Goal: Task Accomplishment & Management: Complete application form

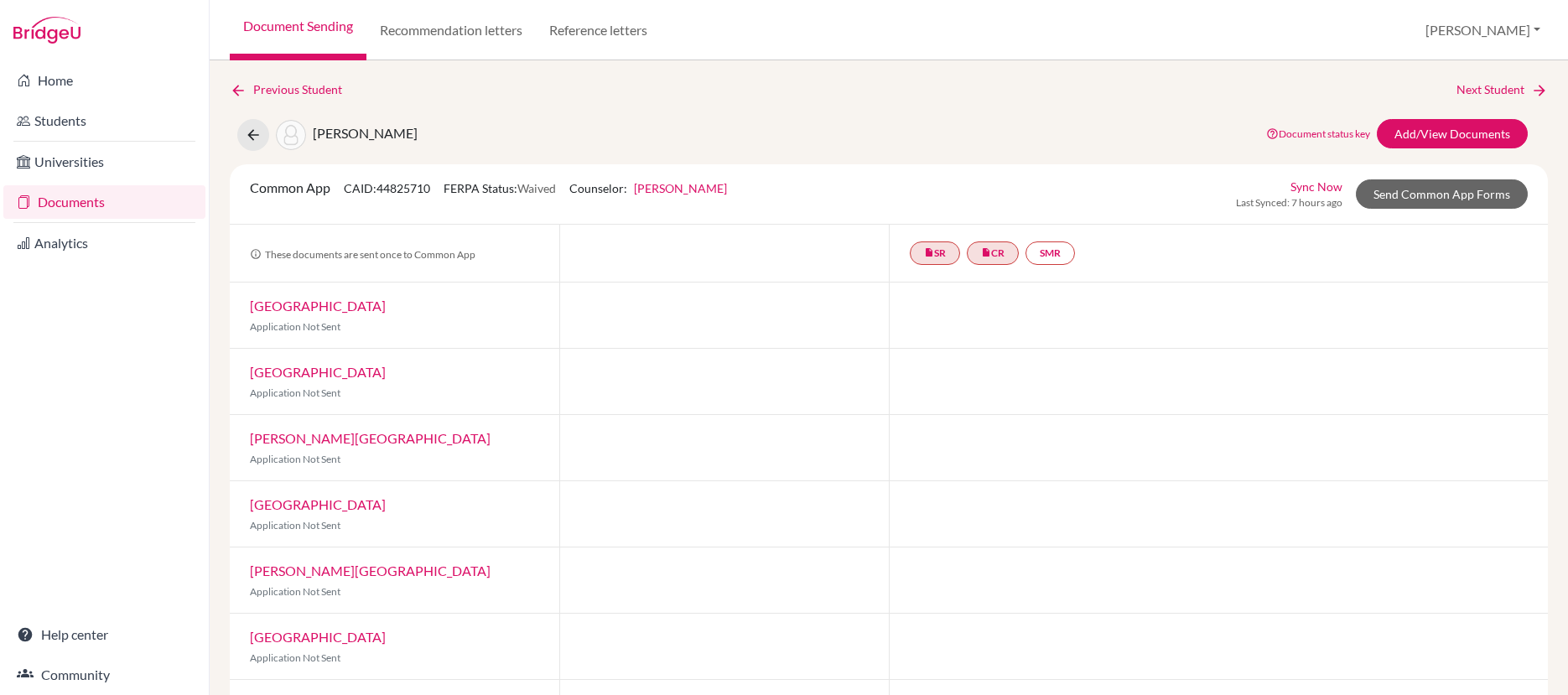
click at [64, 201] on link "Documents" at bounding box center [105, 202] width 202 height 34
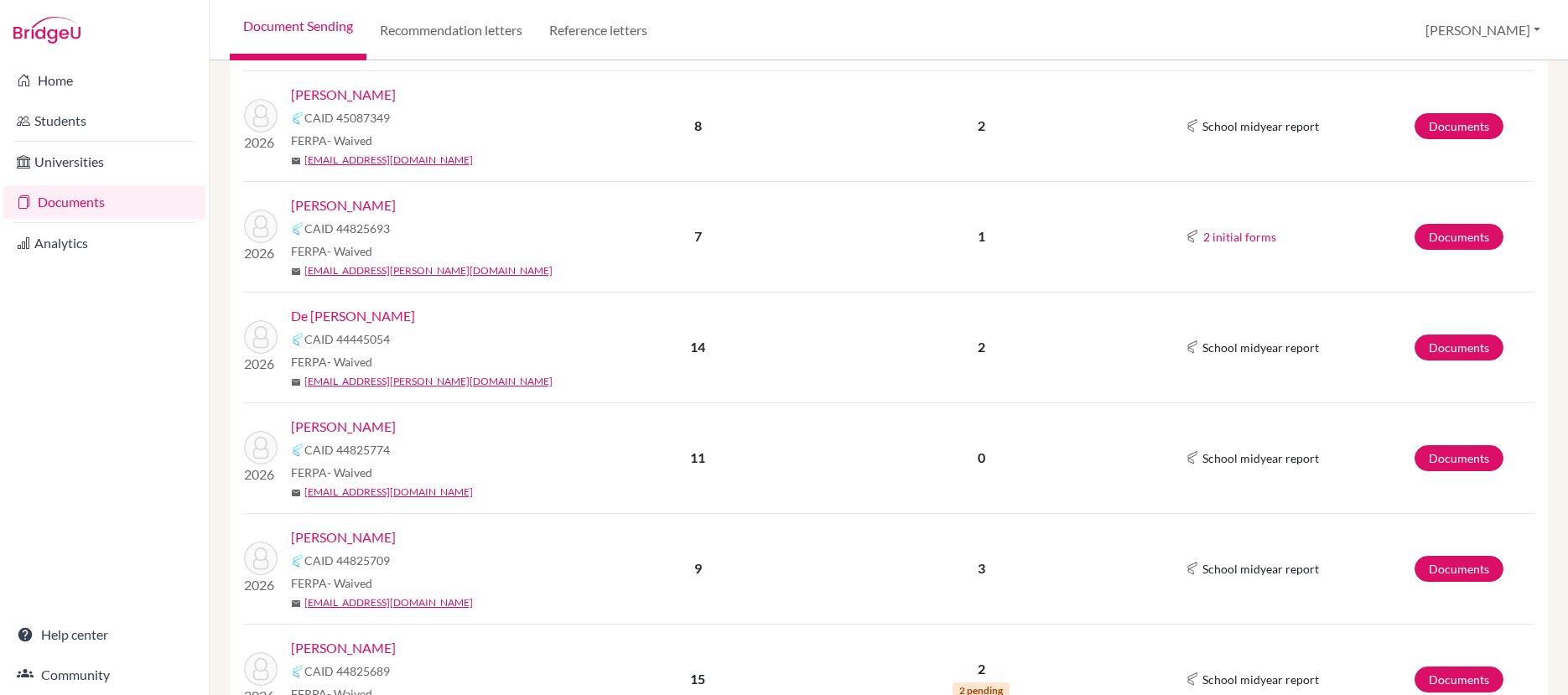
scroll to position [697, 0]
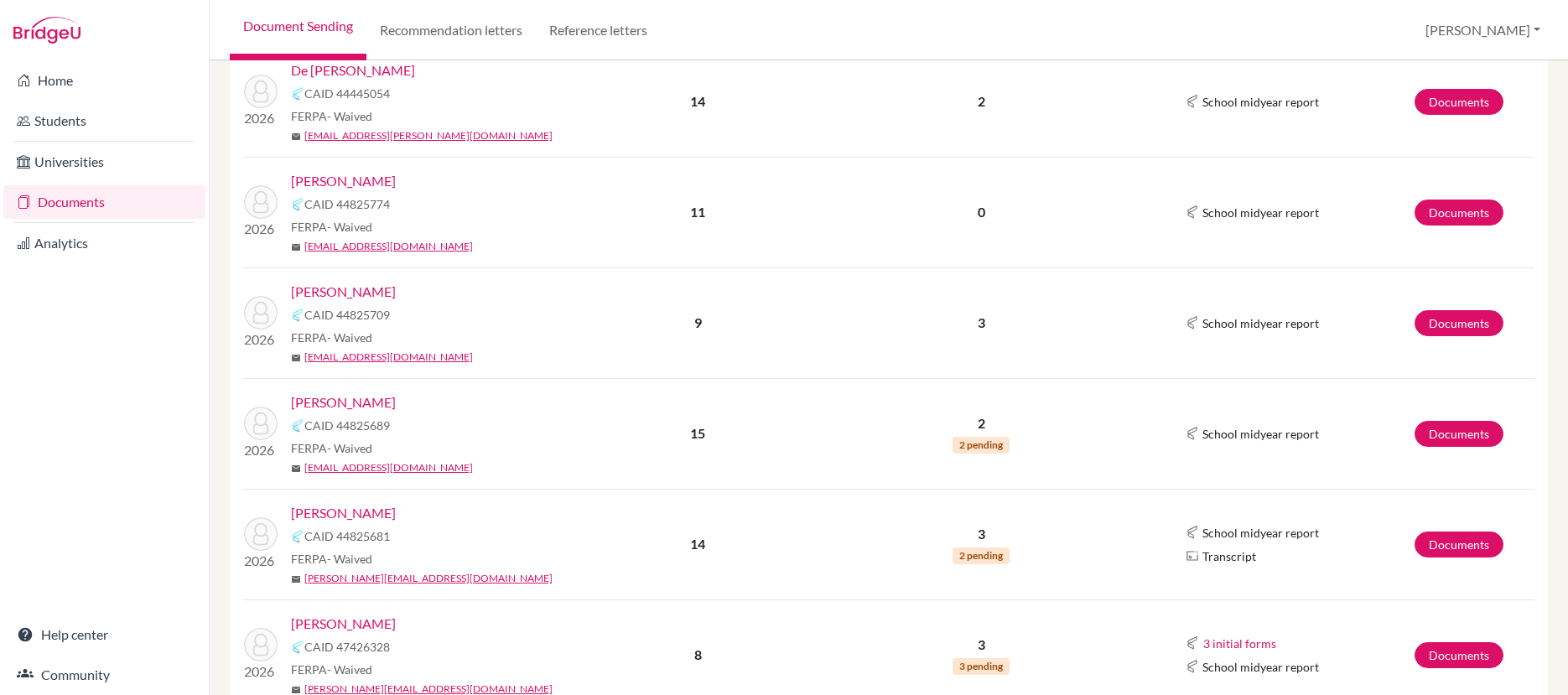
click at [354, 402] on link "[PERSON_NAME]" at bounding box center [343, 402] width 105 height 20
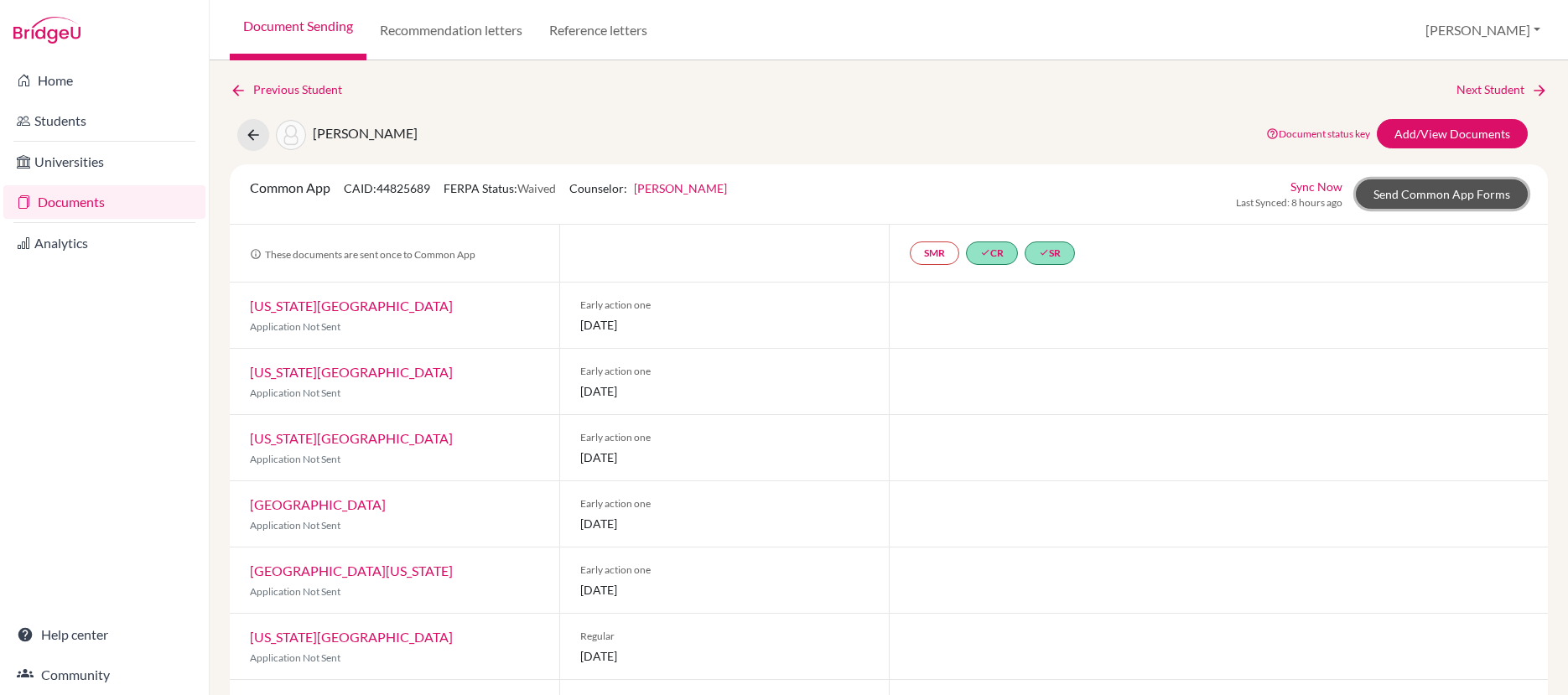
click at [1386, 187] on link "Send Common App Forms" at bounding box center [1441, 193] width 172 height 29
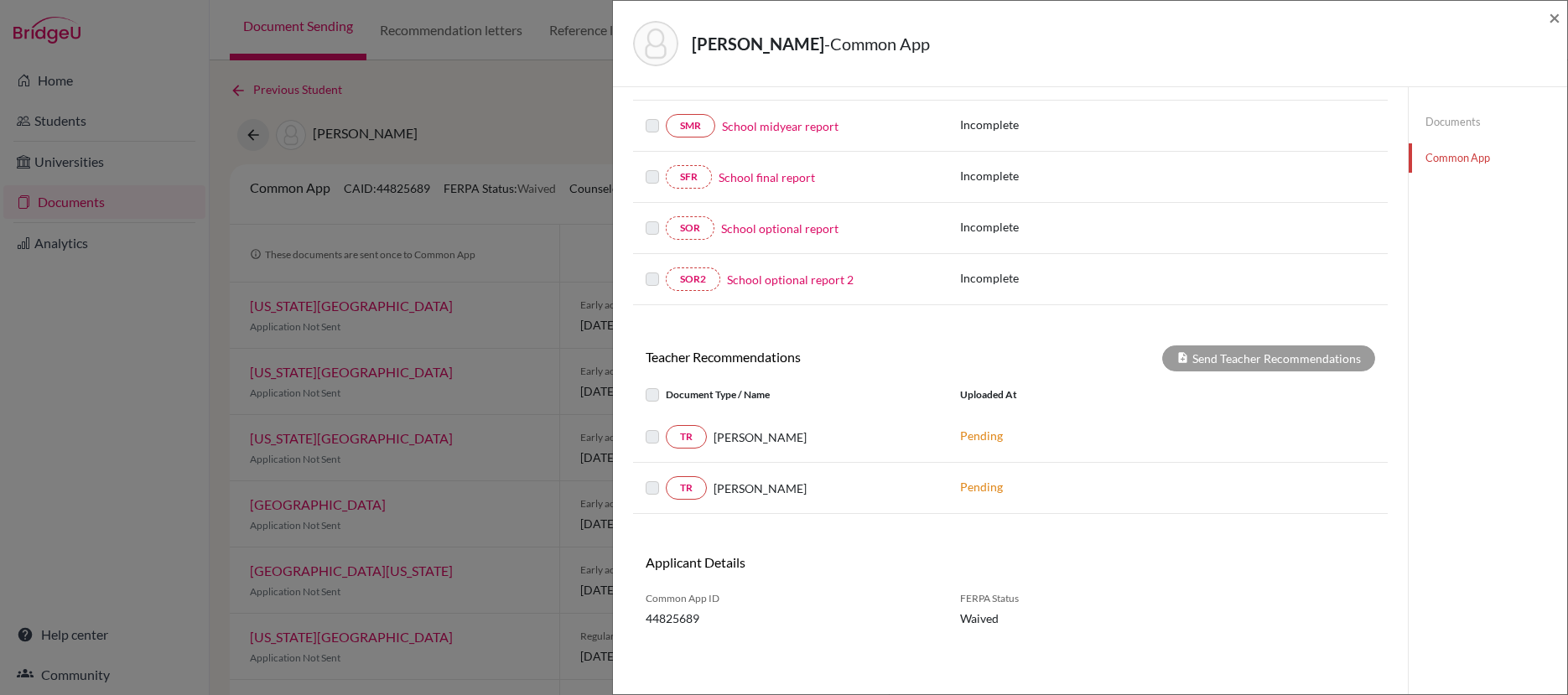
scroll to position [384, 0]
click at [1552, 20] on span "×" at bounding box center [1555, 17] width 12 height 24
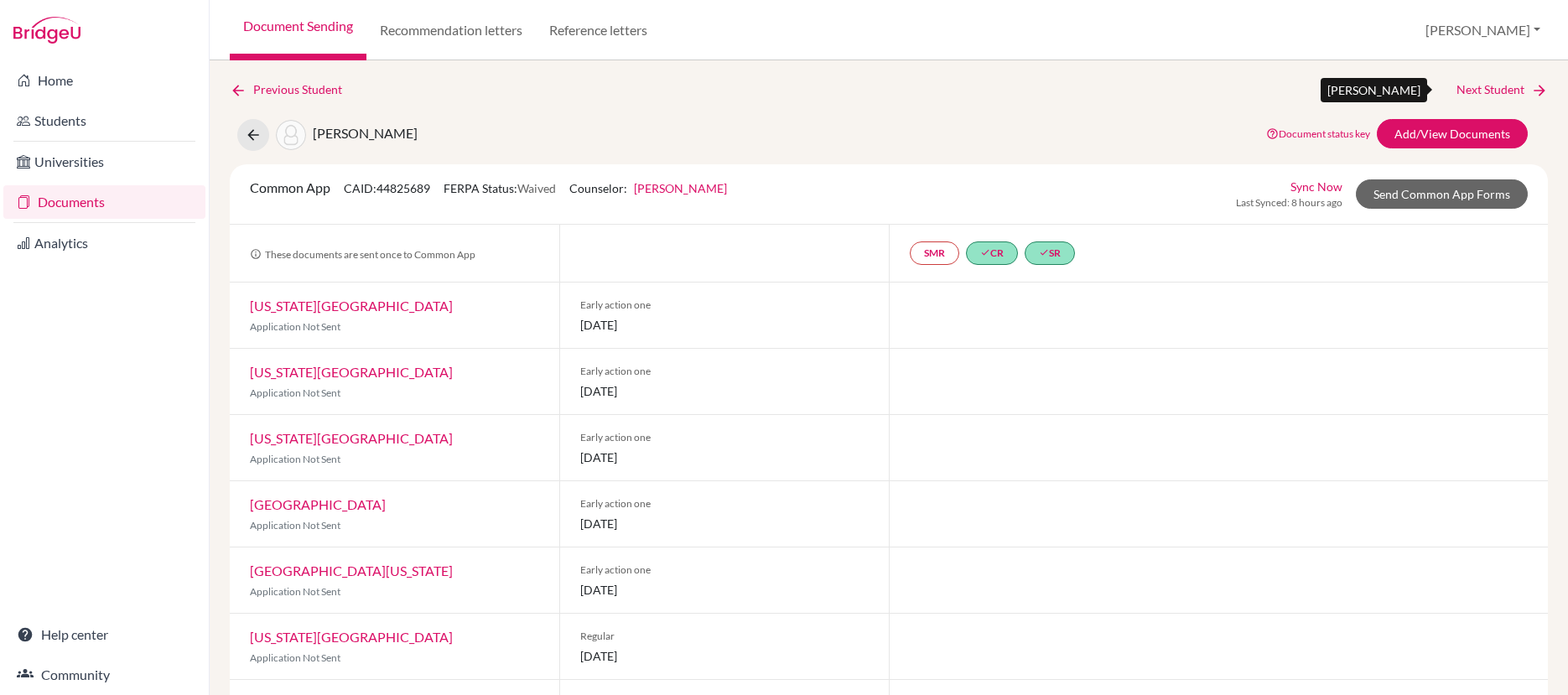
click at [1456, 92] on link "Next Student" at bounding box center [1502, 90] width 92 height 19
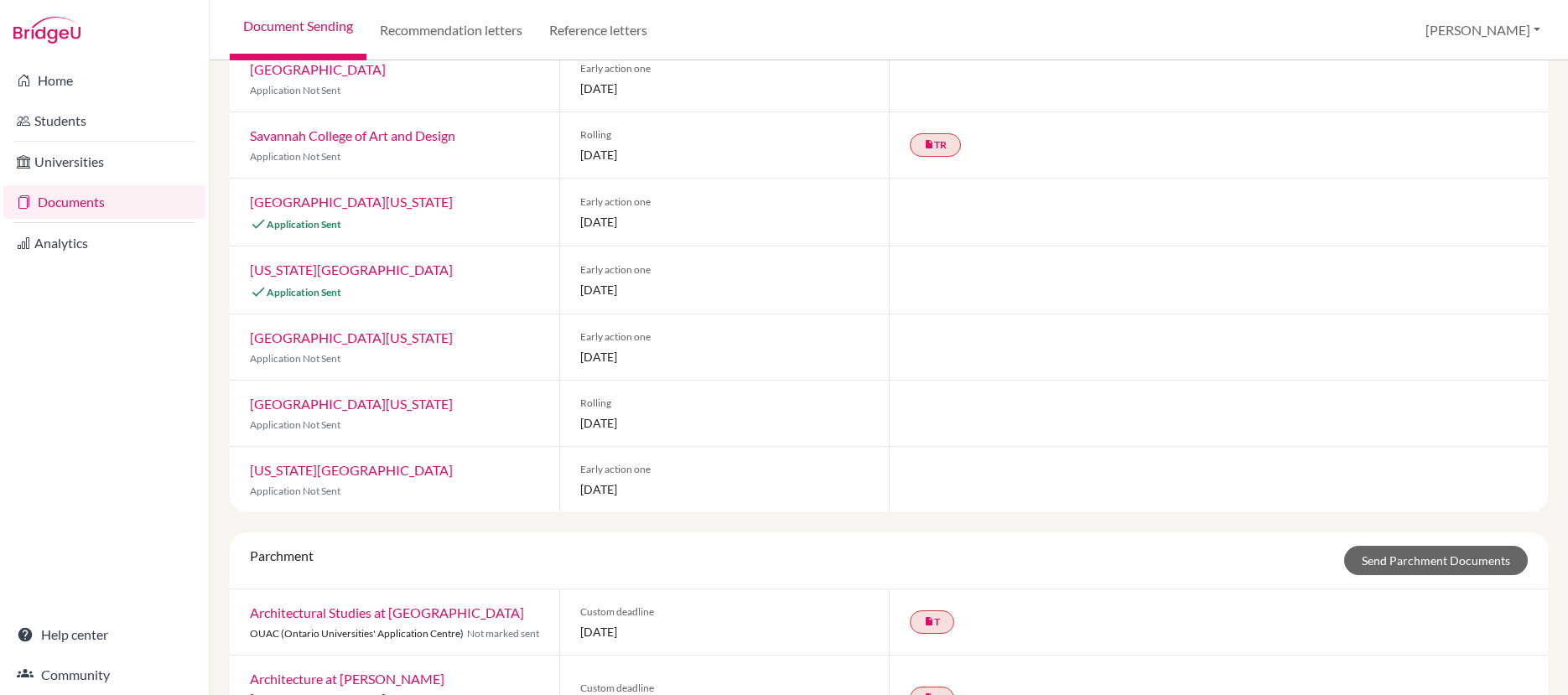
scroll to position [14, 0]
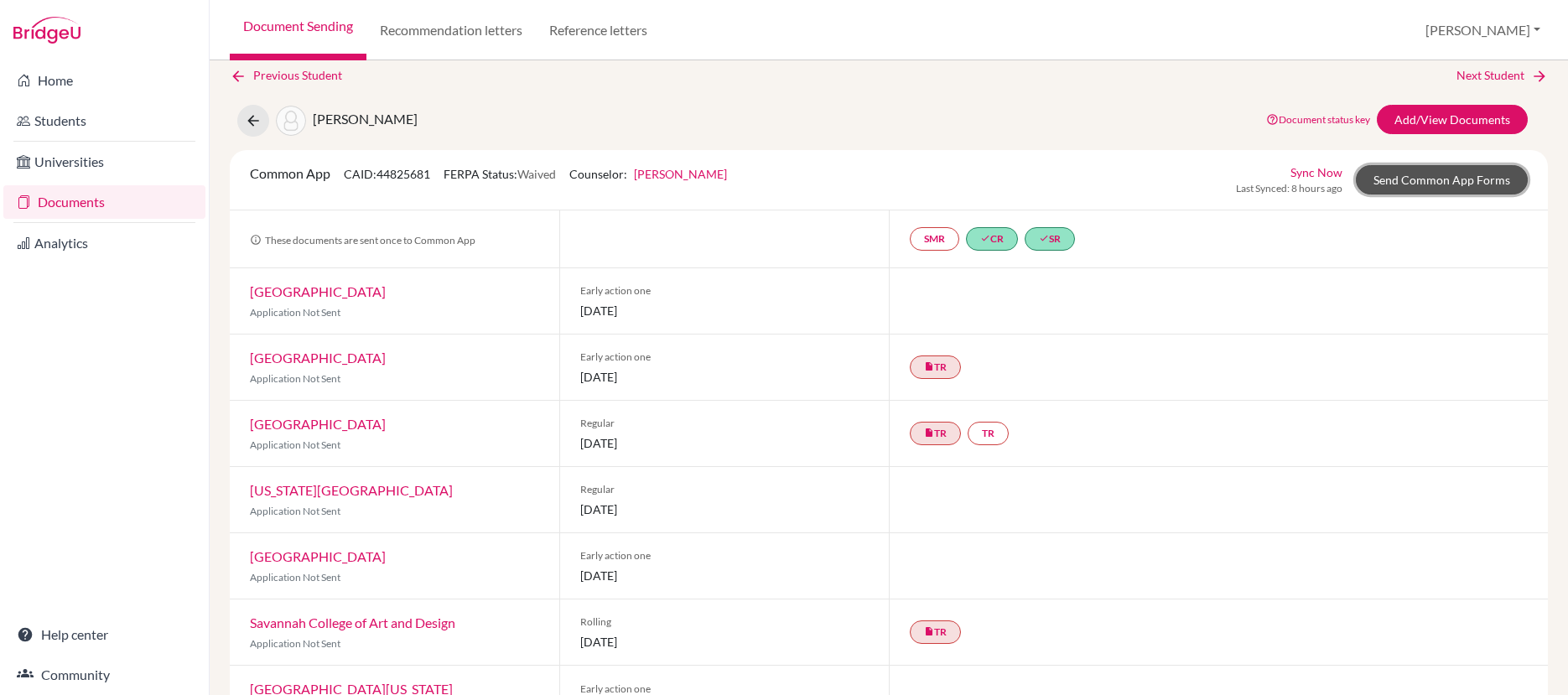
click at [1395, 175] on link "Send Common App Forms" at bounding box center [1441, 179] width 172 height 29
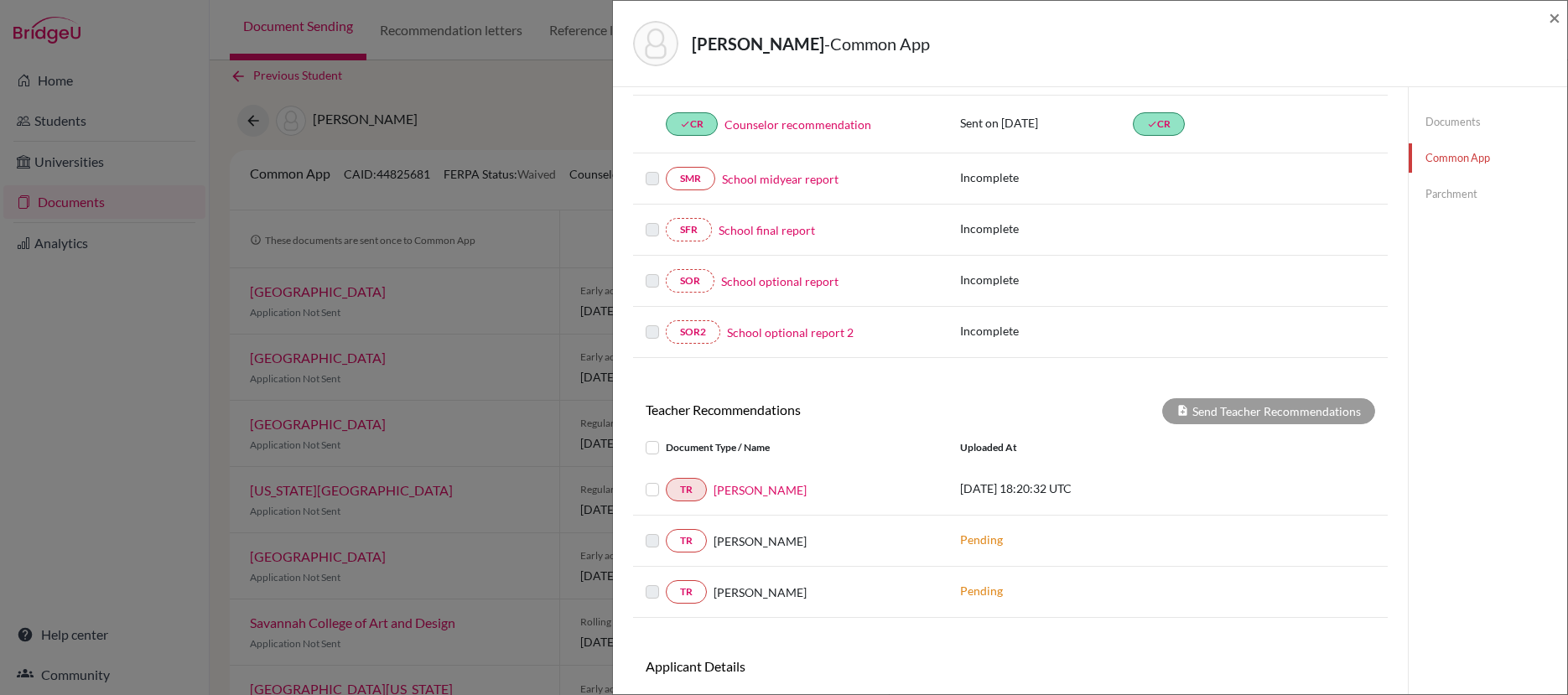
scroll to position [303, 0]
click at [665, 479] on label at bounding box center [665, 479] width 0 height 0
click at [0, 0] on input "checkbox" at bounding box center [0, 0] width 0 height 0
click at [1217, 410] on button "Send Teacher Recommendations" at bounding box center [1268, 410] width 213 height 26
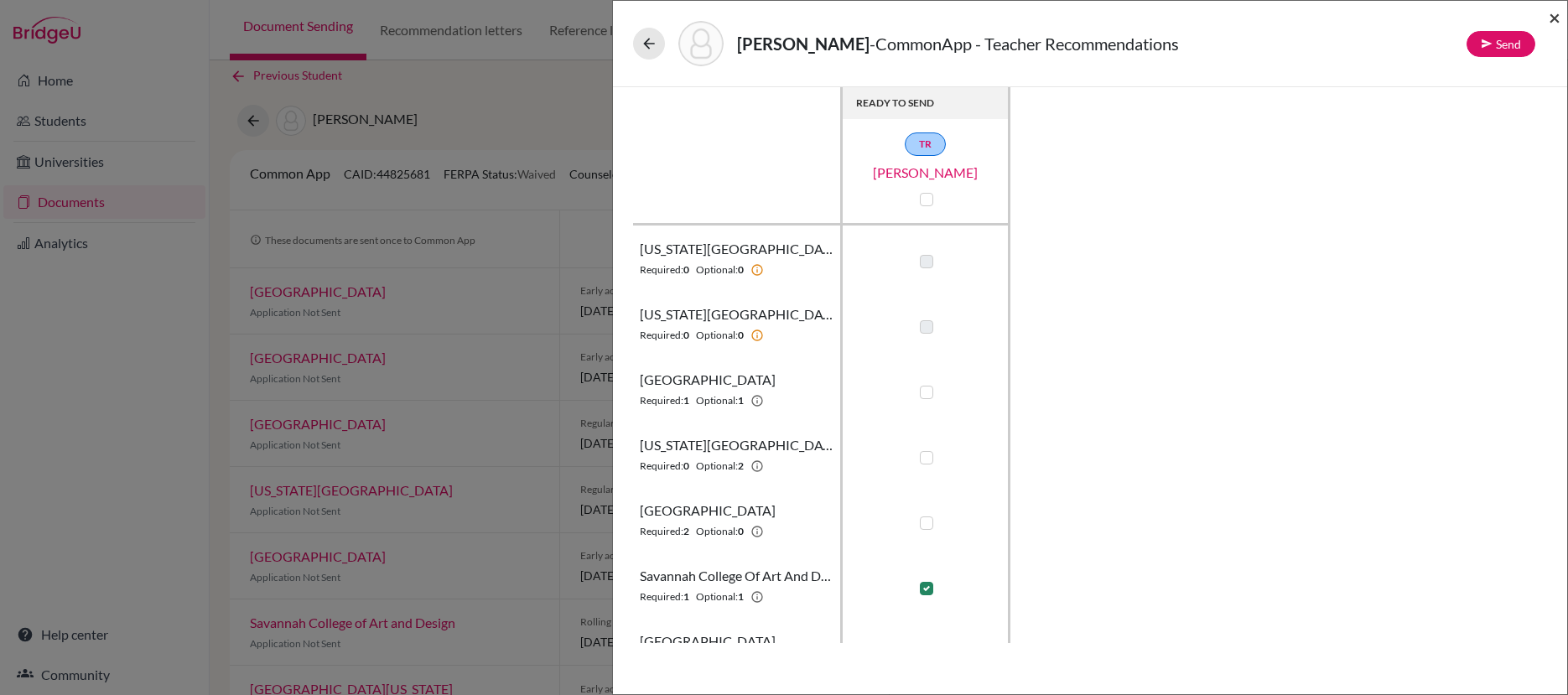
click at [1552, 20] on span "×" at bounding box center [1555, 17] width 12 height 24
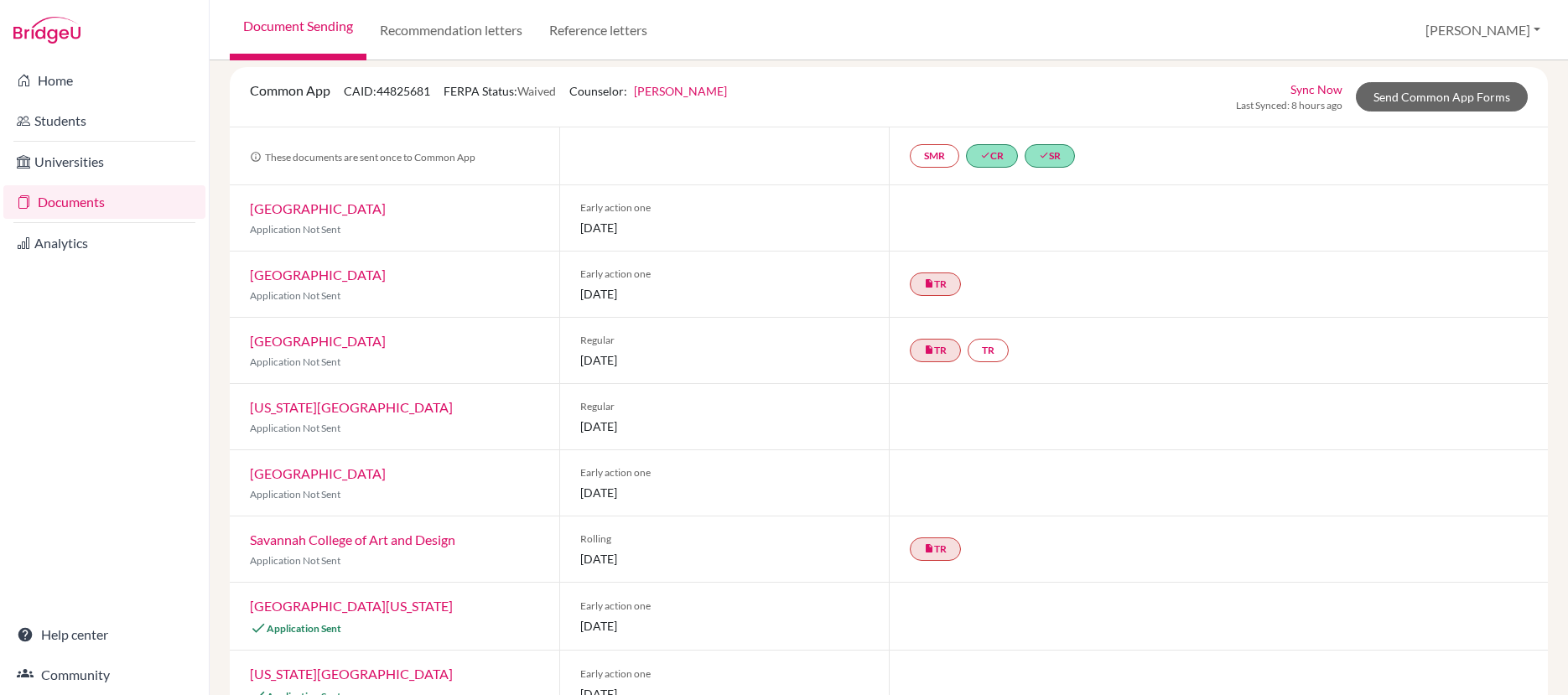
scroll to position [100, 0]
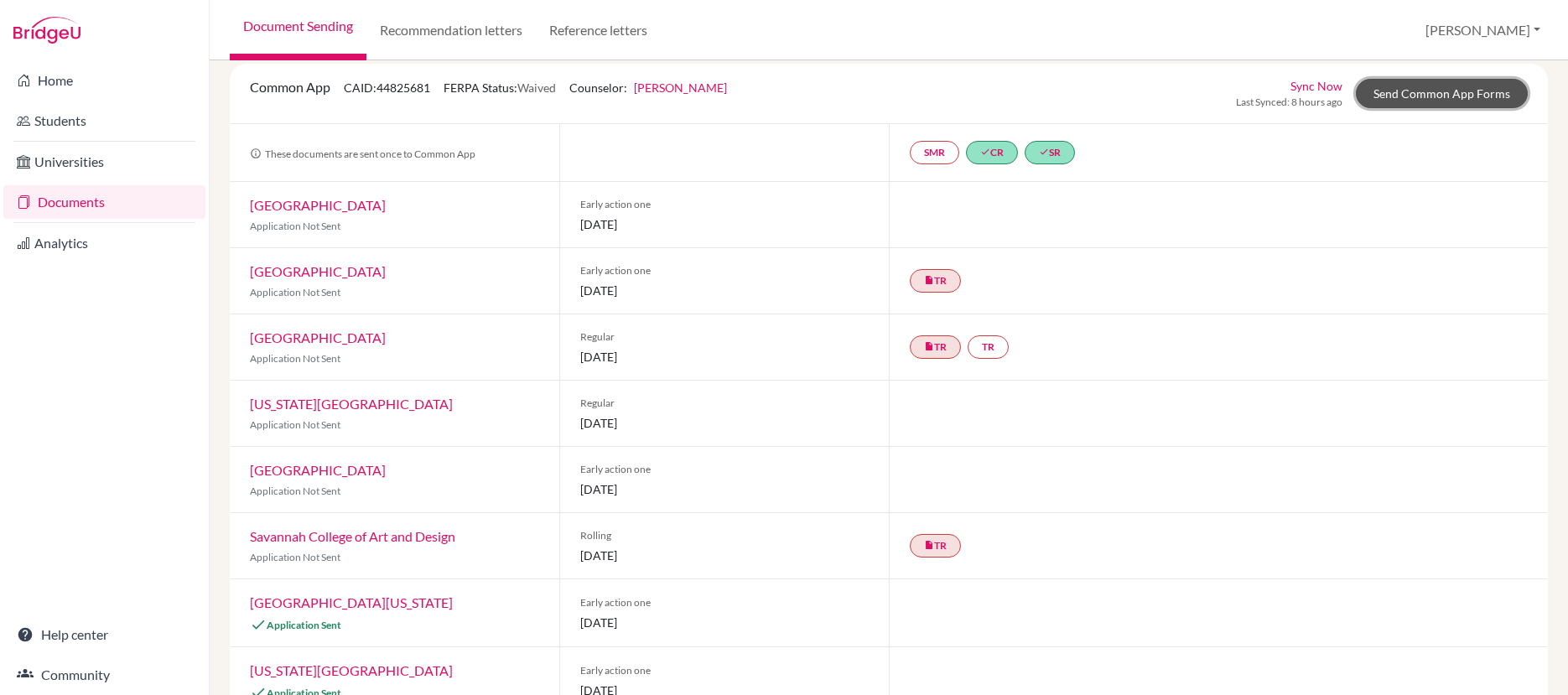
click at [1416, 85] on link "Send Common App Forms" at bounding box center [1441, 93] width 172 height 29
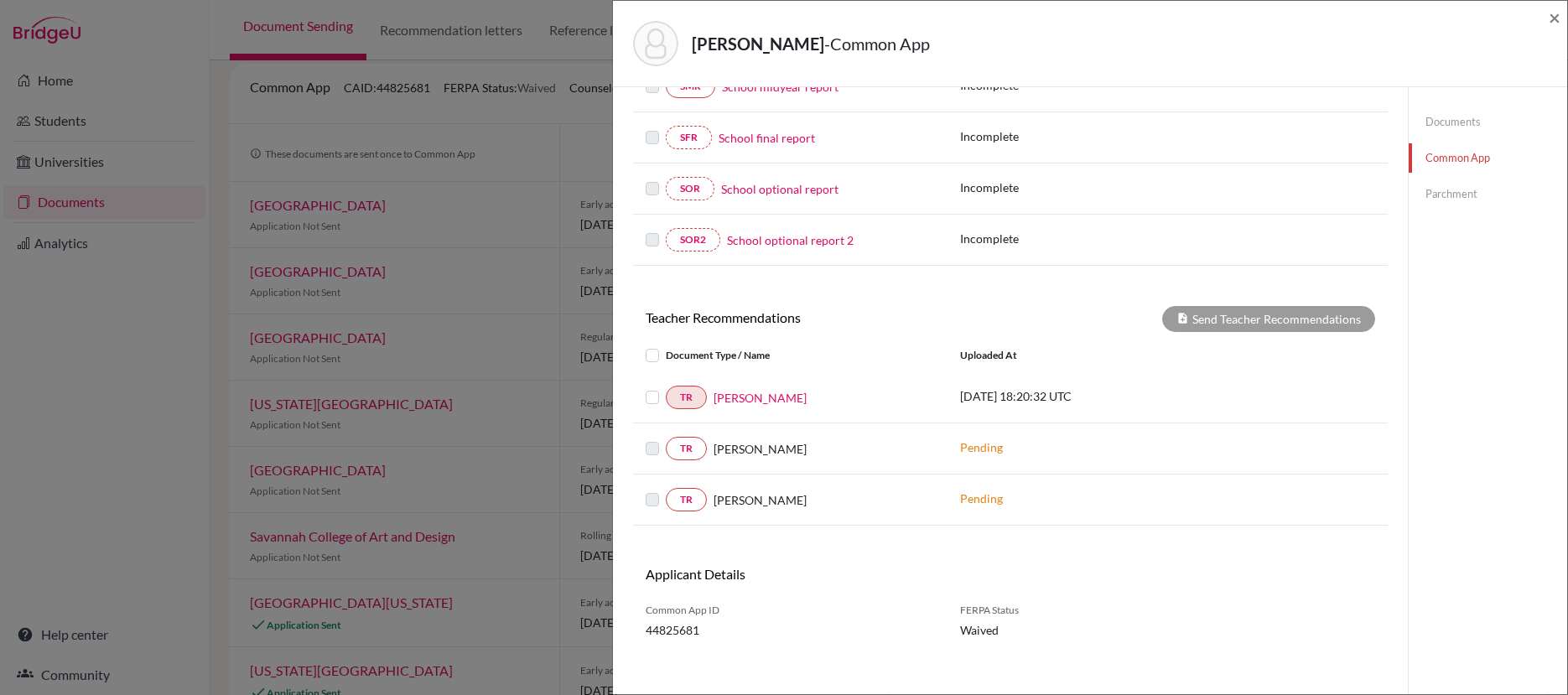
scroll to position [406, 0]
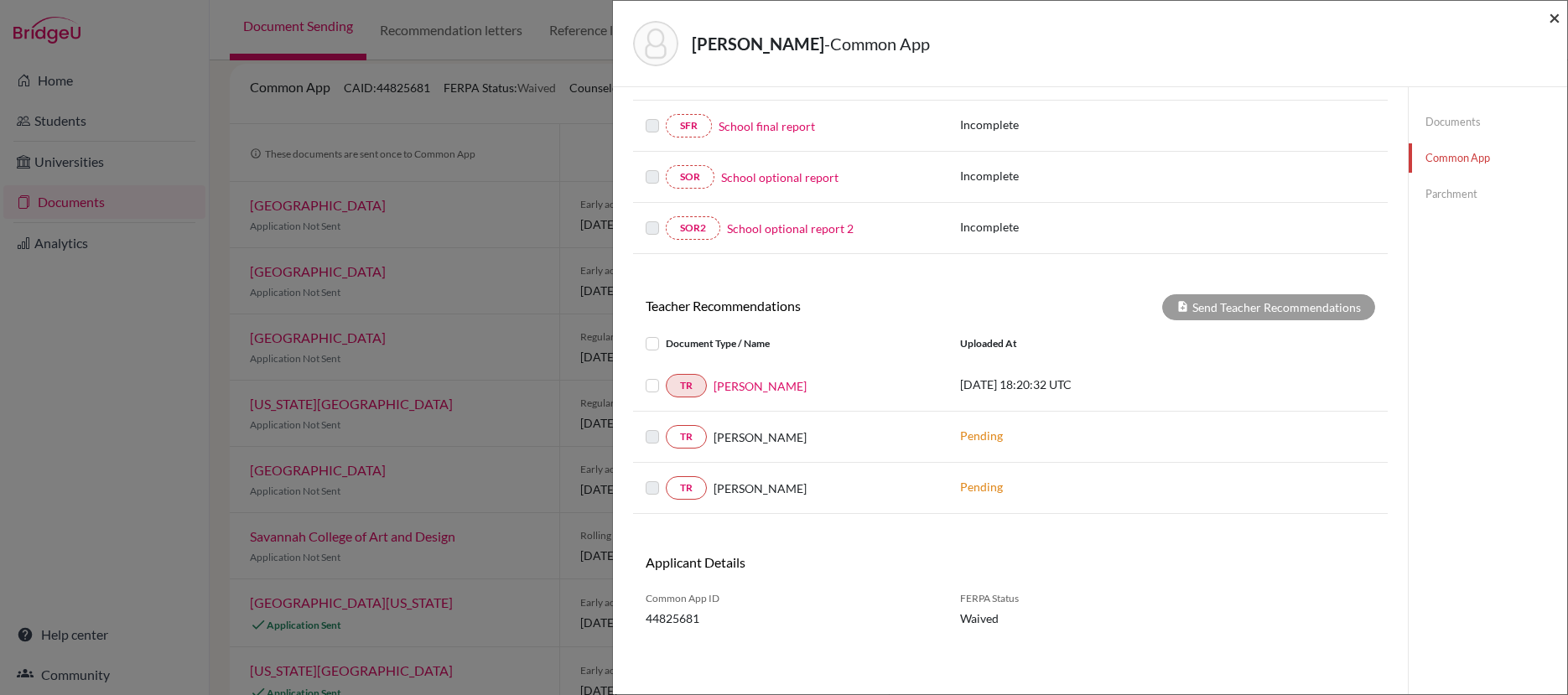
click at [1551, 20] on span "×" at bounding box center [1555, 17] width 12 height 24
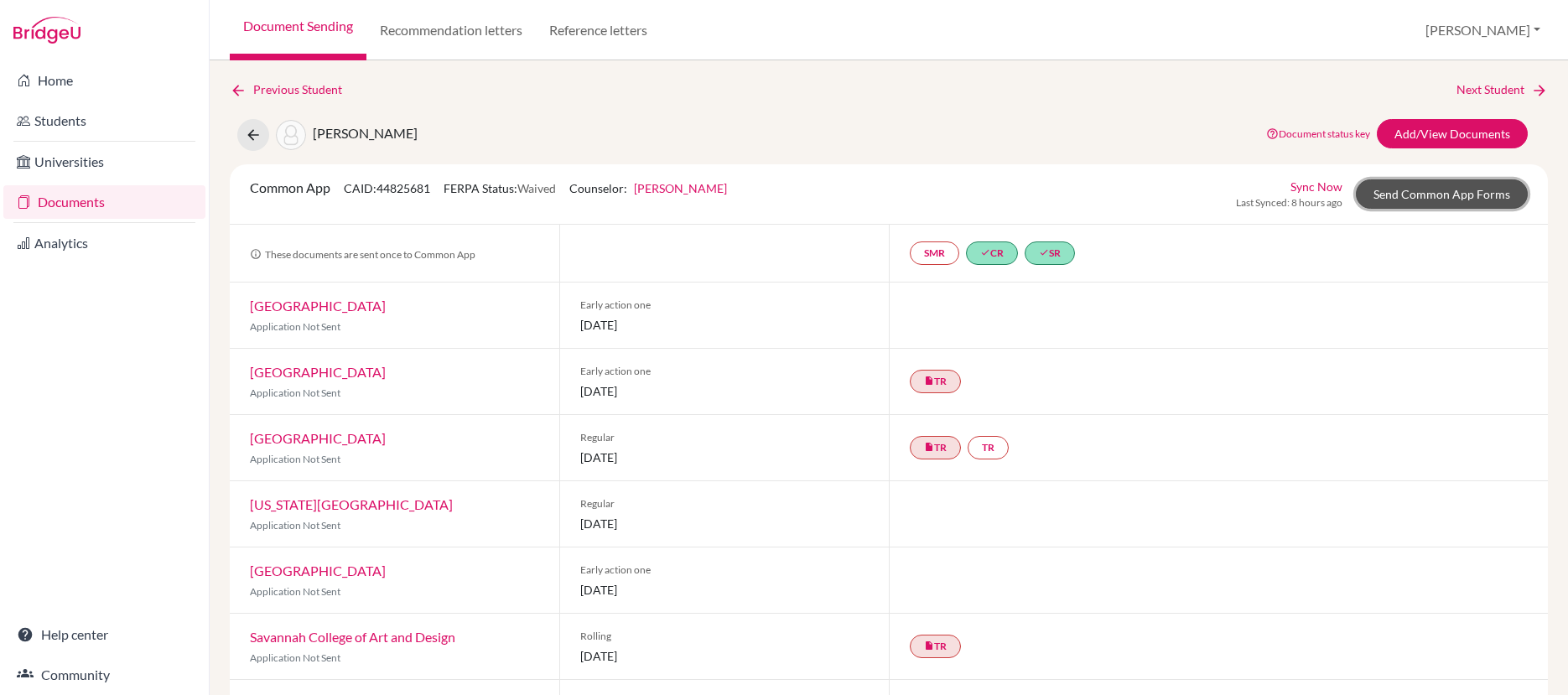
click at [1385, 193] on link "Send Common App Forms" at bounding box center [1441, 193] width 172 height 29
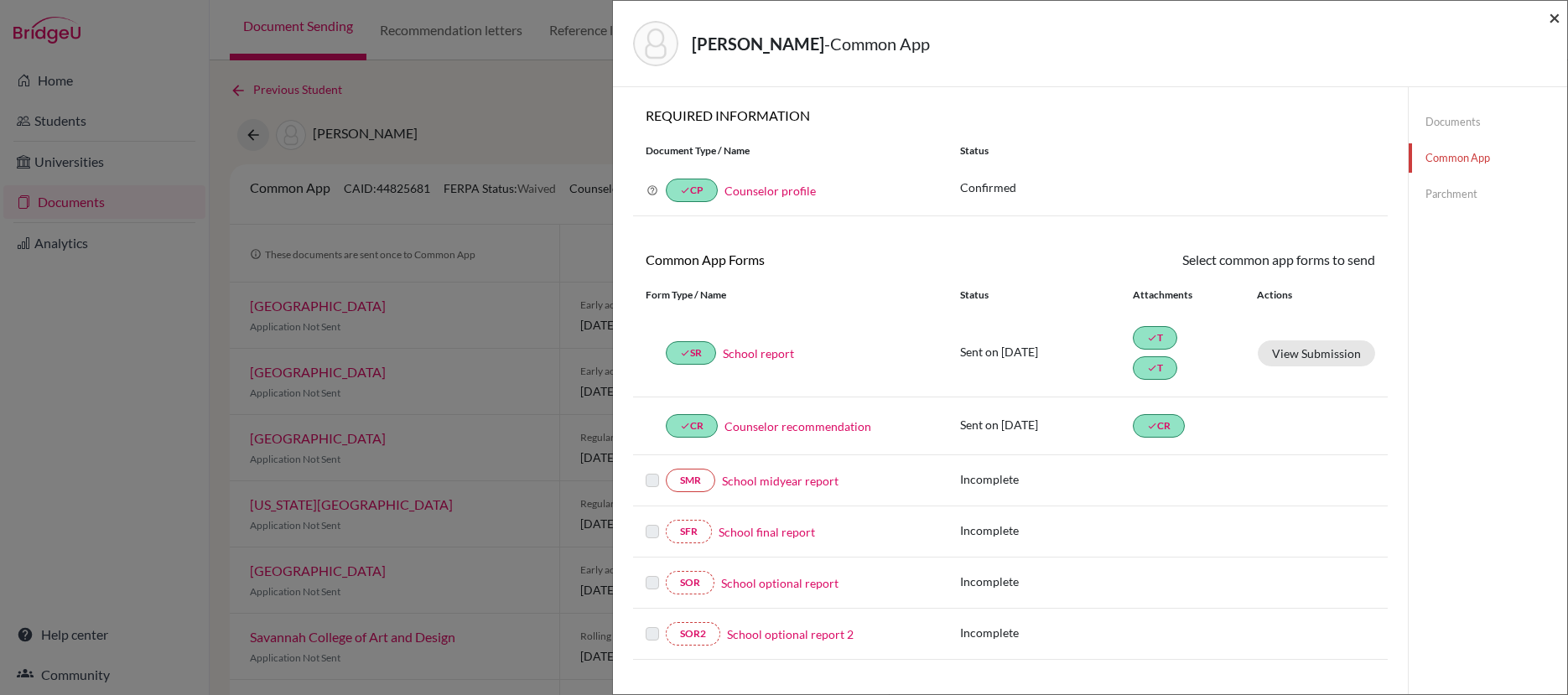
click at [1558, 20] on span "×" at bounding box center [1555, 17] width 12 height 24
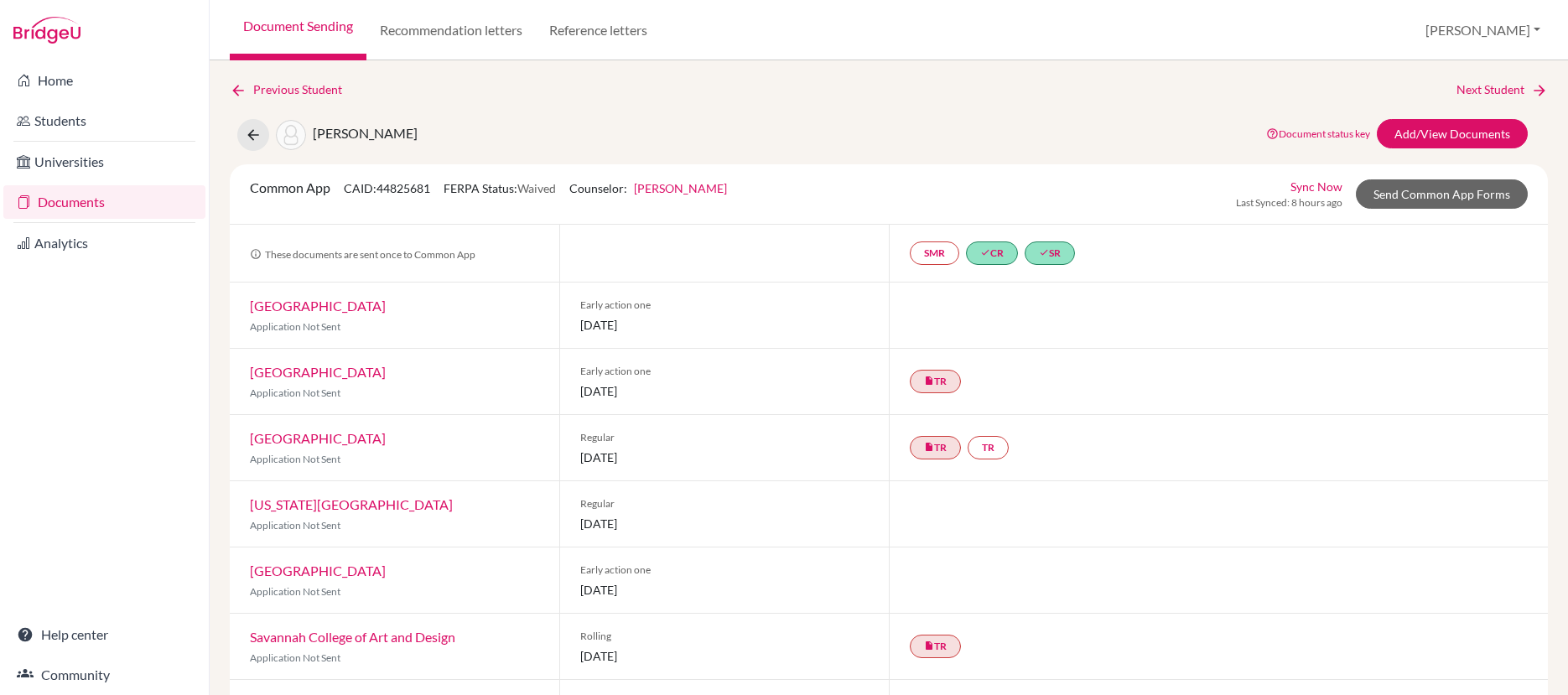
click at [81, 202] on link "Documents" at bounding box center [105, 202] width 202 height 34
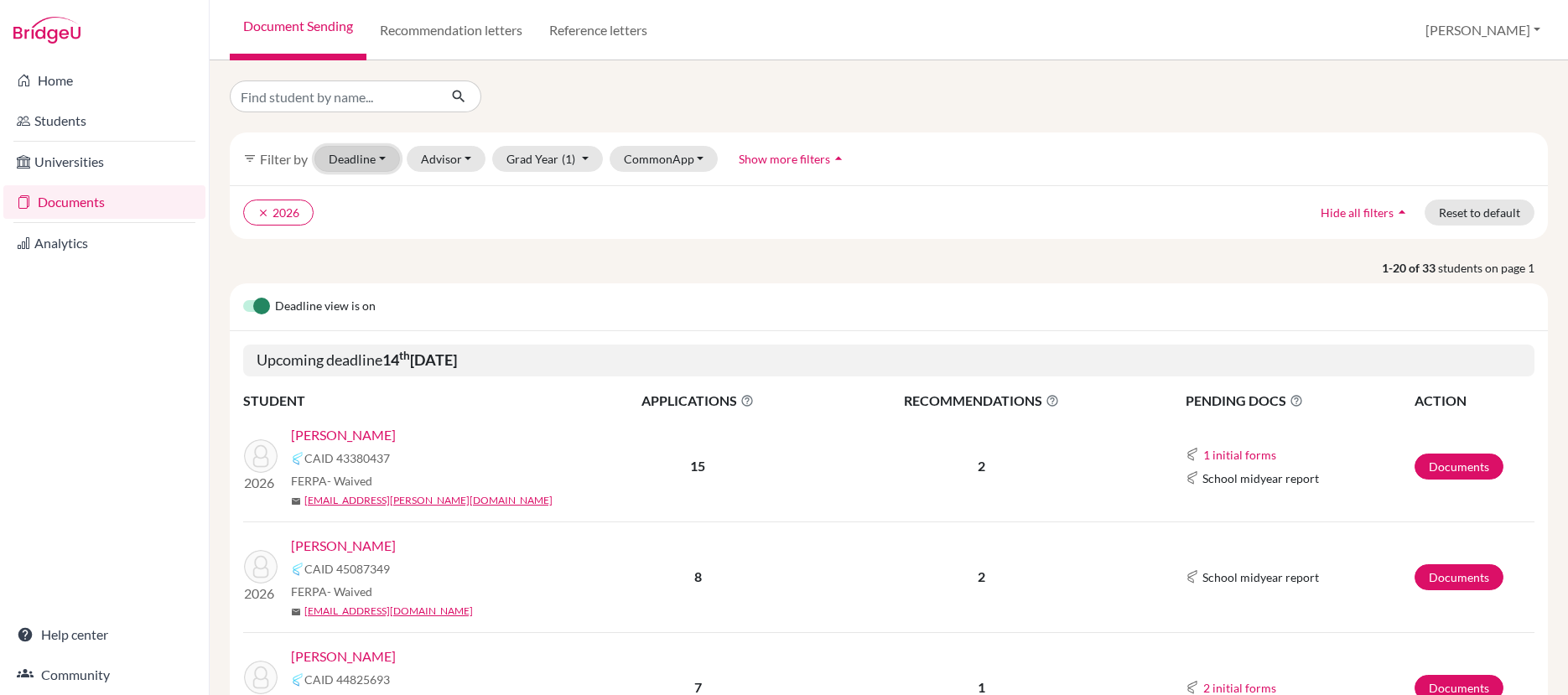
click at [379, 158] on button "Deadline - Select a date range Or double click for a single date selection Toda…" at bounding box center [357, 159] width 85 height 26
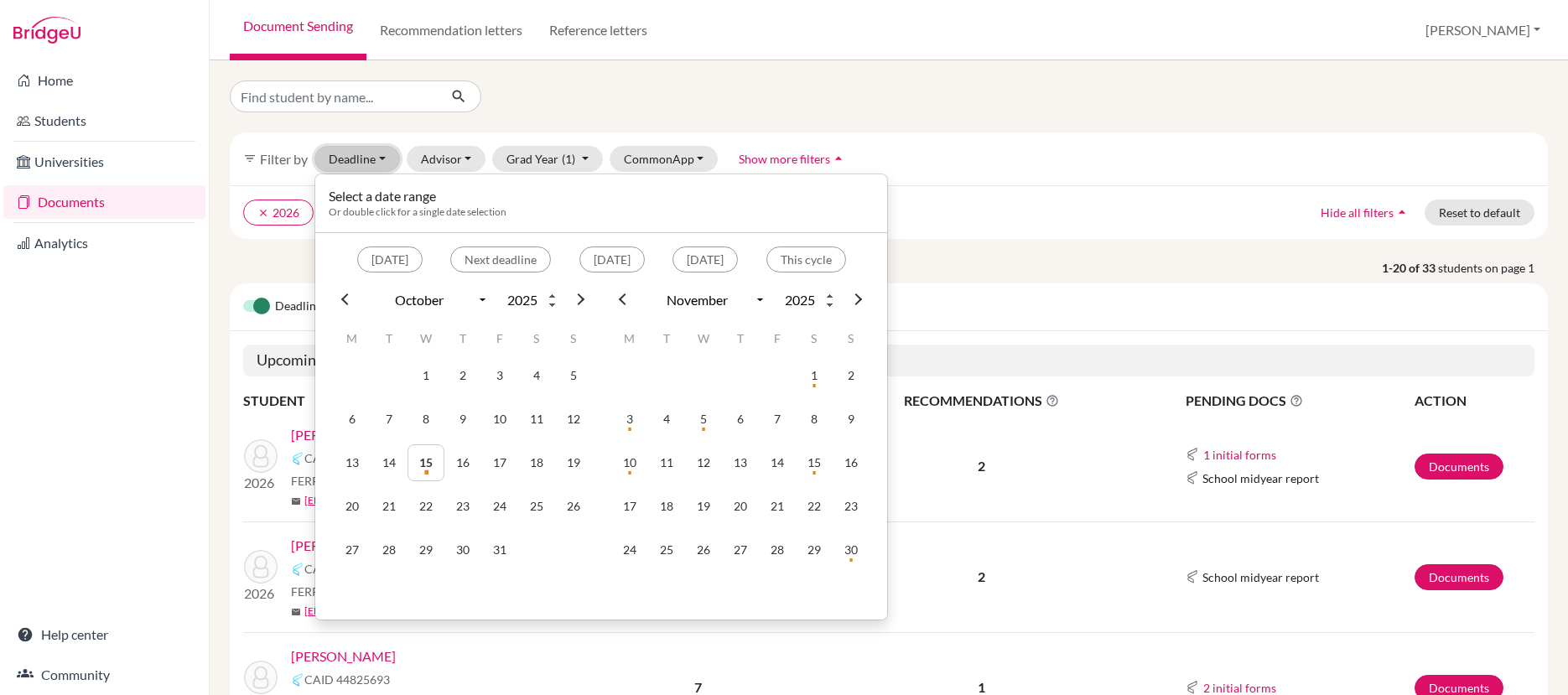
click at [379, 158] on button "Deadline - Select a date range Or double click for a single date selection Toda…" at bounding box center [357, 159] width 85 height 26
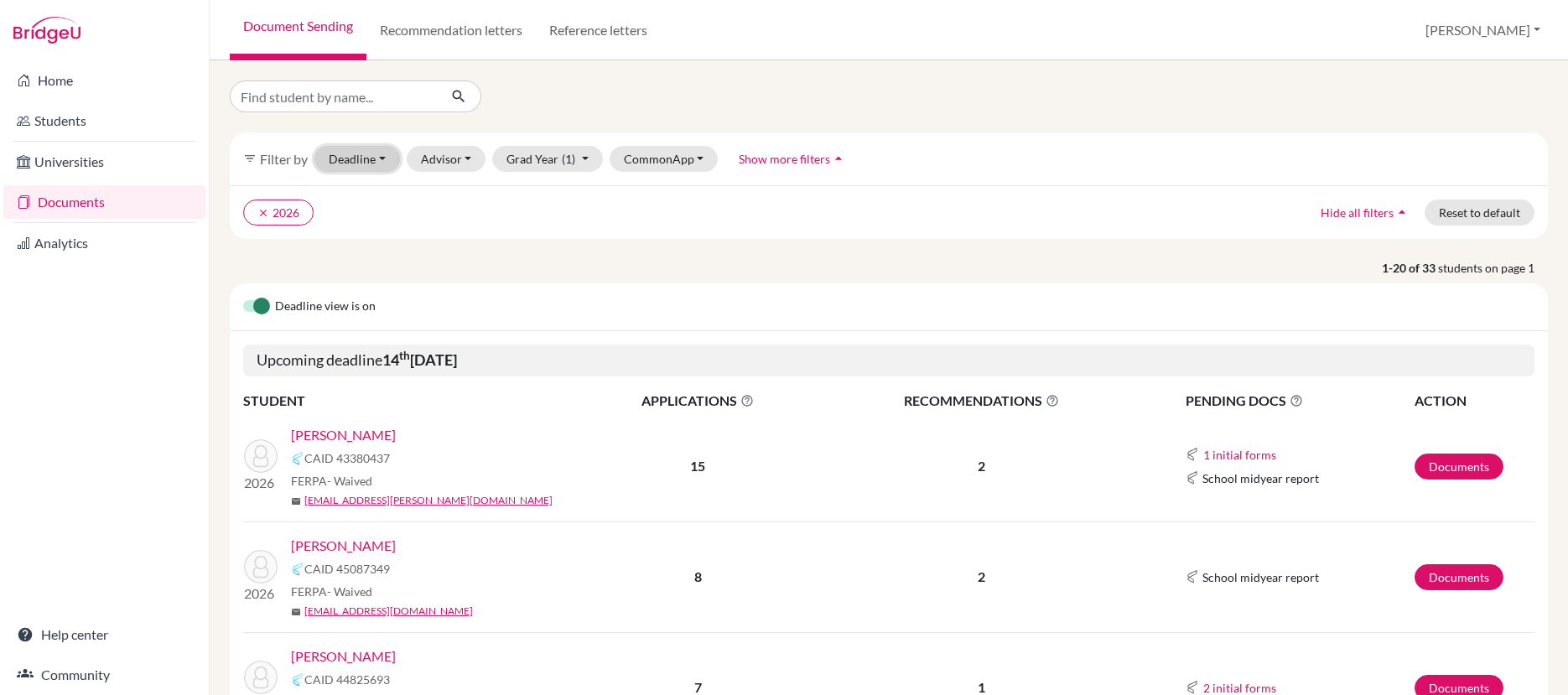
click at [376, 157] on button "Deadline - Select a date range Or double click for a single date selection Toda…" at bounding box center [357, 159] width 85 height 26
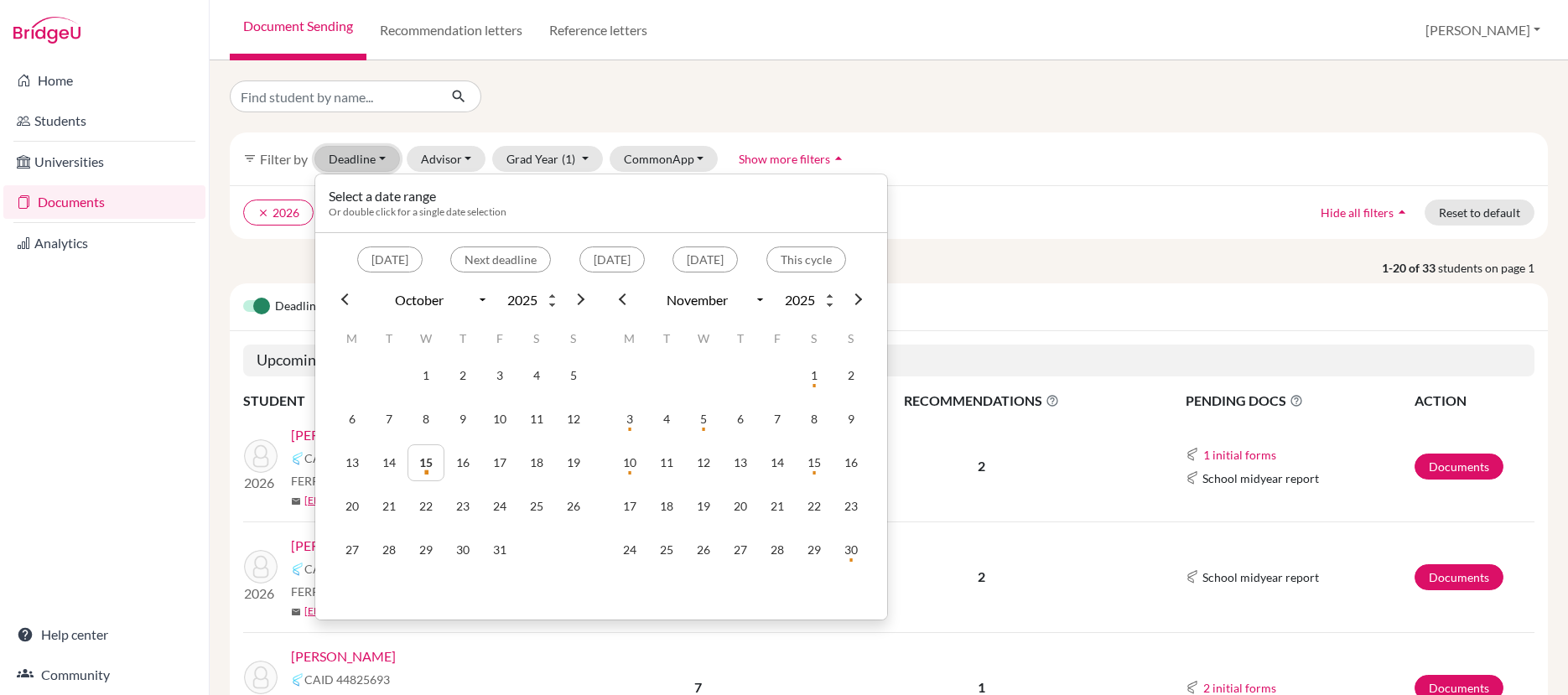
click at [376, 157] on button "Deadline - Select a date range Or double click for a single date selection Toda…" at bounding box center [357, 159] width 85 height 26
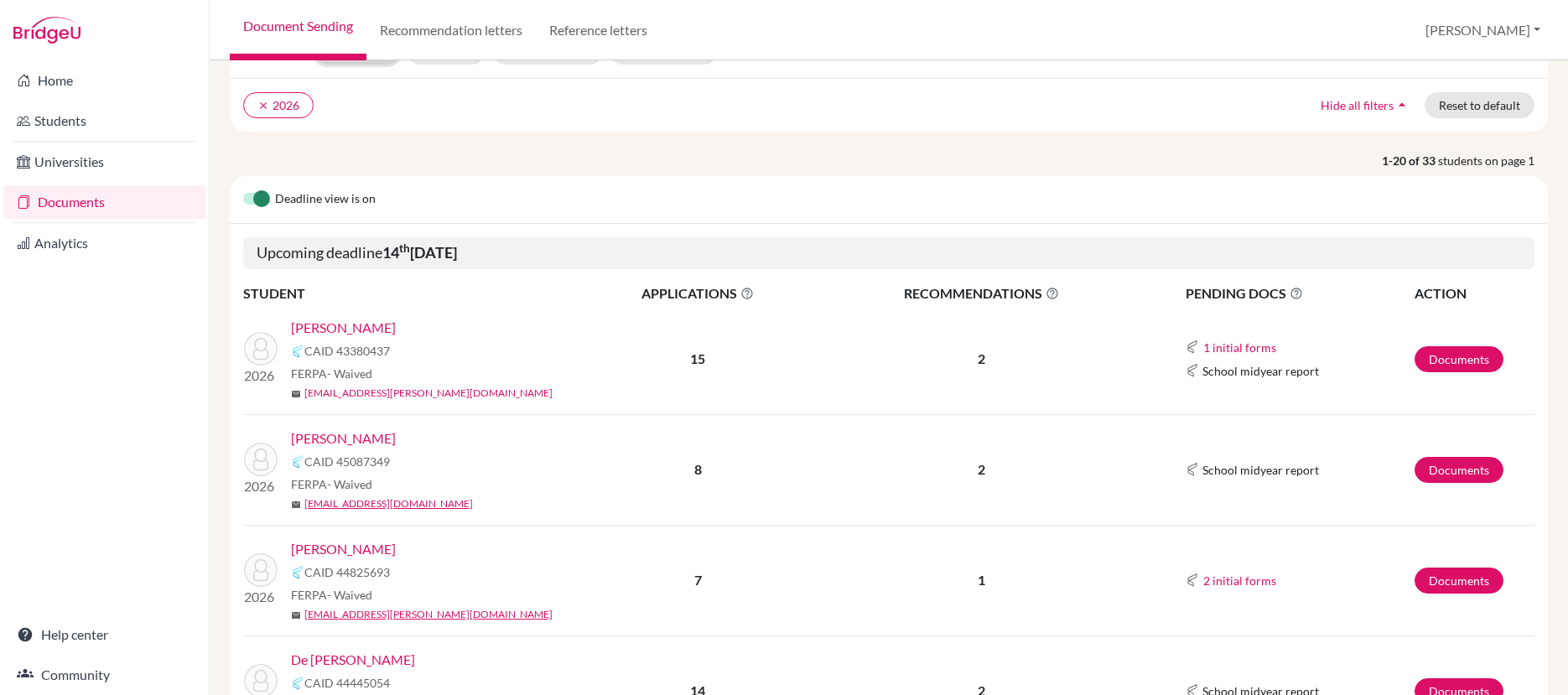
scroll to position [123, 0]
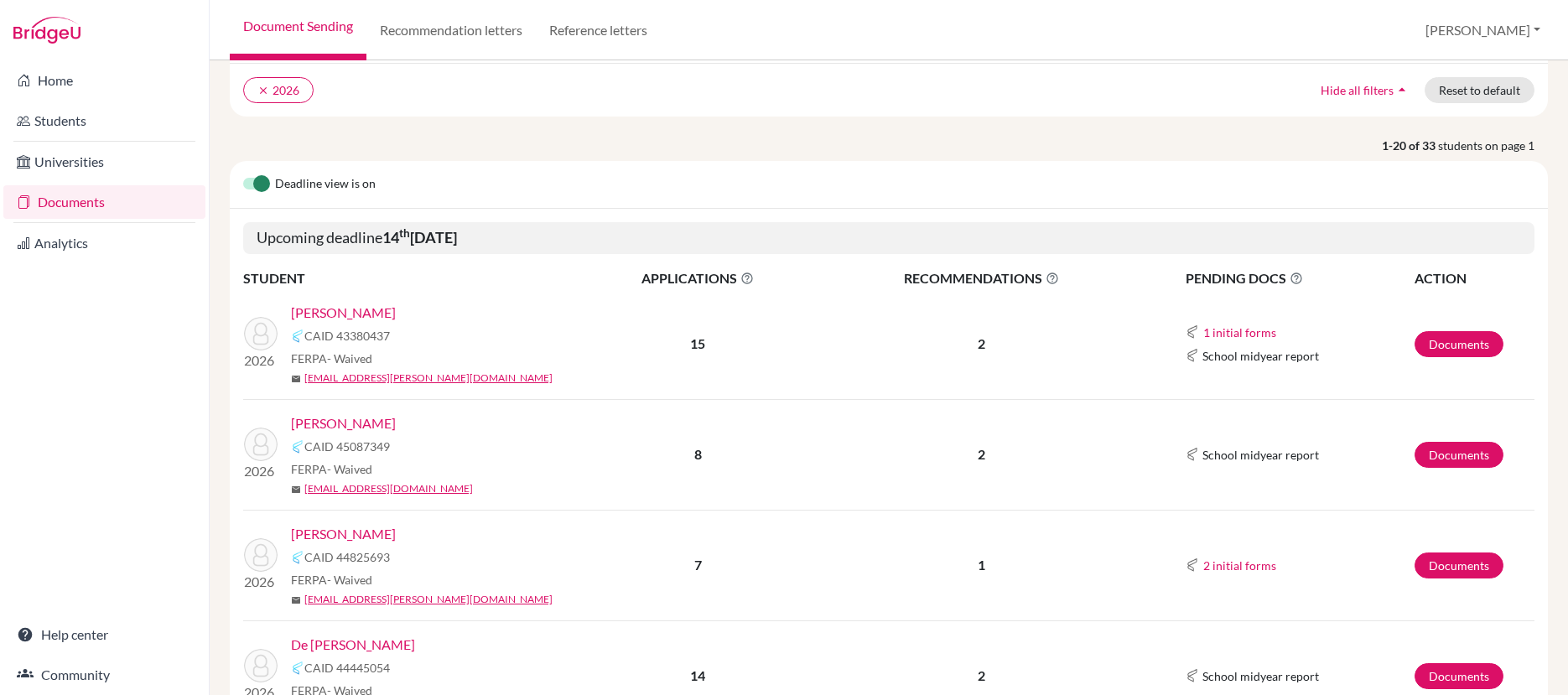
click at [354, 313] on link "[PERSON_NAME]" at bounding box center [343, 312] width 105 height 20
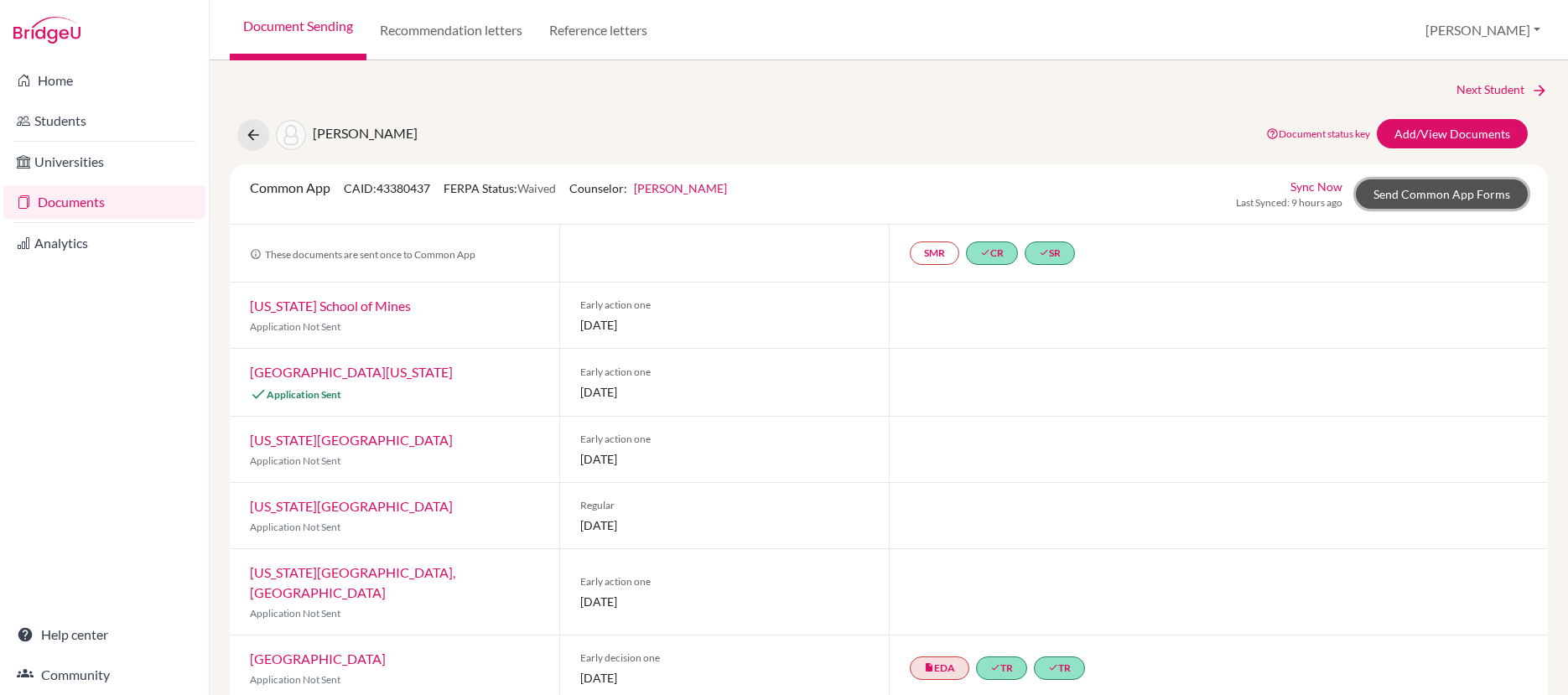
click at [1386, 198] on link "Send Common App Forms" at bounding box center [1441, 193] width 172 height 29
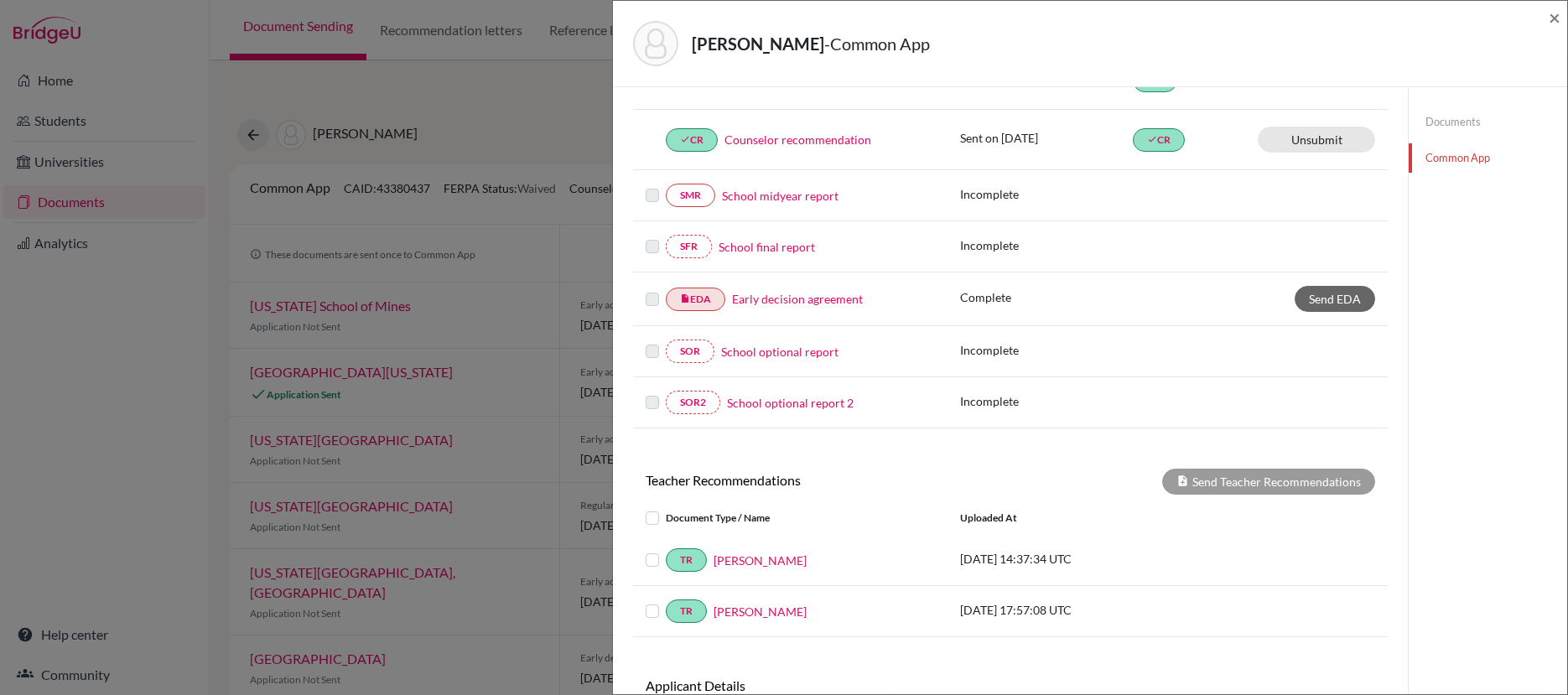
scroll to position [318, 0]
click at [665, 549] on label at bounding box center [665, 549] width 0 height 0
click at [0, 0] on input "checkbox" at bounding box center [0, 0] width 0 height 0
click at [665, 600] on label at bounding box center [665, 600] width 0 height 0
click at [0, 0] on input "checkbox" at bounding box center [0, 0] width 0 height 0
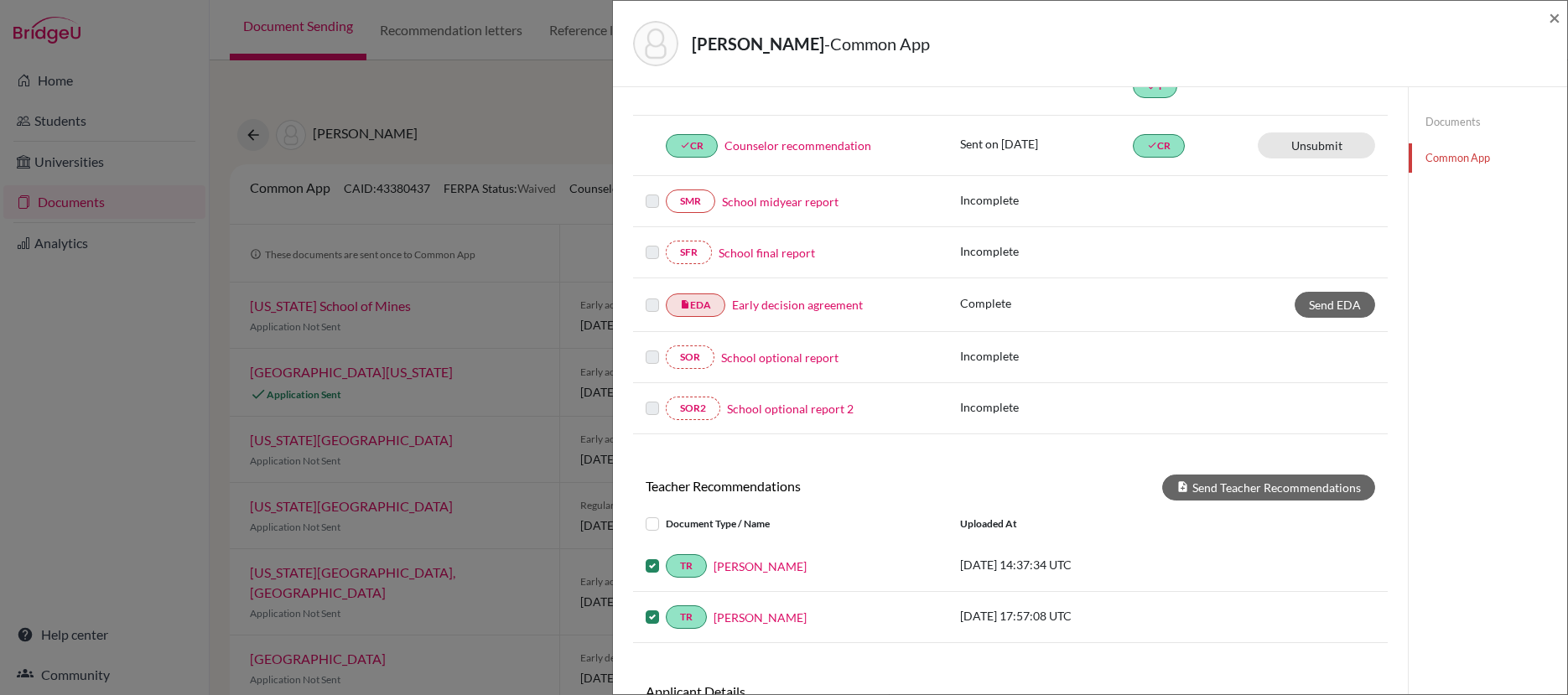
scroll to position [333, 0]
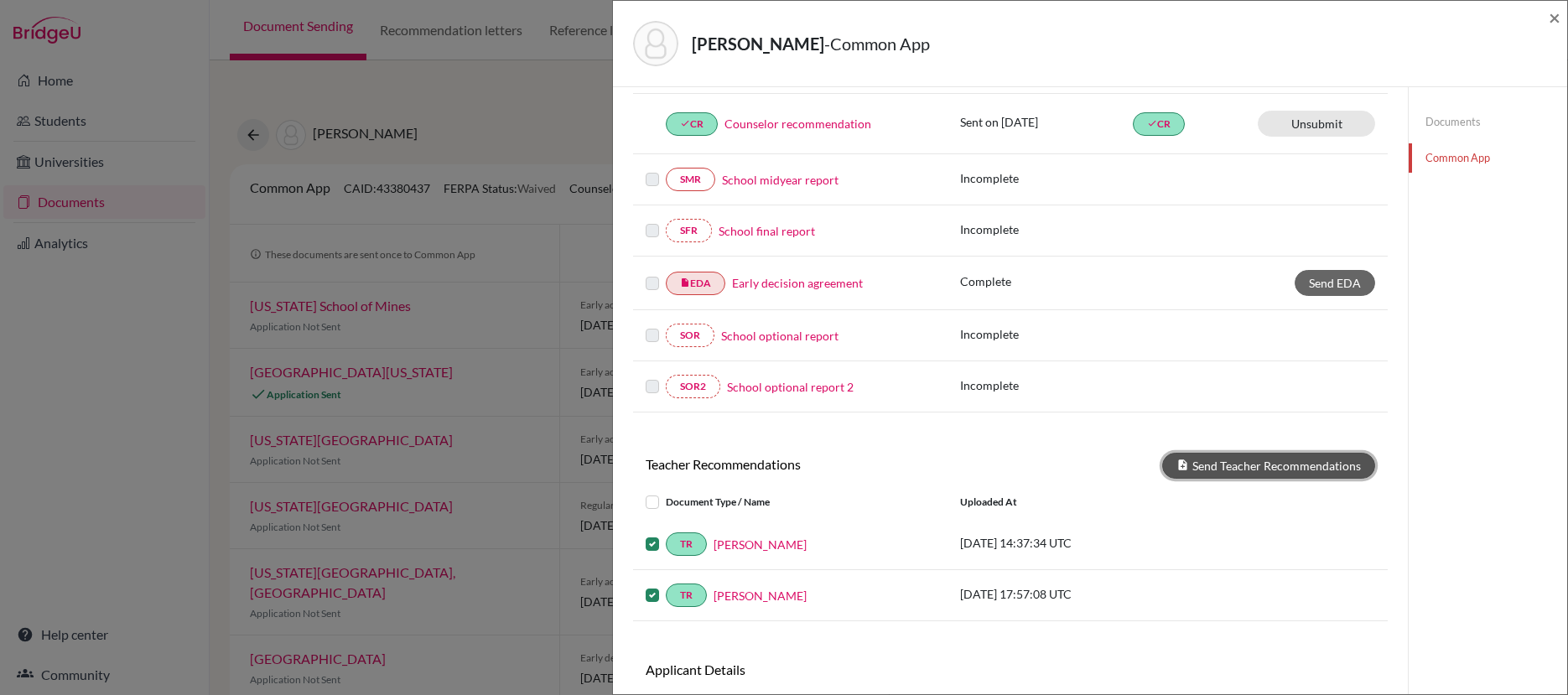
click at [1214, 464] on button "Send Teacher Recommendations" at bounding box center [1268, 466] width 213 height 26
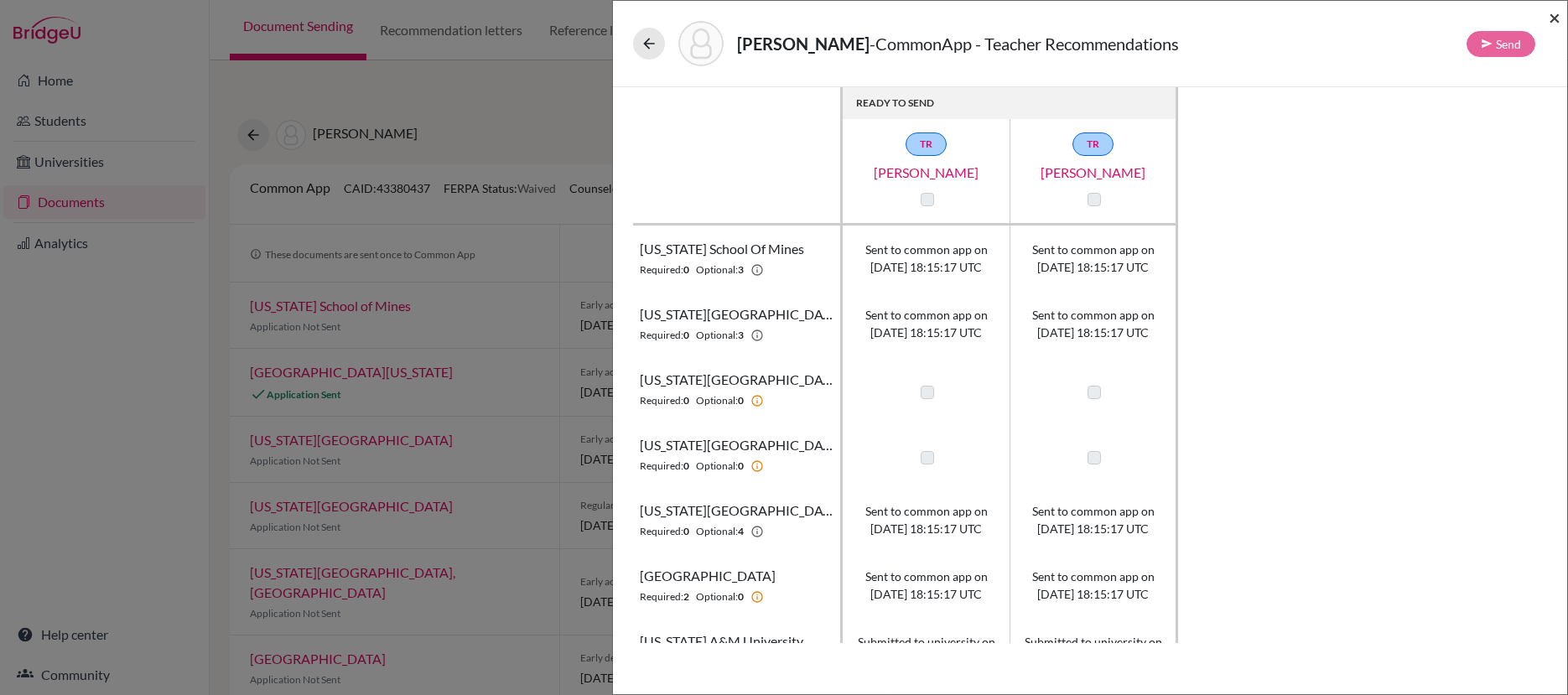
click at [1553, 15] on span "×" at bounding box center [1555, 17] width 12 height 24
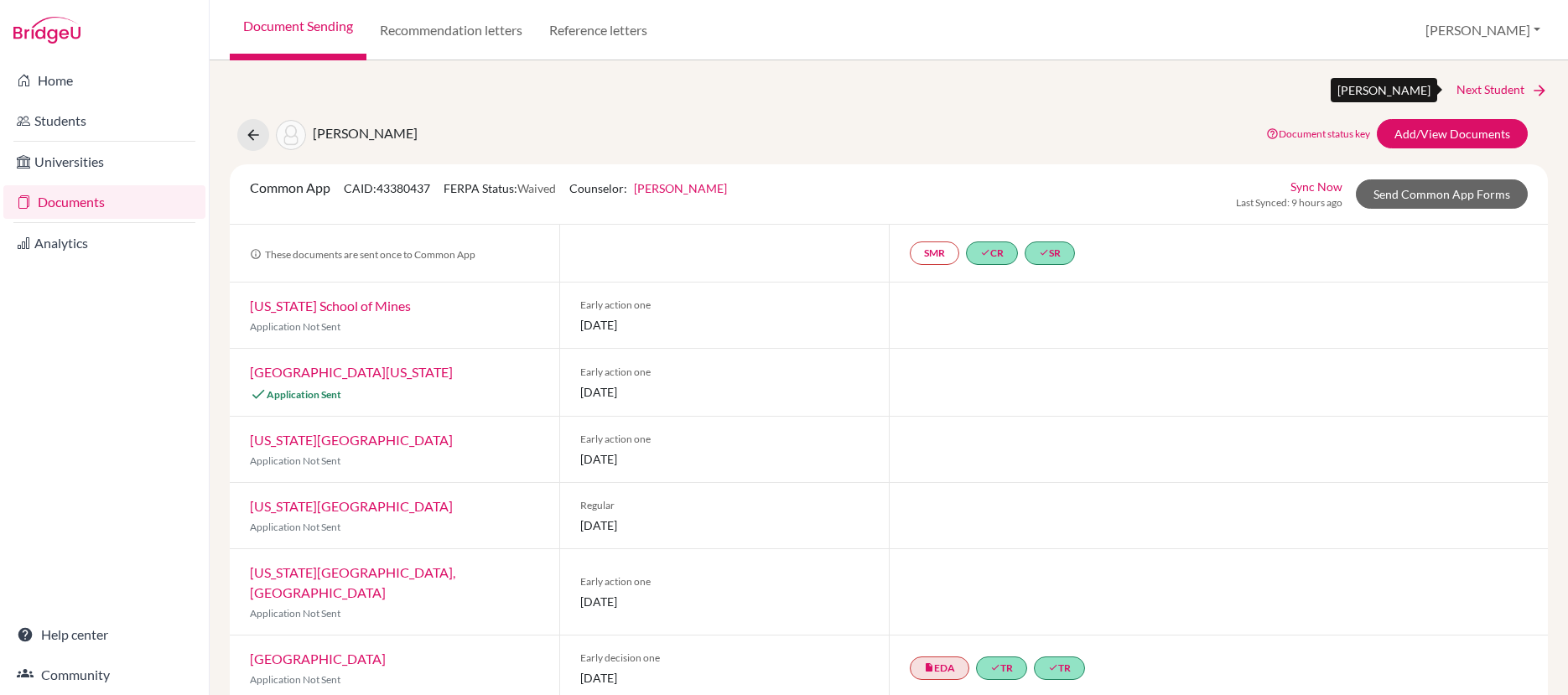
click at [1463, 84] on link "Next Student" at bounding box center [1502, 90] width 92 height 19
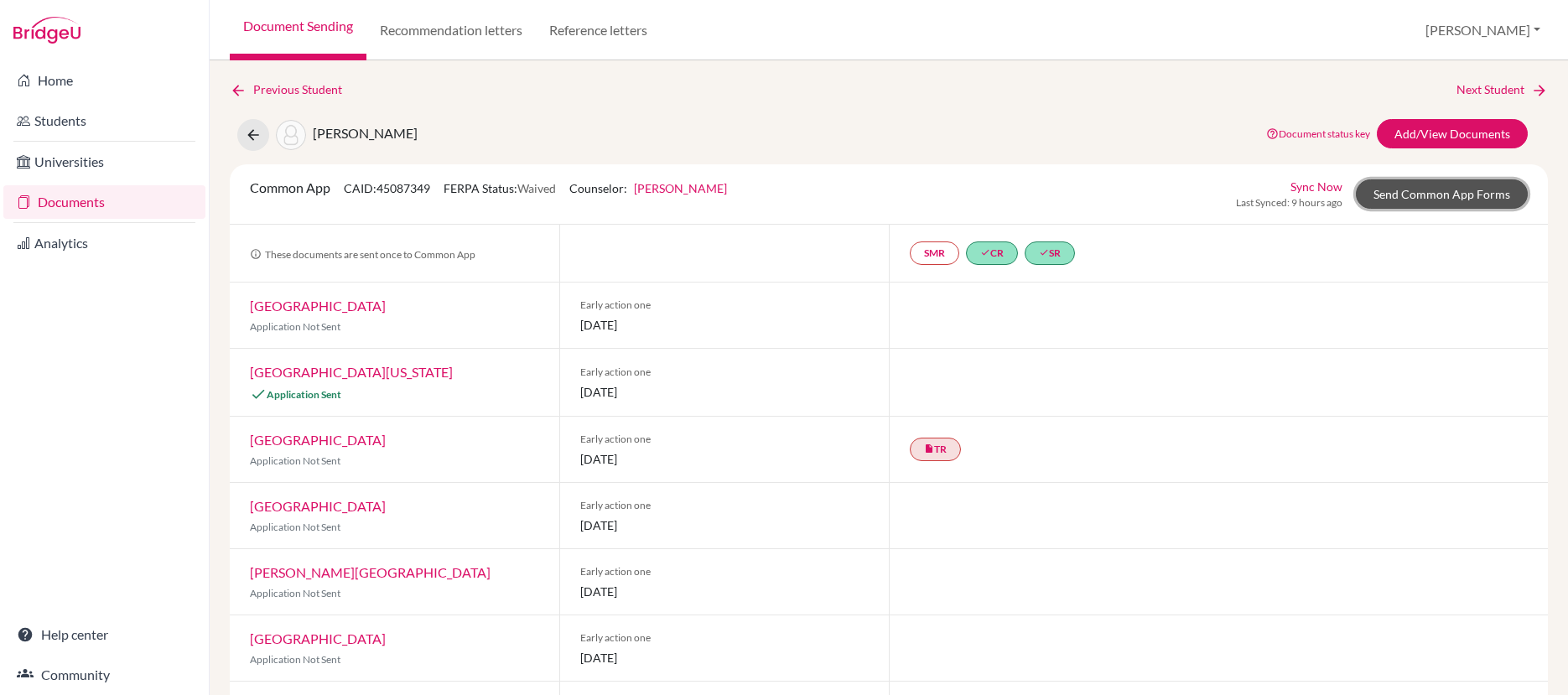
click at [1419, 191] on link "Send Common App Forms" at bounding box center [1441, 193] width 172 height 29
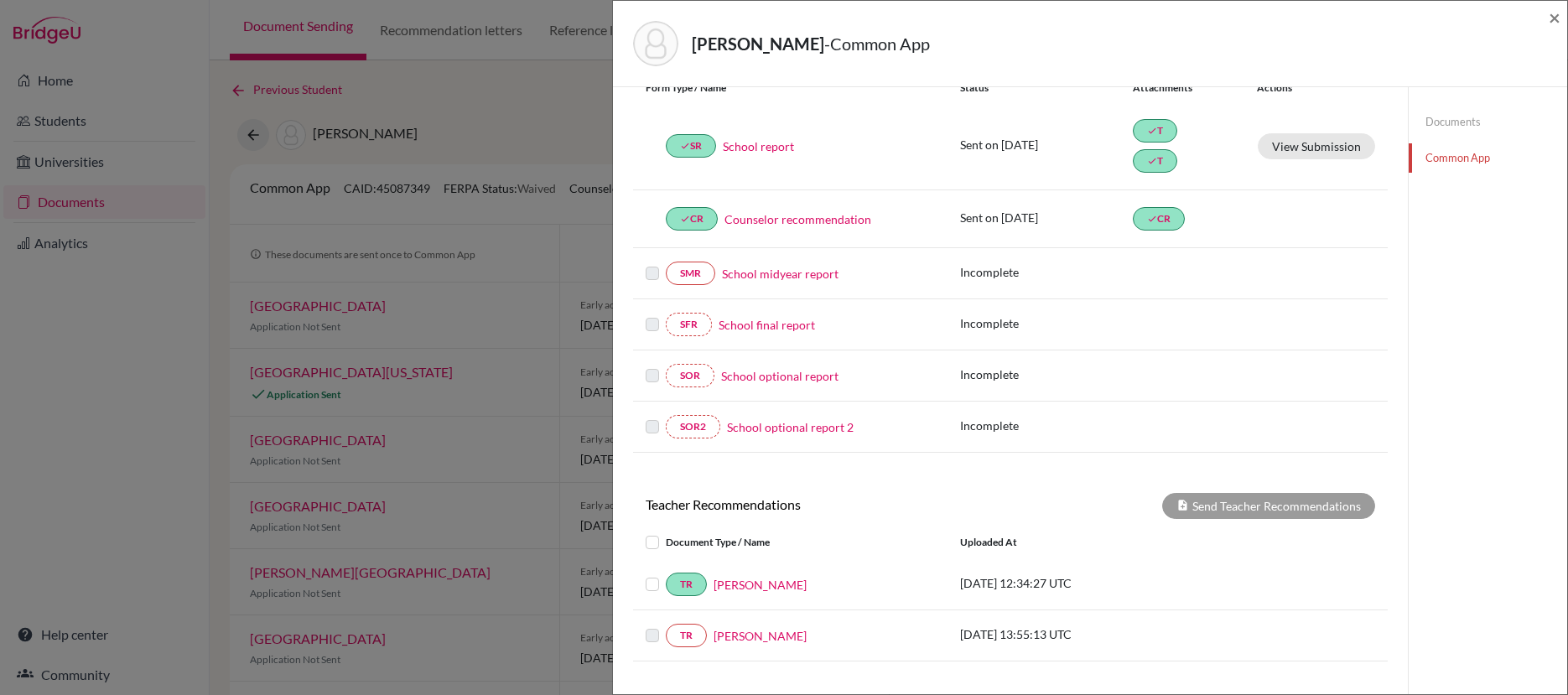
scroll to position [354, 0]
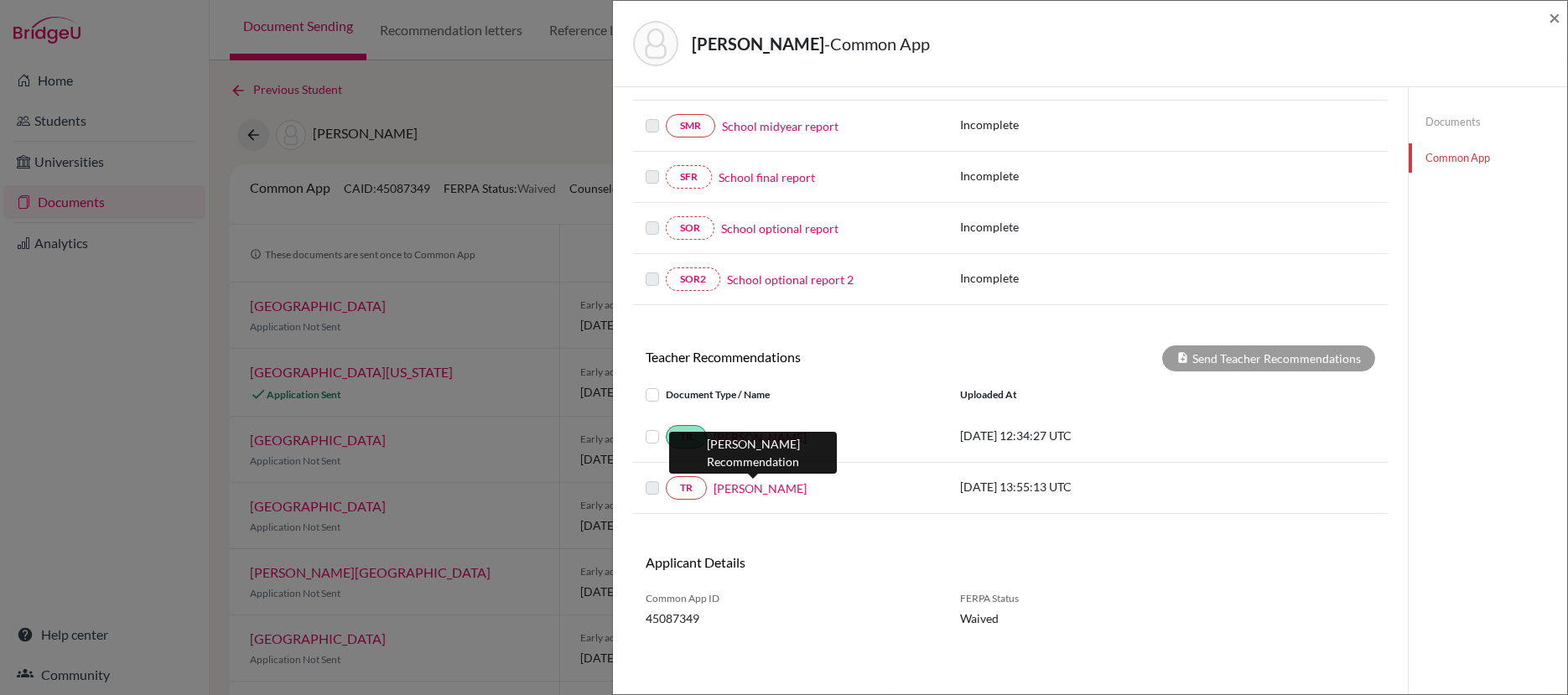
click at [740, 486] on link "[PERSON_NAME]" at bounding box center [759, 488] width 93 height 18
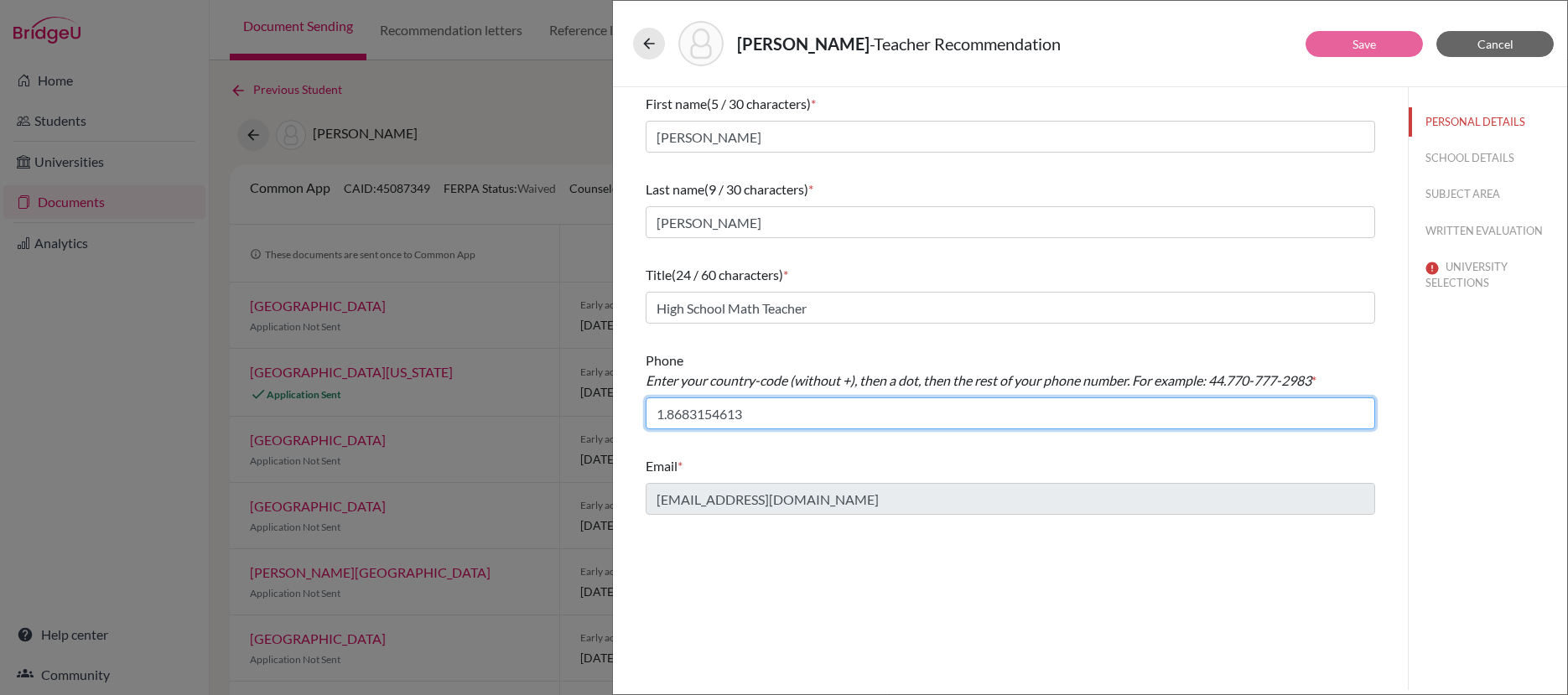
click at [692, 417] on input "1.8683154613" at bounding box center [1010, 413] width 729 height 32
click at [719, 416] on input "1.868-3154613" at bounding box center [1010, 413] width 729 height 32
type input "1.868-315-4613"
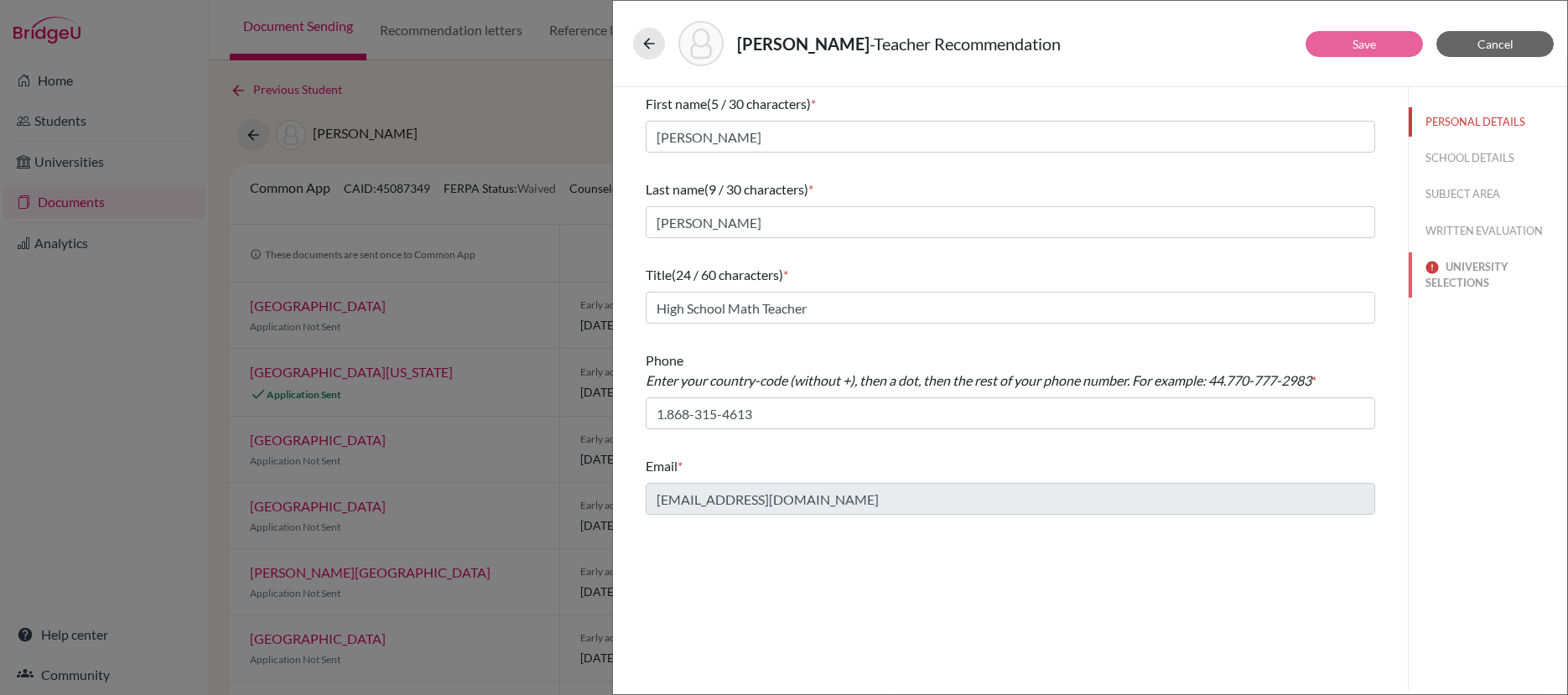
click at [1455, 277] on button "UNIVERSITY SELECTIONS" at bounding box center [1487, 274] width 158 height 45
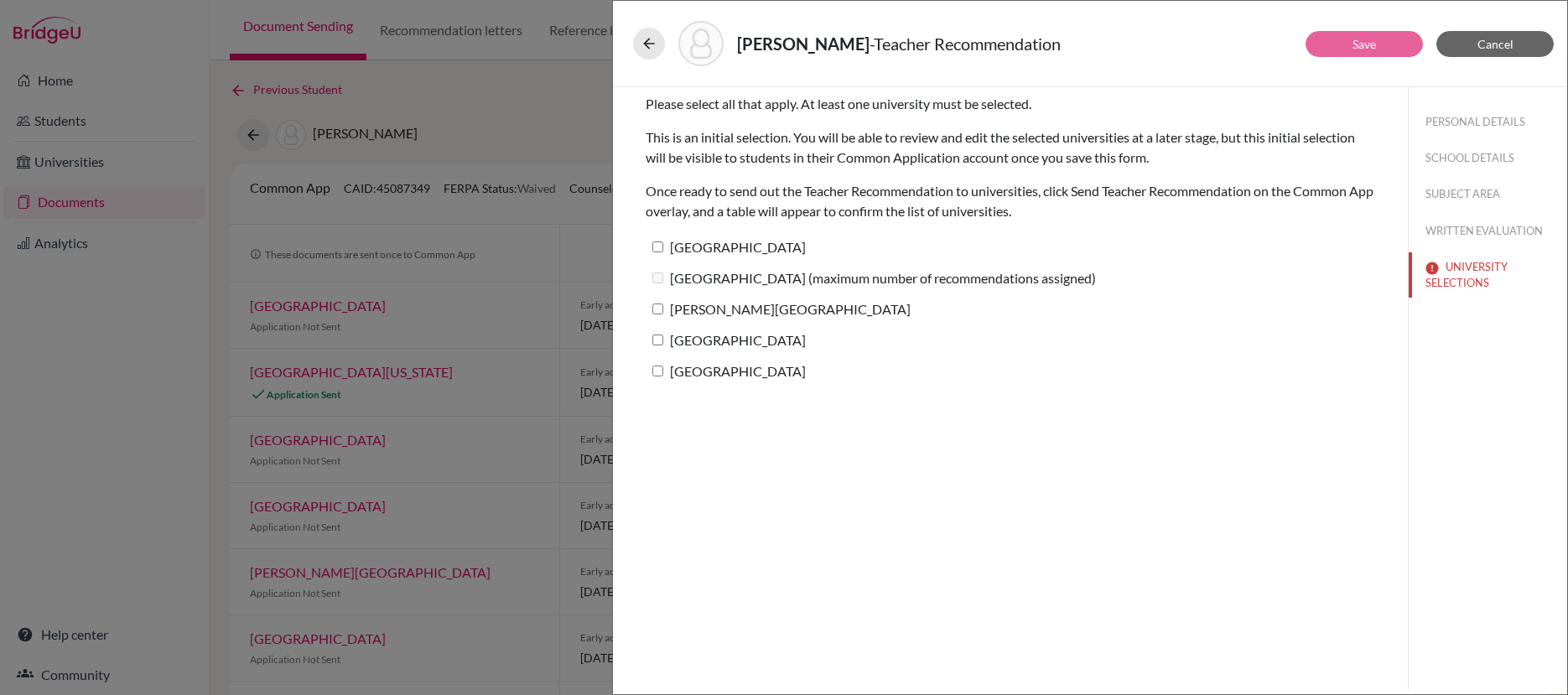
click at [658, 309] on input "[PERSON_NAME][GEOGRAPHIC_DATA]" at bounding box center [658, 309] width 11 height 11
checkbox input "true"
click at [1340, 43] on button "Save" at bounding box center [1364, 44] width 117 height 26
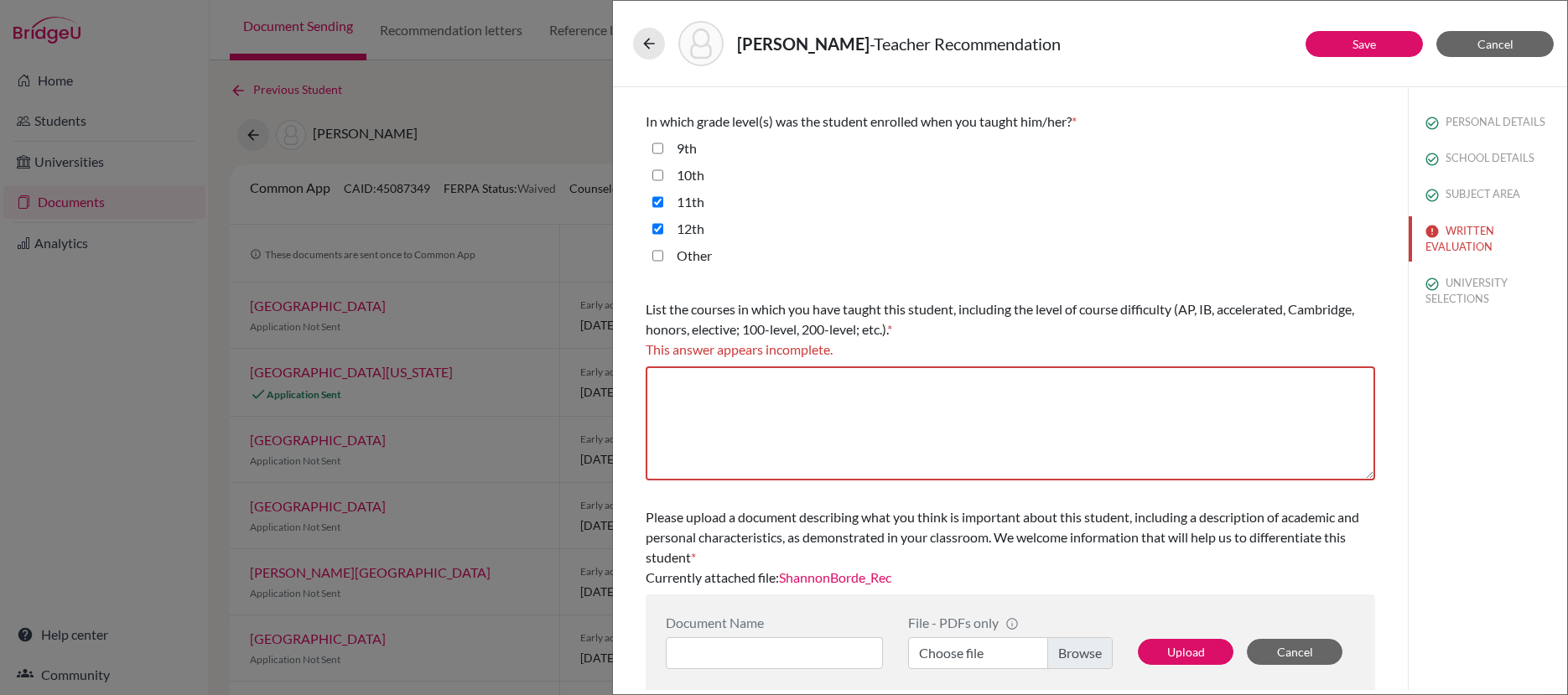
scroll to position [431, 0]
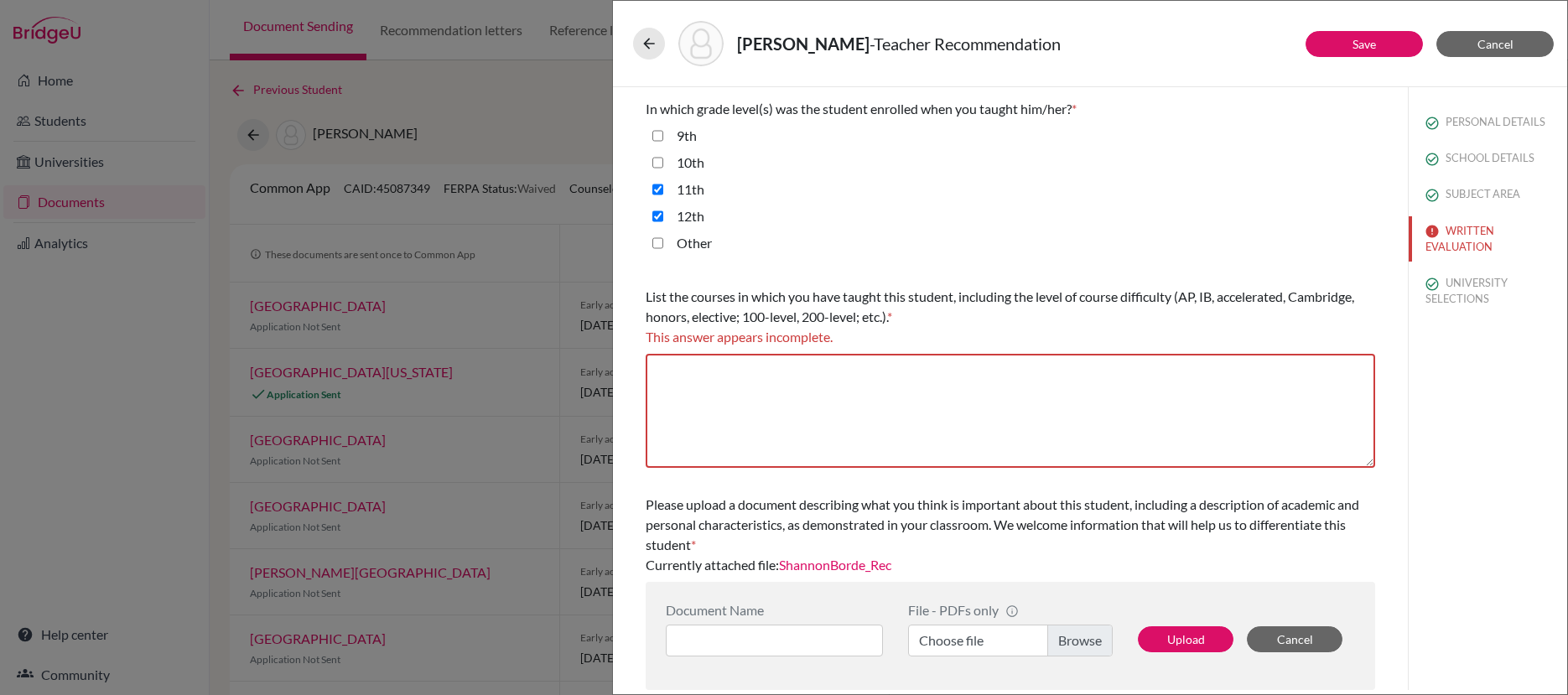
click at [860, 563] on link "ShannonBorde_Rec" at bounding box center [835, 564] width 112 height 16
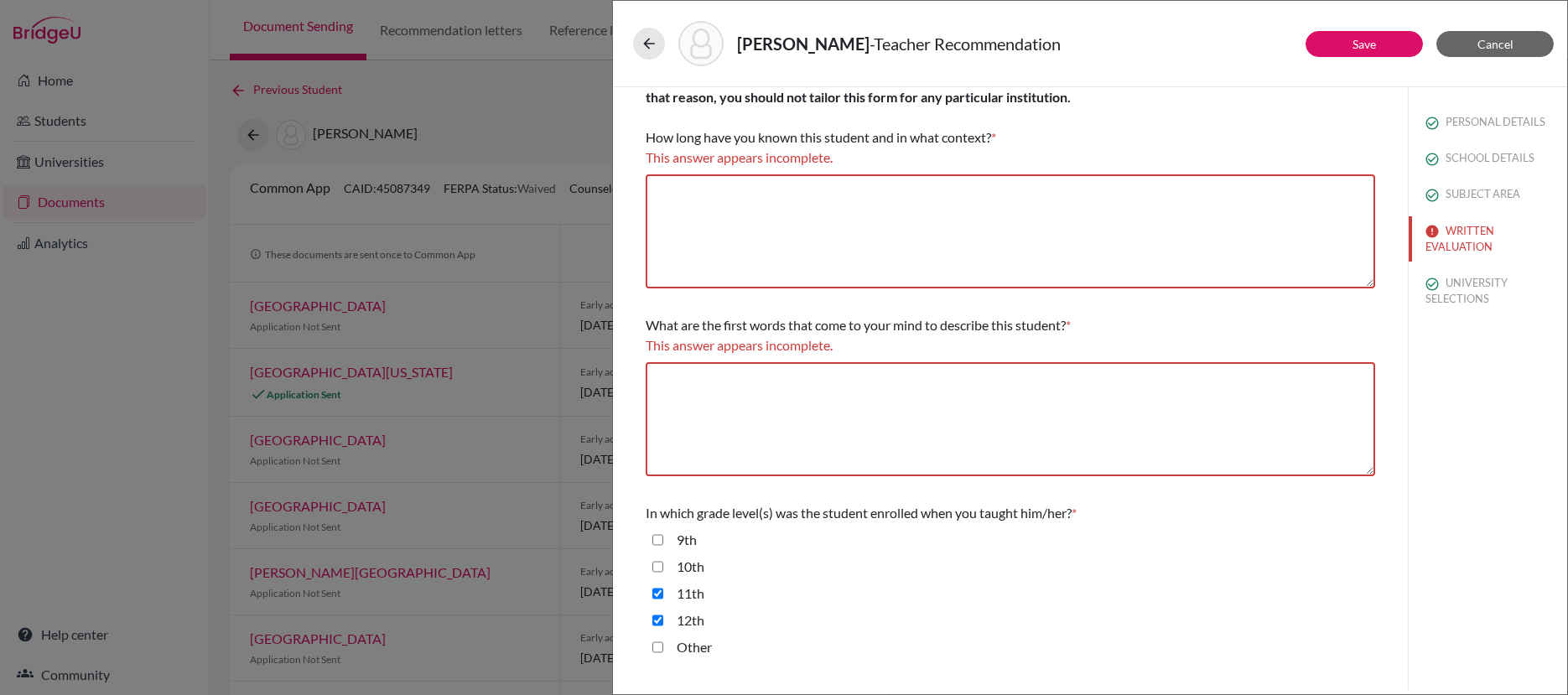
scroll to position [0, 0]
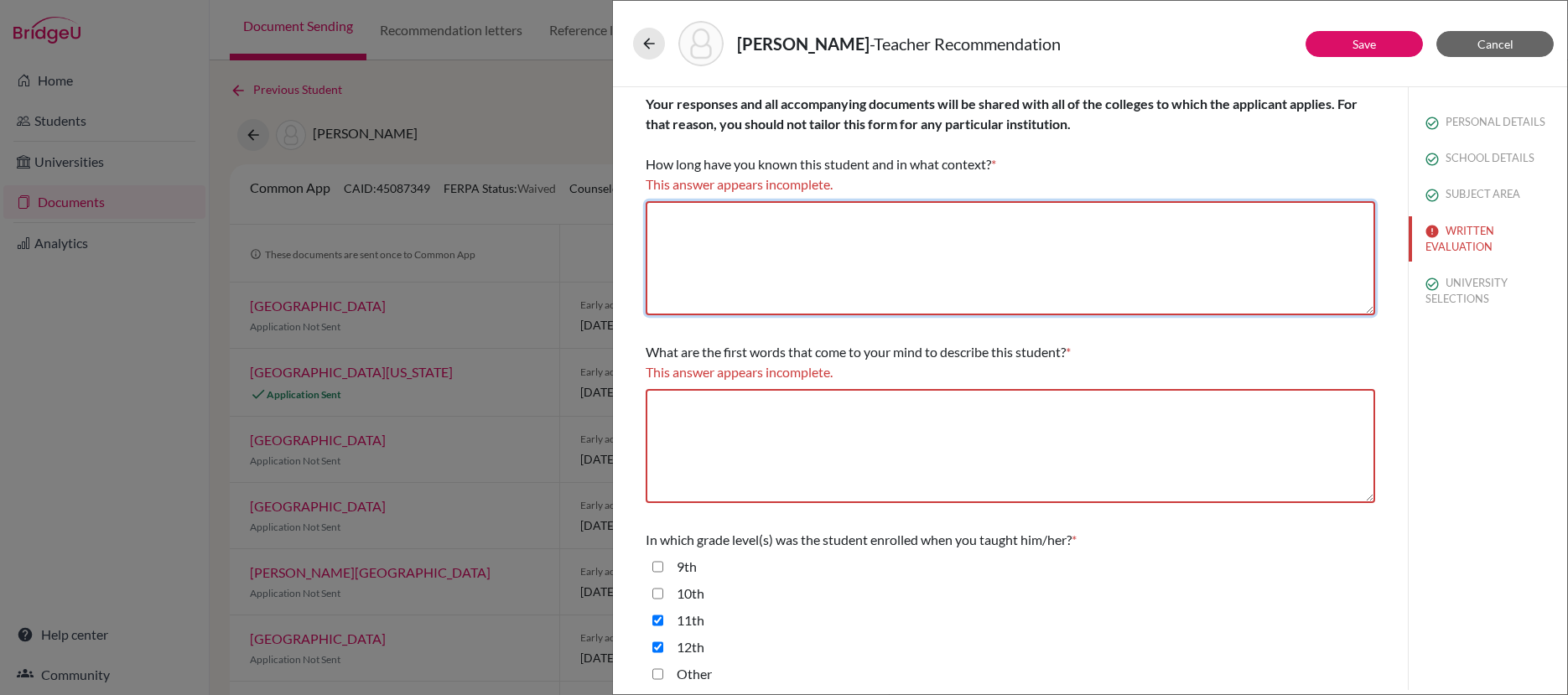
click at [867, 231] on textarea at bounding box center [1010, 259] width 729 height 114
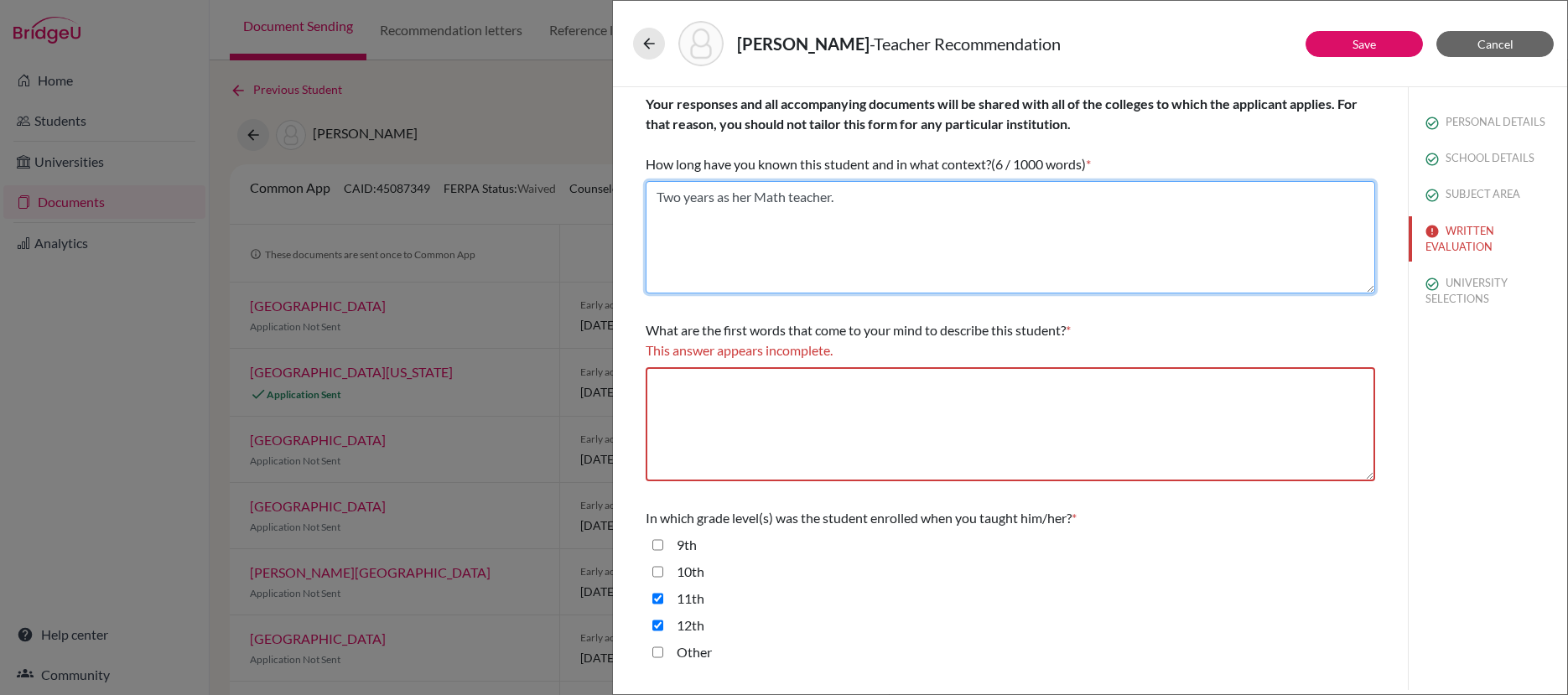
scroll to position [4, 0]
type textarea "Two years as her Math teacher."
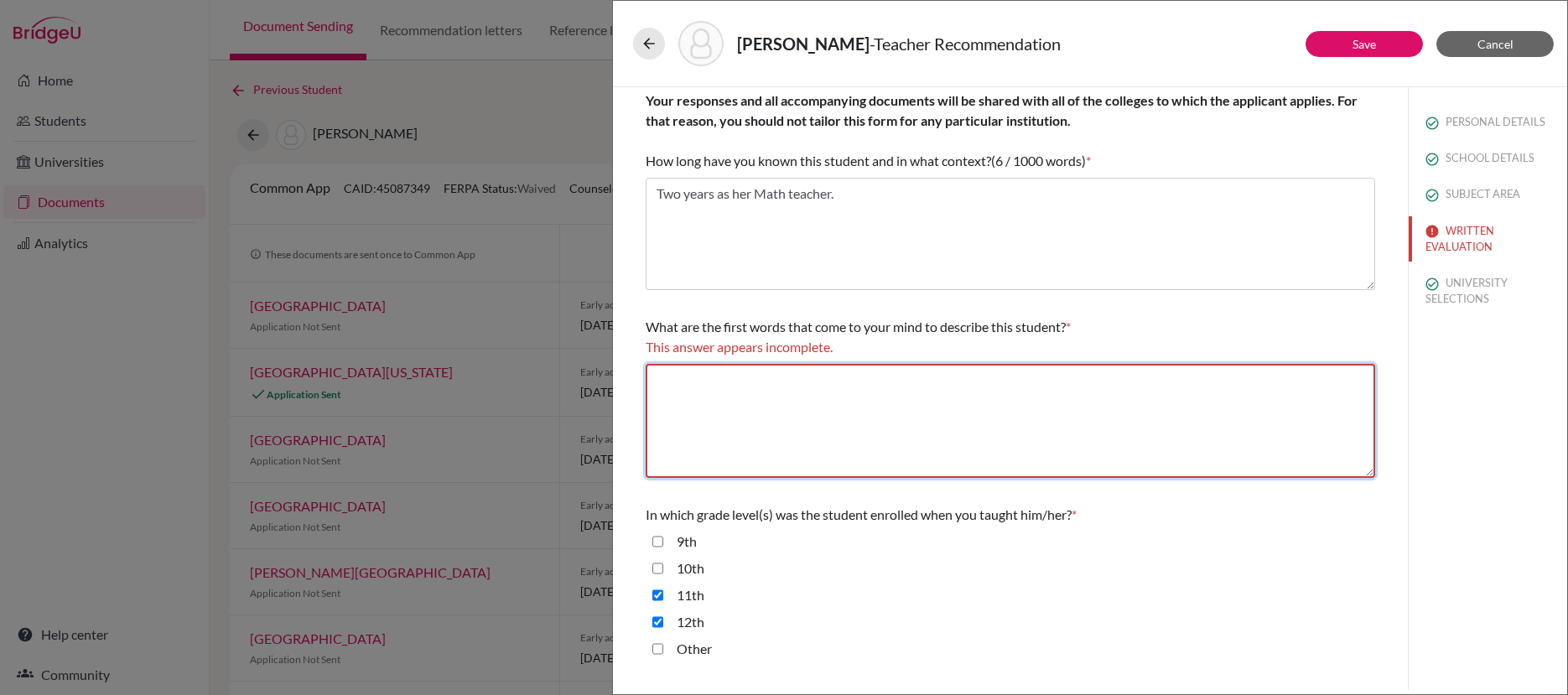
click at [833, 377] on textarea at bounding box center [1010, 421] width 729 height 114
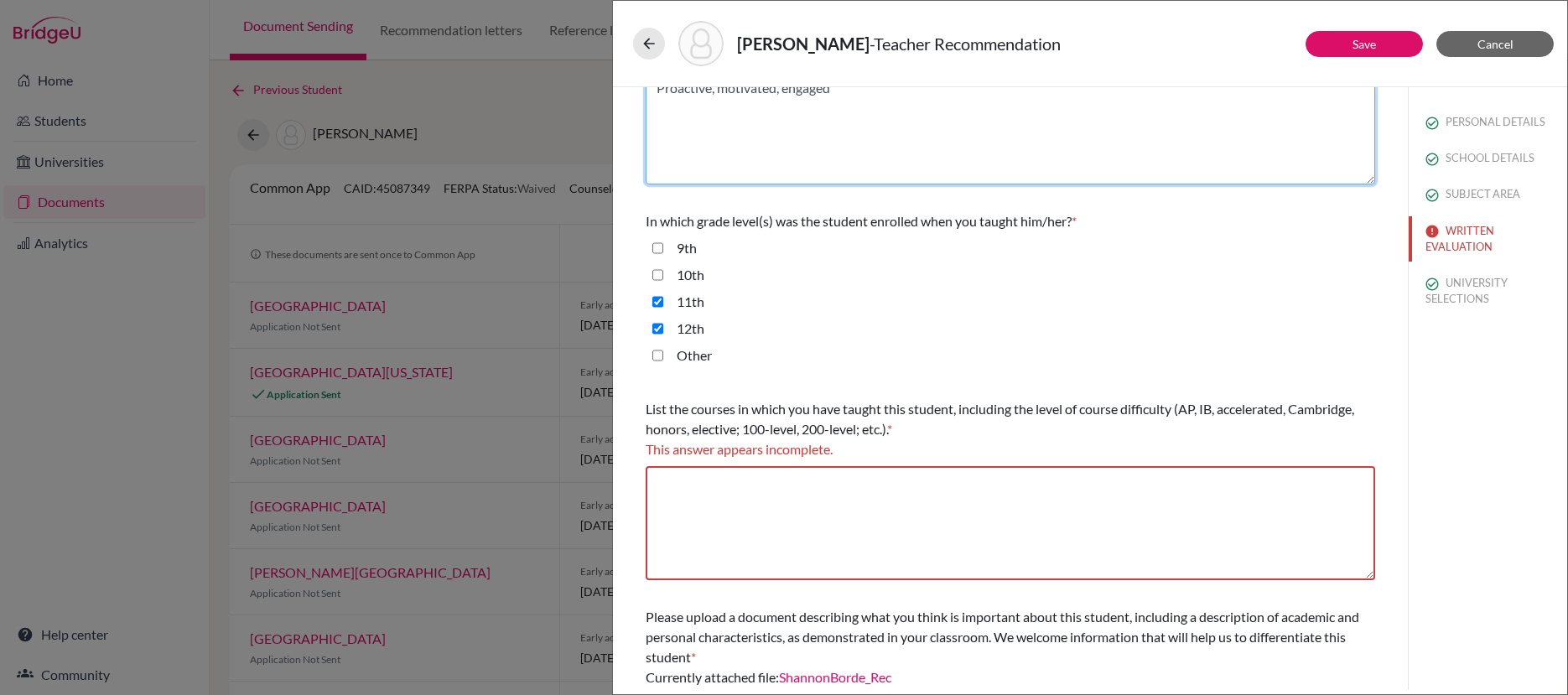
scroll to position [275, 0]
type textarea "Proactive, motivated, engaged"
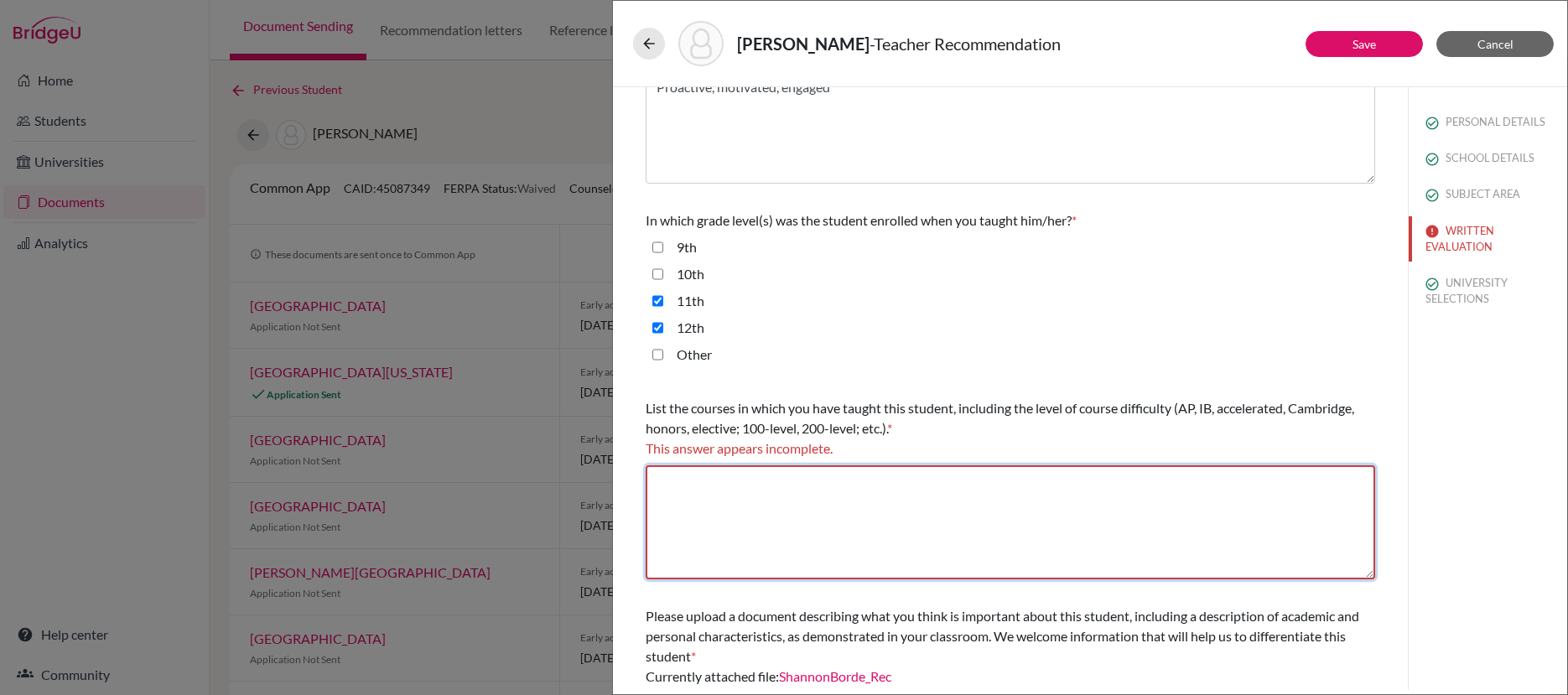
click at [770, 476] on textarea at bounding box center [1010, 523] width 729 height 114
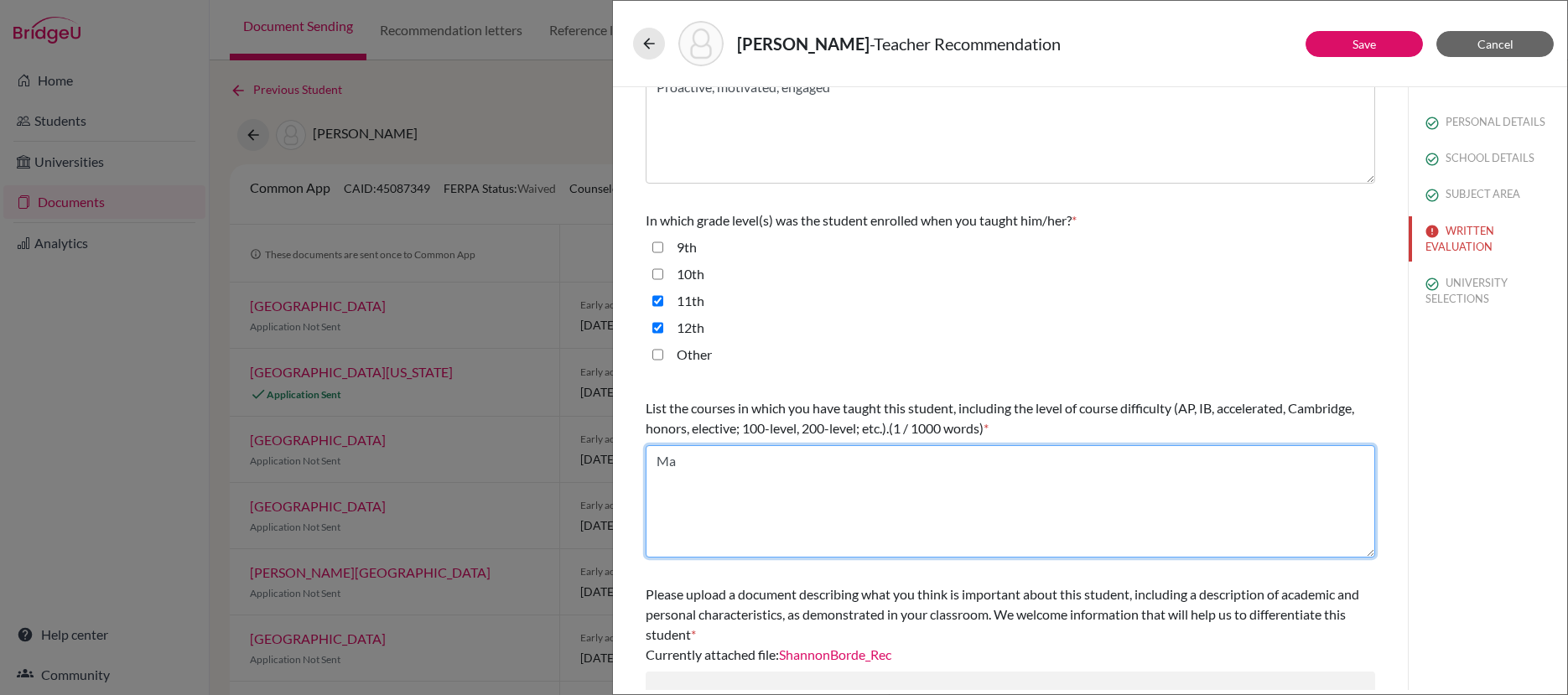
type textarea "M"
click at [909, 471] on textarea "Intergrated Math III (Math 11) Statsi" at bounding box center [1010, 501] width 729 height 112
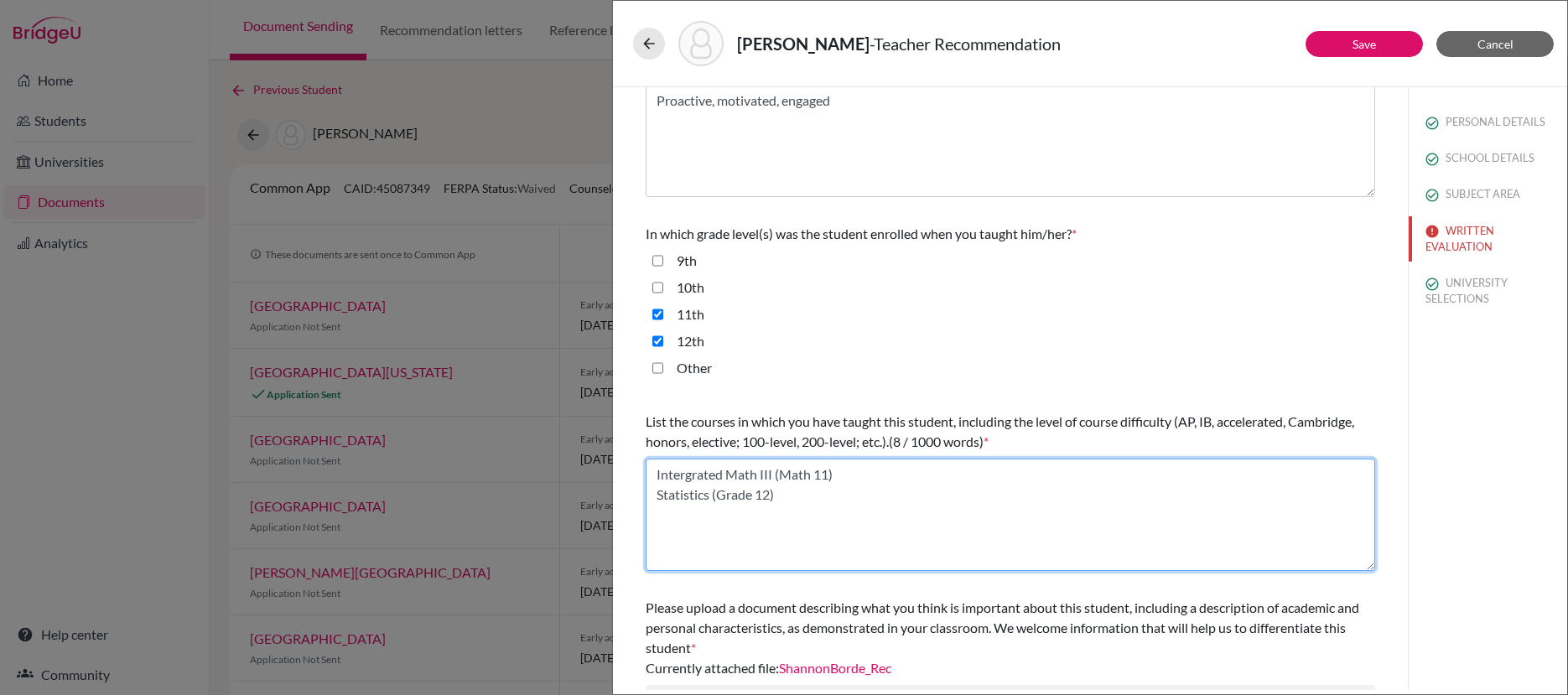
scroll to position [32, 0]
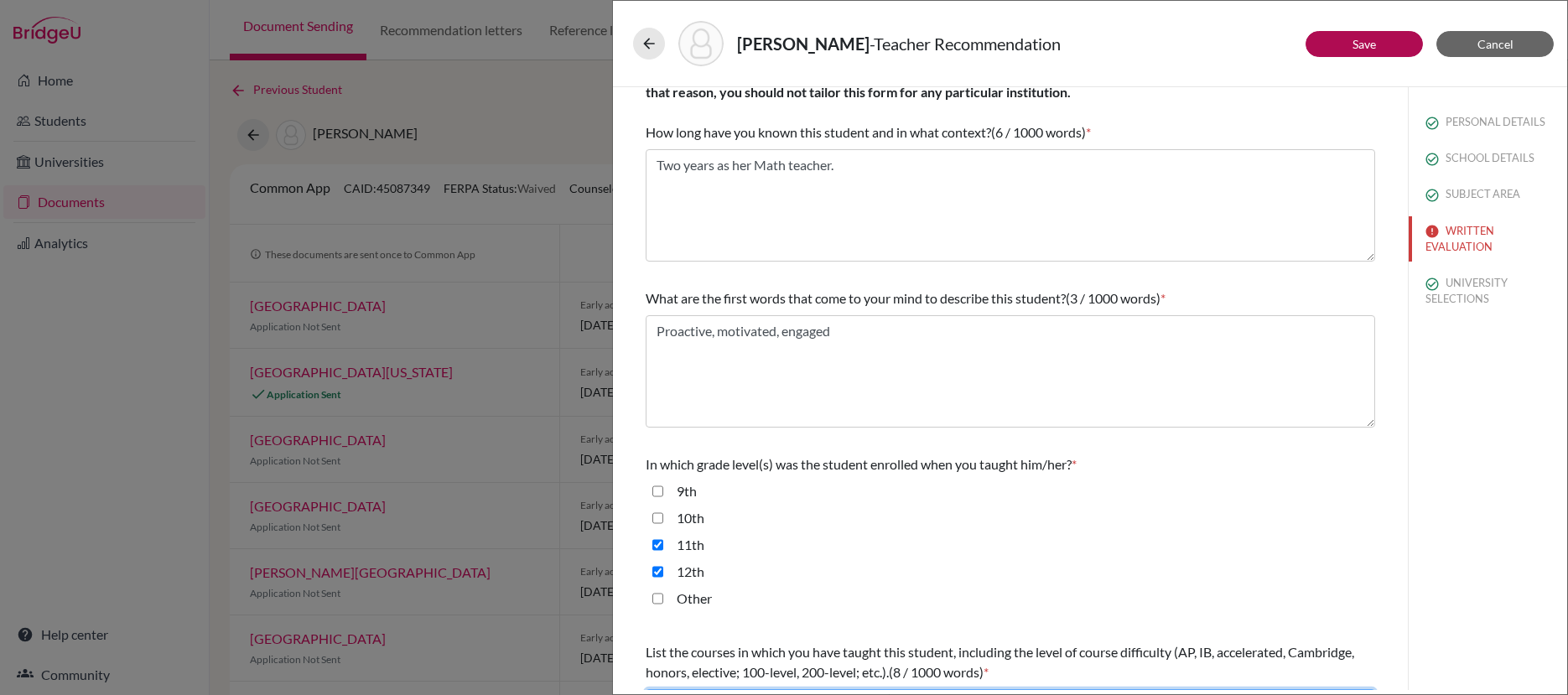
type textarea "Intergrated Math III (Math 11) Statistics (Grade 12)"
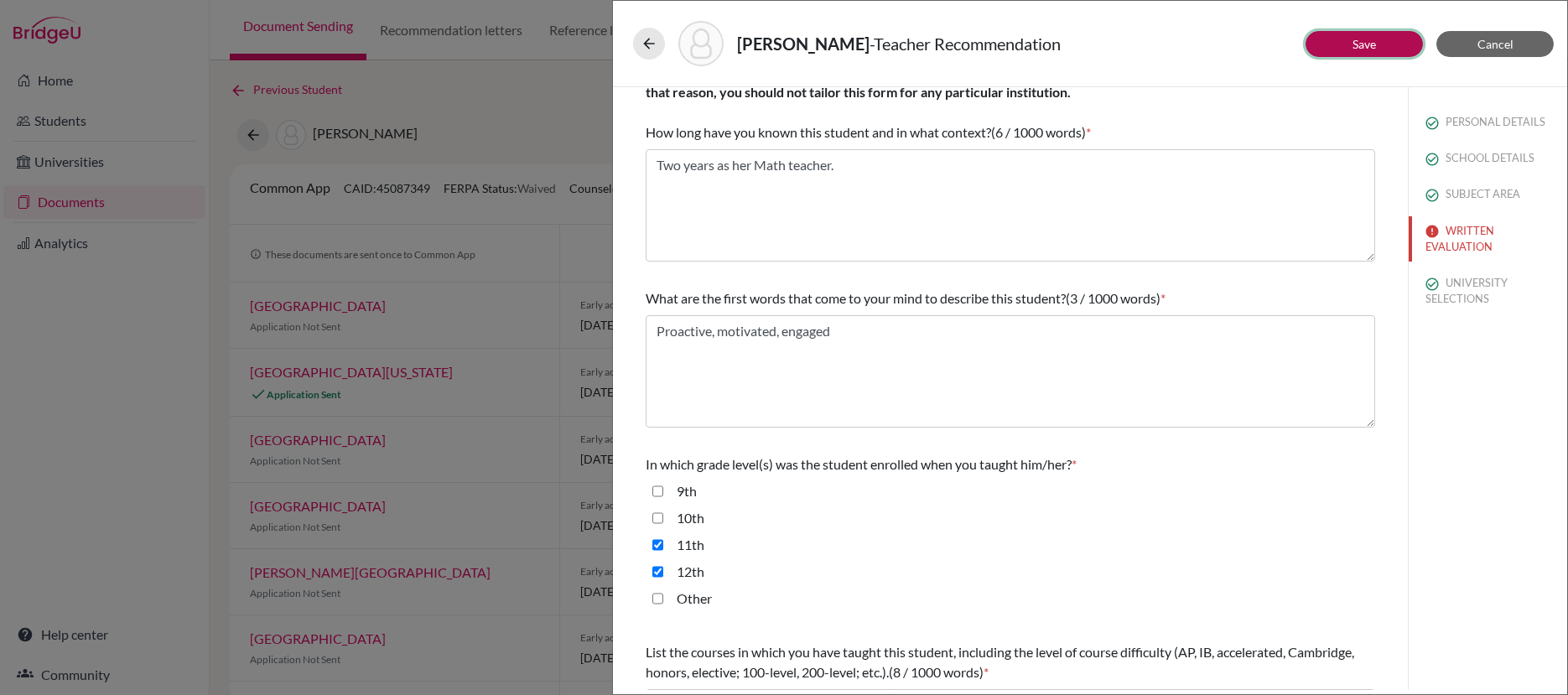
click at [1335, 50] on button "Save" at bounding box center [1364, 44] width 117 height 26
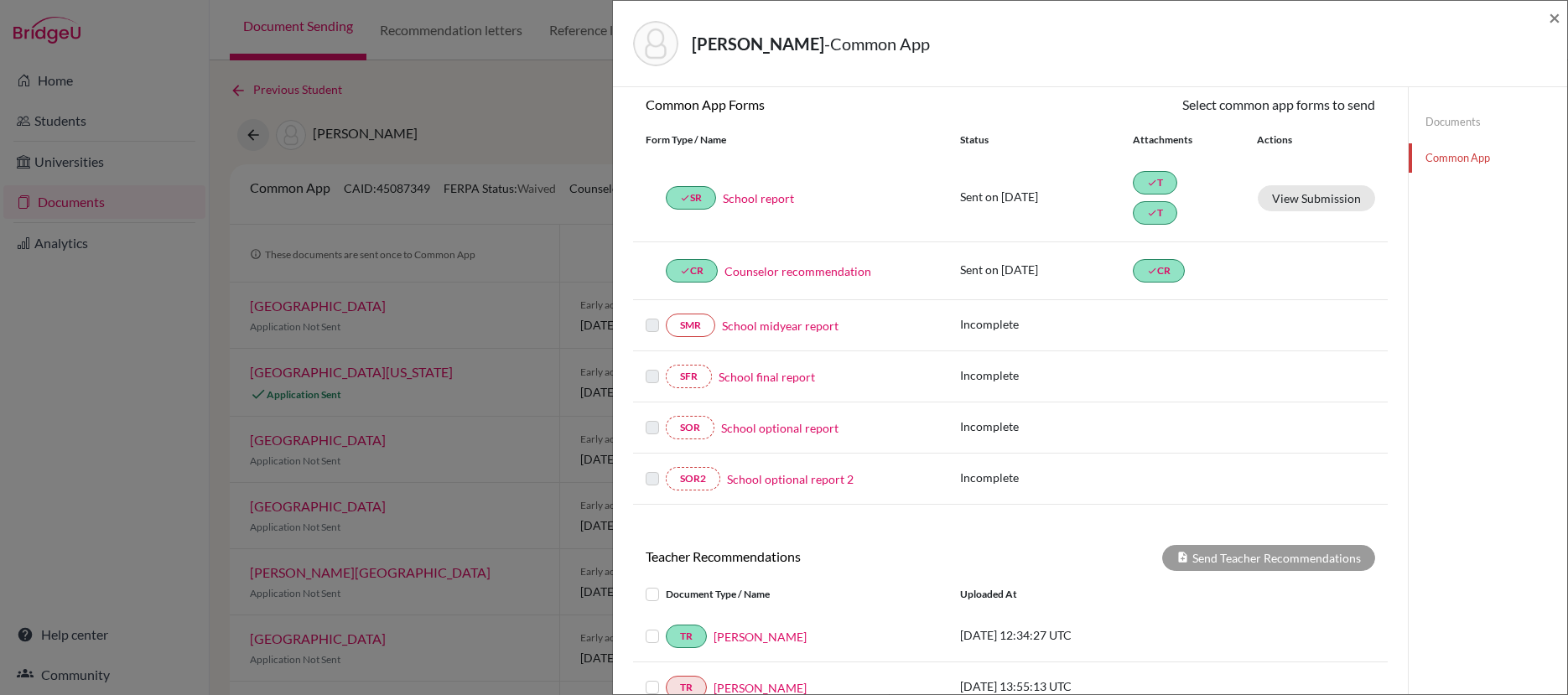
scroll to position [354, 0]
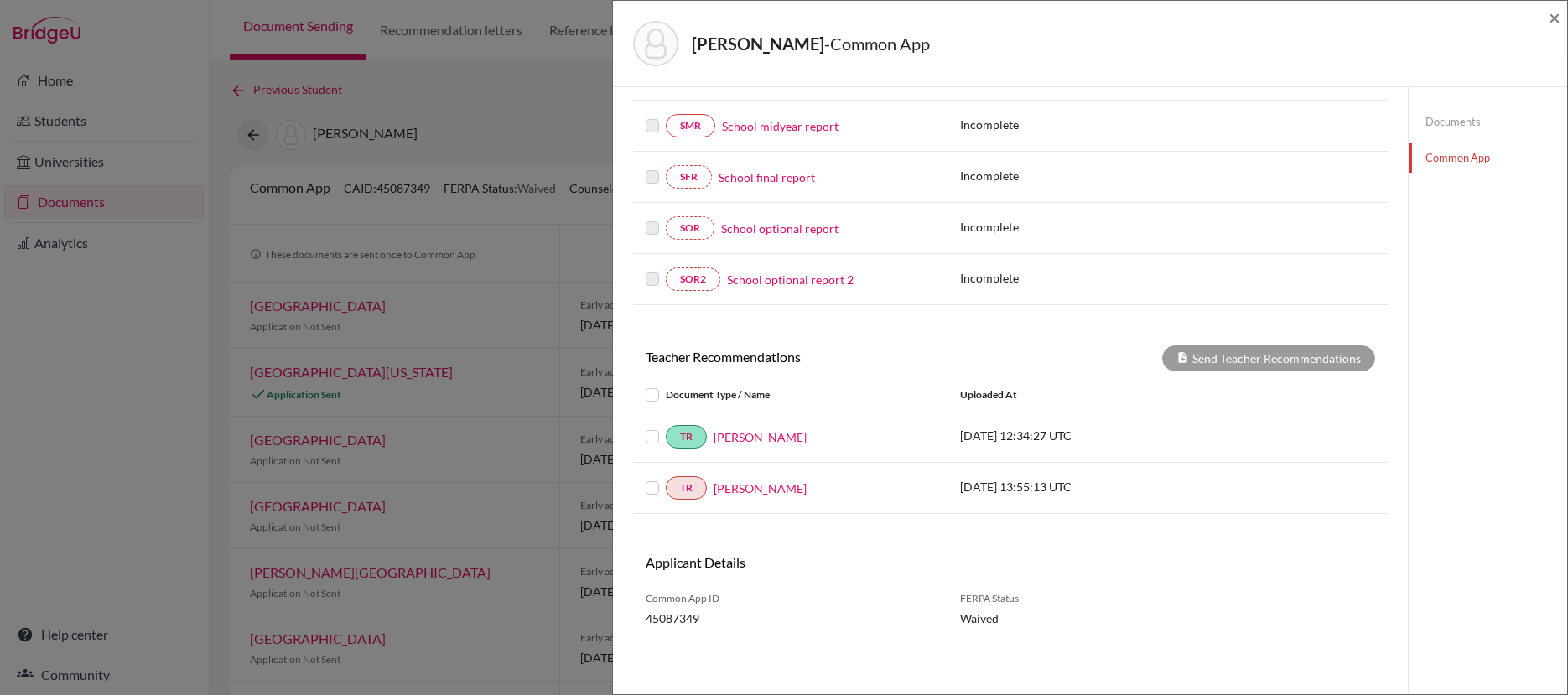
click at [665, 478] on label at bounding box center [665, 478] width 0 height 0
click at [0, 0] on input "checkbox" at bounding box center [0, 0] width 0 height 0
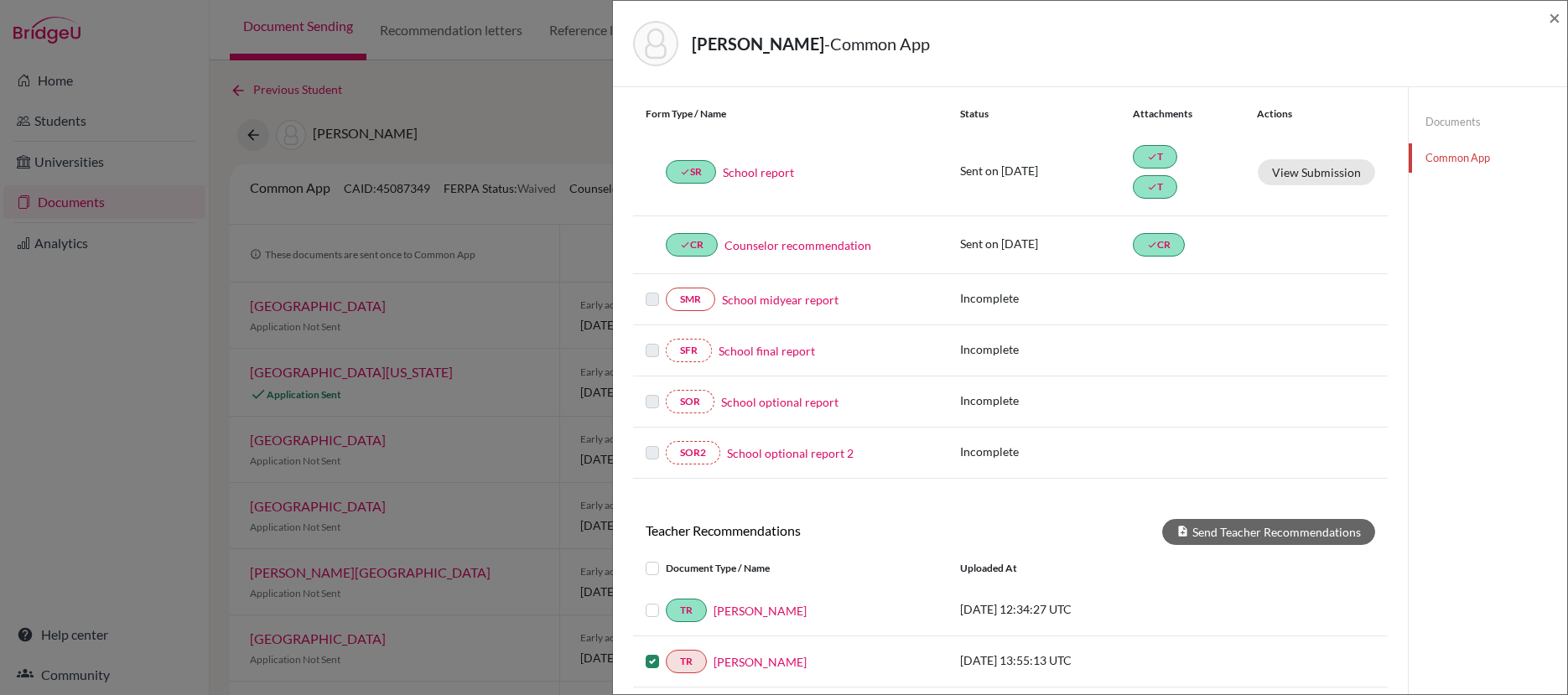
scroll to position [274, 0]
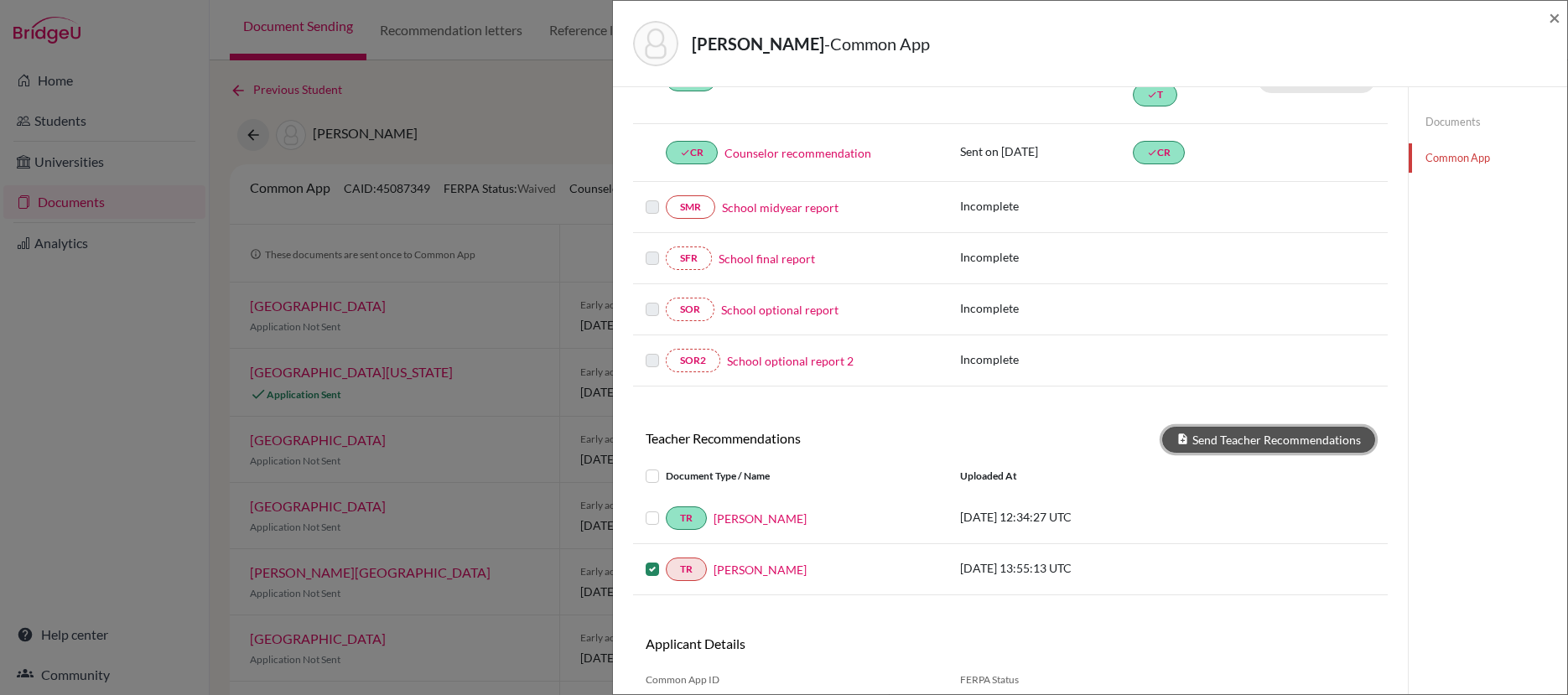
click at [1262, 440] on button "Send Teacher Recommendations" at bounding box center [1268, 439] width 213 height 26
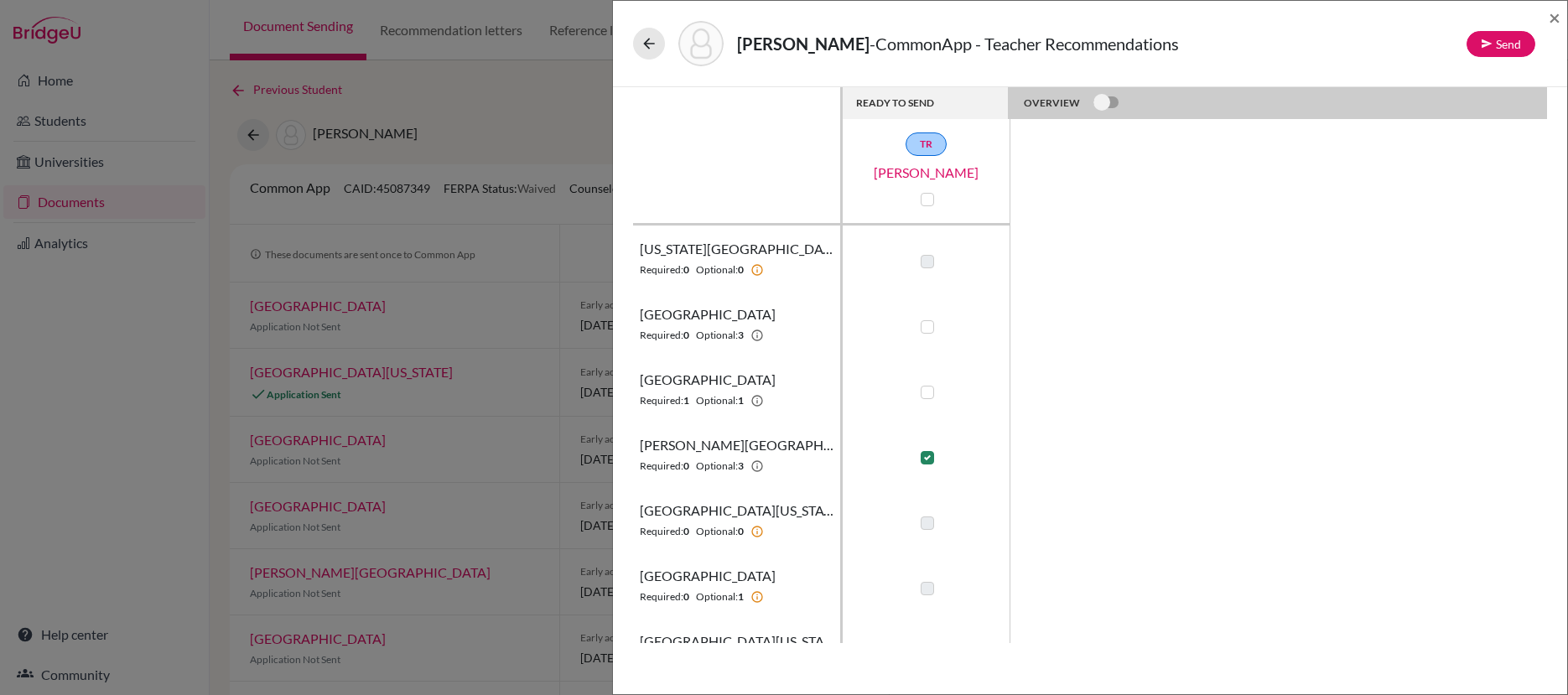
click at [932, 326] on label at bounding box center [927, 327] width 13 height 13
click at [930, 326] on input "checkbox" at bounding box center [923, 325] width 13 height 17
checkbox input "true"
click at [928, 390] on label at bounding box center [927, 392] width 13 height 13
click at [928, 390] on input "checkbox" at bounding box center [923, 391] width 13 height 17
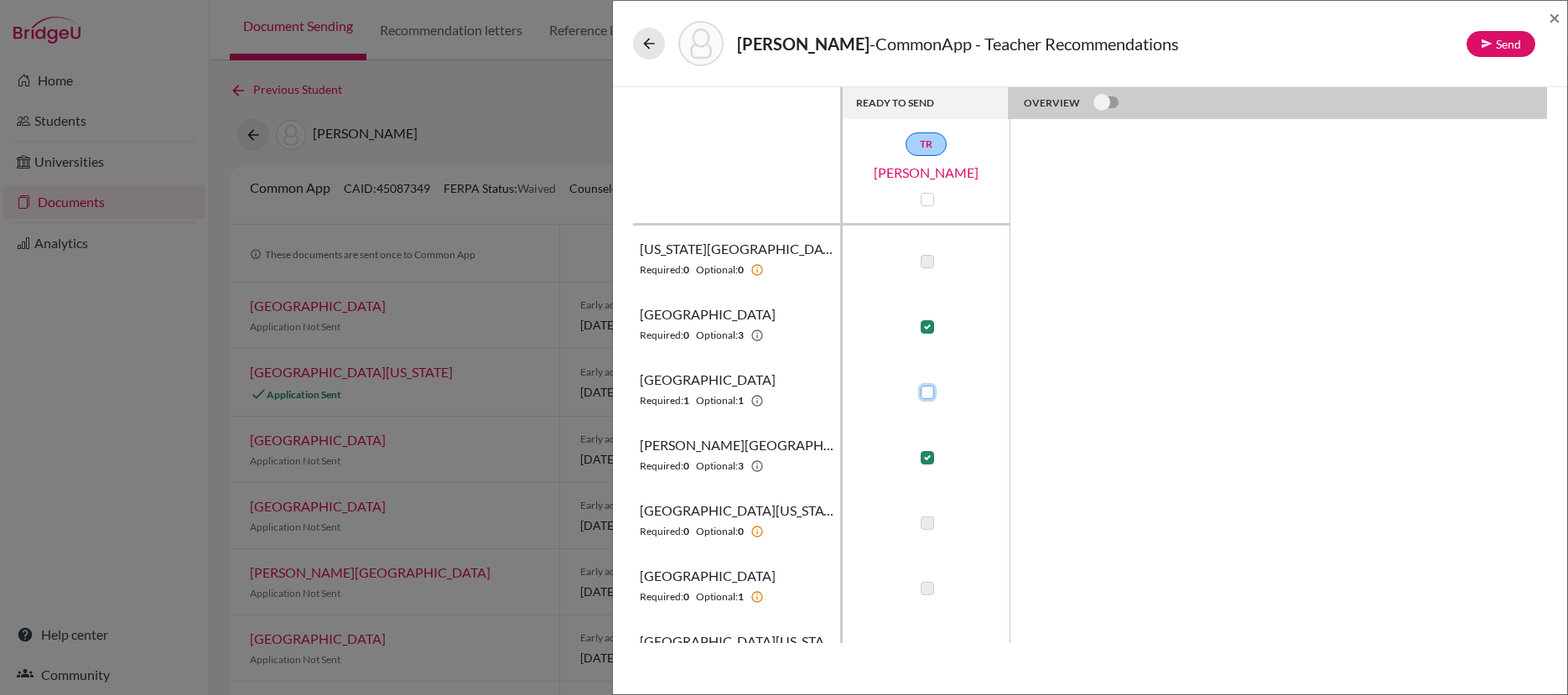
checkbox input "true"
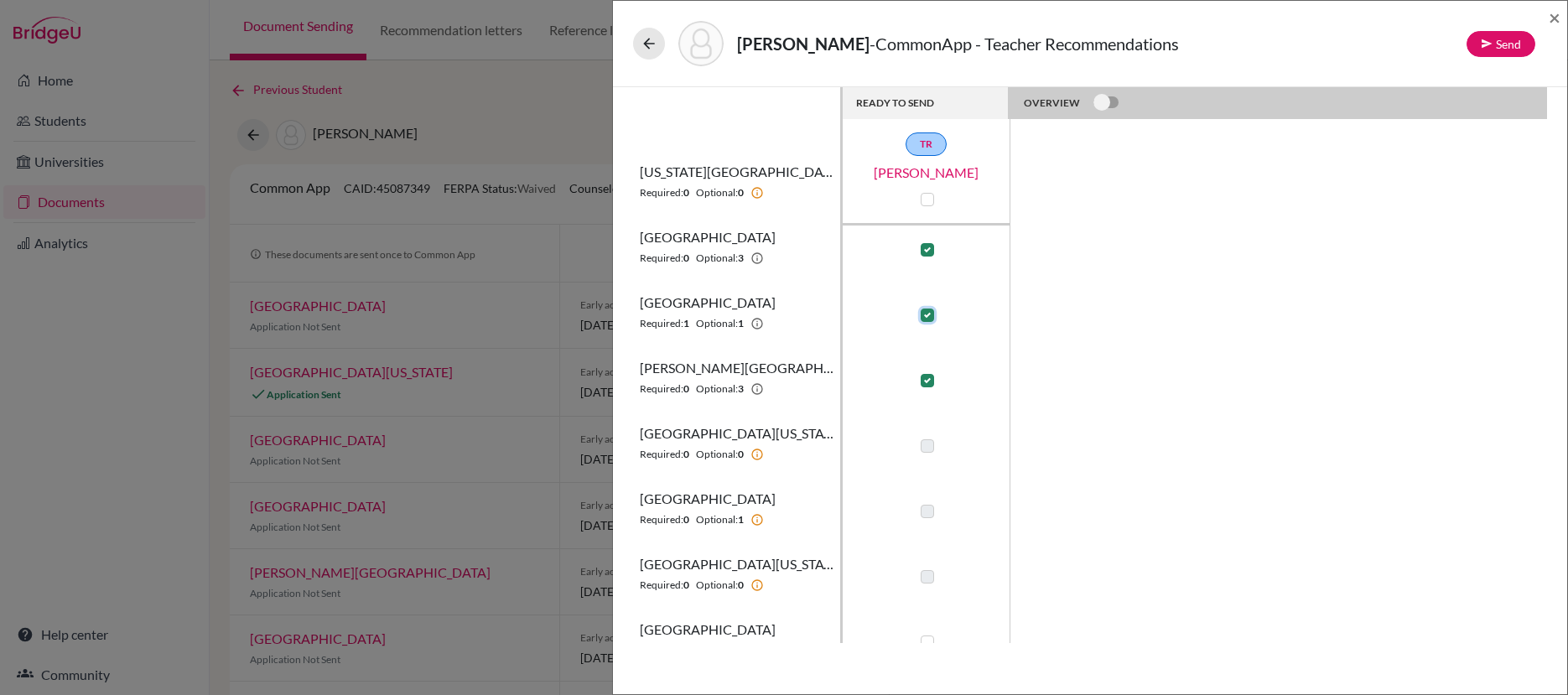
scroll to position [106, 0]
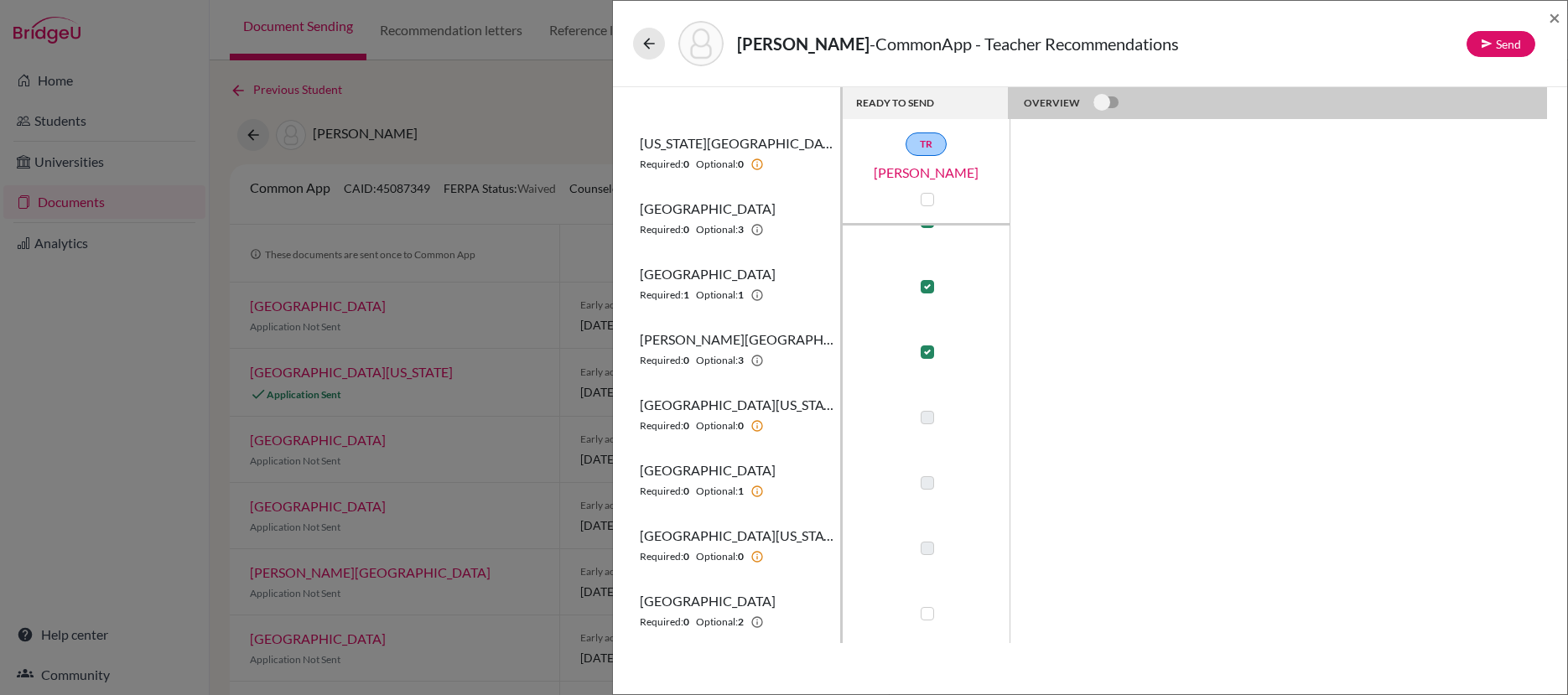
click at [931, 611] on label at bounding box center [927, 614] width 13 height 13
click at [930, 611] on input "checkbox" at bounding box center [923, 612] width 13 height 17
checkbox input "true"
click at [1507, 42] on button "Send" at bounding box center [1501, 44] width 68 height 26
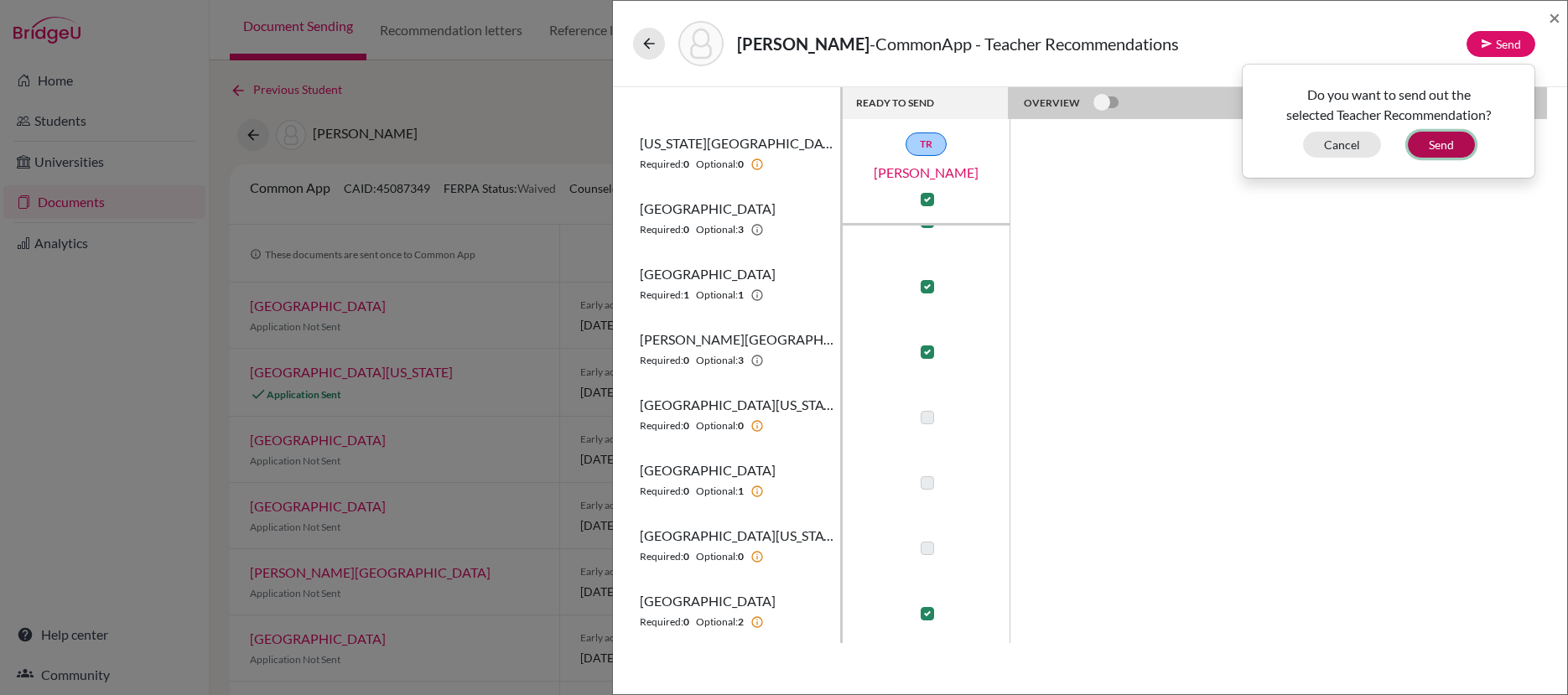
click at [1450, 142] on button "Send" at bounding box center [1441, 144] width 67 height 26
checkbox input "false"
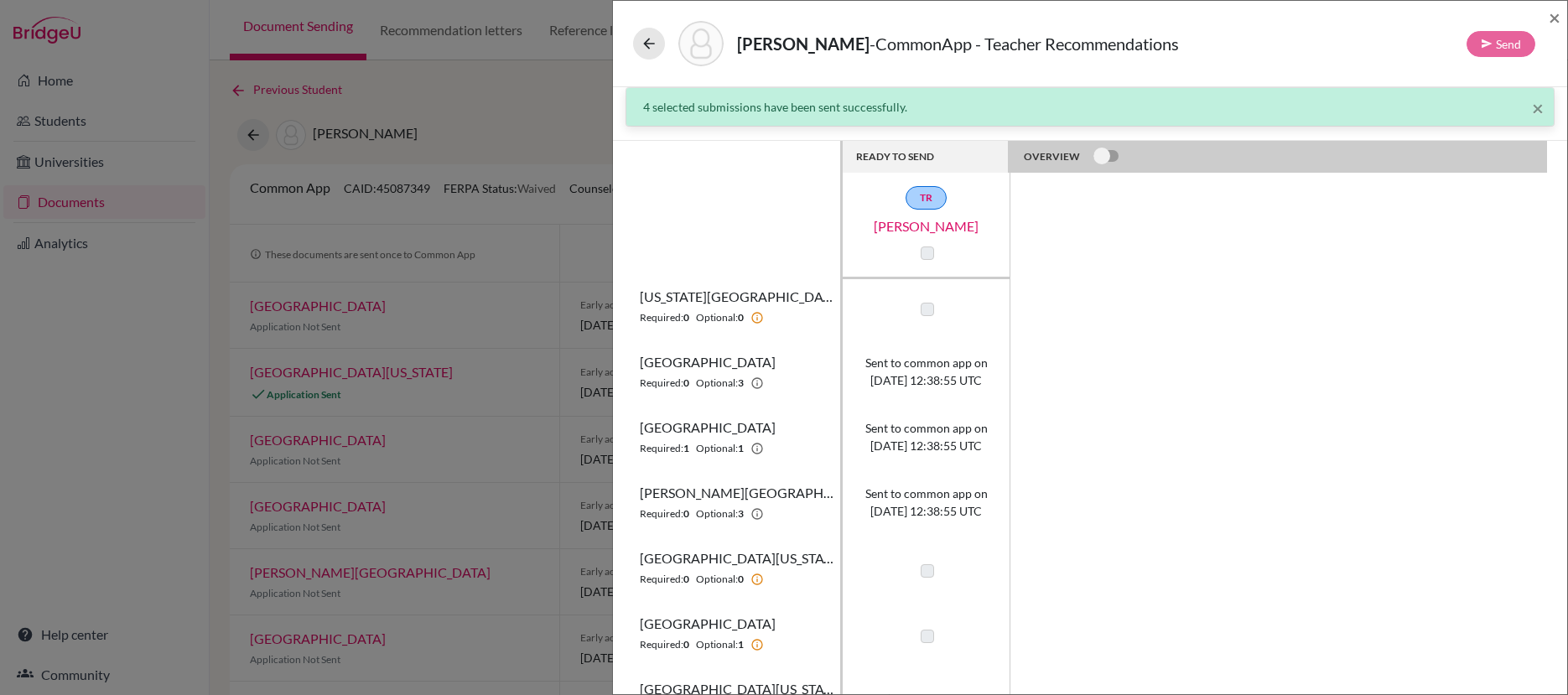
scroll to position [0, 0]
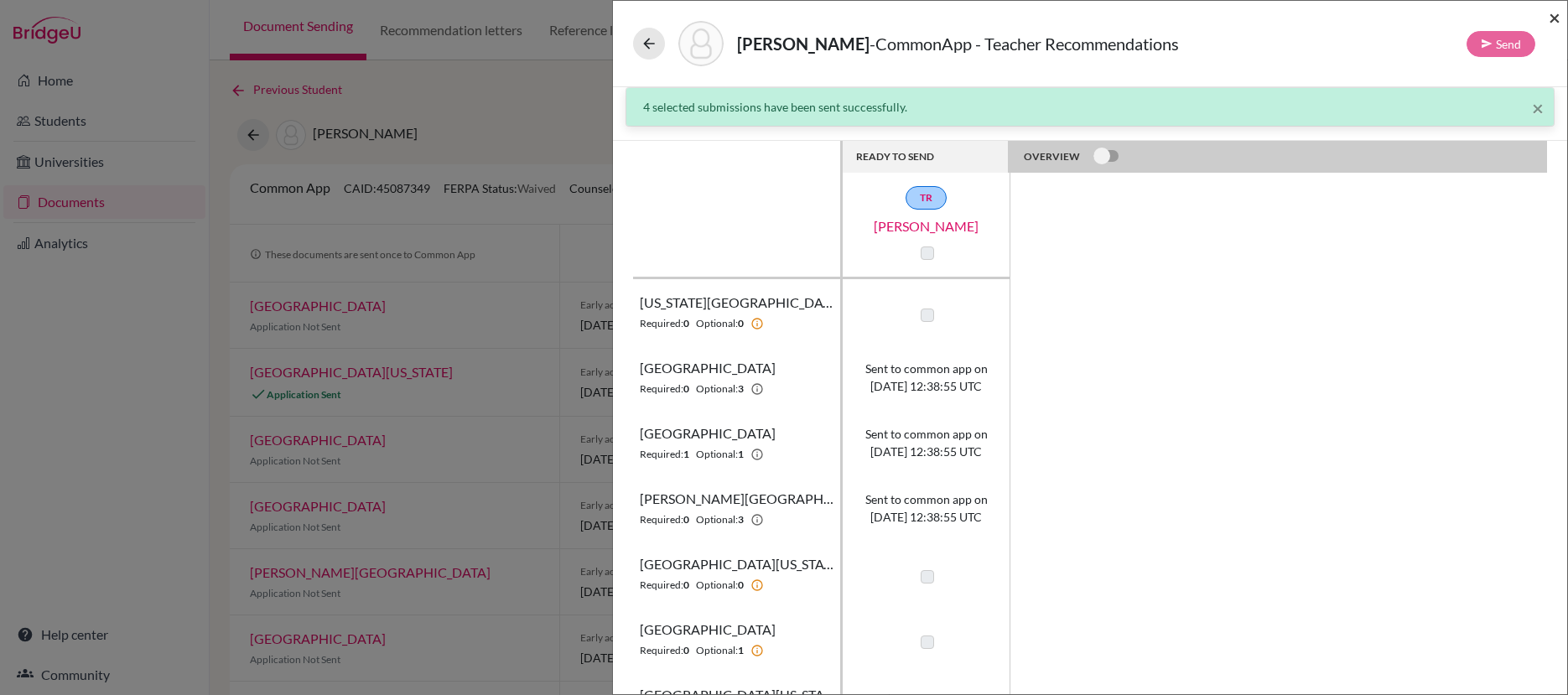
drag, startPoint x: 1557, startPoint y: 15, endPoint x: 1553, endPoint y: 28, distance: 13.6
click at [1557, 15] on span "×" at bounding box center [1555, 17] width 12 height 24
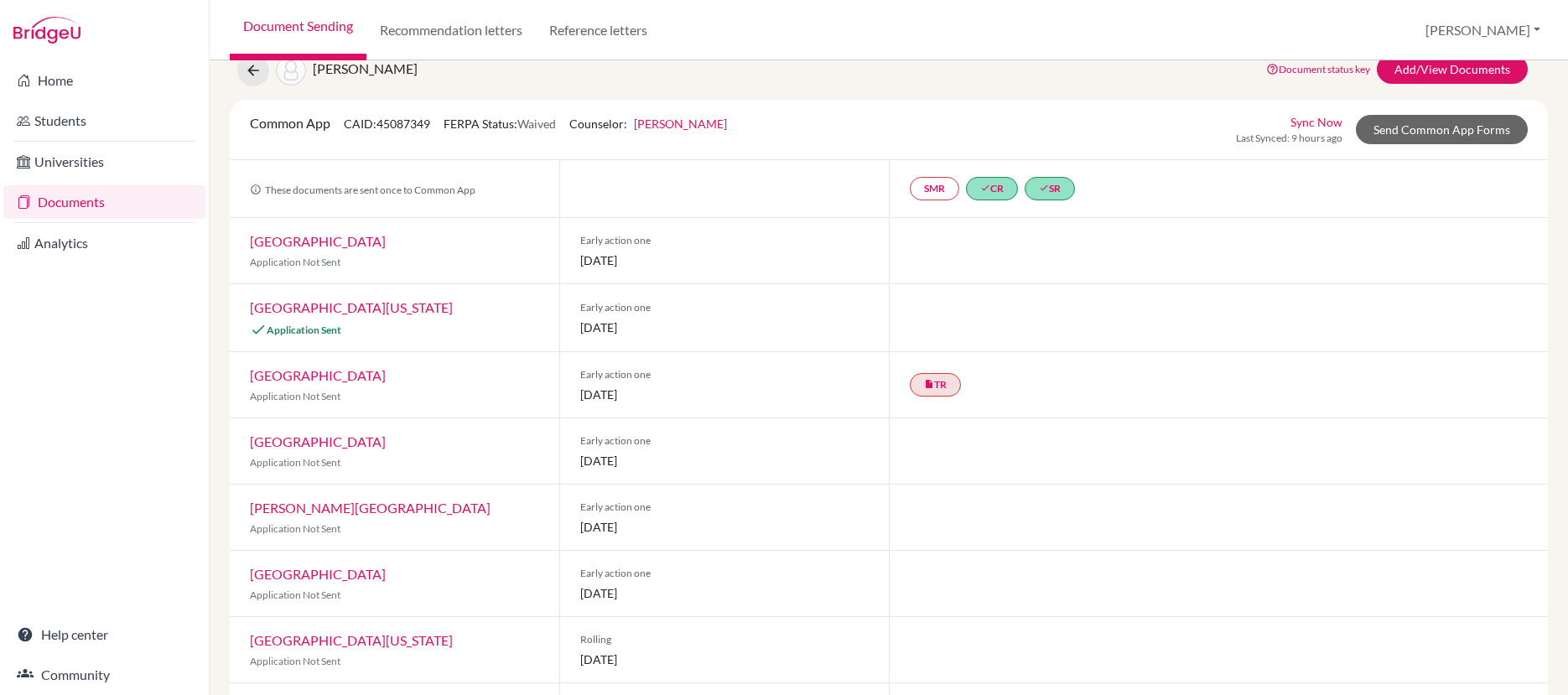
scroll to position [102, 0]
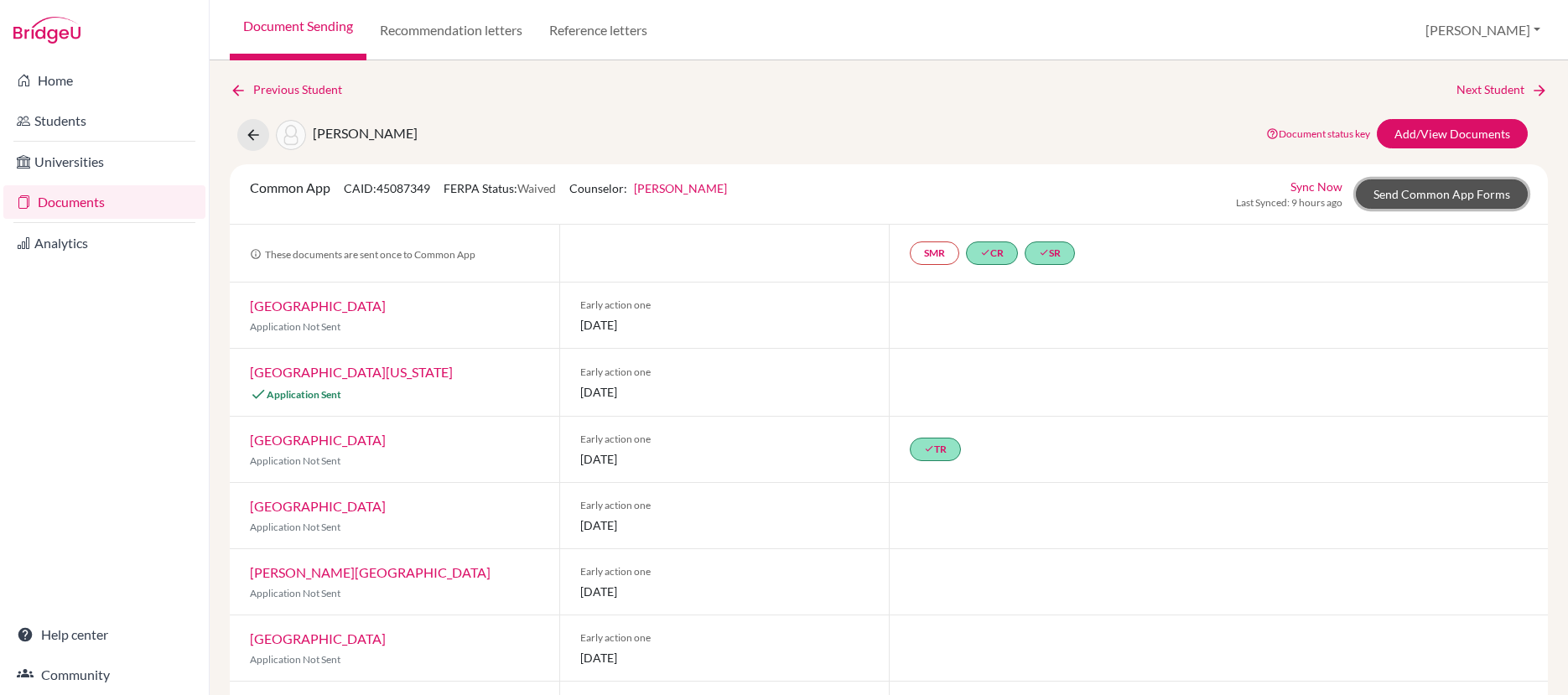
click at [1415, 196] on link "Send Common App Forms" at bounding box center [1441, 193] width 172 height 29
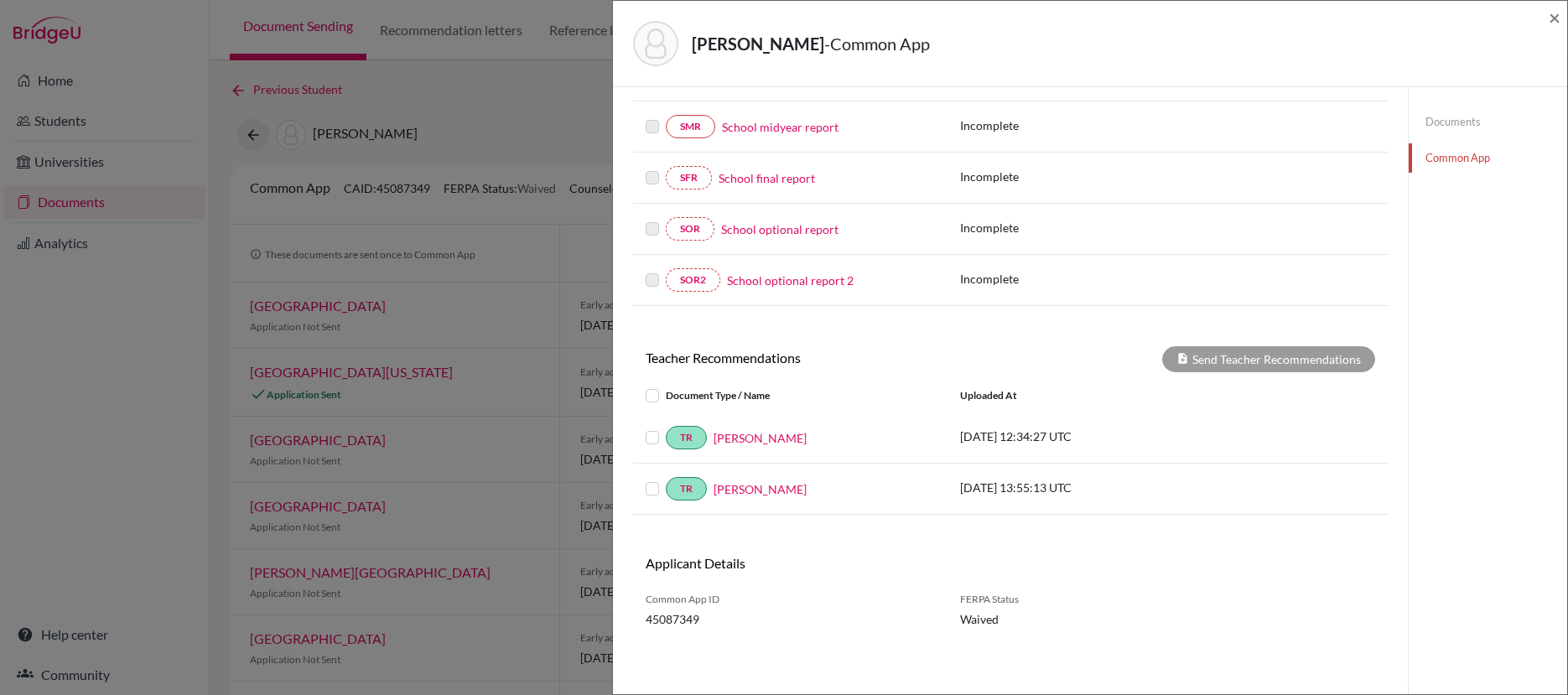
scroll to position [354, 0]
click at [771, 440] on link "[PERSON_NAME]" at bounding box center [759, 436] width 93 height 18
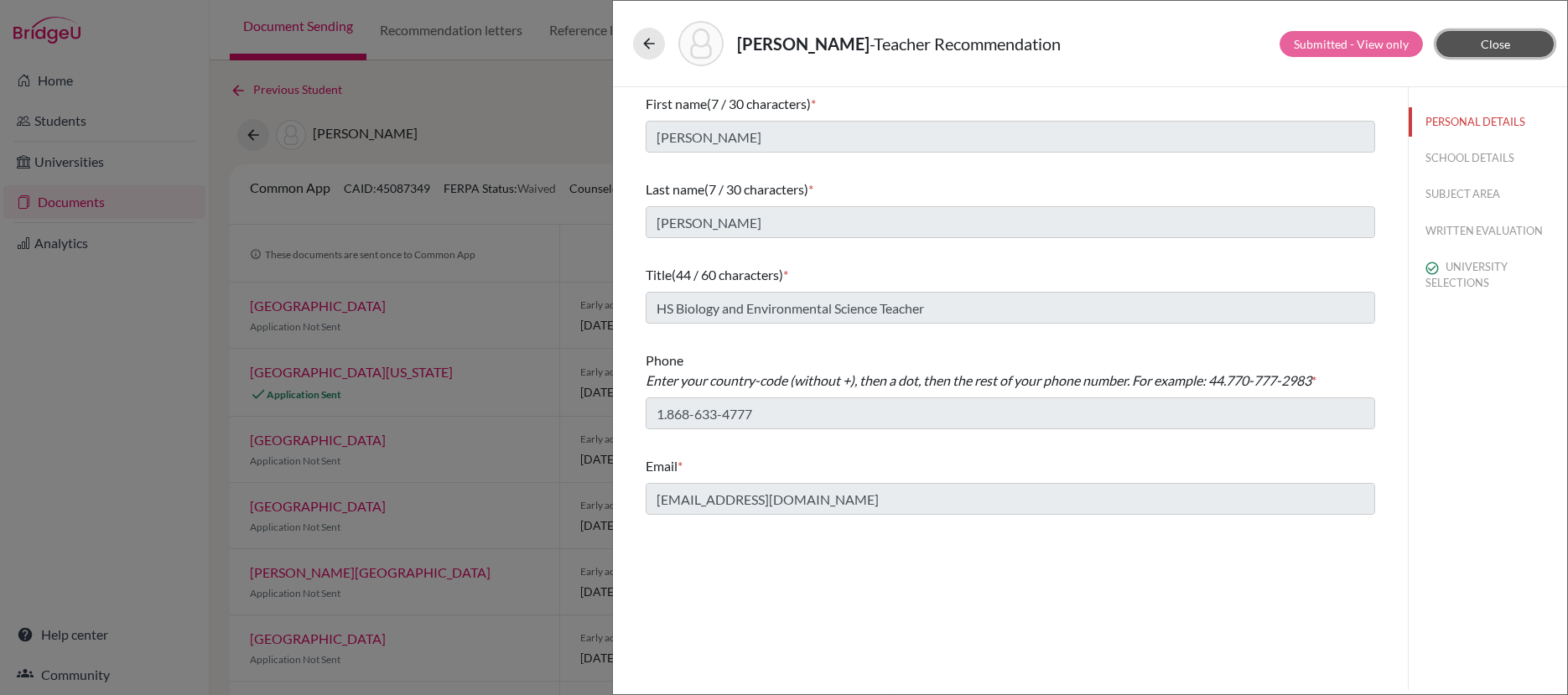
click at [1494, 48] on span "Close" at bounding box center [1495, 43] width 29 height 14
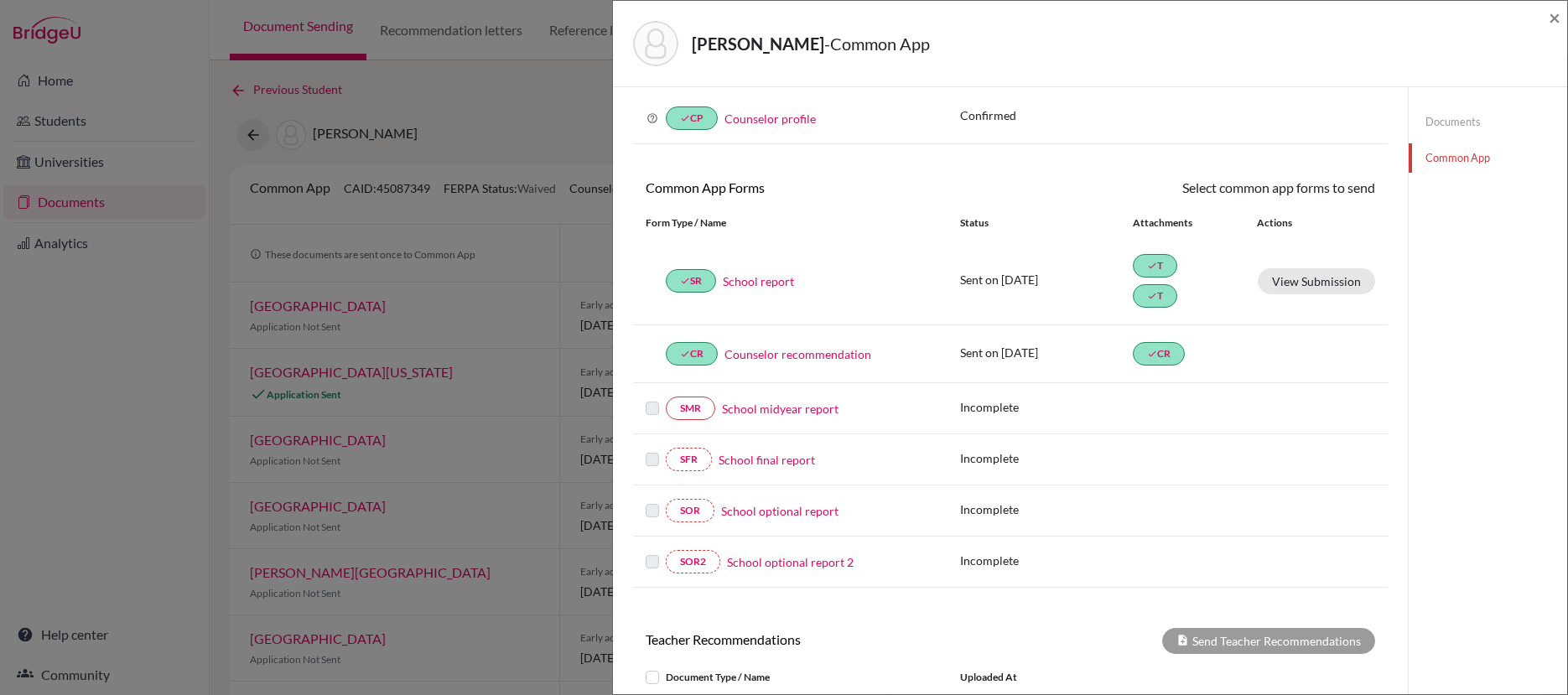
scroll to position [323, 0]
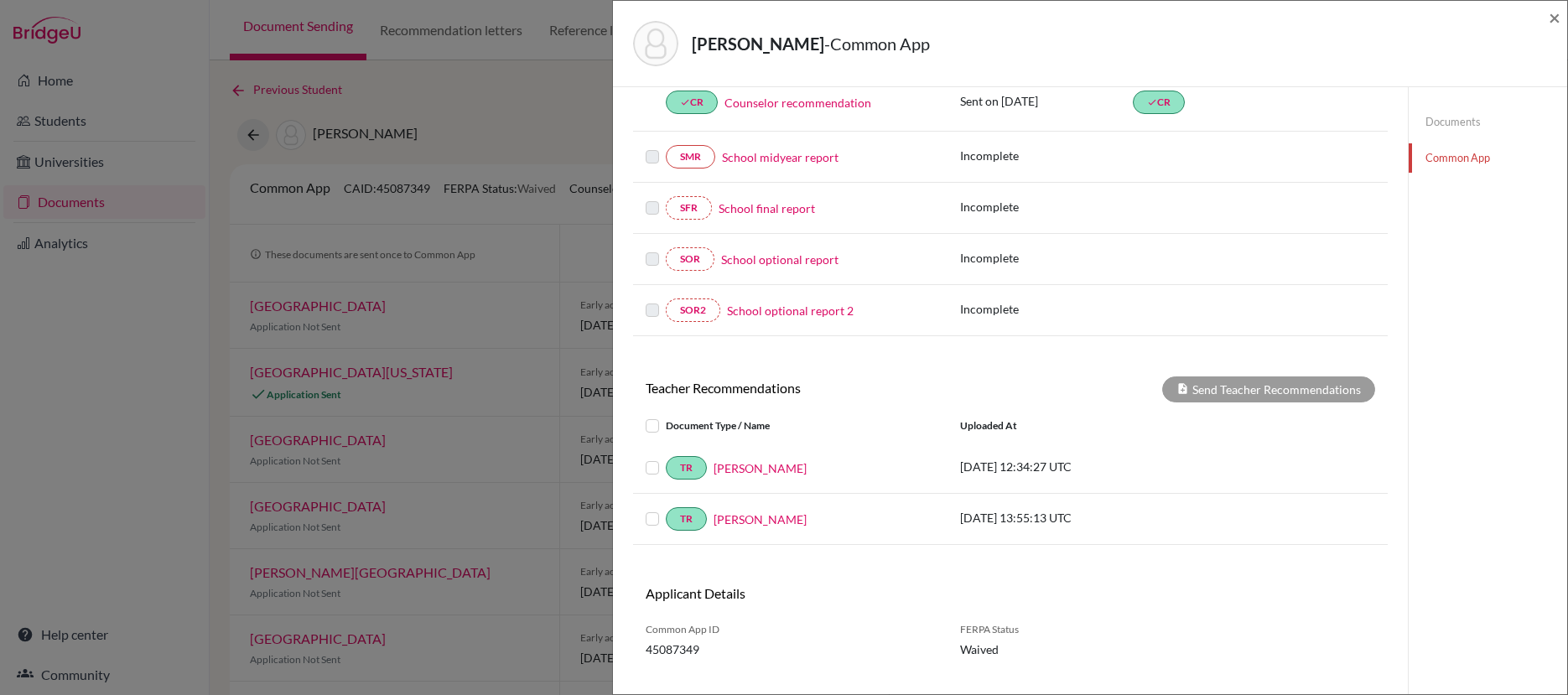
click at [665, 458] on label at bounding box center [665, 458] width 0 height 0
click at [0, 0] on input "checkbox" at bounding box center [0, 0] width 0 height 0
click at [1258, 388] on button "Send Teacher Recommendations" at bounding box center [1268, 390] width 213 height 26
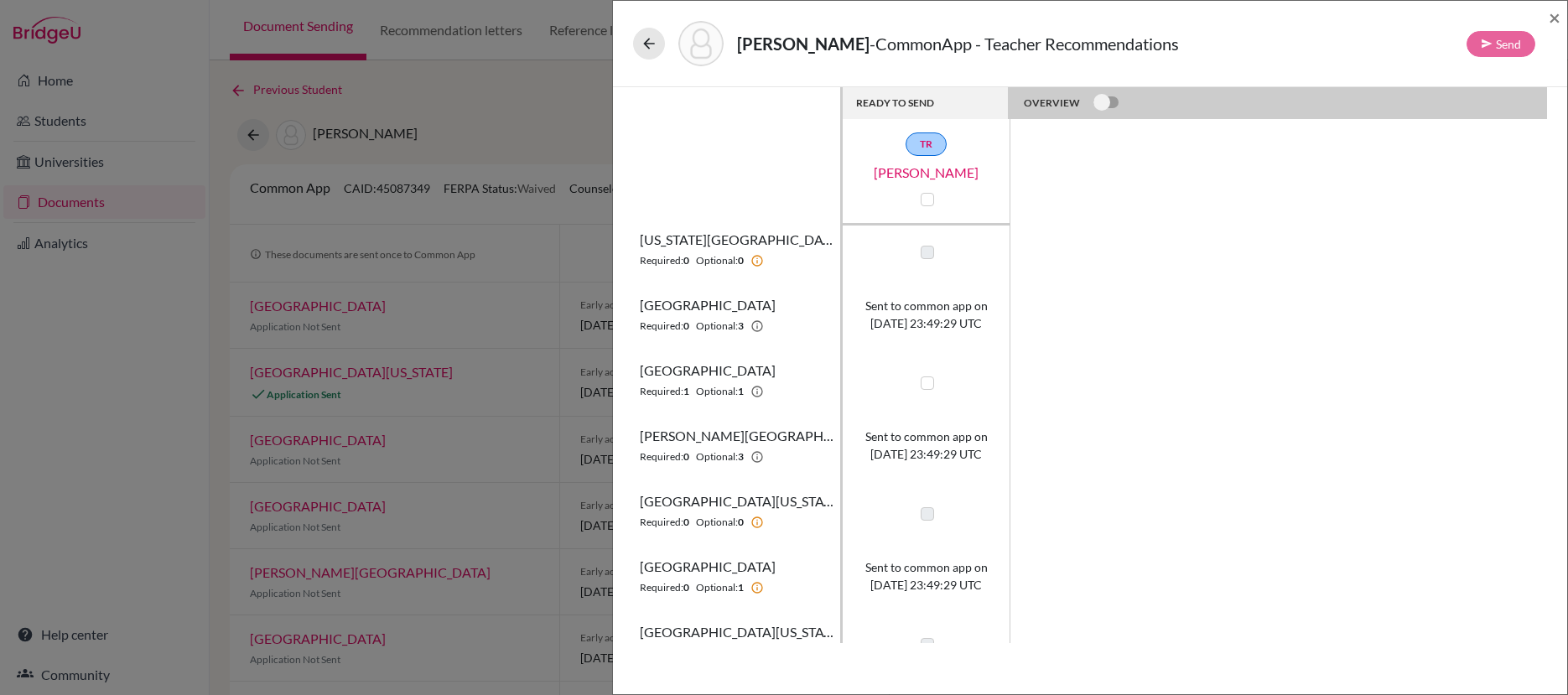
scroll to position [10, 0]
drag, startPoint x: 928, startPoint y: 383, endPoint x: 938, endPoint y: 384, distance: 10.0
click at [928, 383] on label at bounding box center [927, 382] width 13 height 13
click at [928, 383] on input "checkbox" at bounding box center [923, 380] width 13 height 17
checkbox input "true"
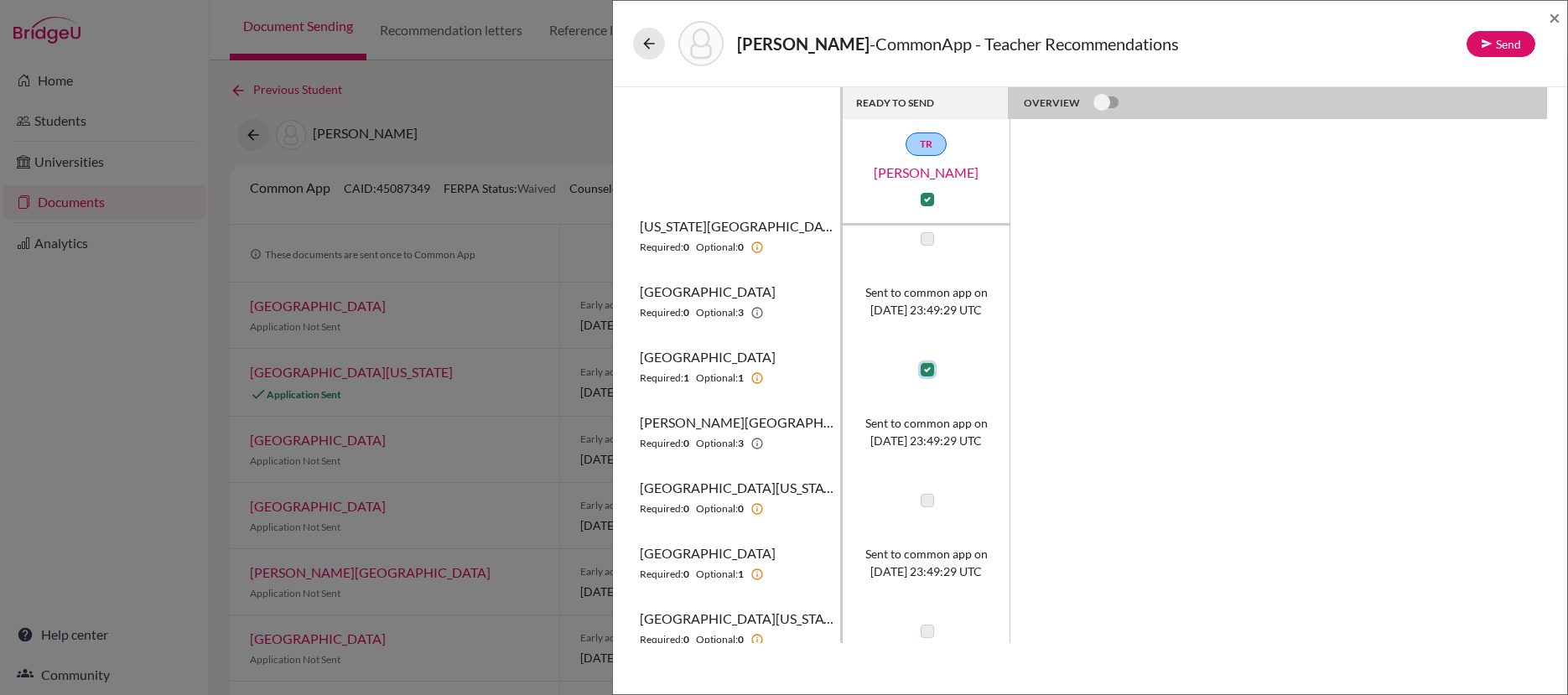
scroll to position [24, 0]
click at [1498, 43] on button "Send" at bounding box center [1501, 44] width 68 height 26
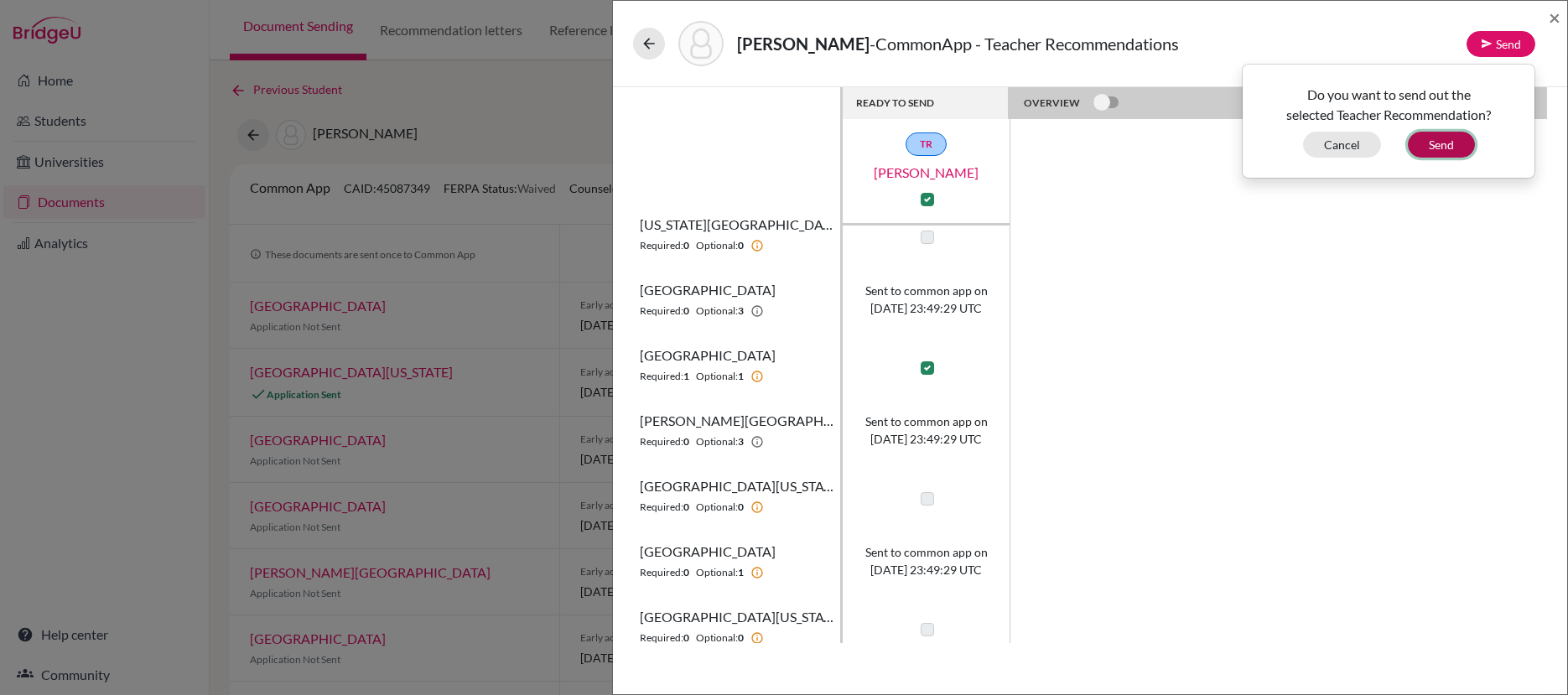
click at [1451, 151] on button "Send" at bounding box center [1441, 144] width 67 height 26
checkbox input "false"
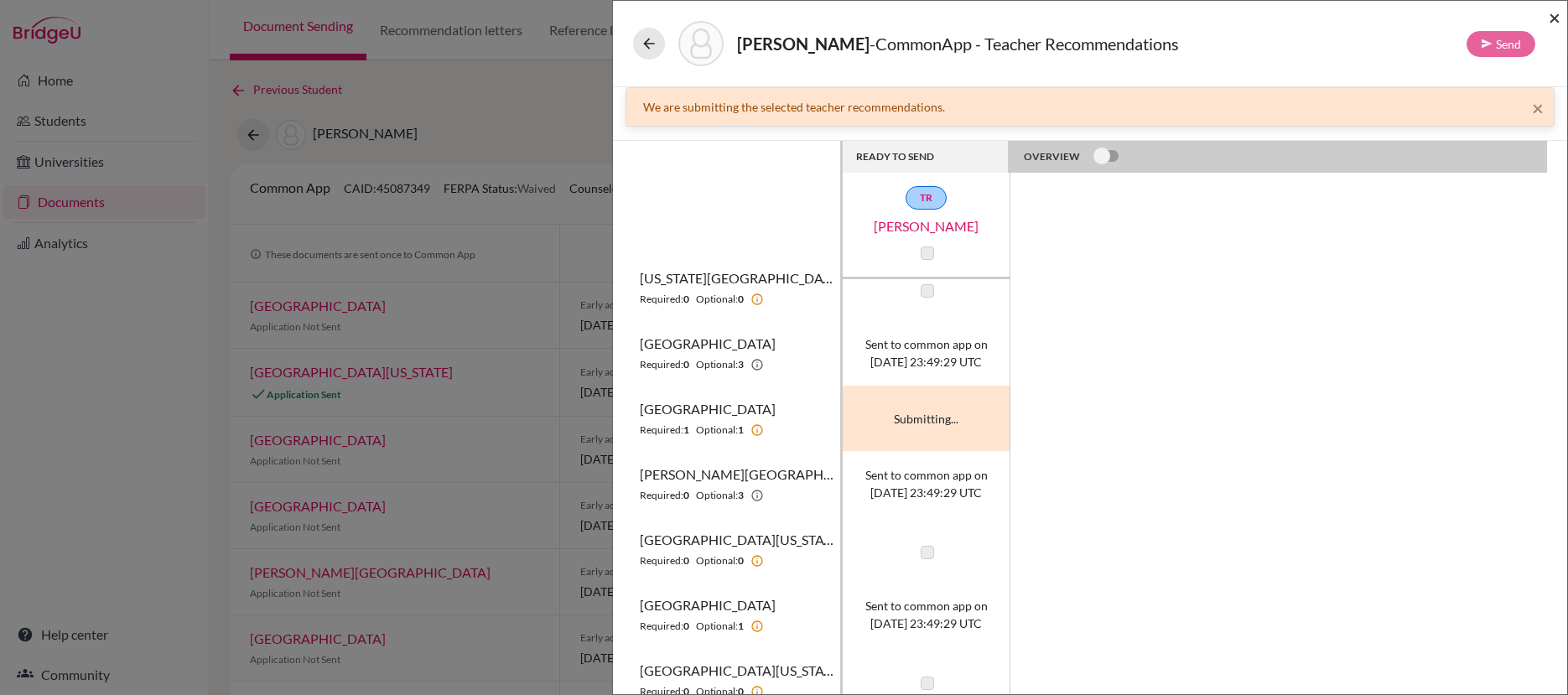
click at [1556, 20] on span "×" at bounding box center [1555, 17] width 12 height 24
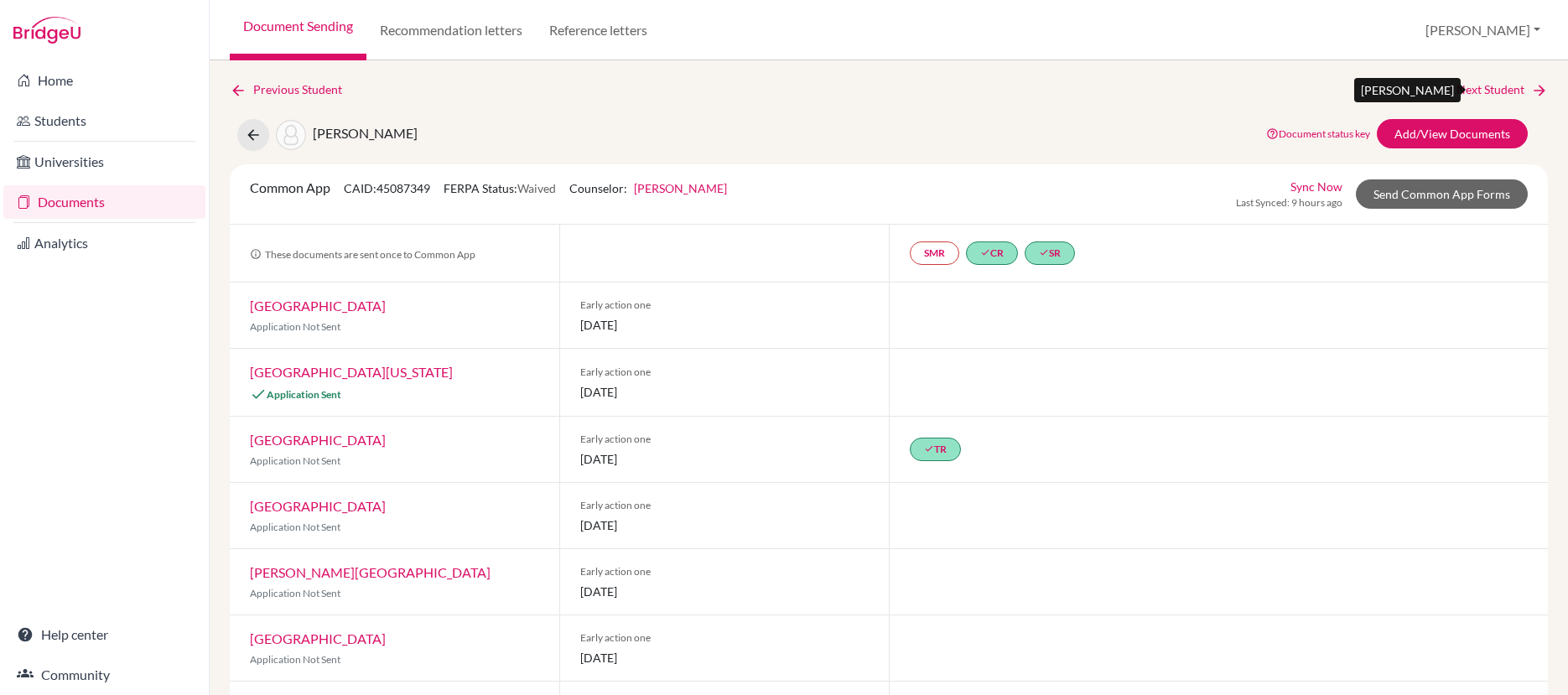
click at [1497, 87] on link "Next Student" at bounding box center [1502, 90] width 92 height 19
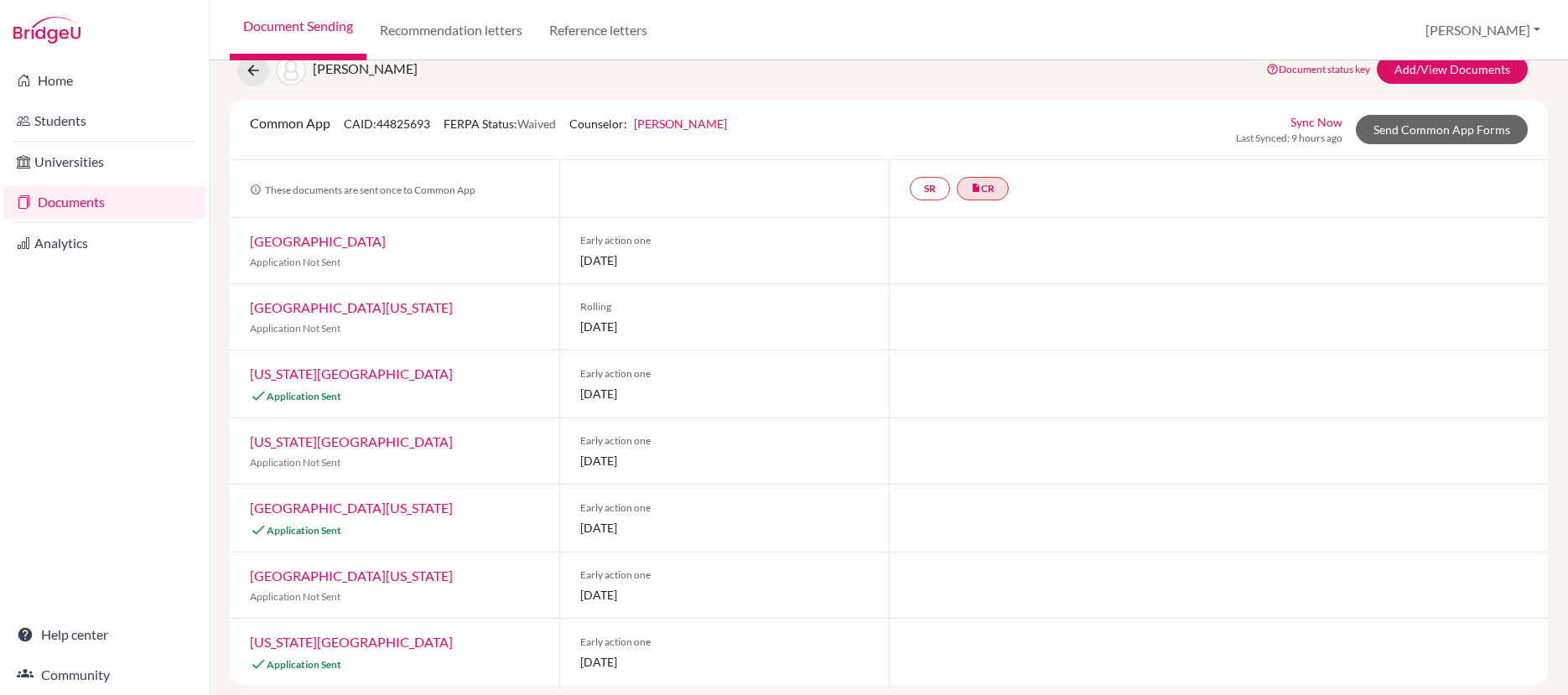
scroll to position [76, 0]
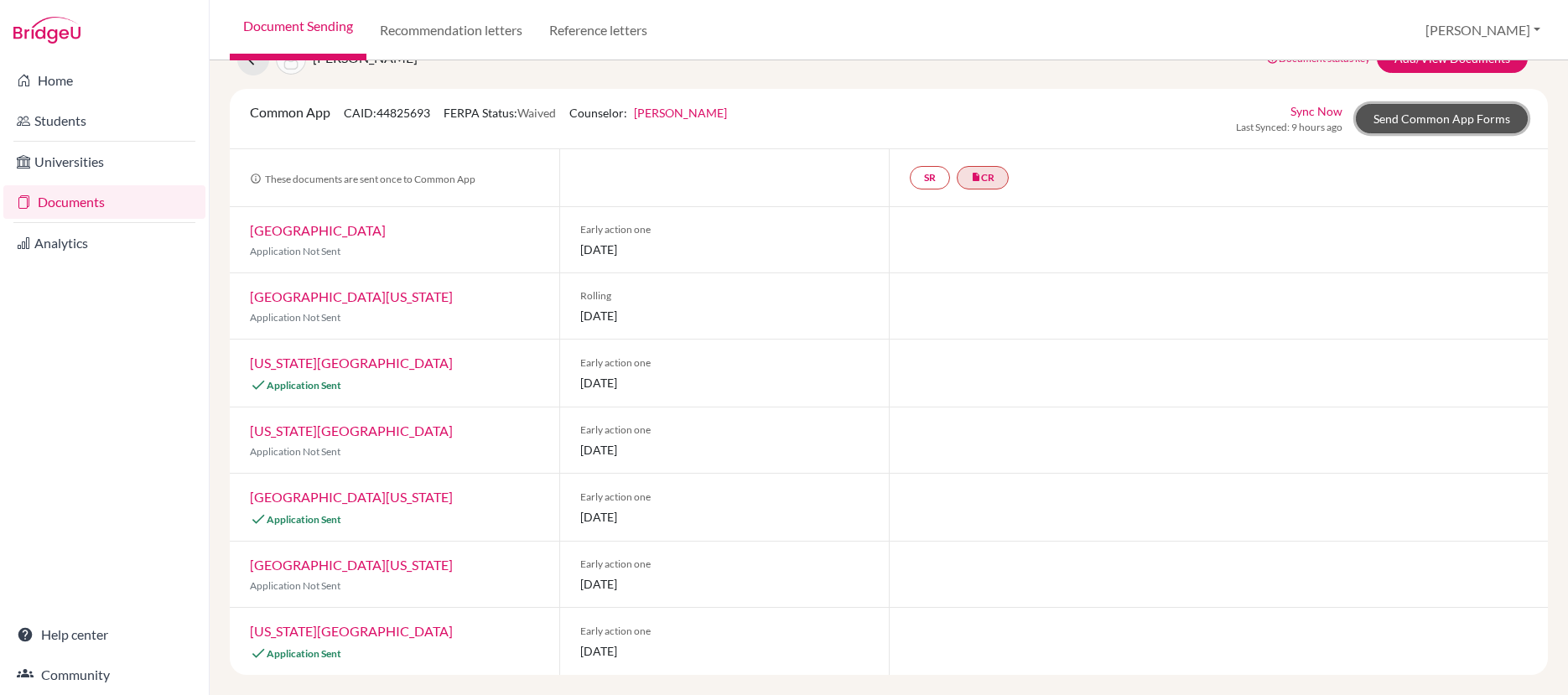
click at [1419, 111] on link "Send Common App Forms" at bounding box center [1441, 118] width 172 height 29
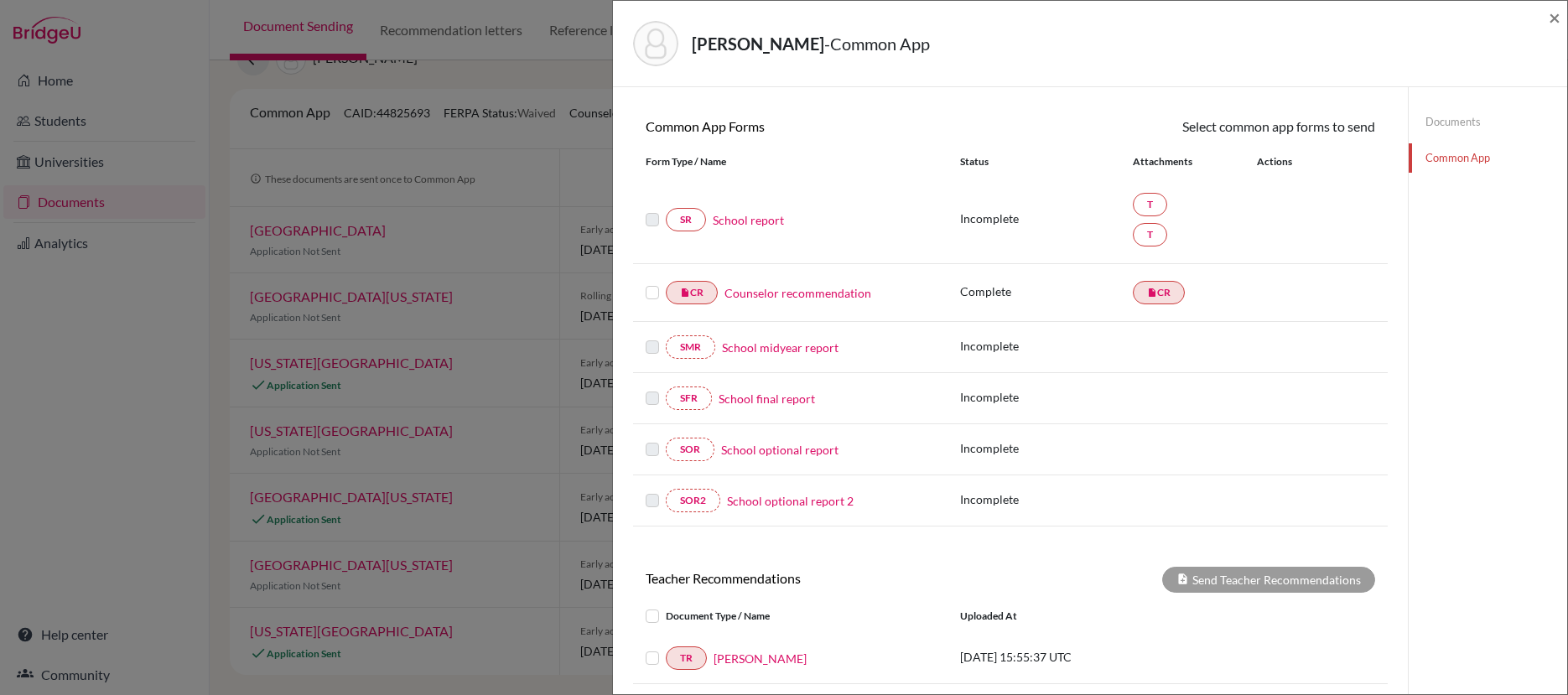
scroll to position [303, 0]
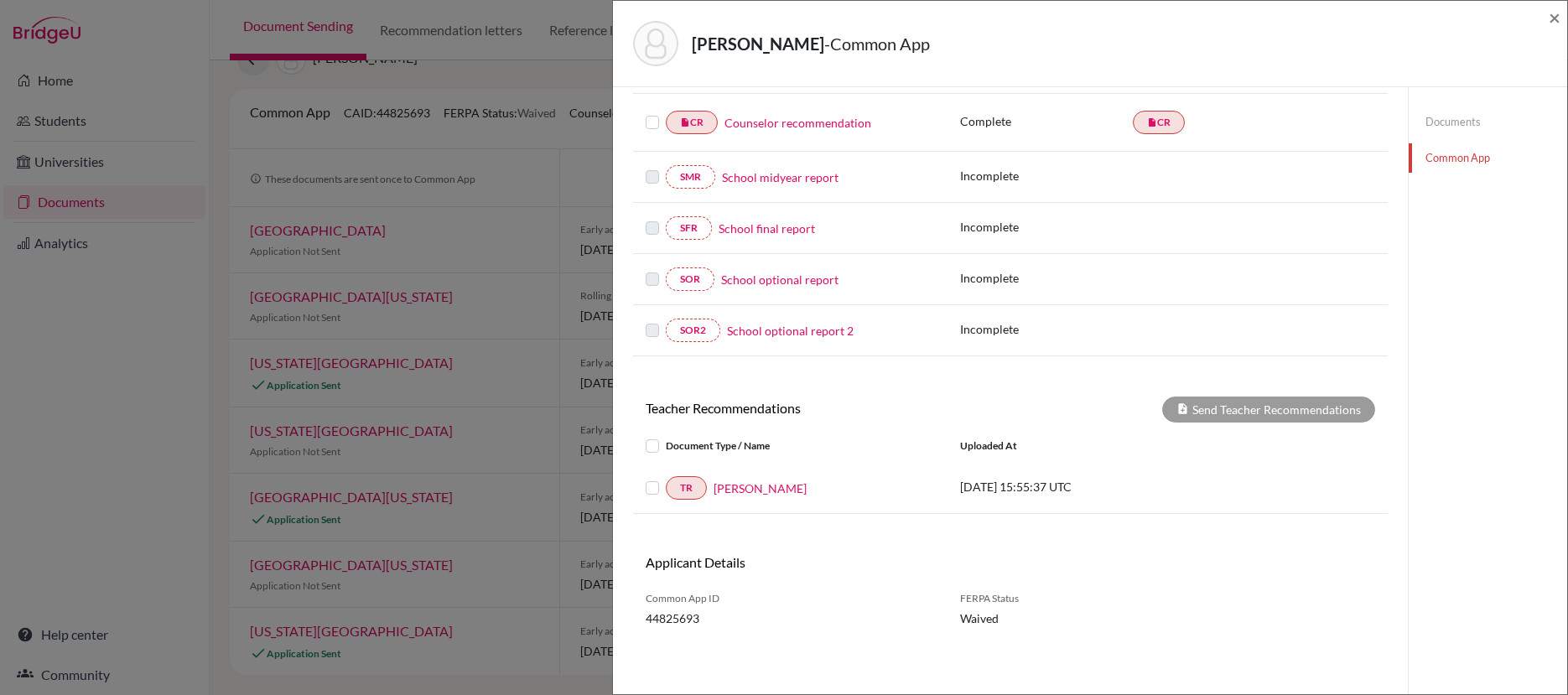
click at [665, 478] on label at bounding box center [665, 478] width 0 height 0
click at [0, 0] on input "checkbox" at bounding box center [0, 0] width 0 height 0
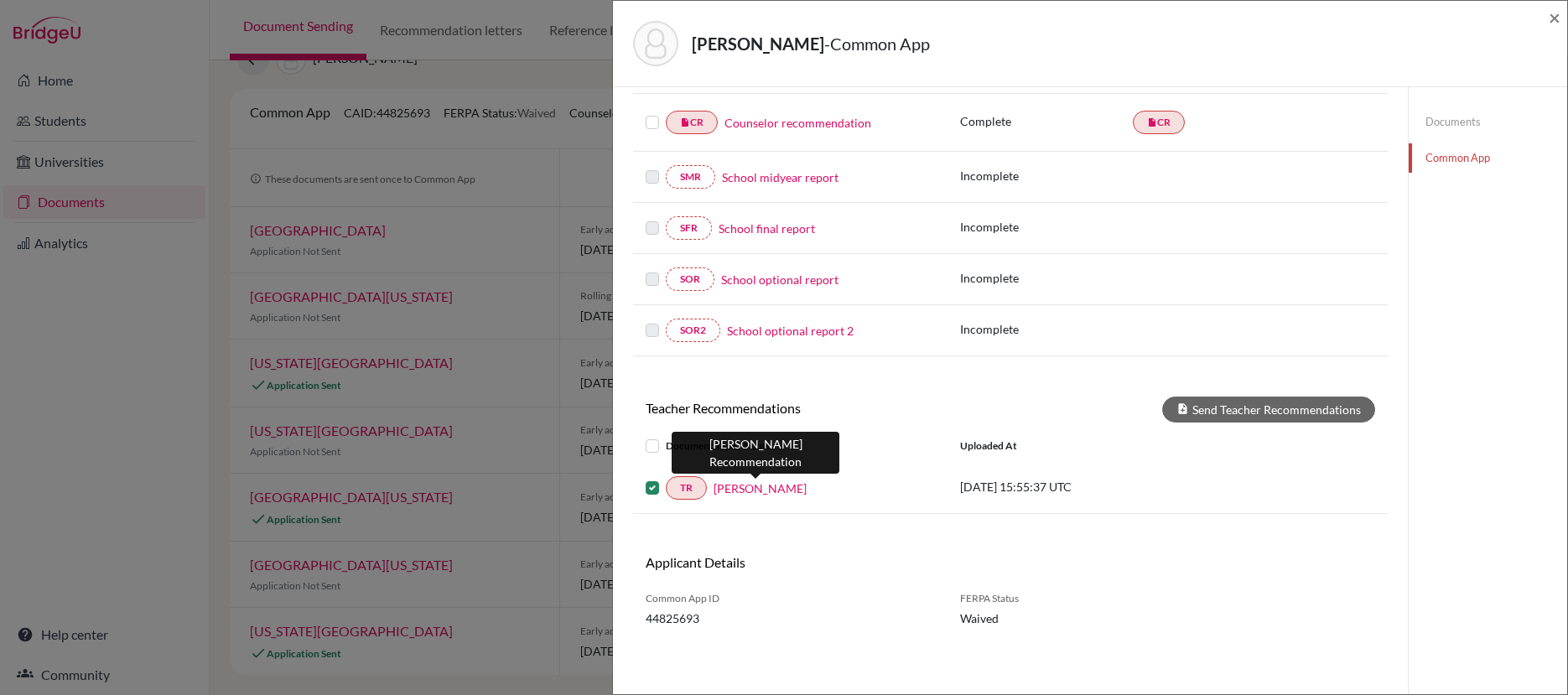
click at [754, 495] on link "[PERSON_NAME]" at bounding box center [759, 488] width 93 height 18
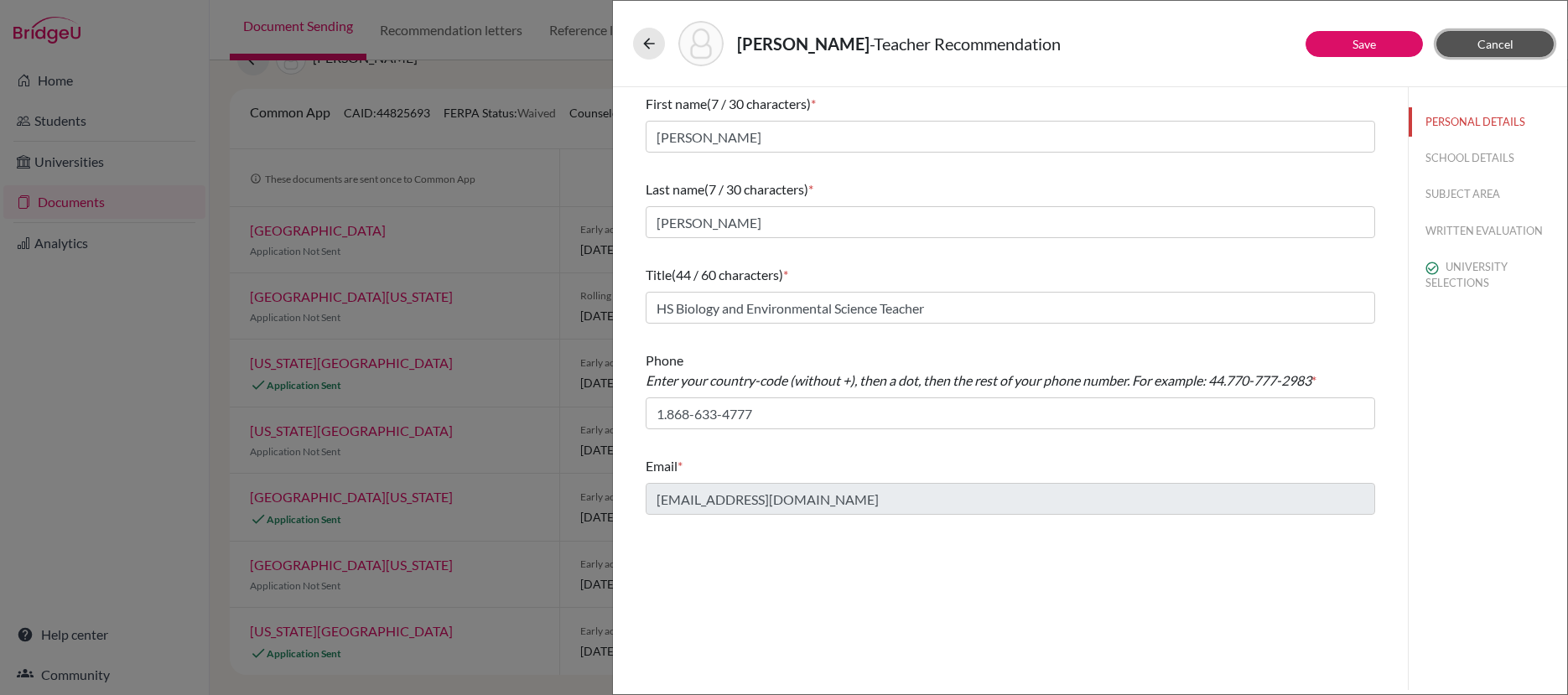
click at [1479, 42] on span "Cancel" at bounding box center [1496, 43] width 36 height 14
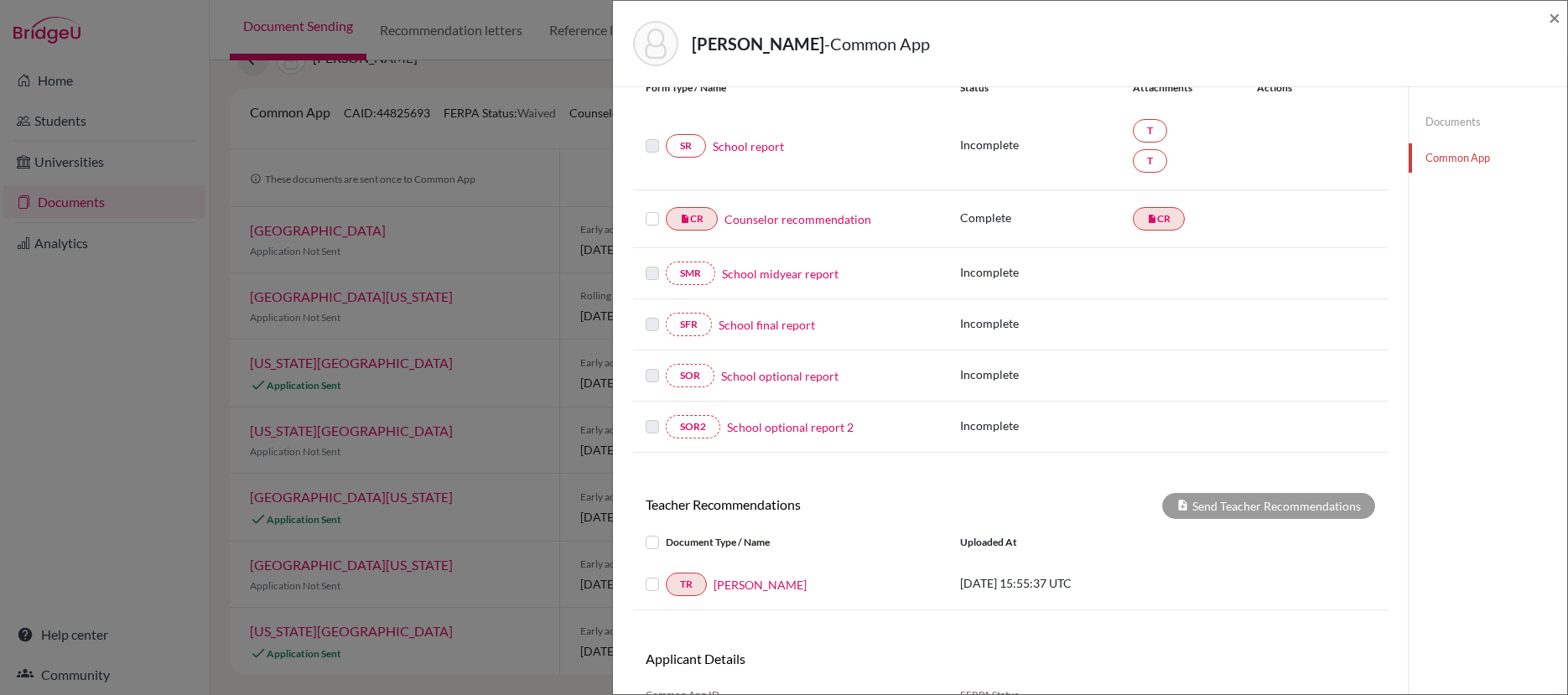
scroll to position [303, 0]
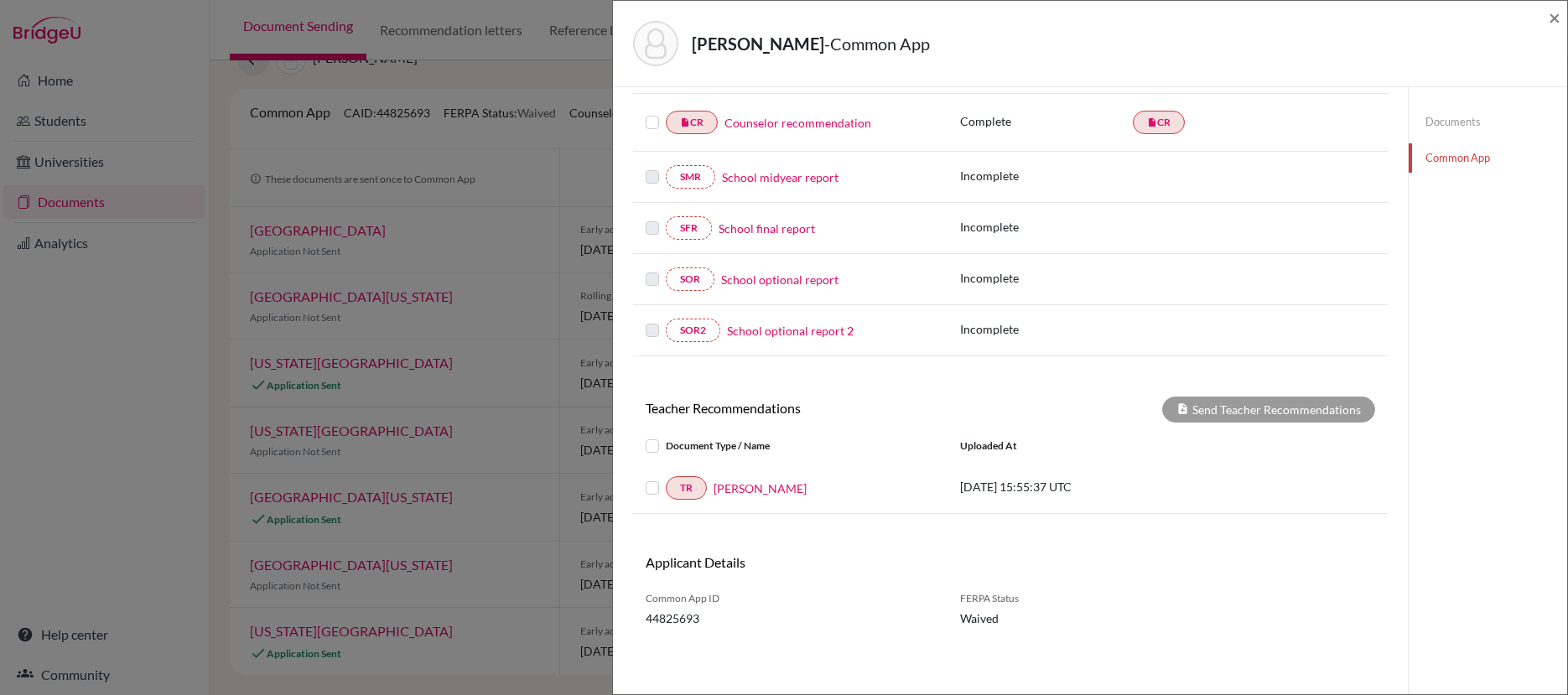
click at [656, 112] on label at bounding box center [652, 112] width 13 height 0
click at [0, 0] on input "checkbox" at bounding box center [0, 0] width 0 height 0
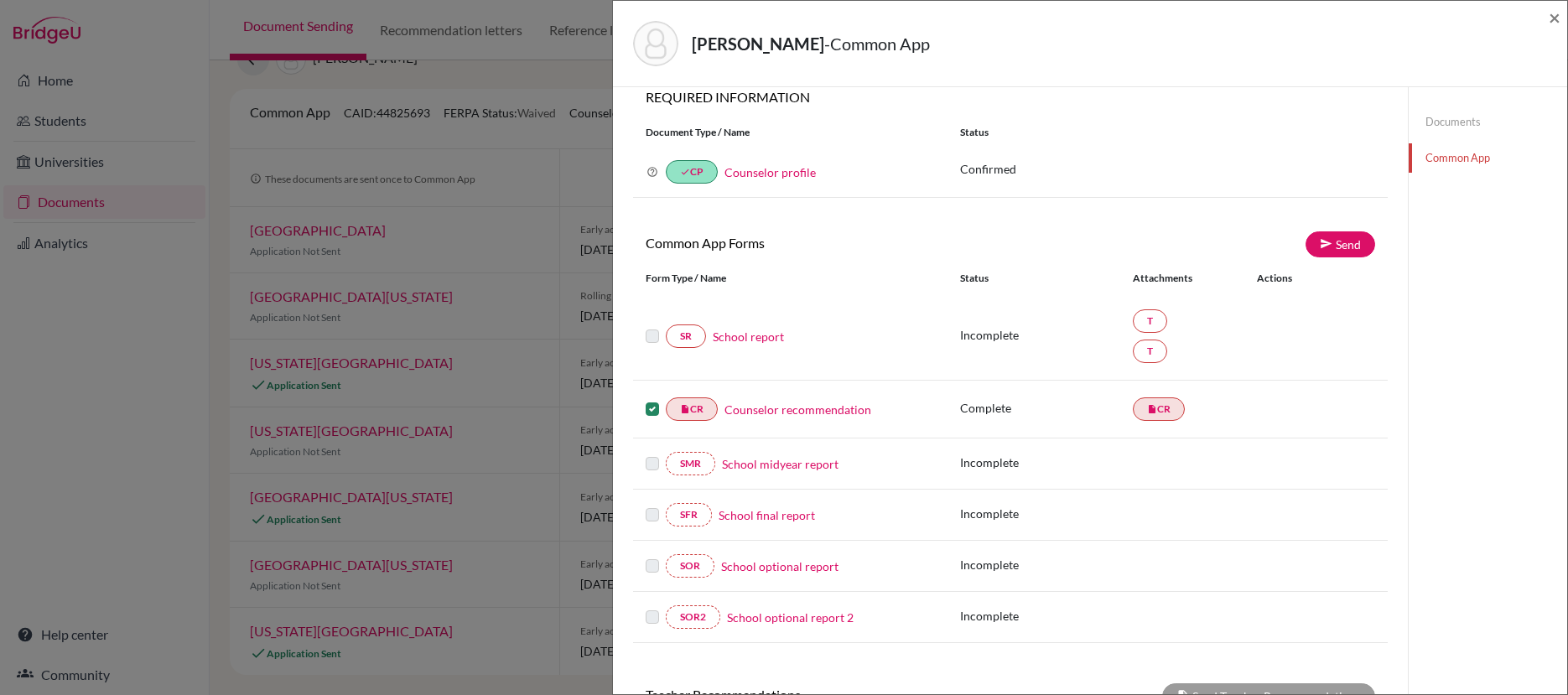
scroll to position [0, 0]
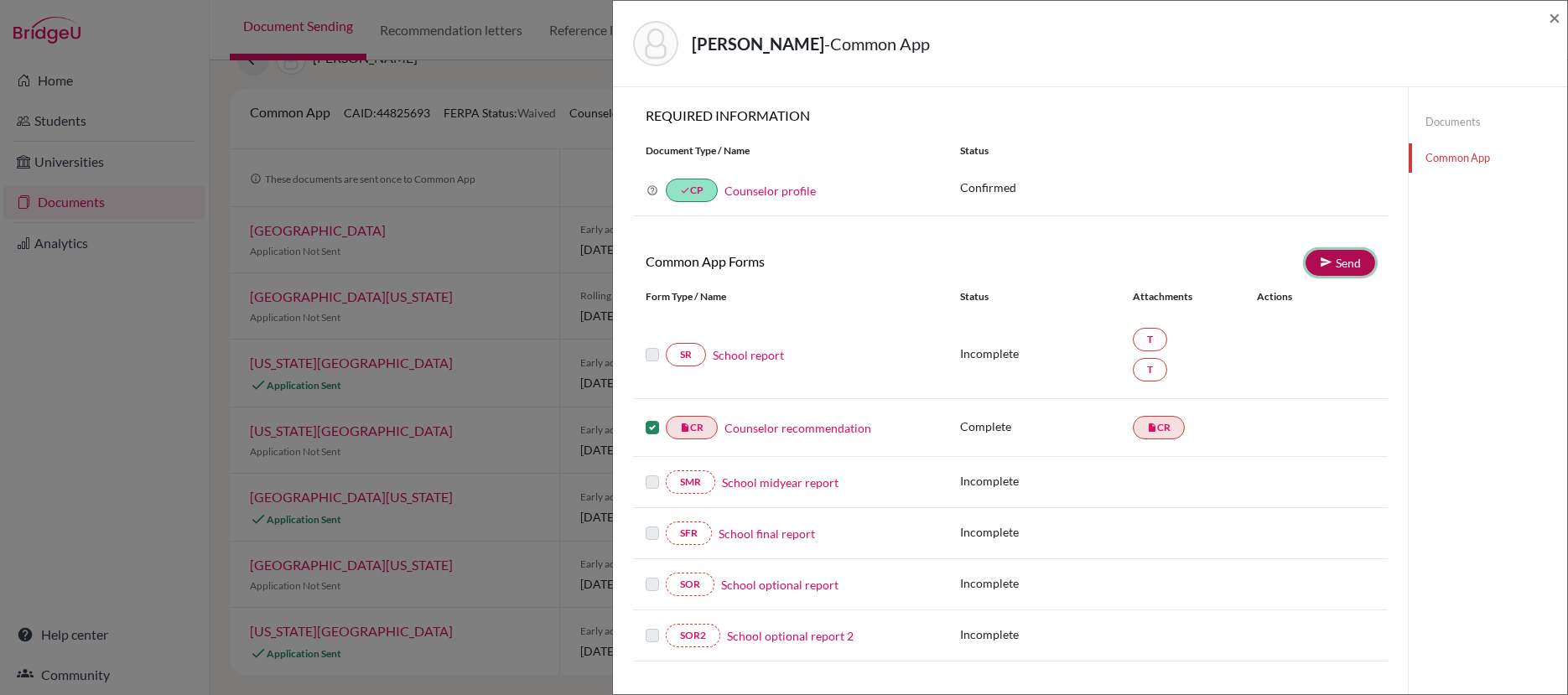
click at [1320, 265] on icon at bounding box center [1325, 261] width 12 height 12
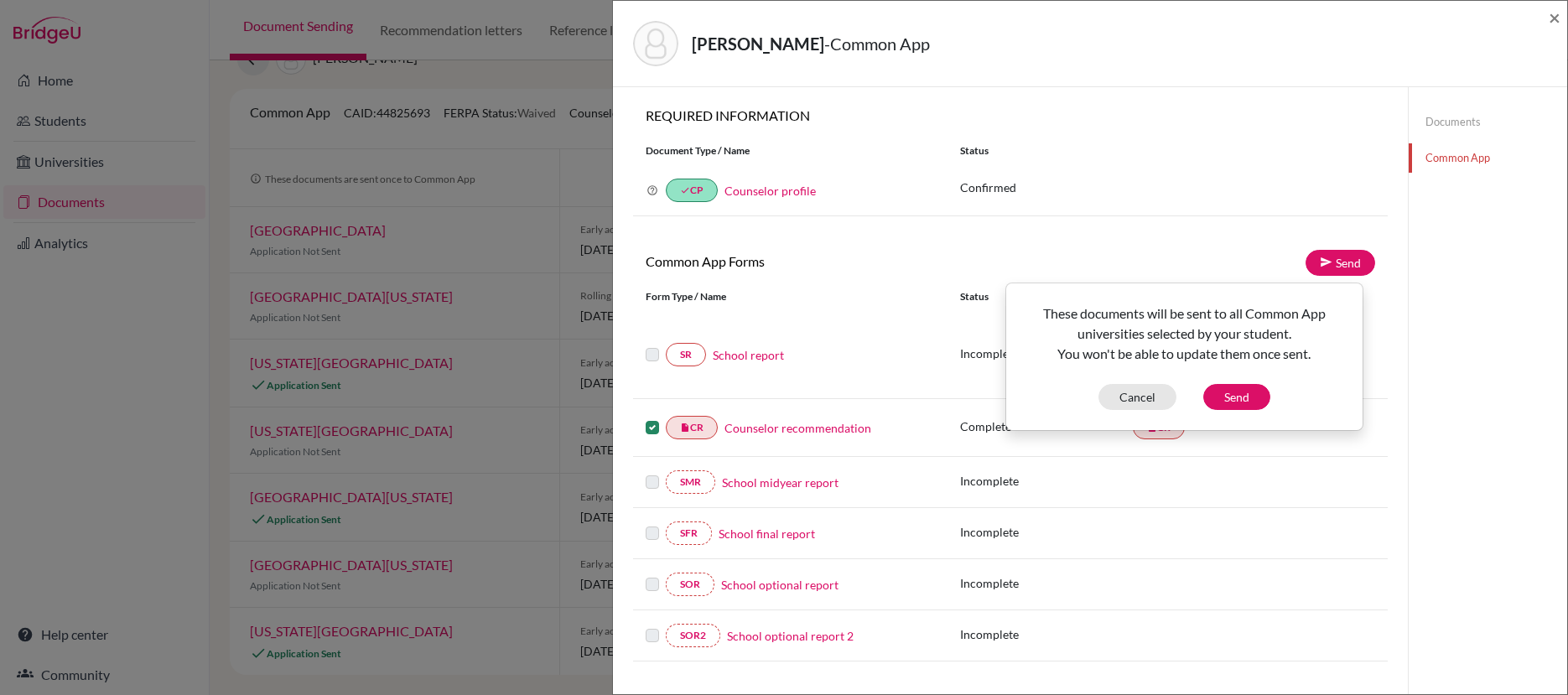
click at [1247, 410] on div "These documents will be sent to all Common App universities selected by your st…" at bounding box center [1185, 357] width 358 height 148
click at [1244, 398] on button "Send" at bounding box center [1237, 397] width 67 height 26
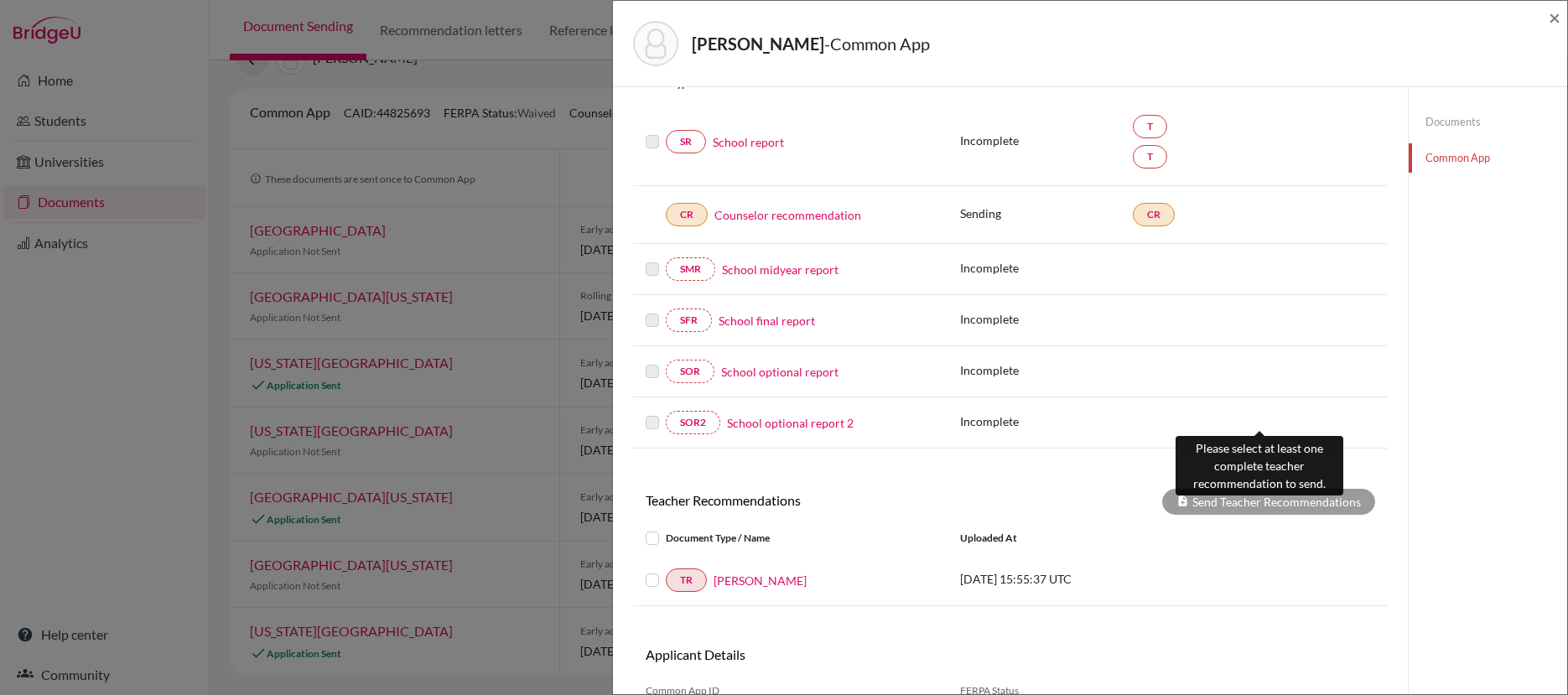
scroll to position [303, 0]
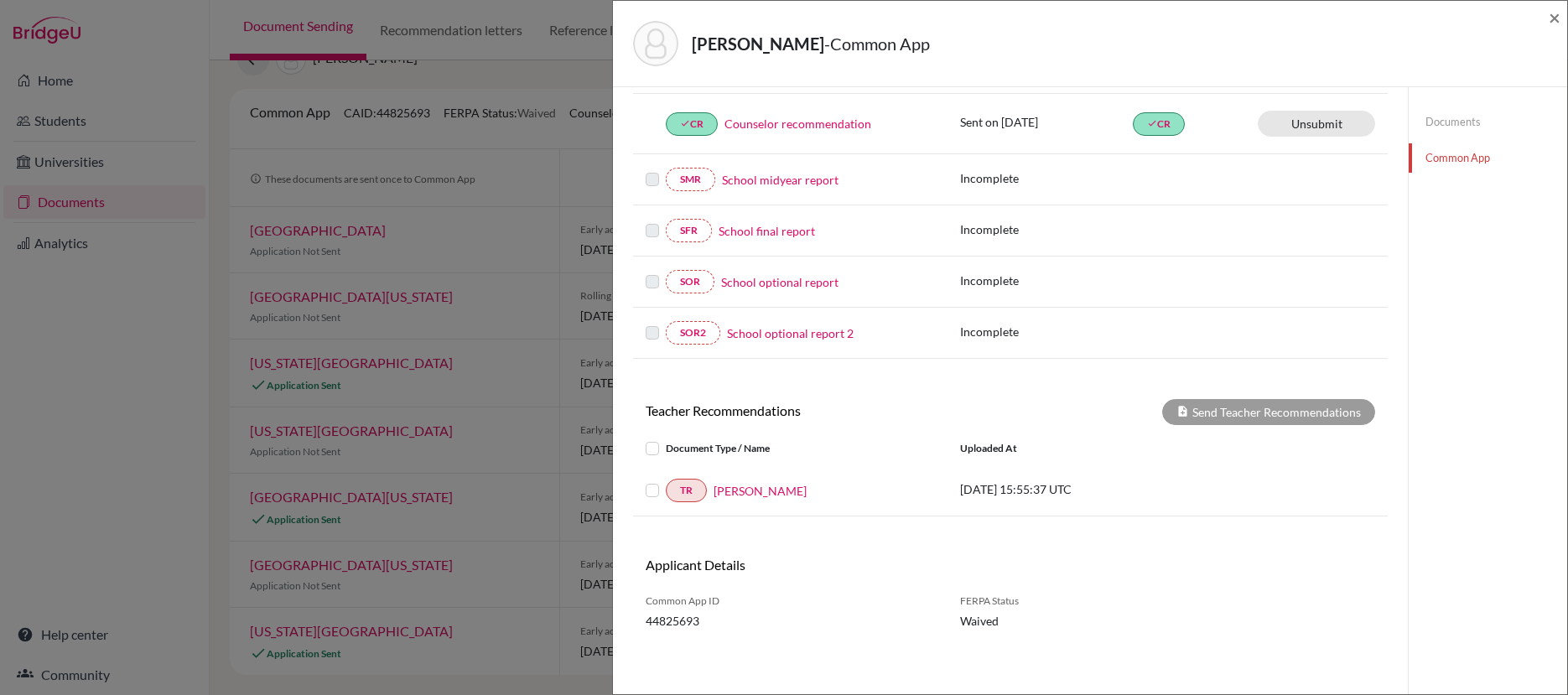
click at [665, 481] on label at bounding box center [665, 481] width 0 height 0
click at [0, 0] on input "checkbox" at bounding box center [0, 0] width 0 height 0
click at [1244, 415] on button "Send Teacher Recommendations" at bounding box center [1268, 412] width 213 height 26
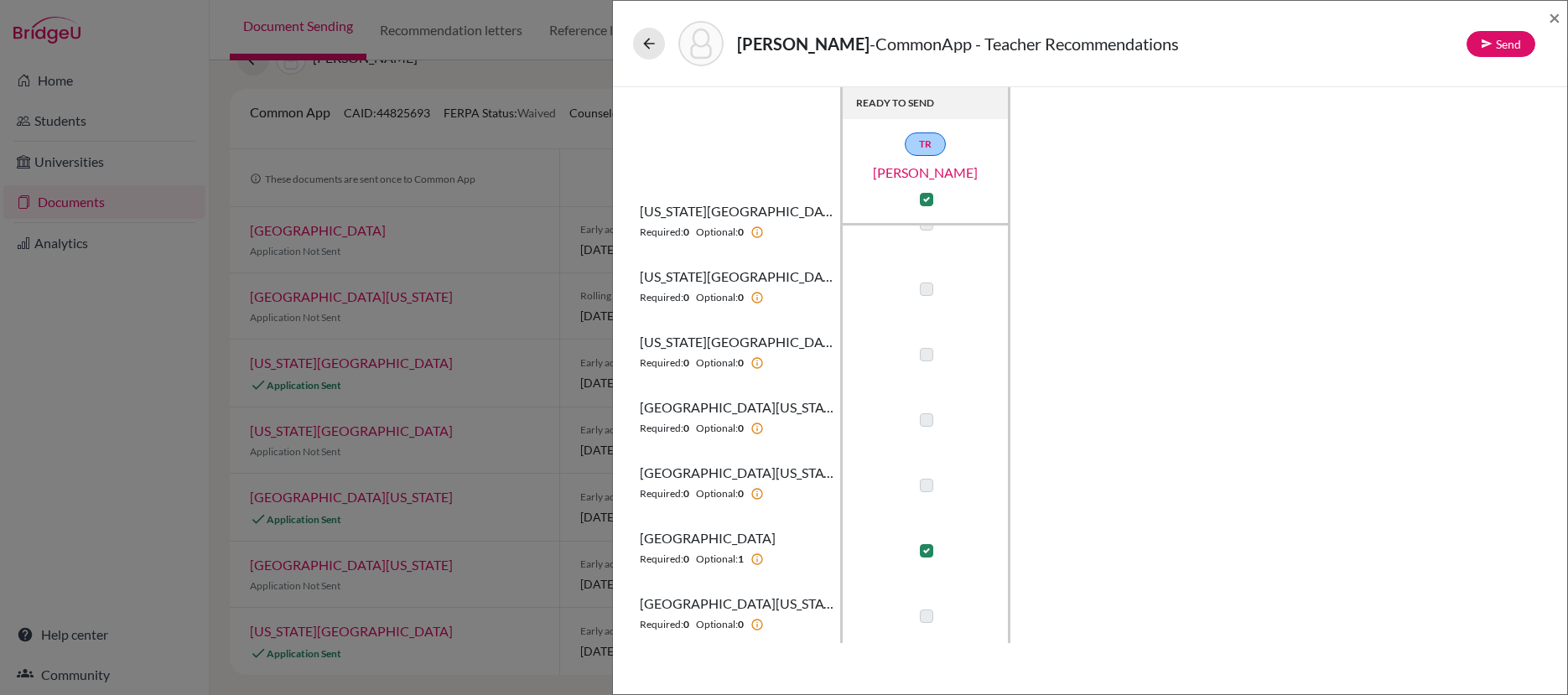
scroll to position [40, 0]
click at [1503, 41] on button "Send" at bounding box center [1501, 44] width 68 height 26
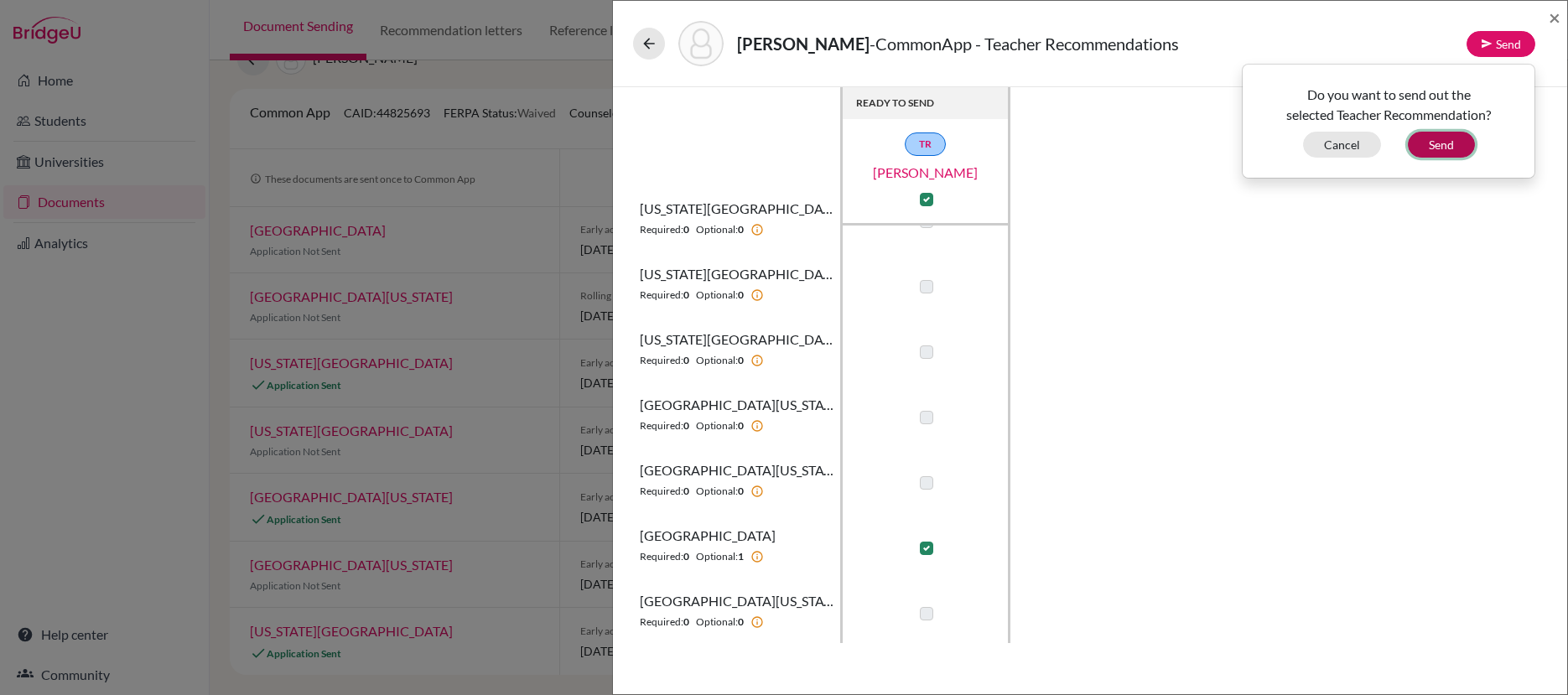
click at [1439, 148] on button "Send" at bounding box center [1441, 144] width 67 height 26
checkbox input "false"
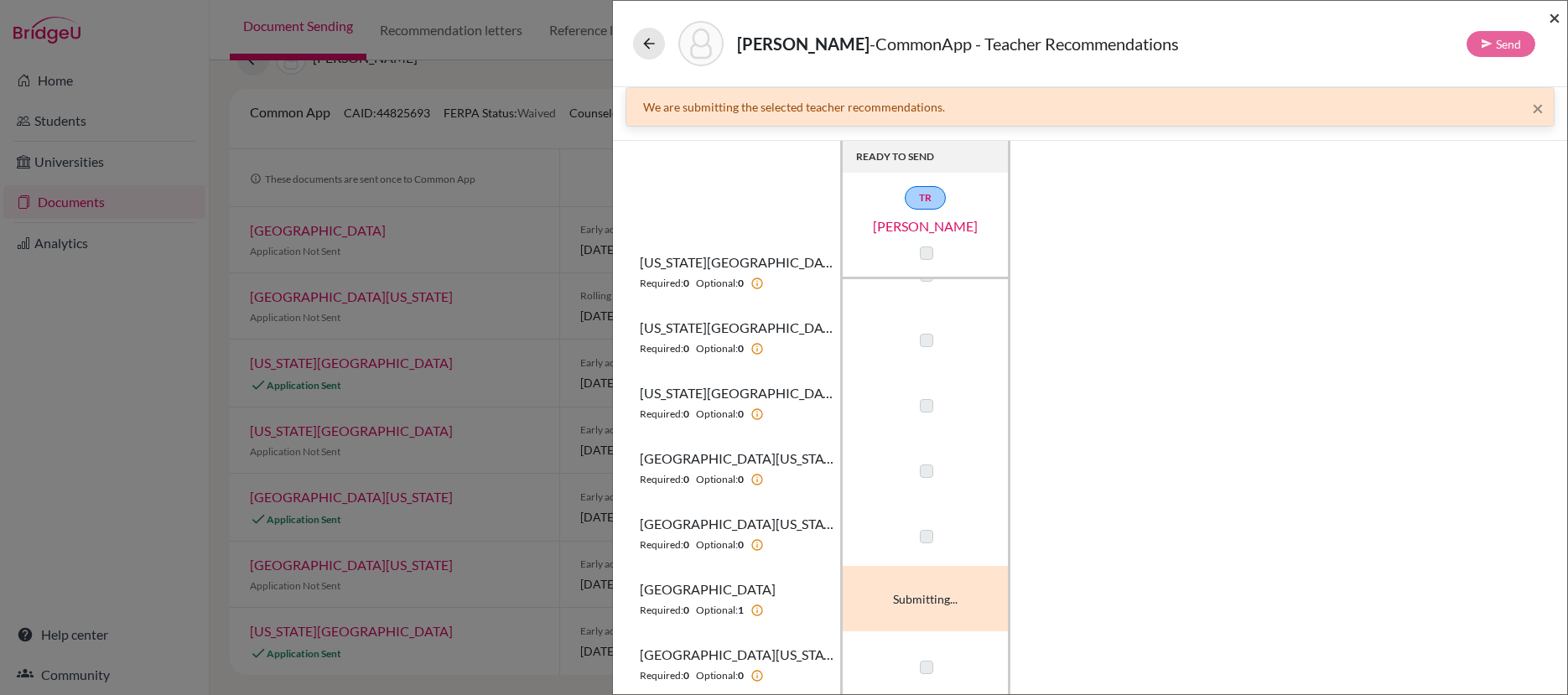
click at [1554, 20] on span "×" at bounding box center [1555, 17] width 12 height 24
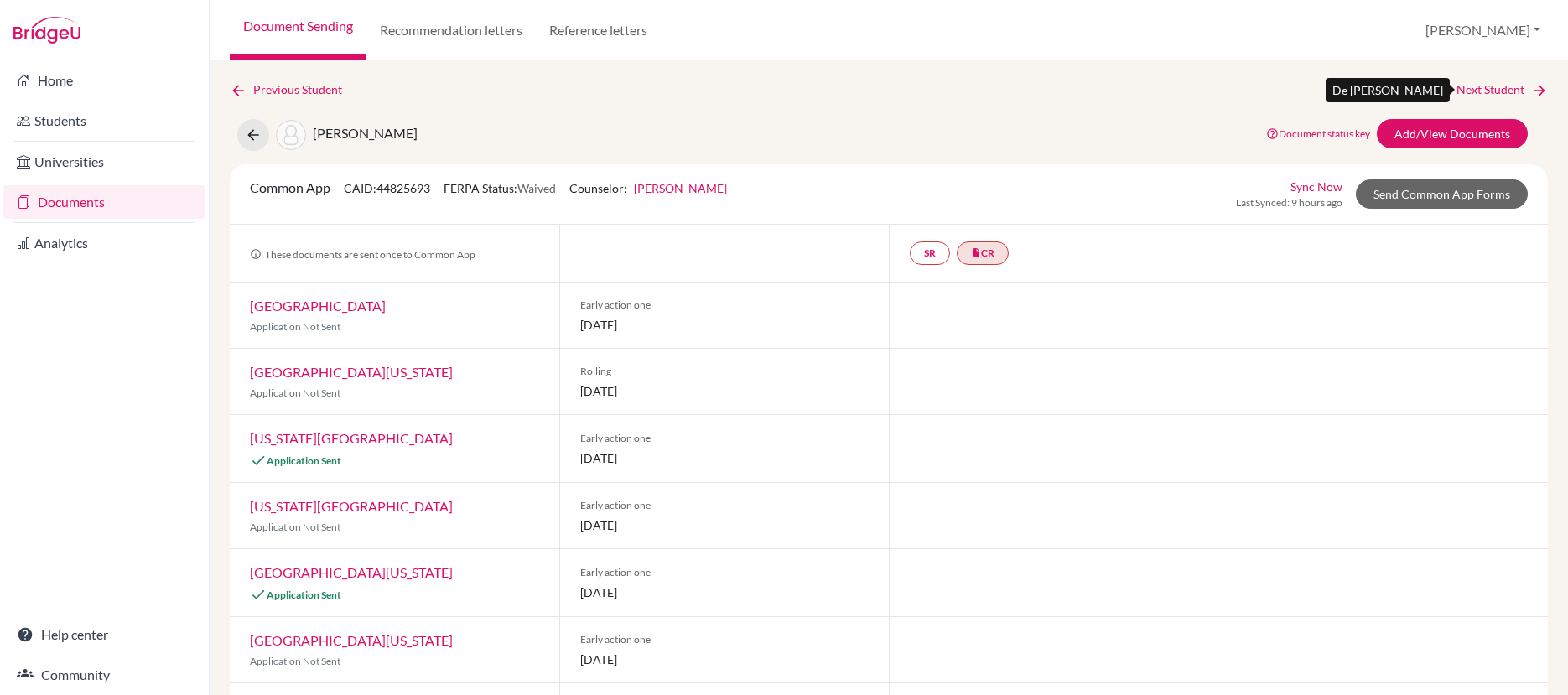
click at [1476, 88] on link "Next Student" at bounding box center [1502, 90] width 92 height 19
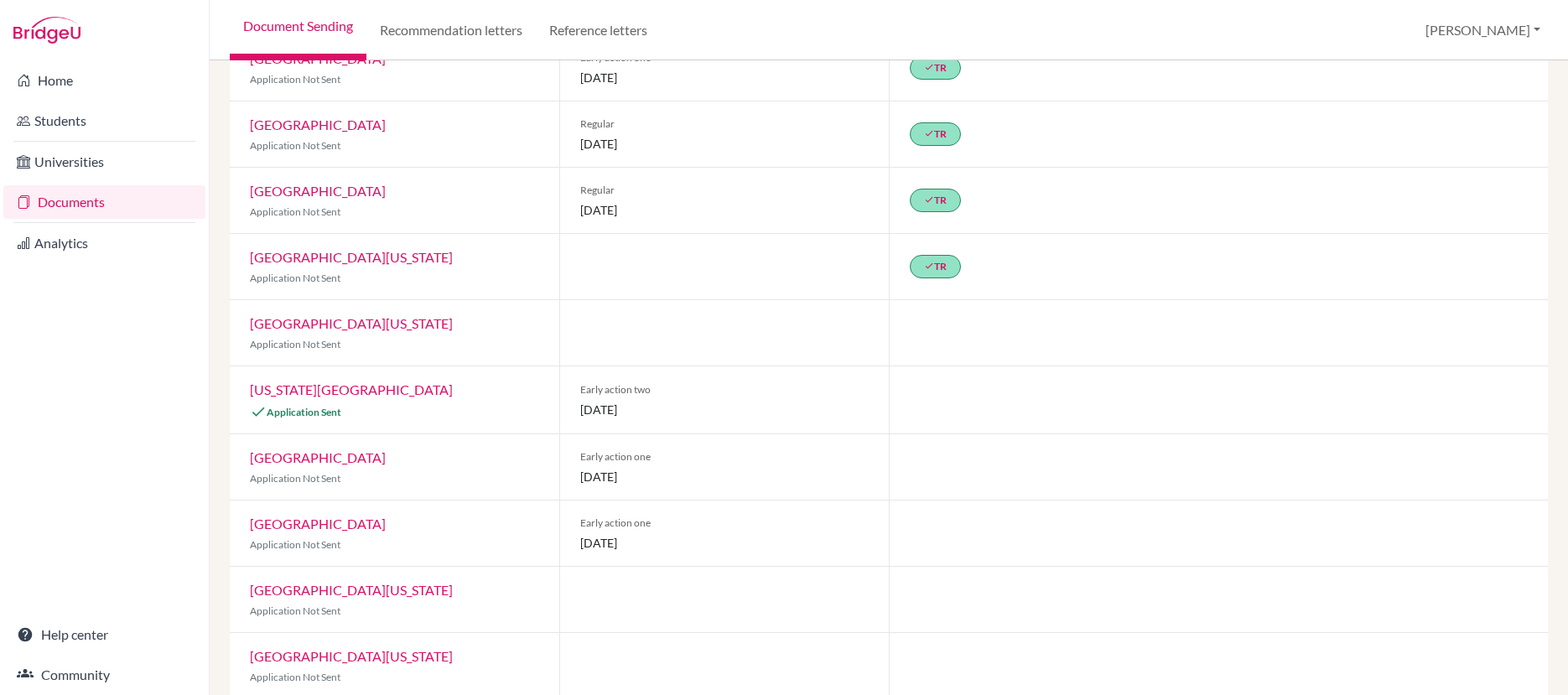
scroll to position [74, 0]
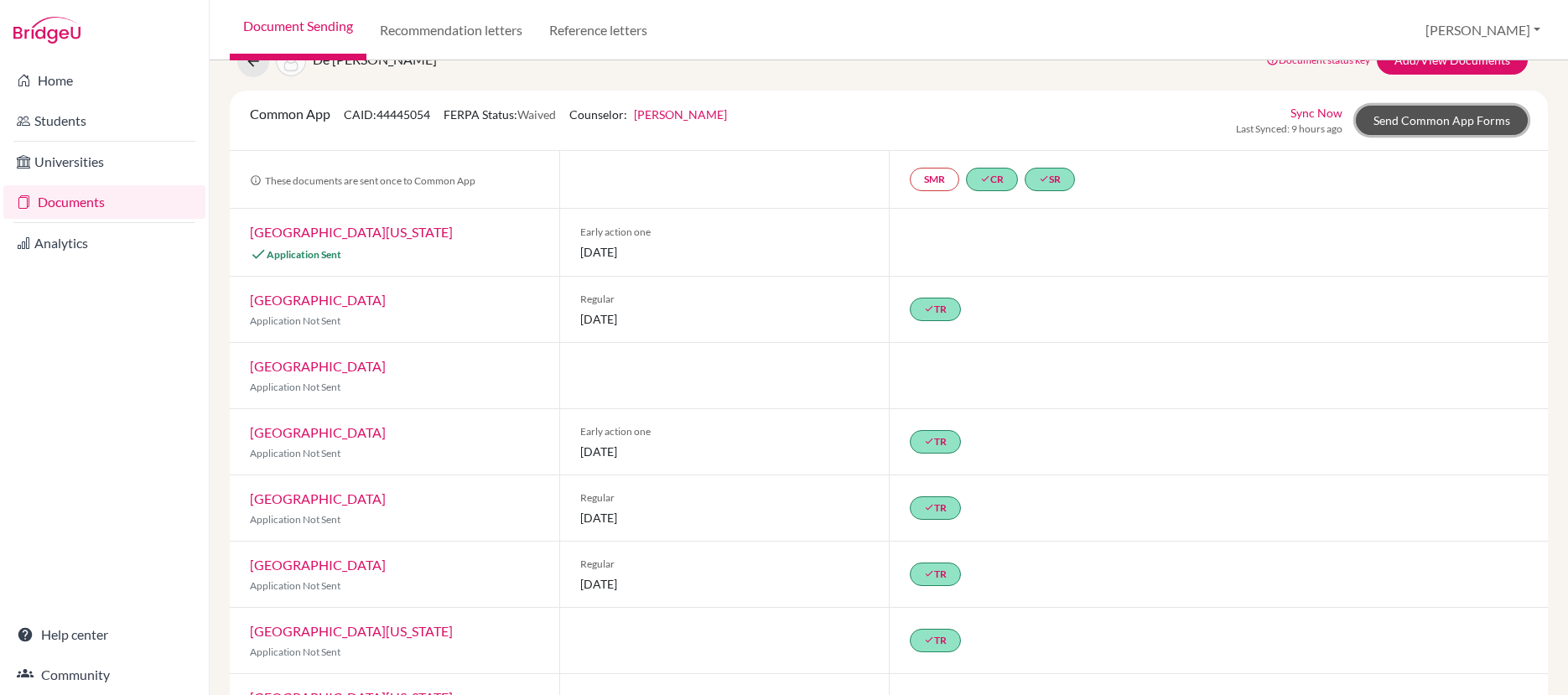
click at [1388, 126] on link "Send Common App Forms" at bounding box center [1441, 120] width 172 height 29
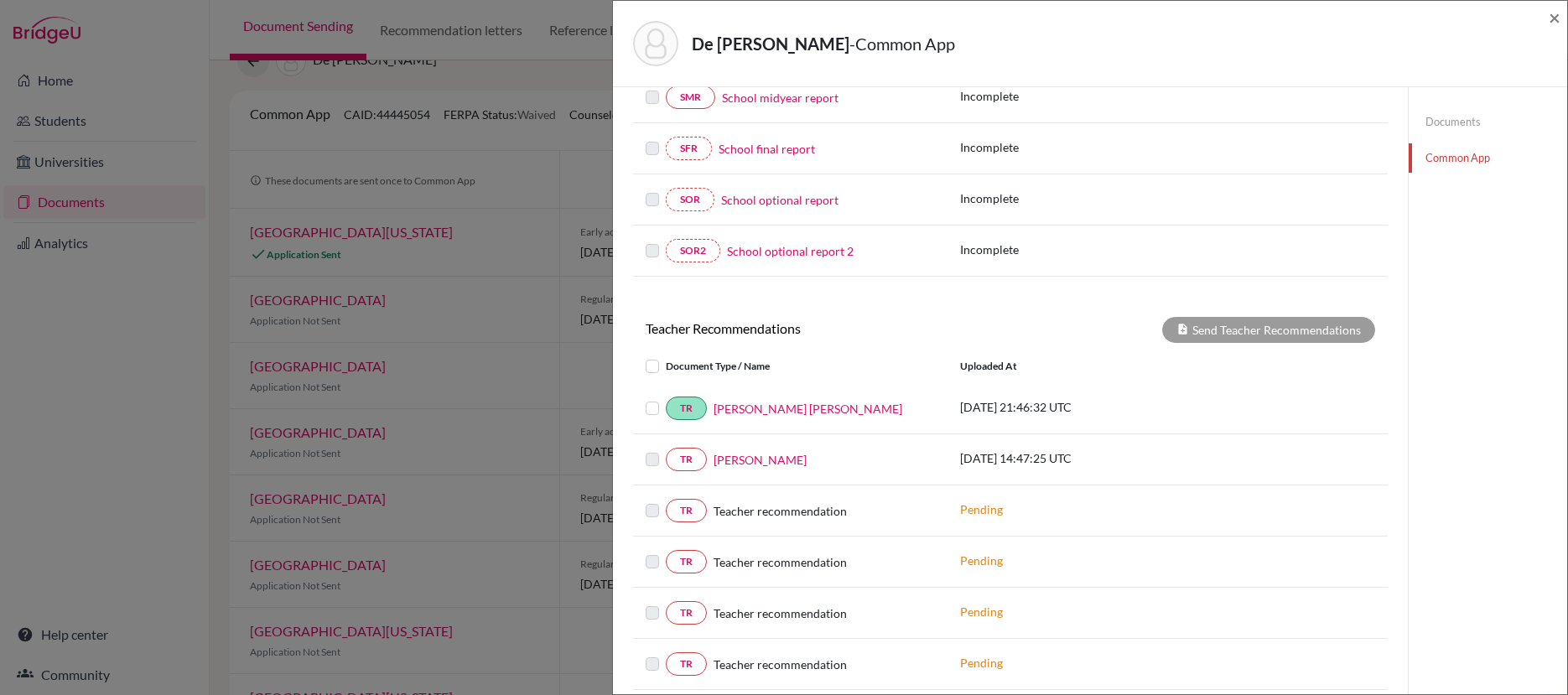
scroll to position [420, 0]
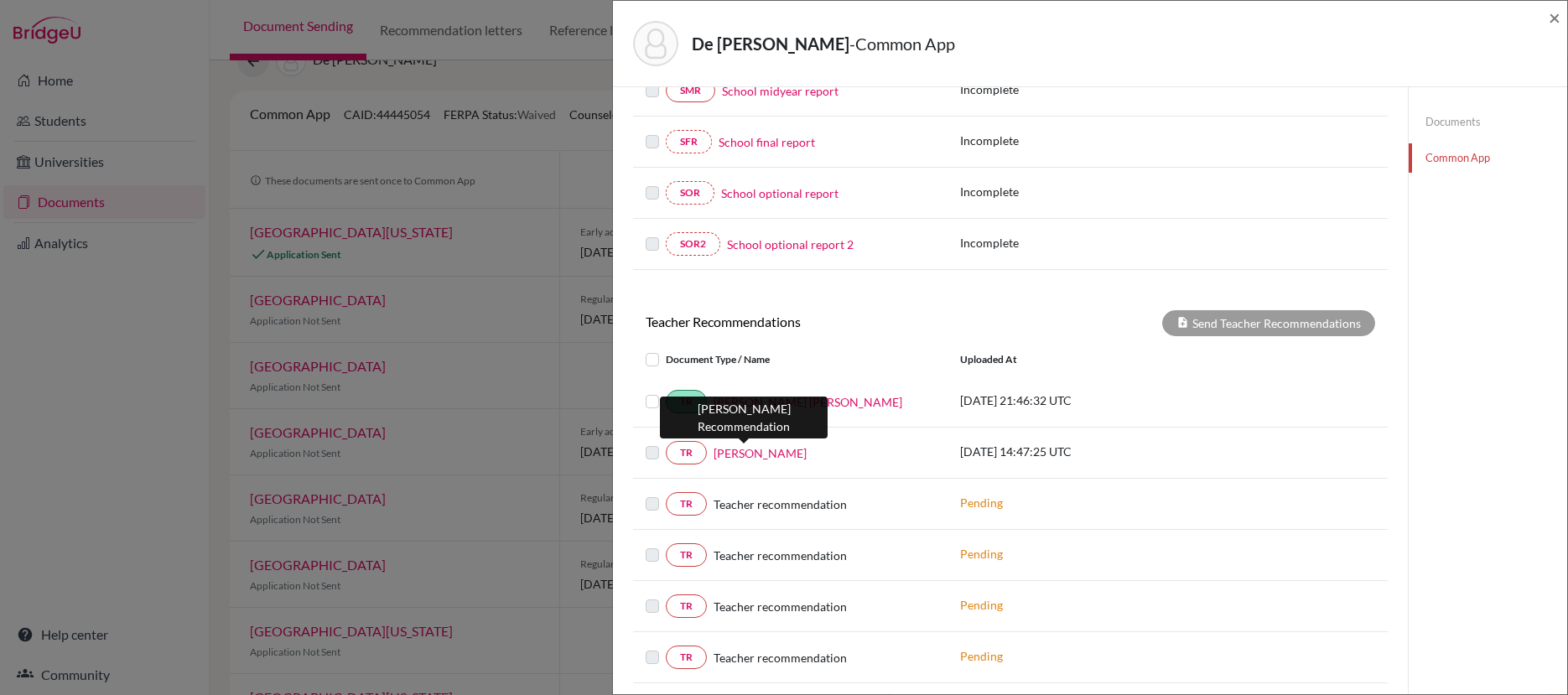
click at [759, 457] on link "Ian Joeseph" at bounding box center [759, 452] width 93 height 18
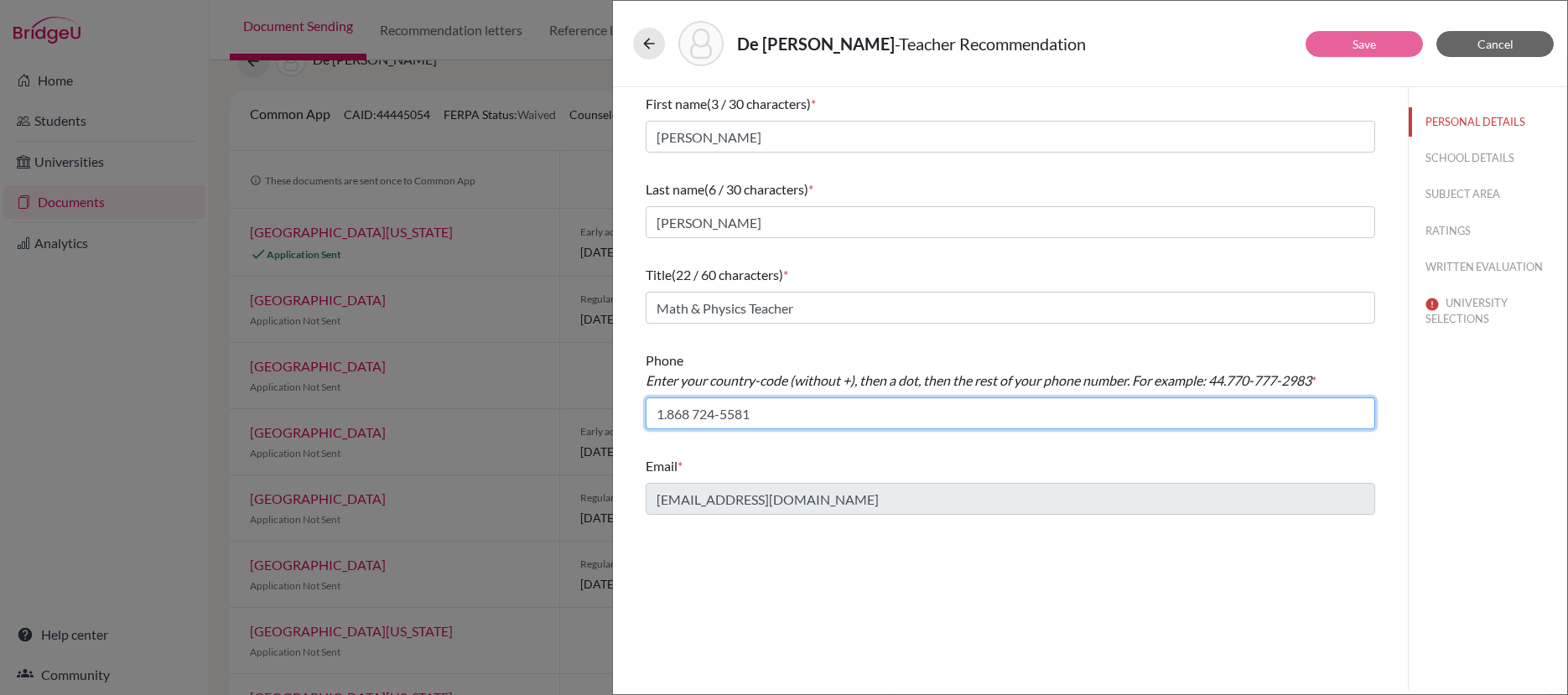
click at [697, 417] on input "1.868 724-5581" at bounding box center [1010, 413] width 729 height 32
click at [697, 415] on input "1.868 724-5581" at bounding box center [1010, 413] width 729 height 32
click at [694, 414] on input "1.868 724-5581" at bounding box center [1010, 413] width 729 height 32
type input "1.868-724-5581"
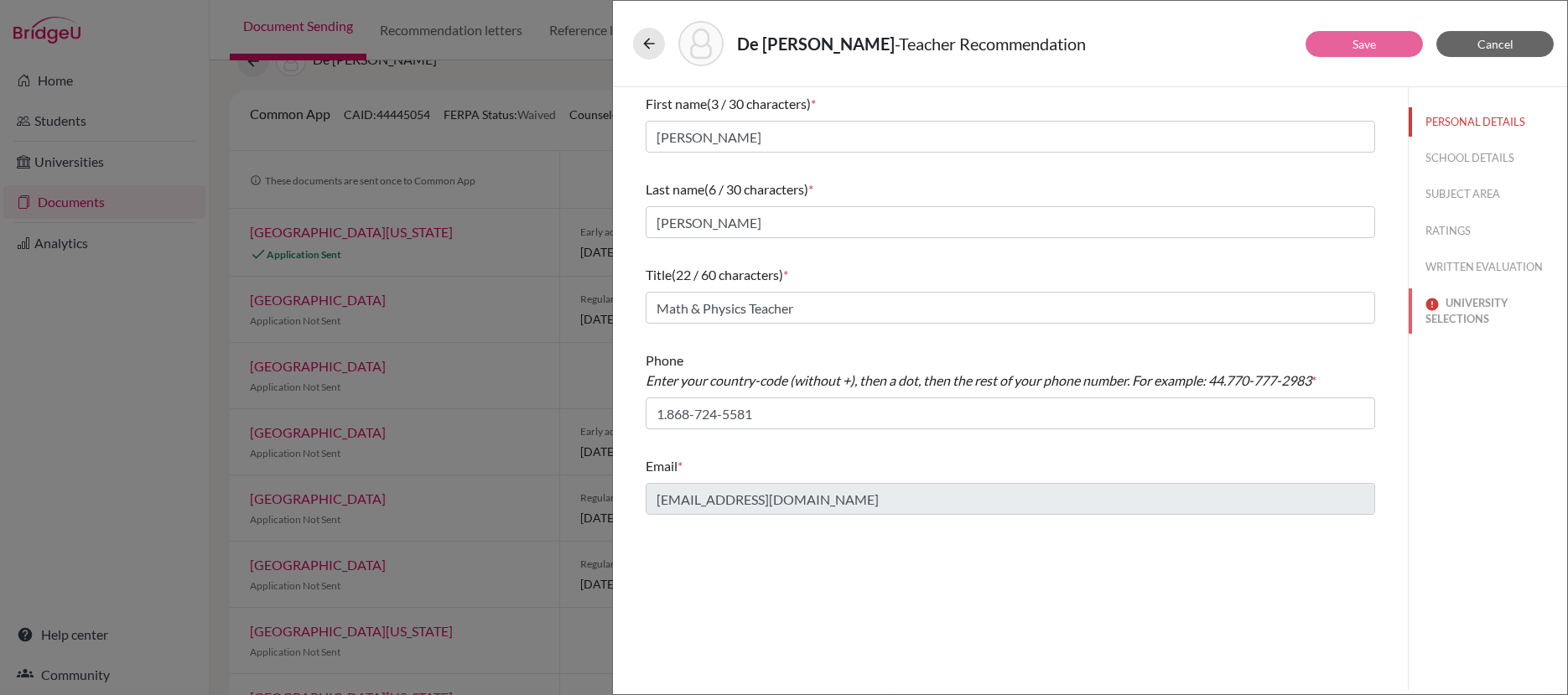
click at [1471, 305] on button "UNIVERSITY SELECTIONS" at bounding box center [1487, 311] width 158 height 45
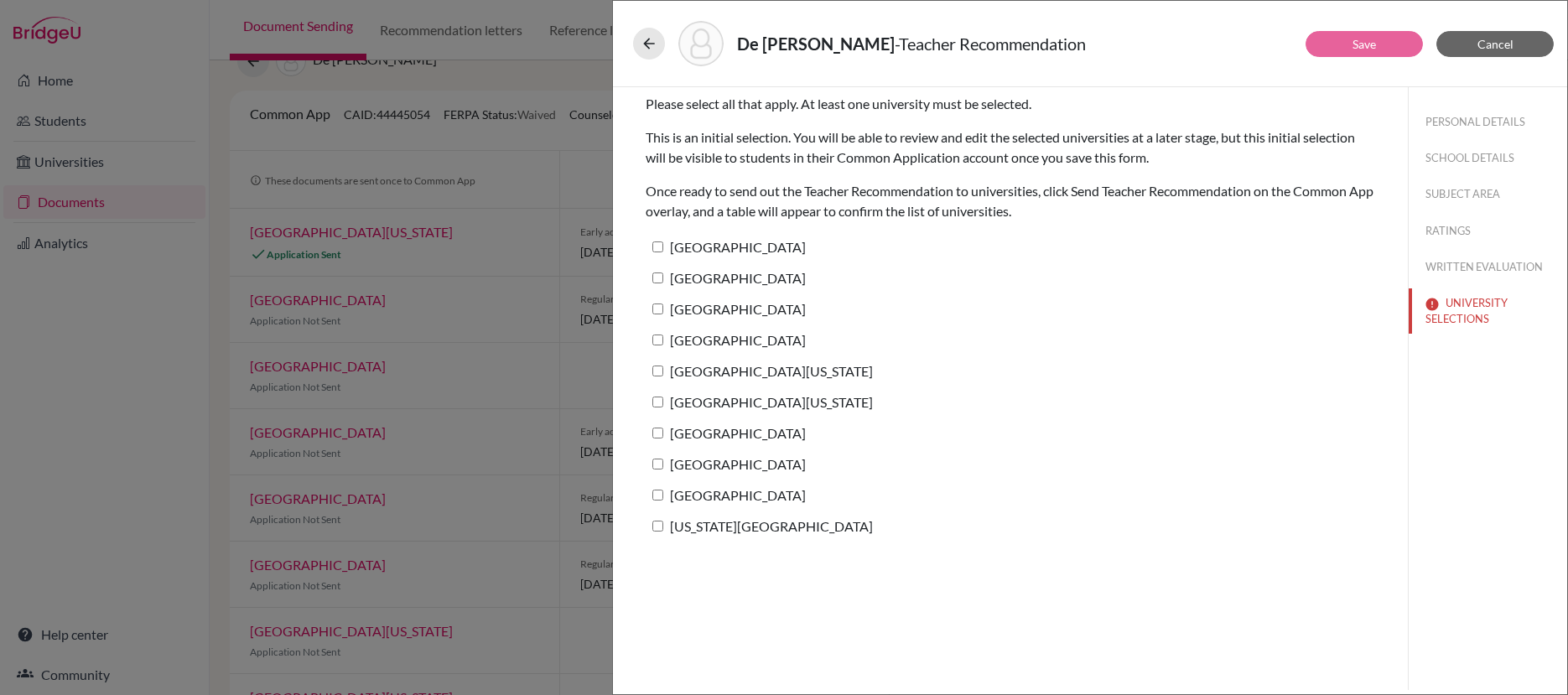
click at [664, 243] on label "[GEOGRAPHIC_DATA]" at bounding box center [725, 247] width 160 height 24
click at [664, 243] on input "[GEOGRAPHIC_DATA]" at bounding box center [658, 247] width 11 height 11
checkbox input "true"
click at [1366, 41] on link "Save" at bounding box center [1364, 43] width 23 height 14
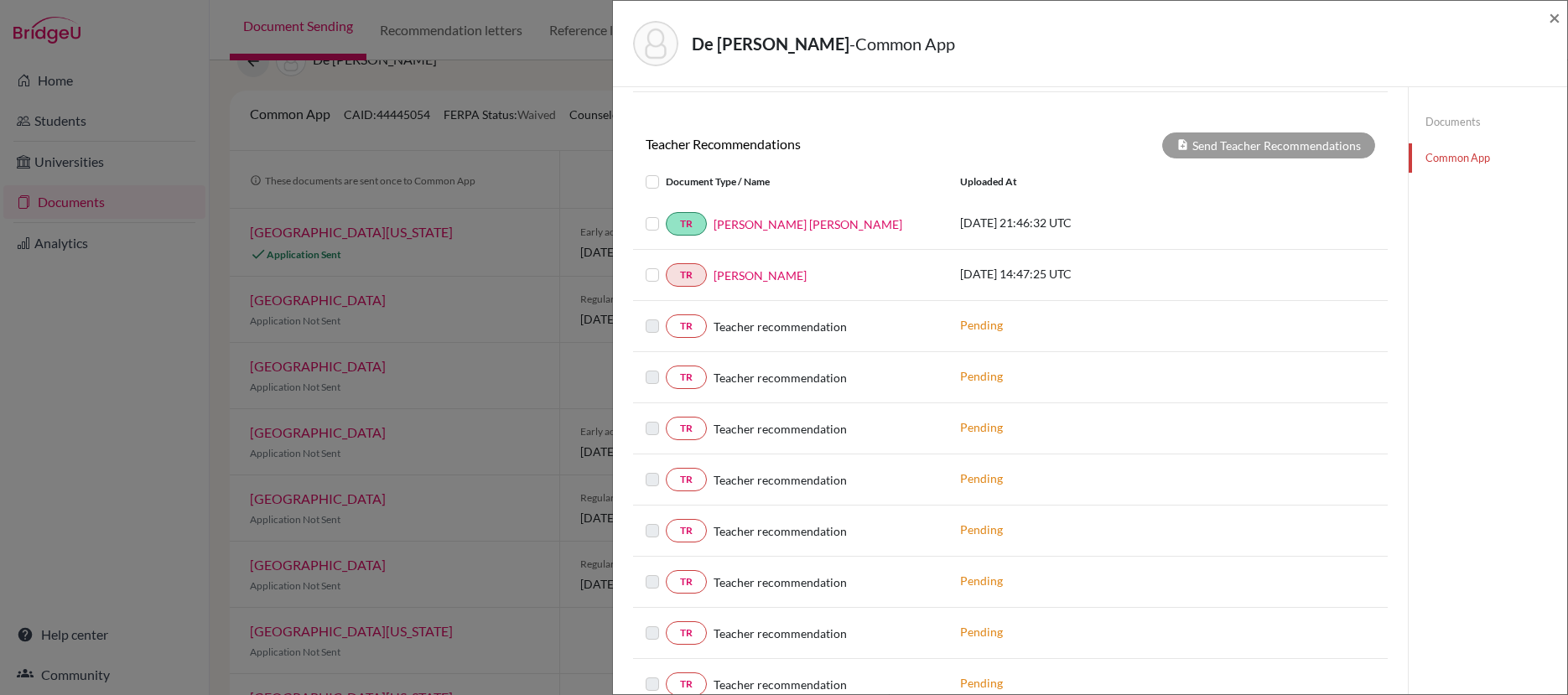
scroll to position [599, 0]
click at [665, 213] on label at bounding box center [665, 213] width 0 height 0
click at [0, 0] on input "checkbox" at bounding box center [0, 0] width 0 height 0
click at [665, 264] on label at bounding box center [665, 264] width 0 height 0
click at [0, 0] on input "checkbox" at bounding box center [0, 0] width 0 height 0
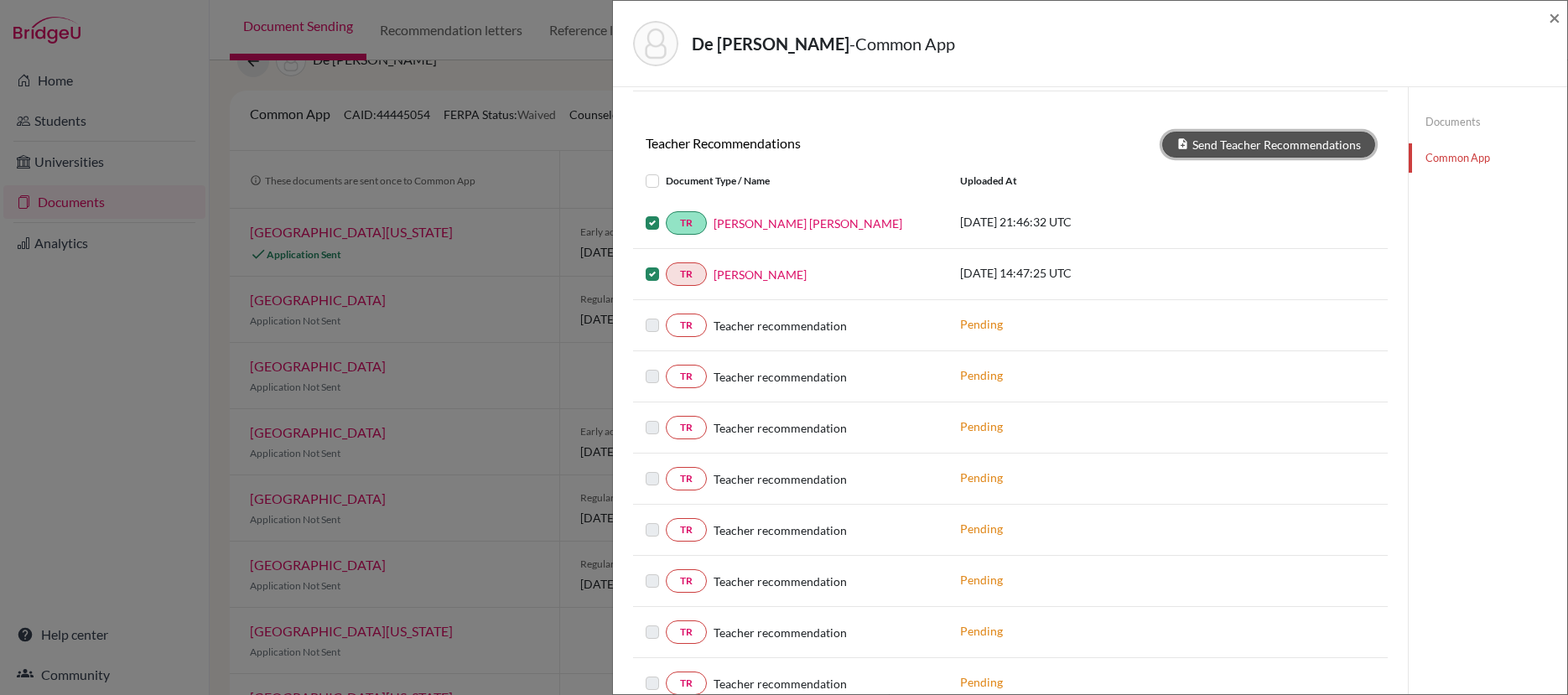
click at [1283, 147] on button "Send Teacher Recommendations" at bounding box center [1268, 144] width 213 height 26
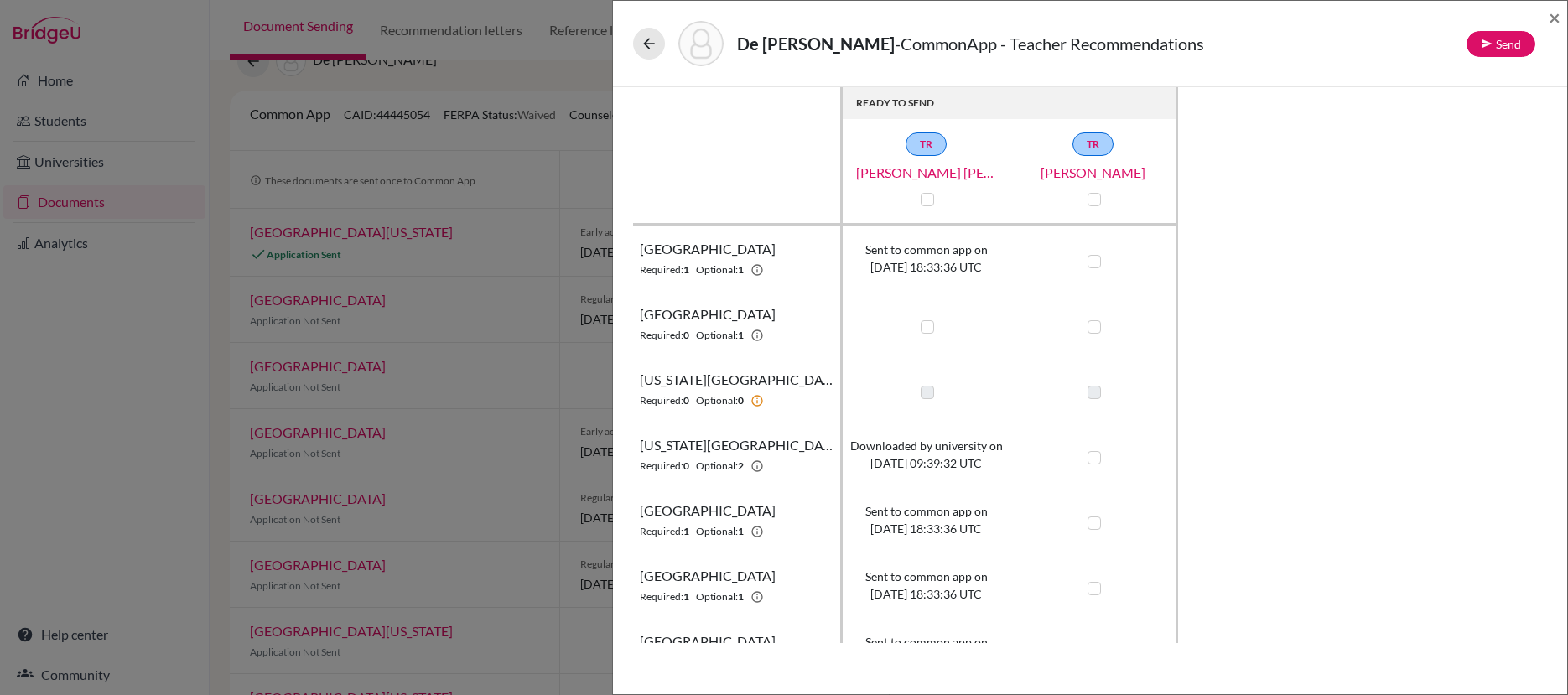
click at [1097, 265] on label at bounding box center [1095, 261] width 13 height 13
click at [1097, 265] on input "checkbox" at bounding box center [1090, 259] width 13 height 17
checkbox input "true"
click at [1097, 324] on label at bounding box center [1095, 327] width 13 height 13
click at [1097, 324] on input "checkbox" at bounding box center [1090, 325] width 13 height 17
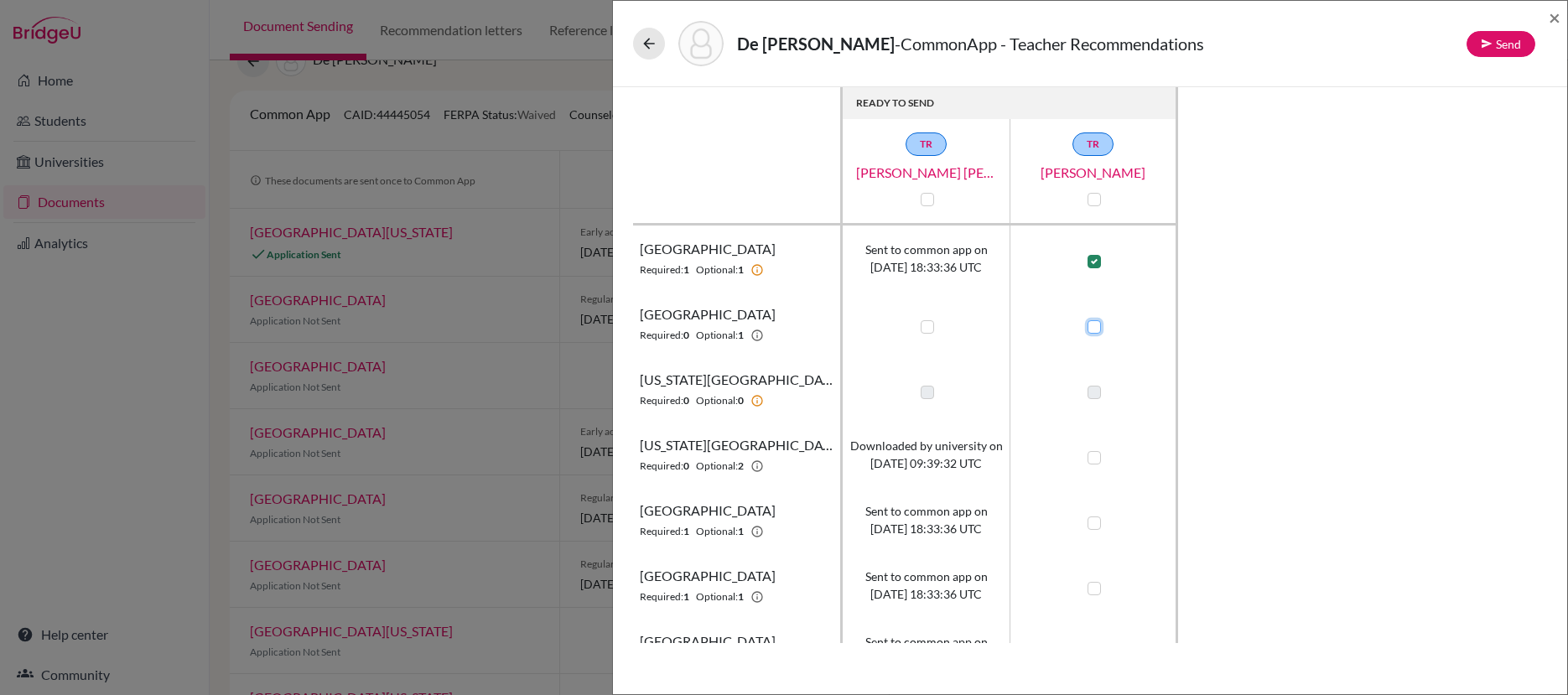
checkbox input "true"
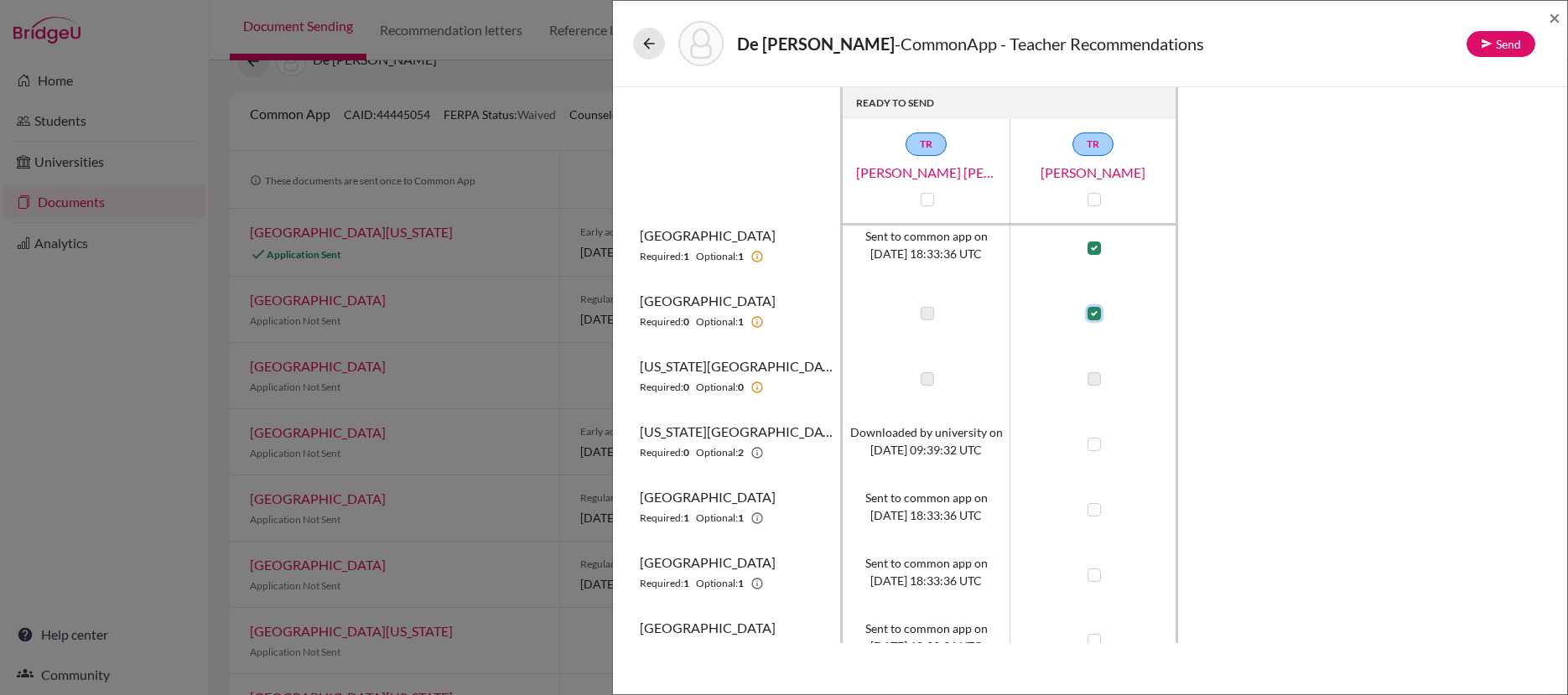
scroll to position [17, 0]
click at [1098, 441] on label at bounding box center [1095, 440] width 13 height 13
click at [1097, 441] on input "checkbox" at bounding box center [1090, 439] width 13 height 17
checkbox input "true"
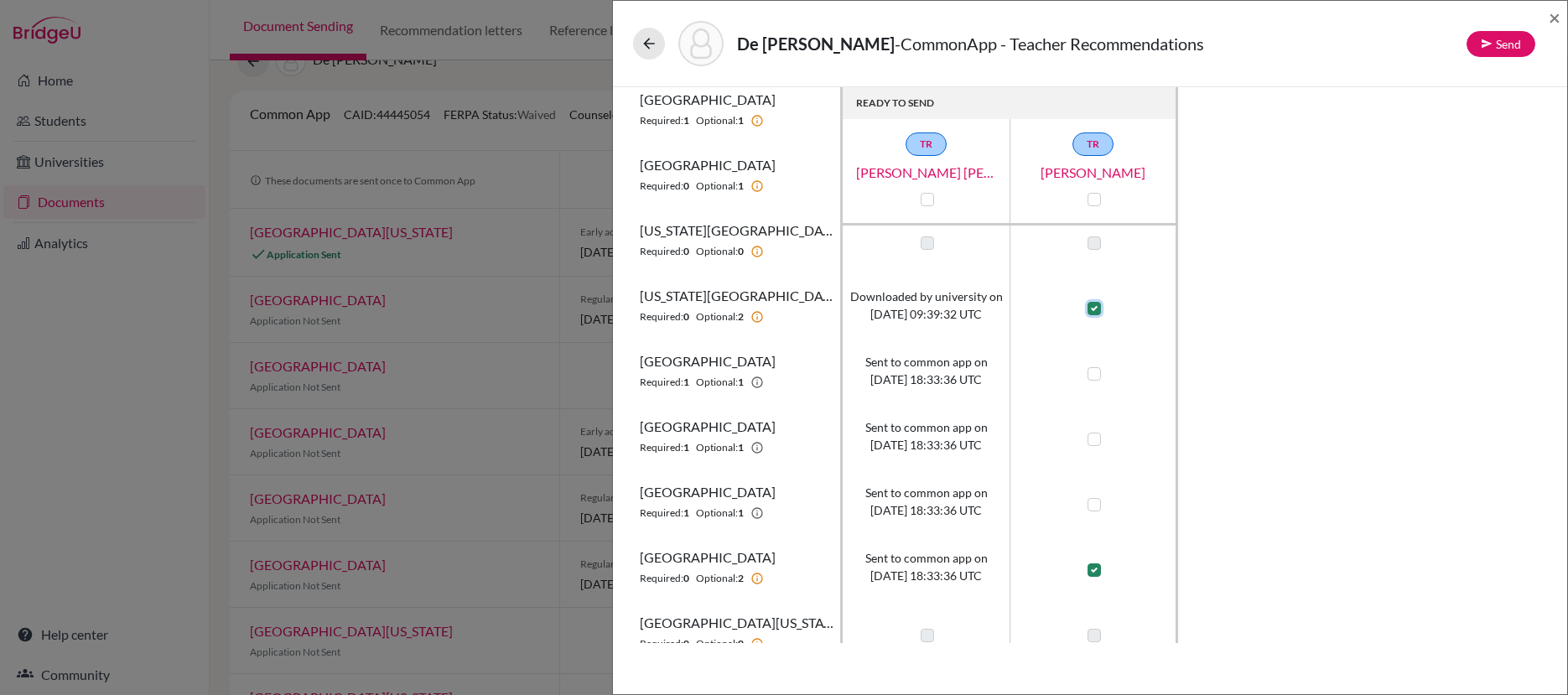
scroll to position [157, 0]
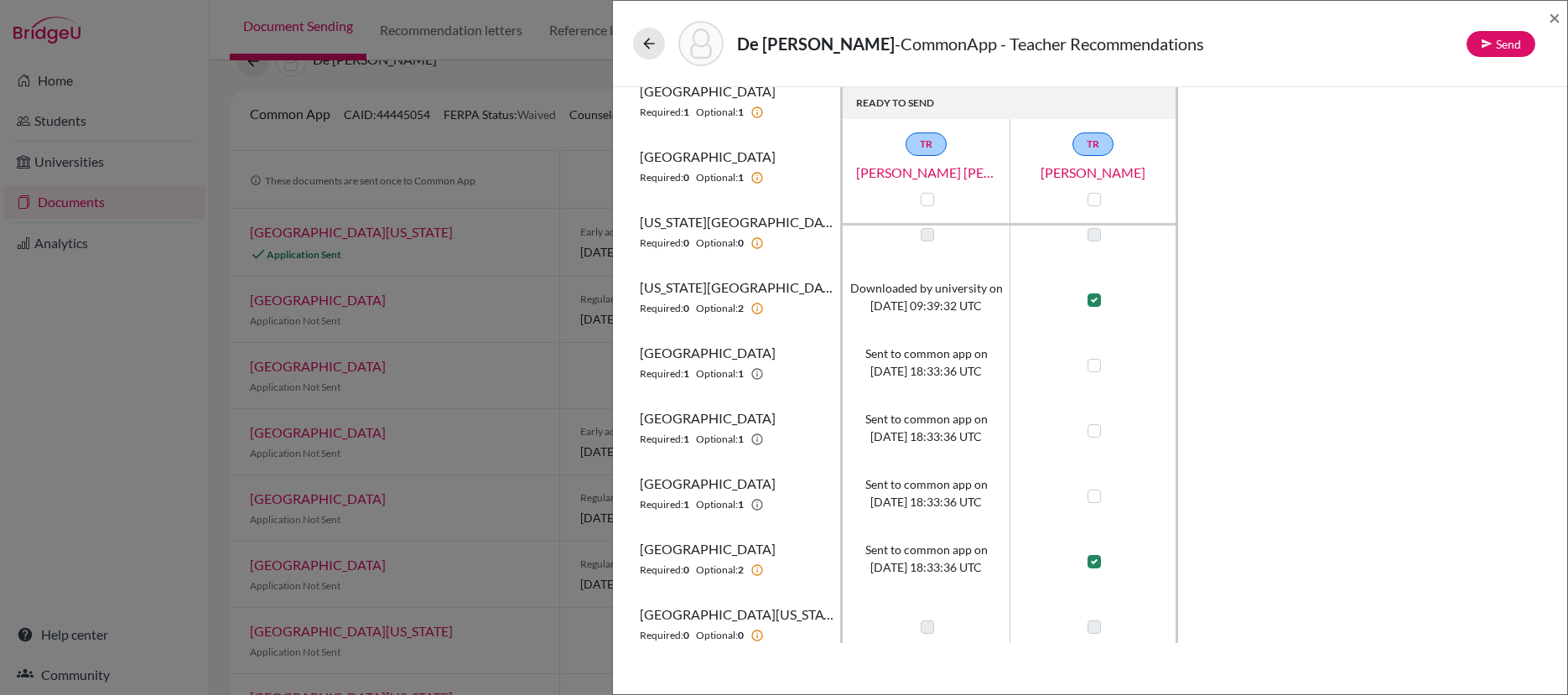
click at [1094, 364] on label at bounding box center [1095, 365] width 13 height 13
click at [1094, 364] on input "checkbox" at bounding box center [1090, 363] width 13 height 17
checkbox input "true"
click at [1097, 434] on label at bounding box center [1095, 431] width 13 height 13
click at [1097, 434] on input "checkbox" at bounding box center [1090, 429] width 13 height 17
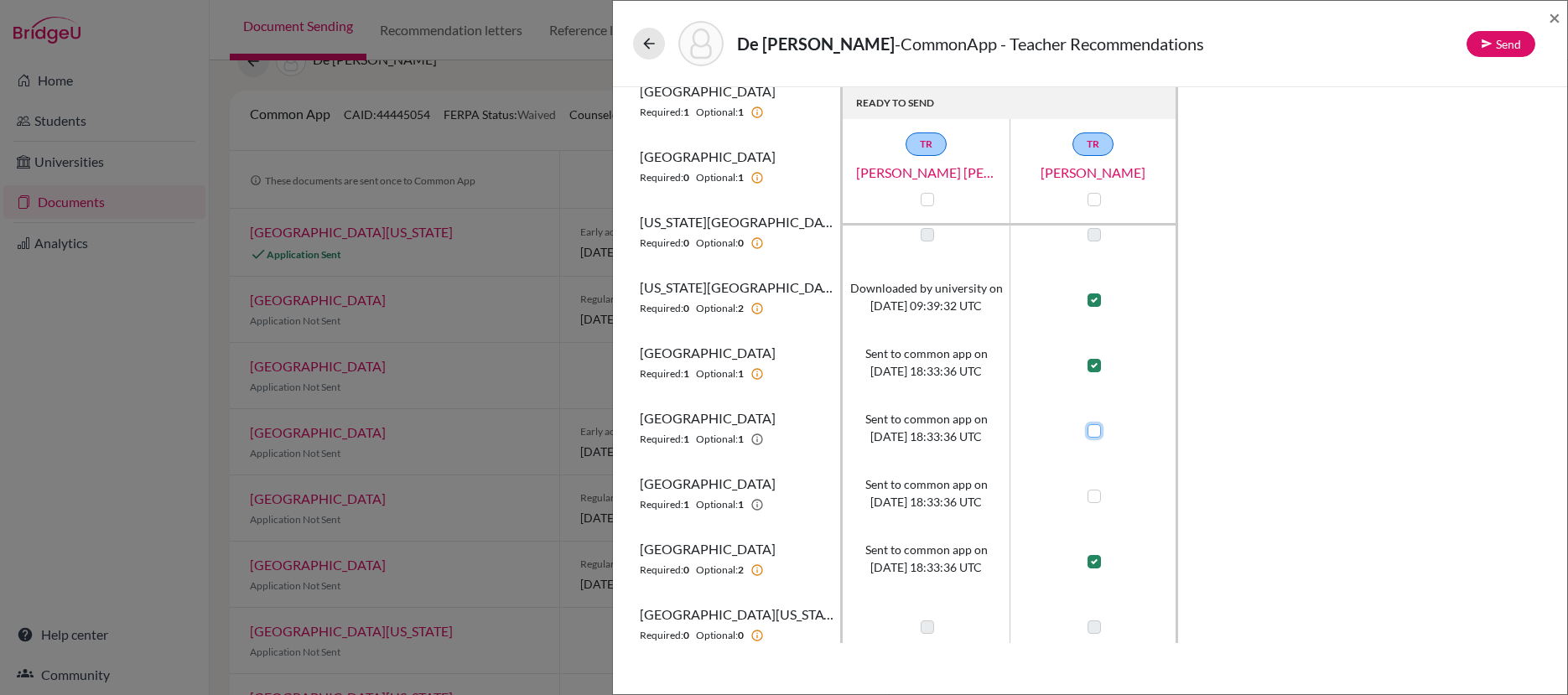
checkbox input "true"
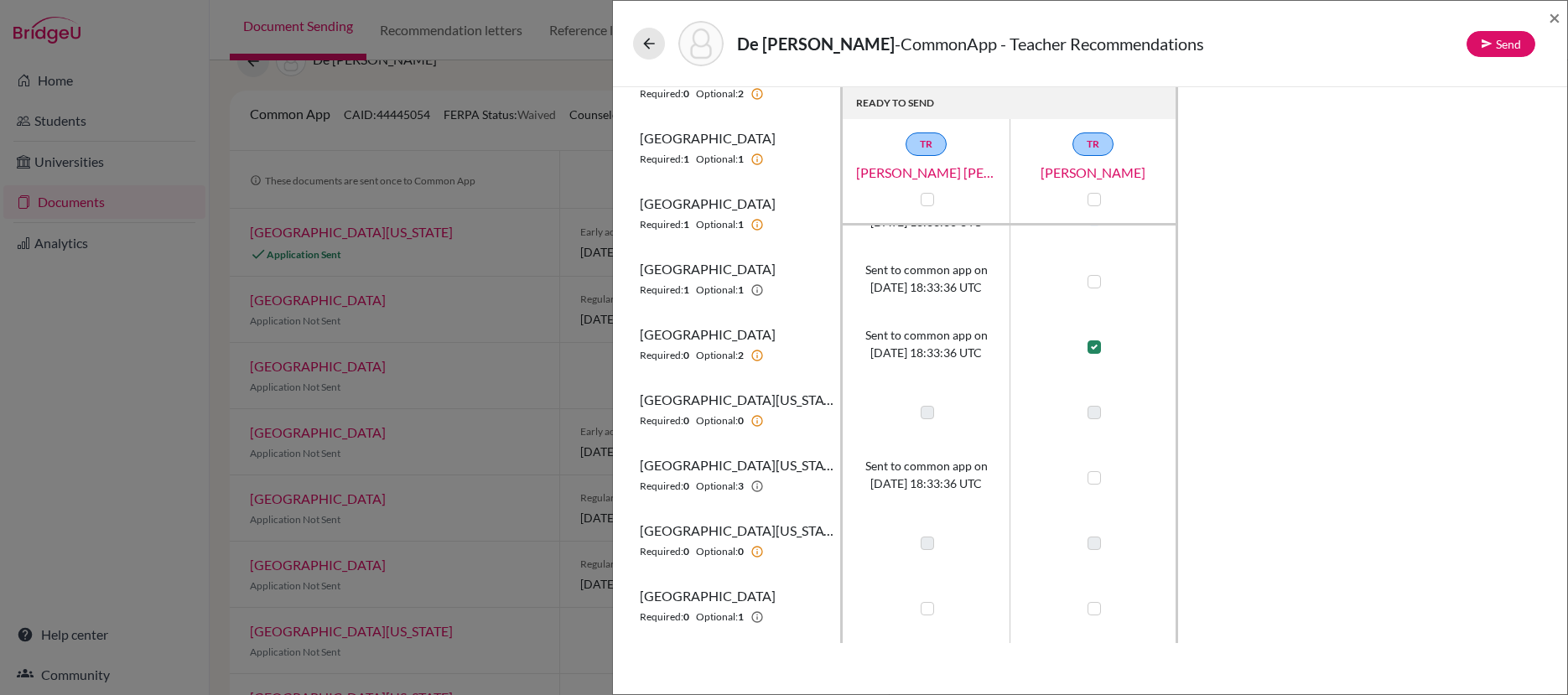
scroll to position [386, 0]
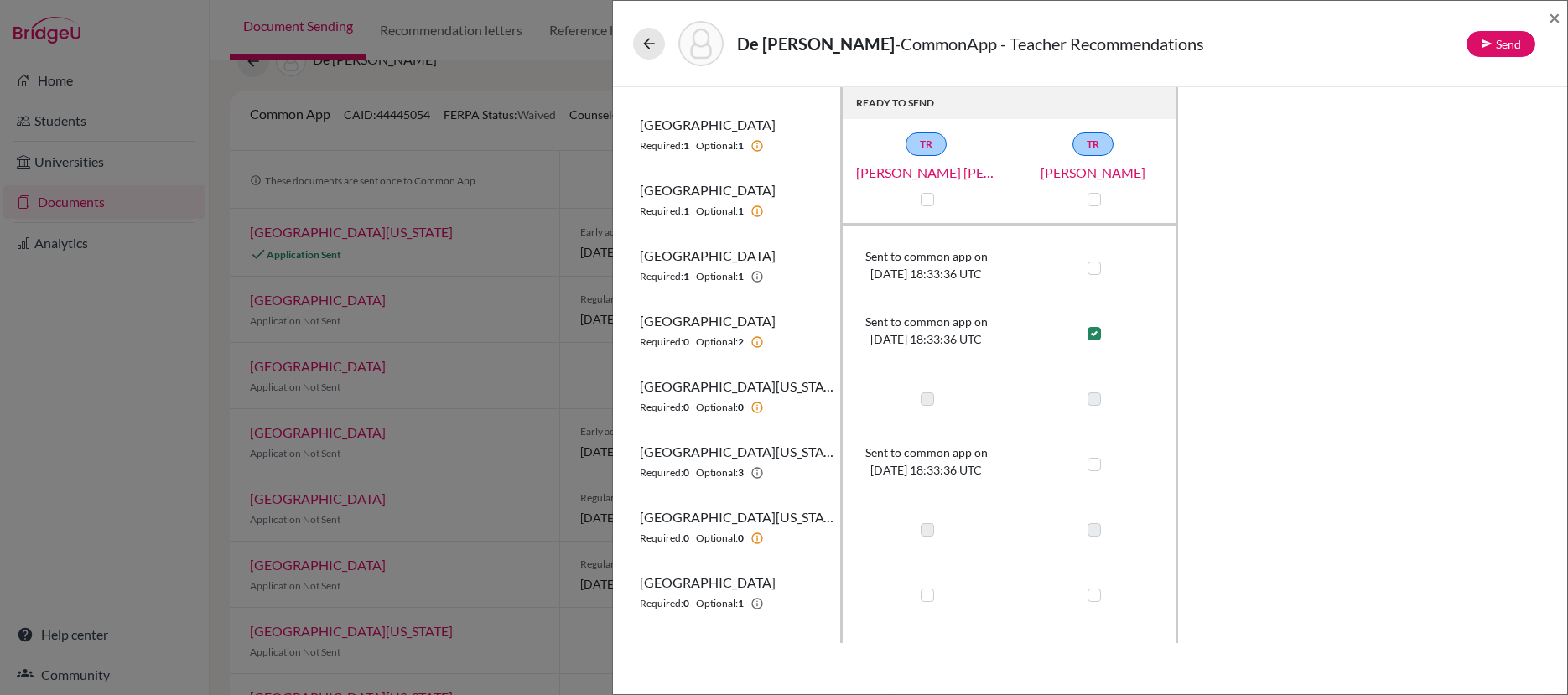
click at [1095, 270] on label at bounding box center [1095, 268] width 13 height 13
click at [1095, 270] on input "checkbox" at bounding box center [1090, 267] width 13 height 17
checkbox input "true"
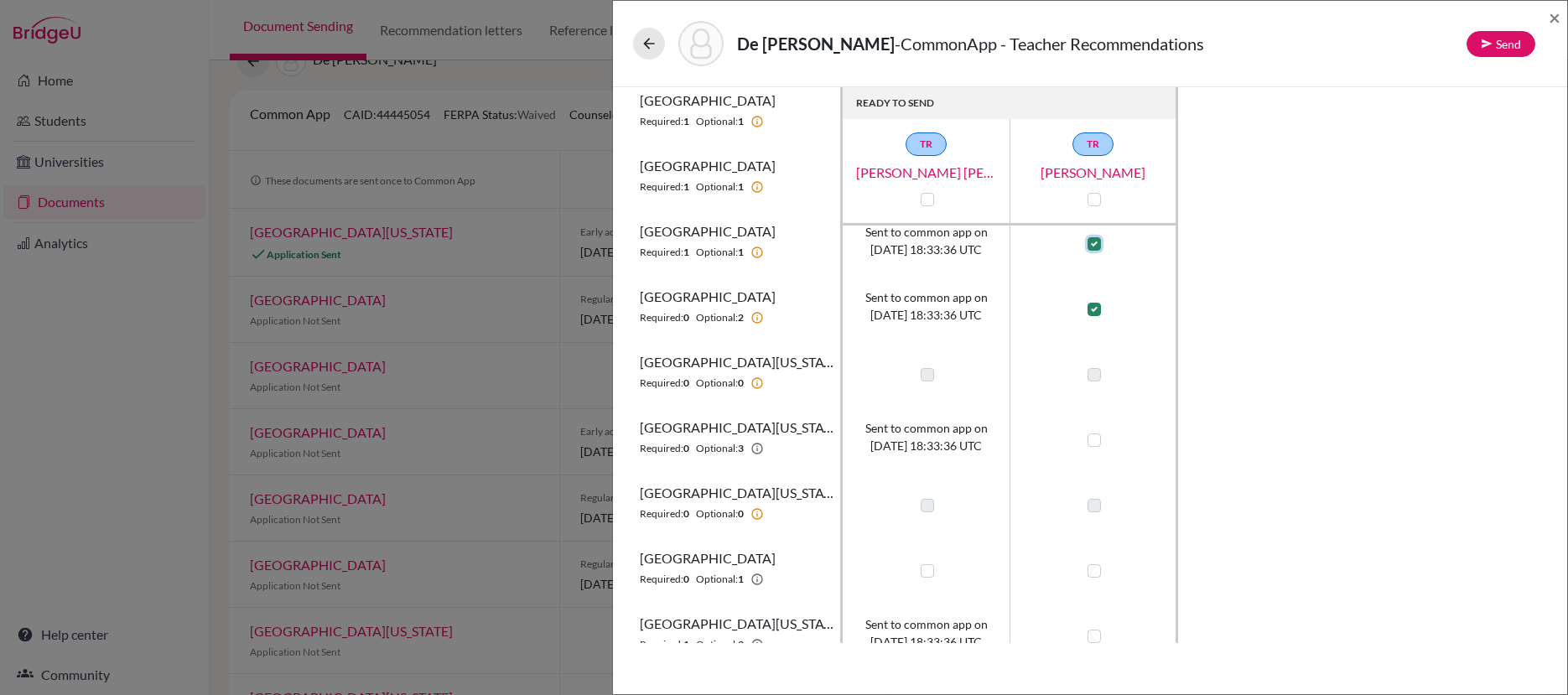
scroll to position [443, 0]
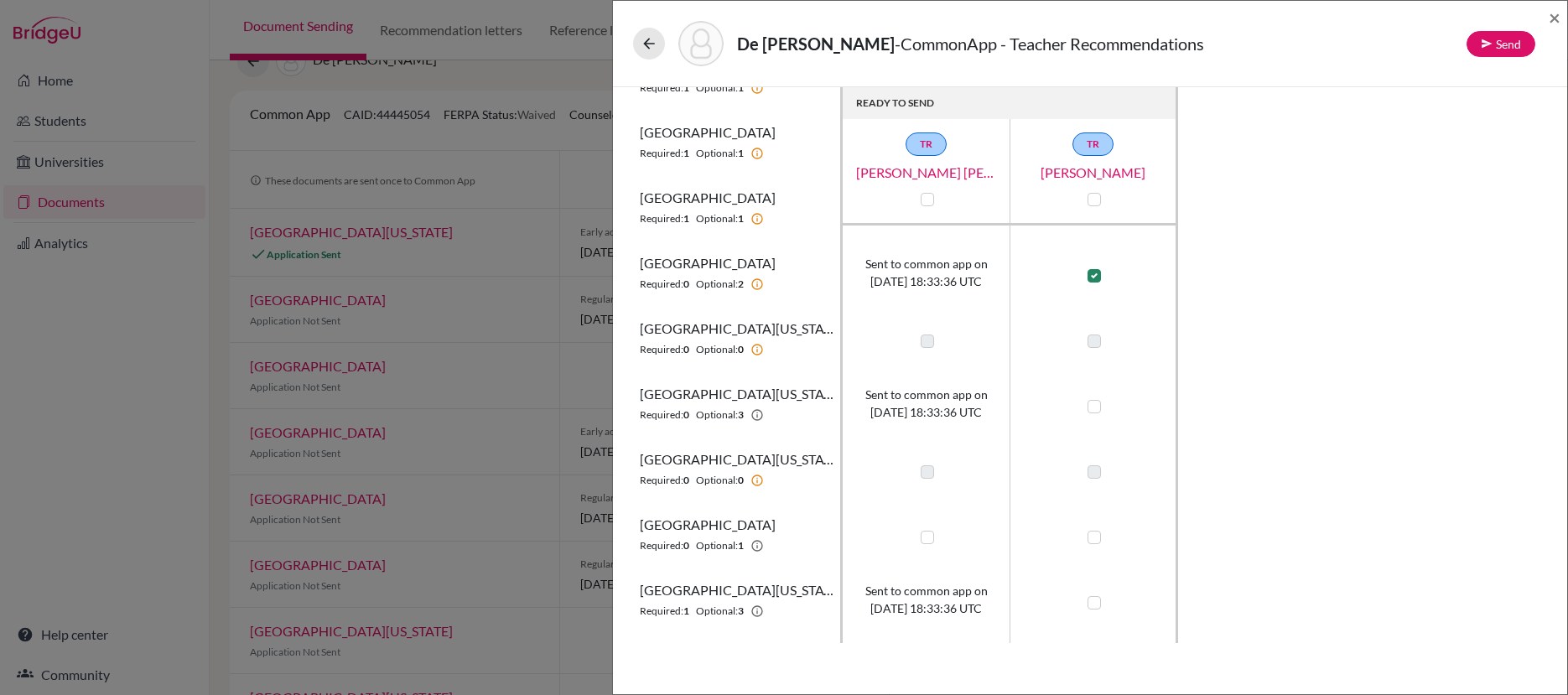
click at [1098, 406] on label at bounding box center [1095, 407] width 13 height 13
click at [1097, 406] on input "checkbox" at bounding box center [1090, 405] width 13 height 17
checkbox input "true"
click at [1096, 537] on label at bounding box center [1095, 537] width 13 height 13
click at [1096, 537] on input "checkbox" at bounding box center [1090, 536] width 13 height 17
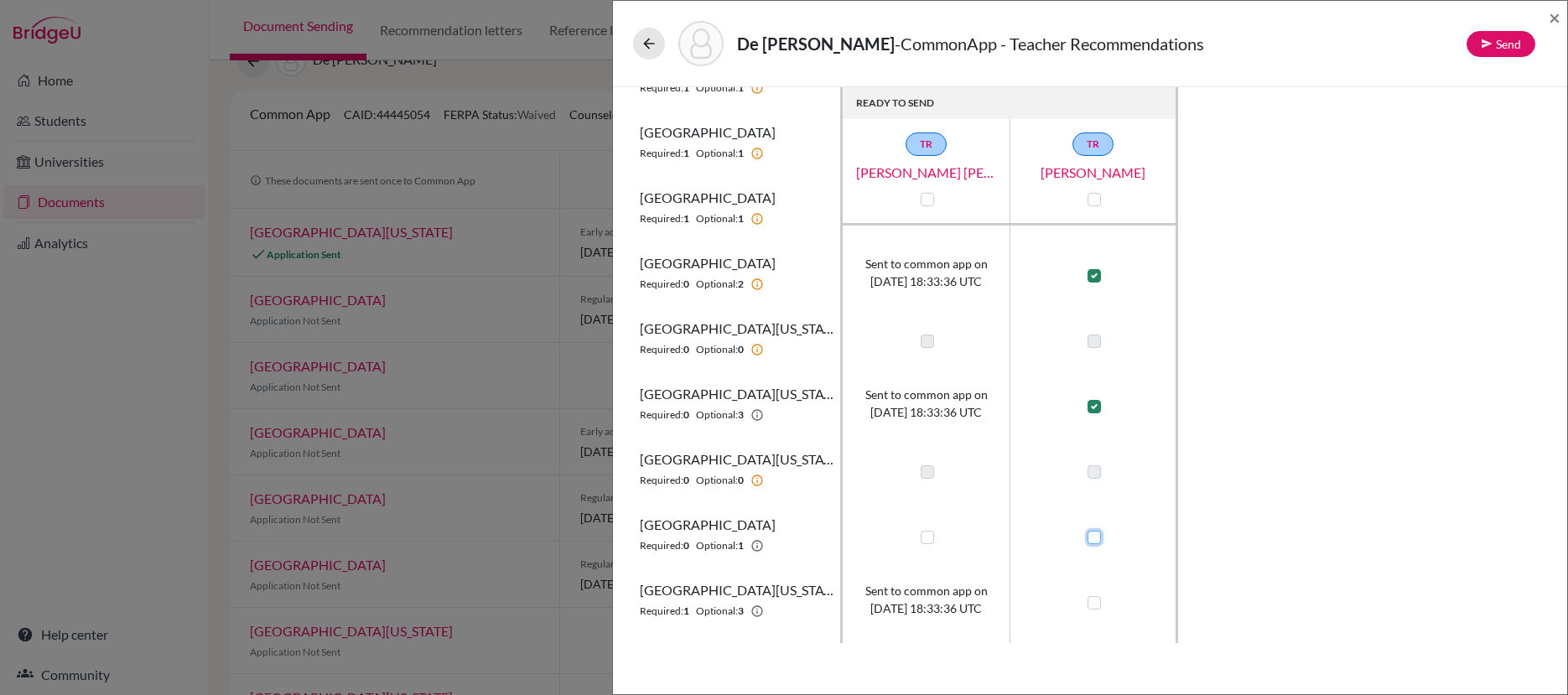
checkbox input "true"
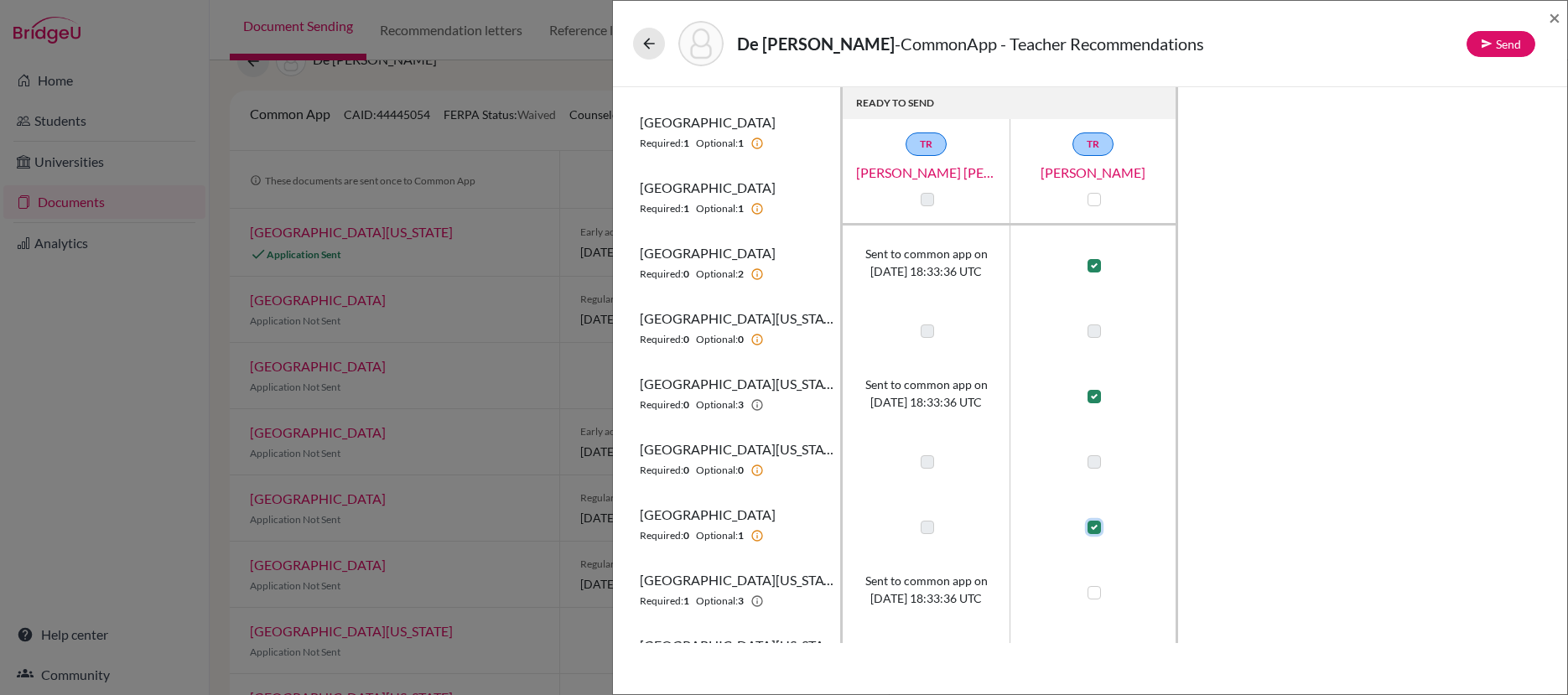
scroll to position [465, 0]
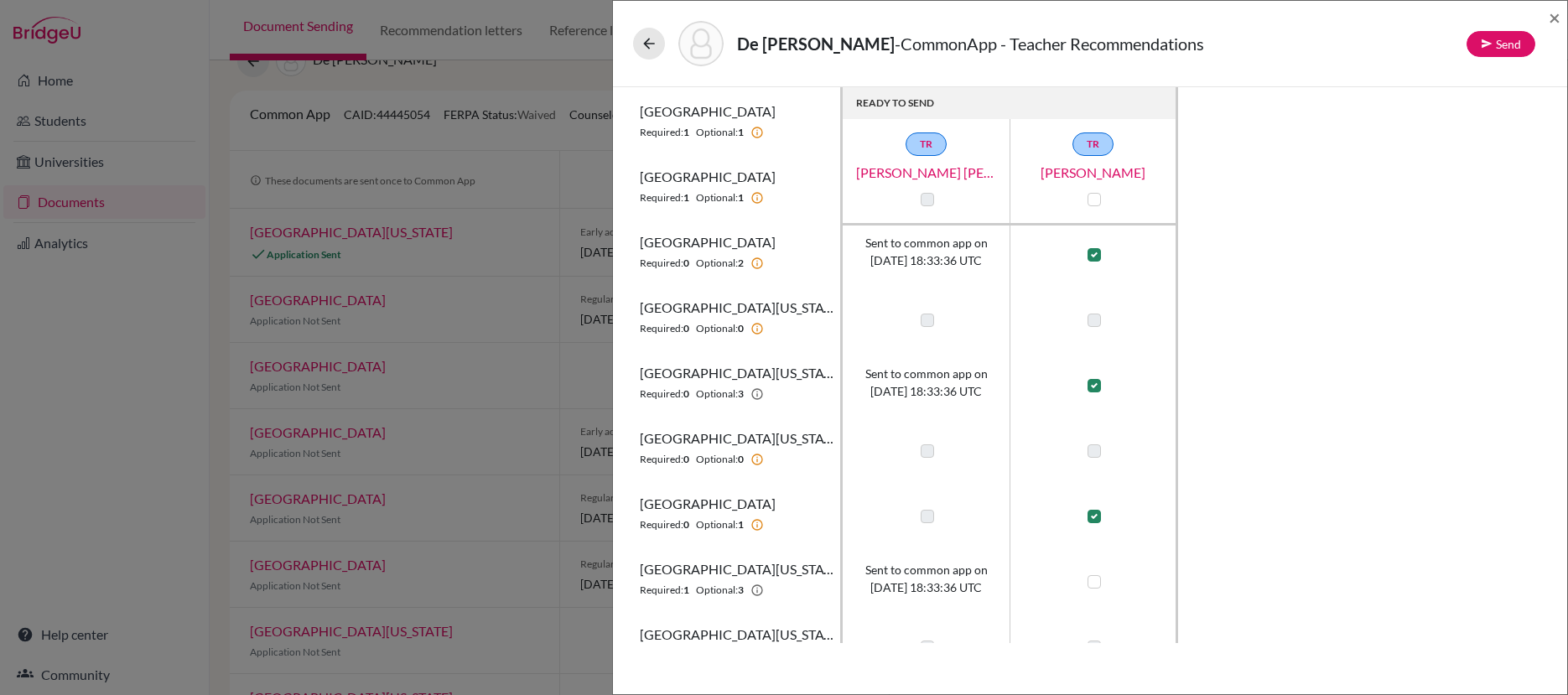
click at [1096, 580] on label at bounding box center [1095, 582] width 13 height 13
click at [1096, 580] on input "checkbox" at bounding box center [1090, 580] width 13 height 17
checkbox input "true"
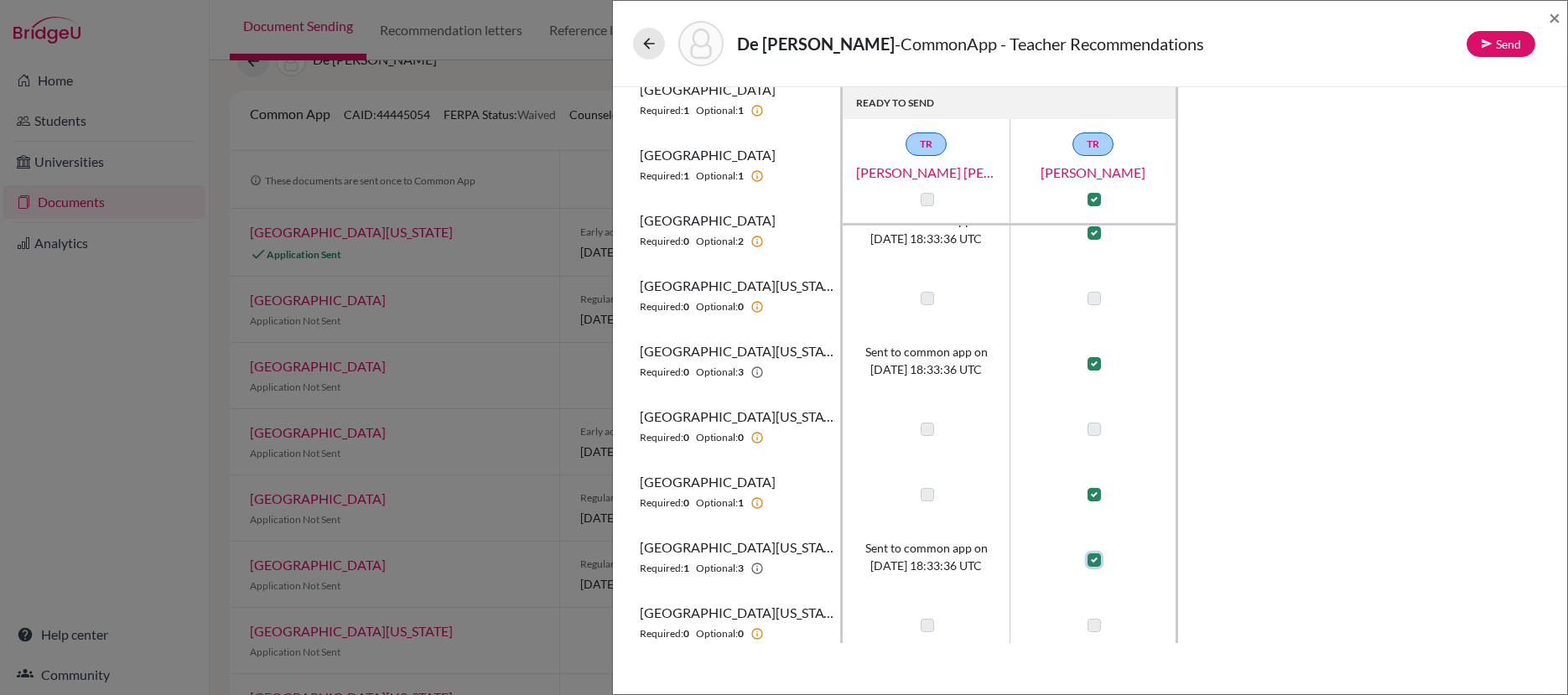
scroll to position [498, 0]
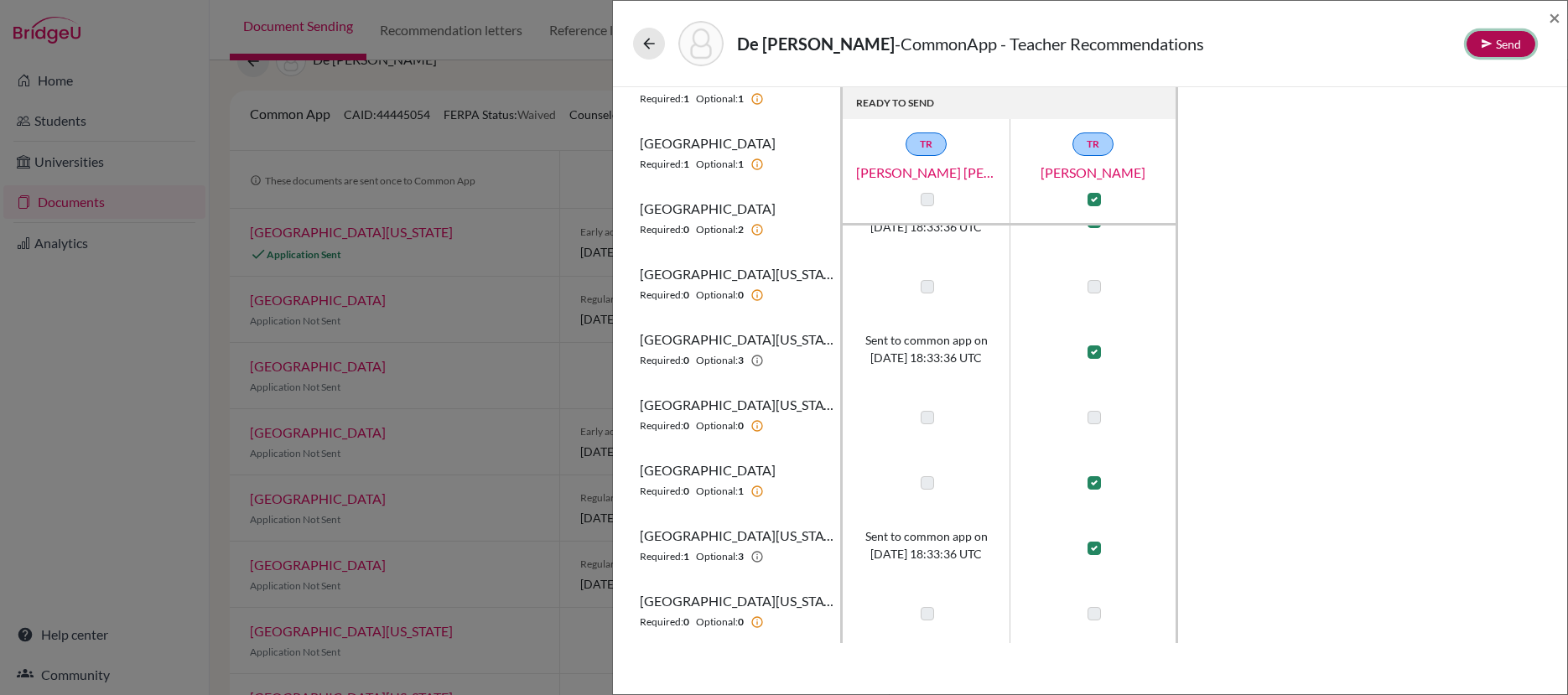
click at [1512, 42] on button "Send" at bounding box center [1501, 44] width 68 height 26
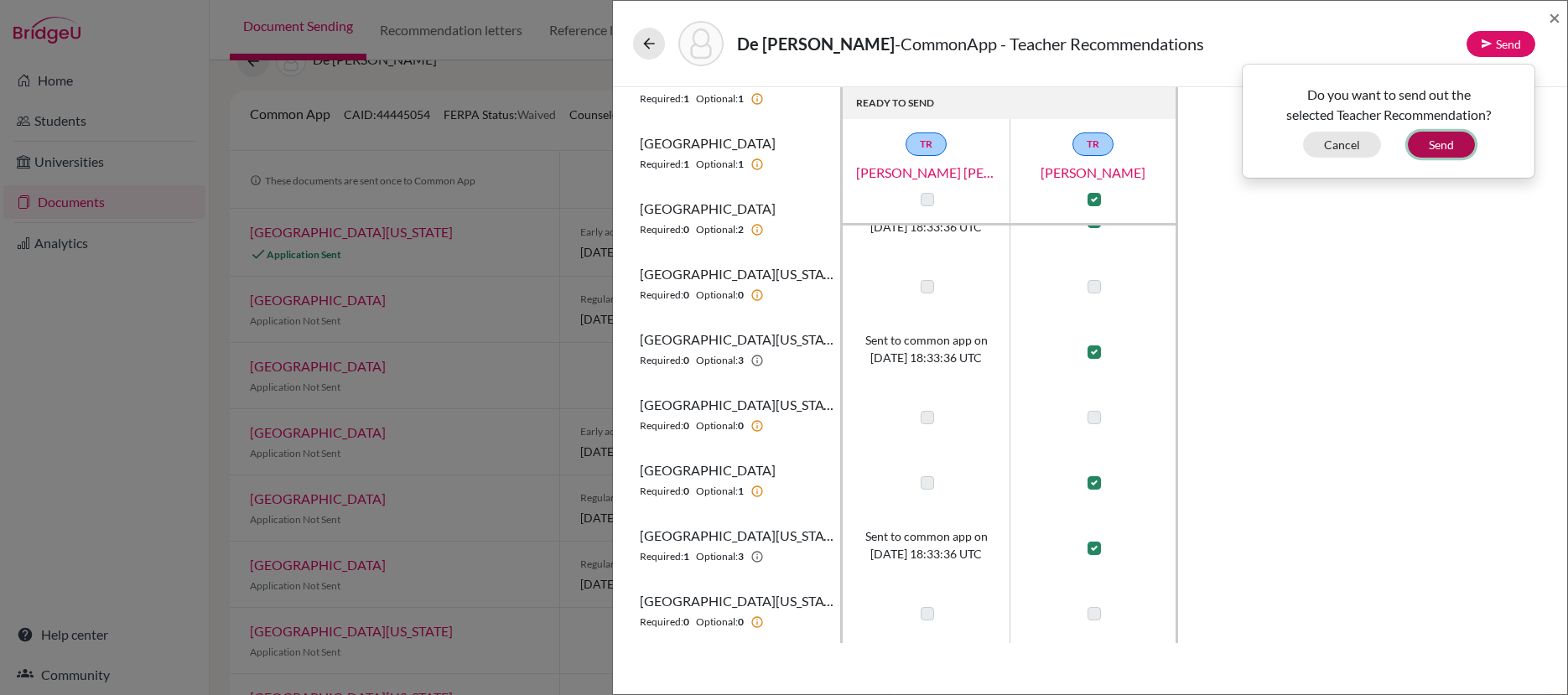
click at [1442, 144] on button "Send" at bounding box center [1441, 144] width 67 height 26
checkbox input "false"
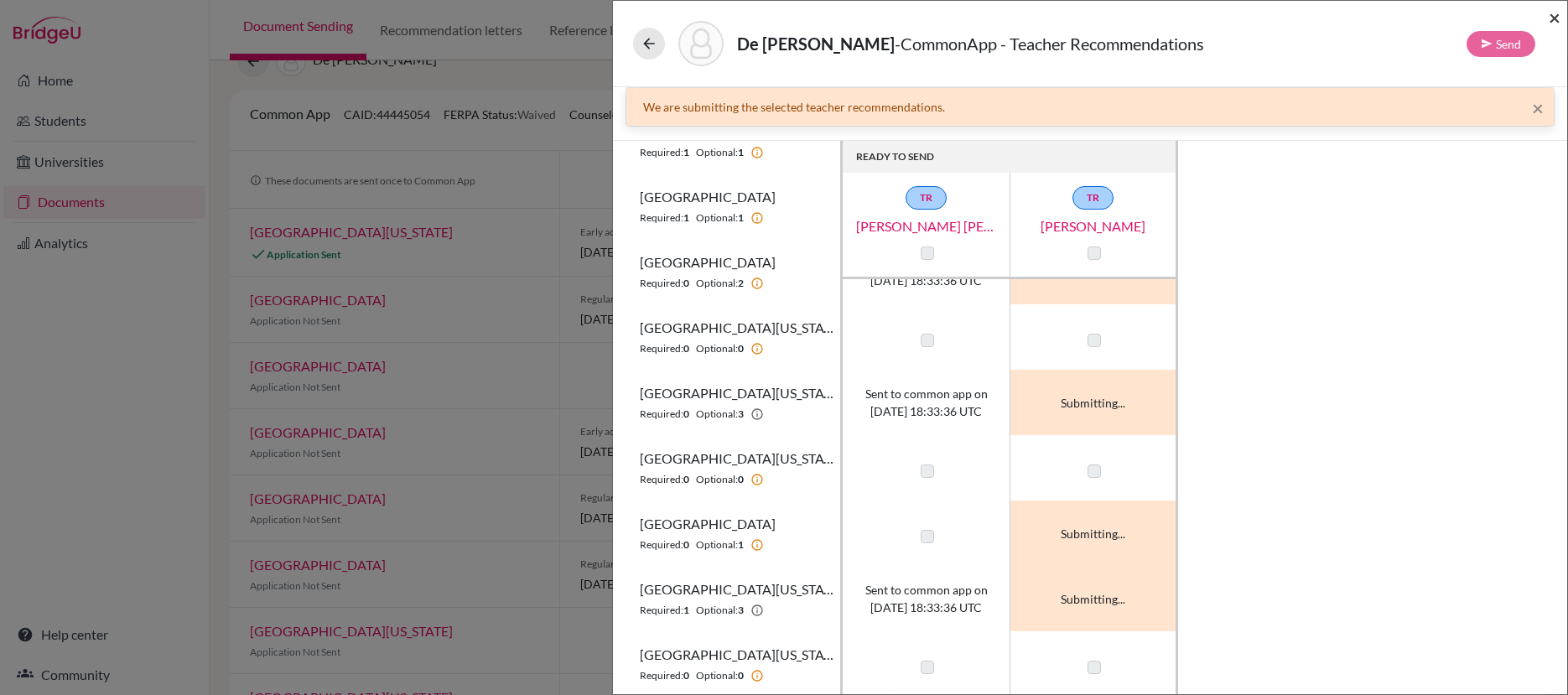
click at [1554, 20] on span "×" at bounding box center [1555, 17] width 12 height 24
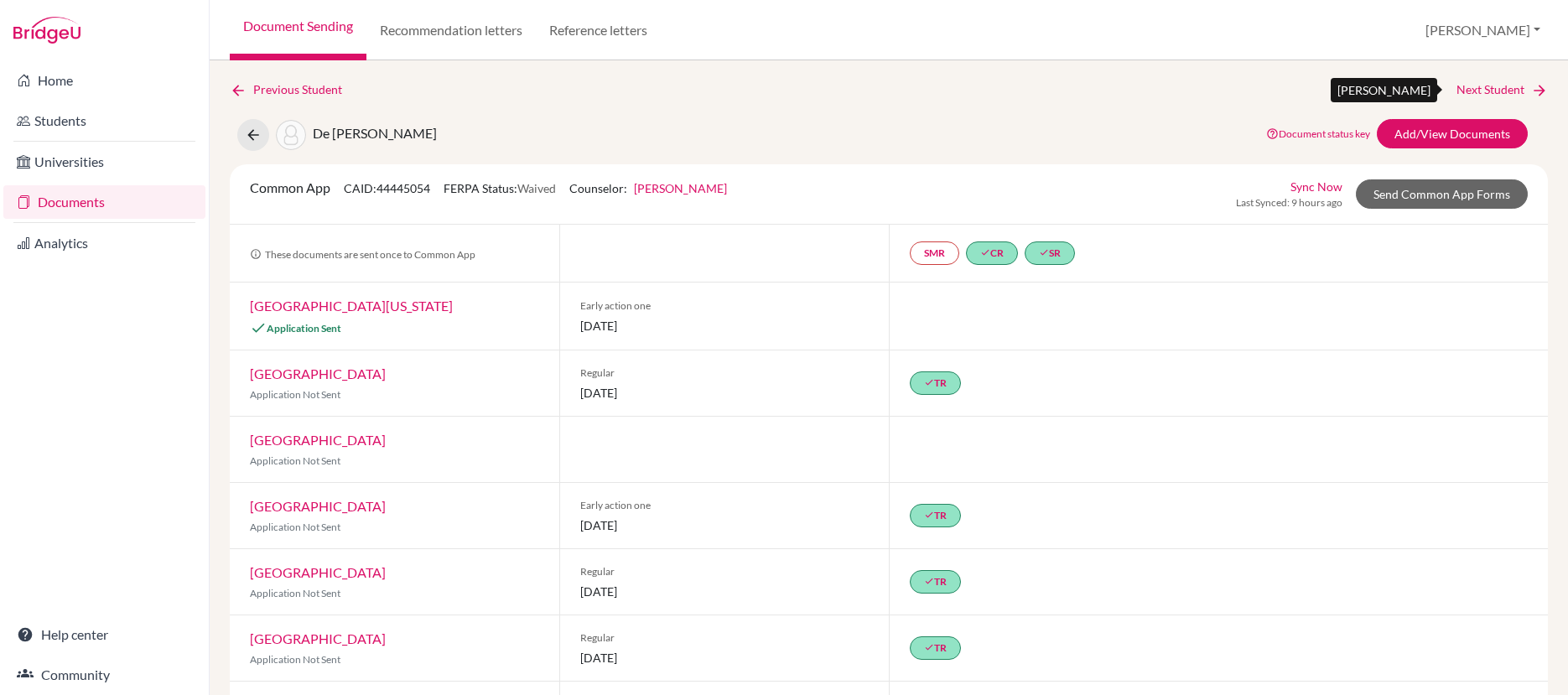
click at [1486, 90] on link "Next Student" at bounding box center [1502, 90] width 92 height 19
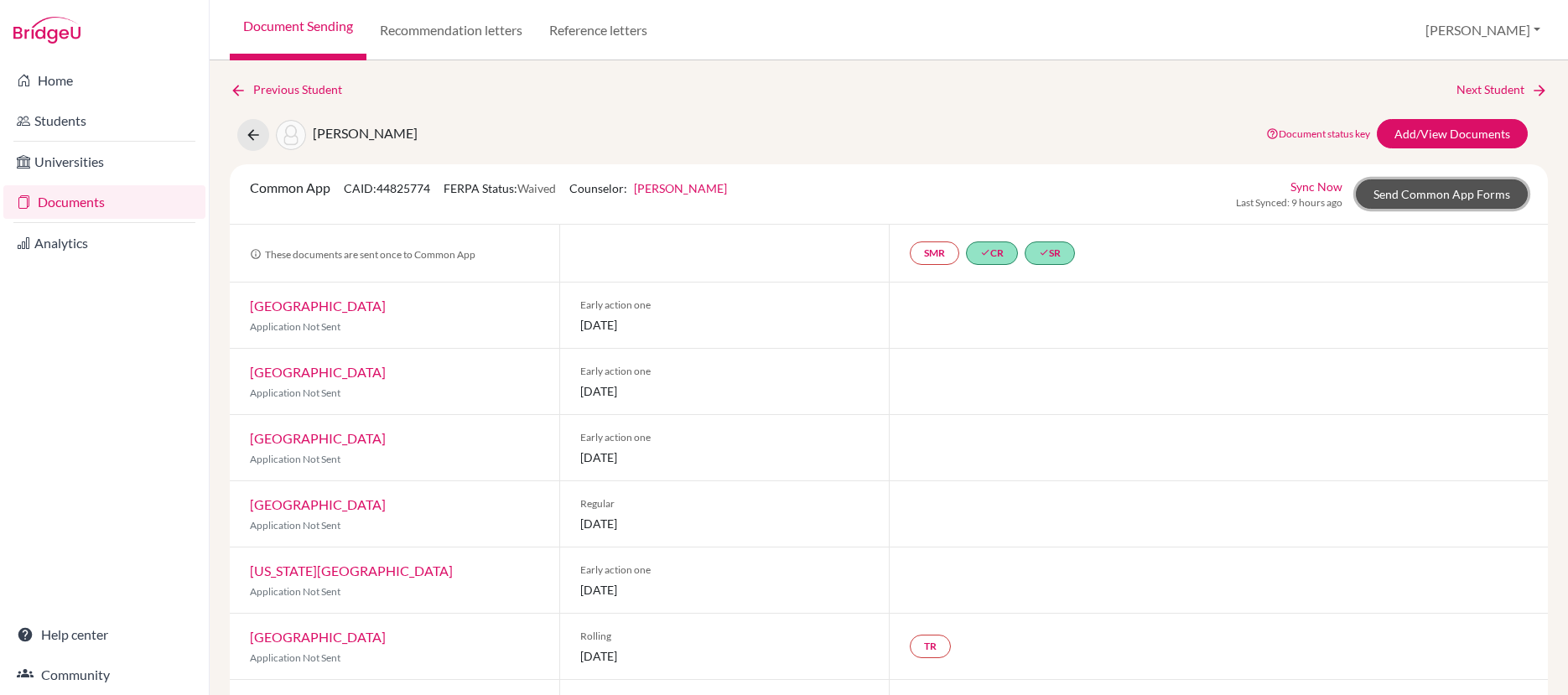
click at [1406, 191] on link "Send Common App Forms" at bounding box center [1441, 193] width 172 height 29
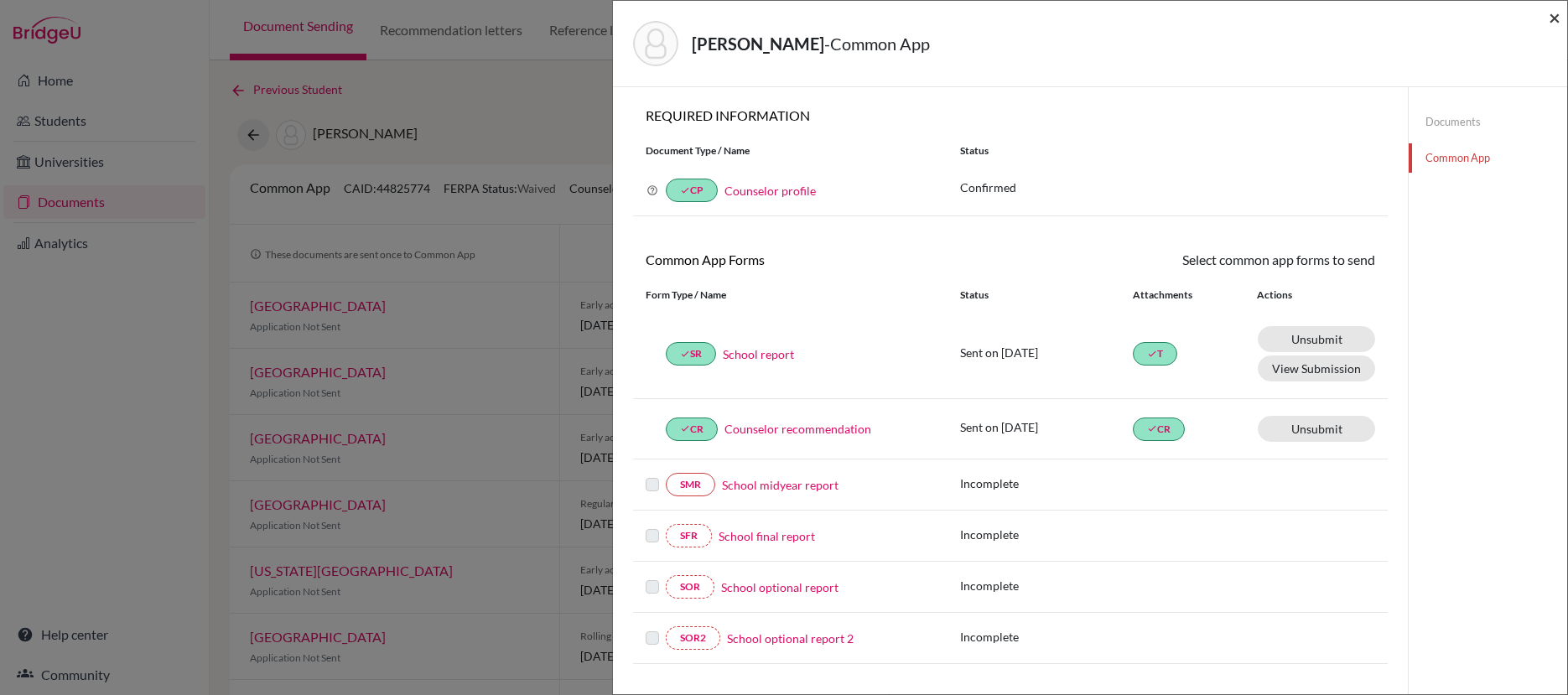
click at [1551, 16] on span "×" at bounding box center [1555, 17] width 12 height 24
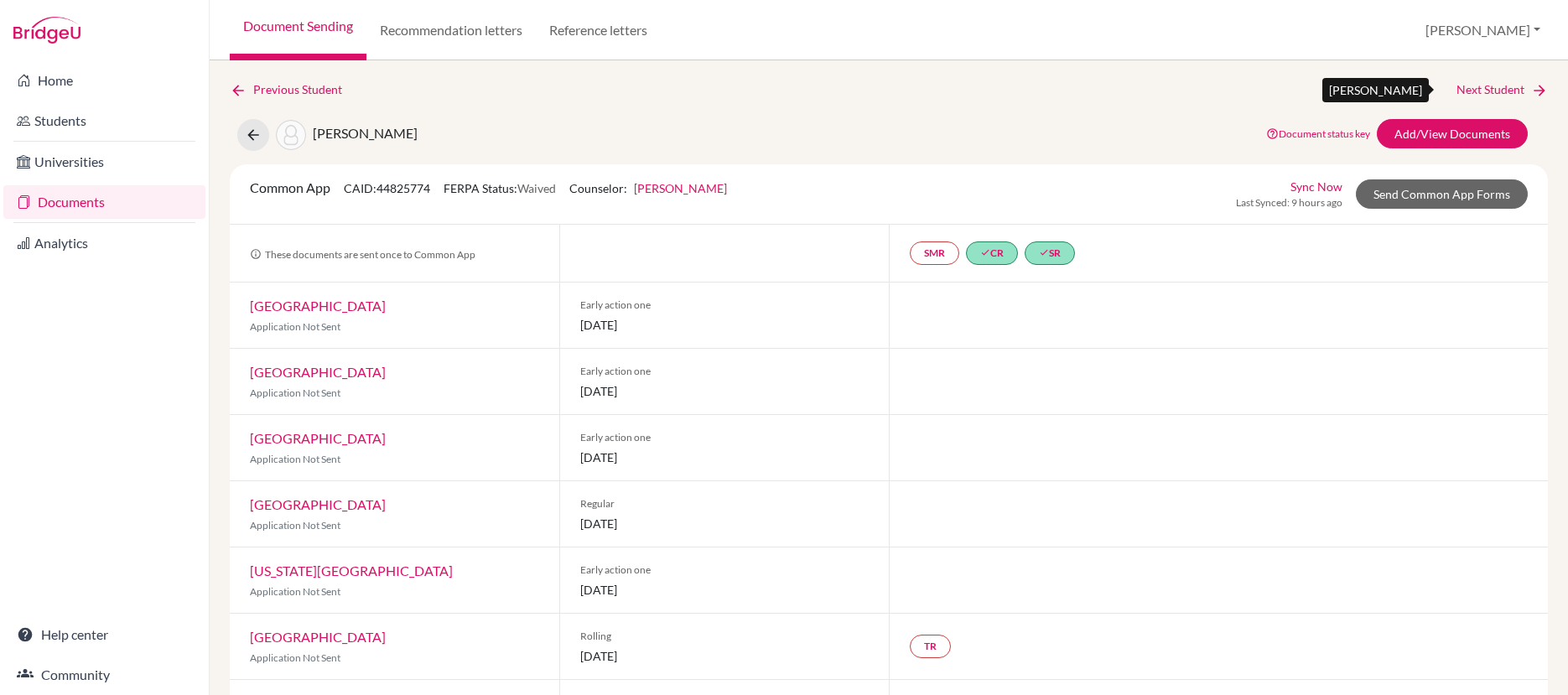
click at [1495, 88] on link "Next Student" at bounding box center [1502, 90] width 92 height 19
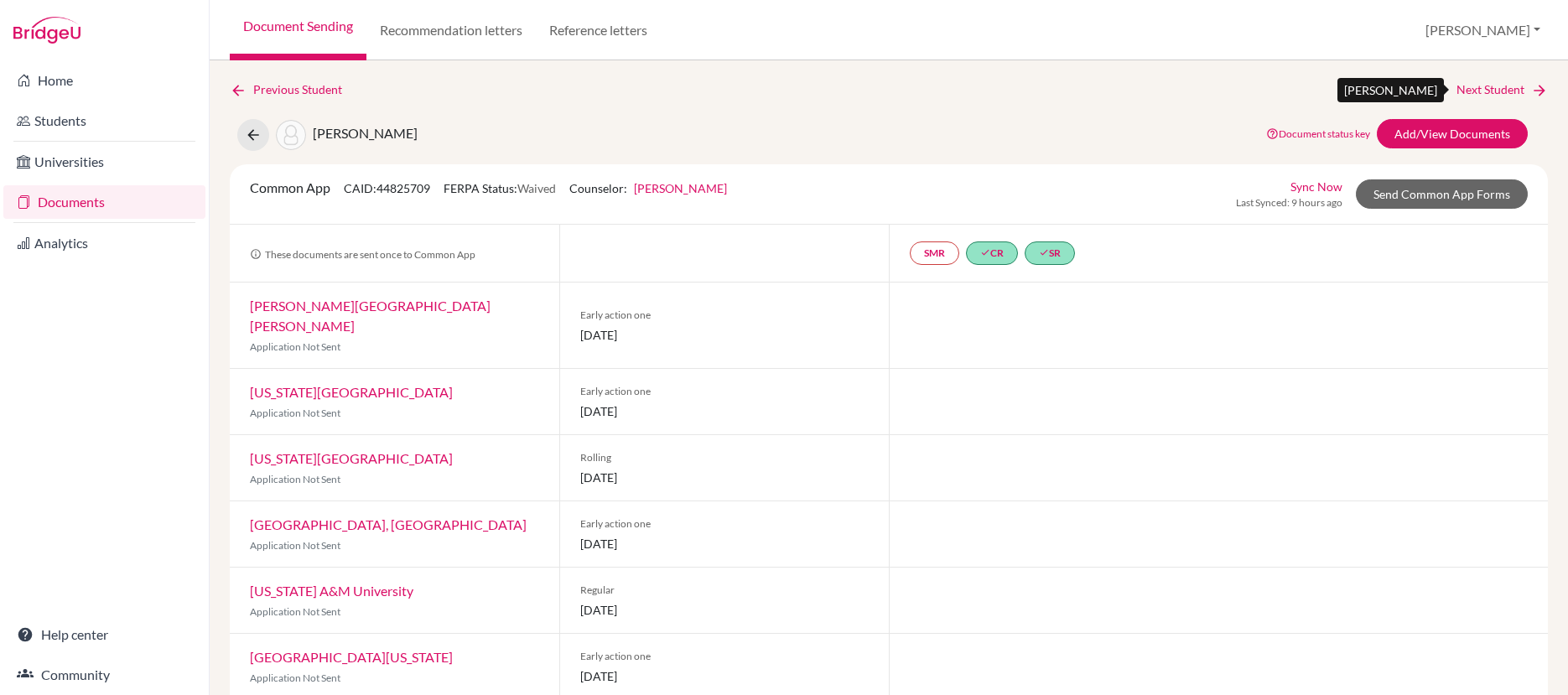
click at [1502, 89] on link "Next Student" at bounding box center [1502, 90] width 92 height 19
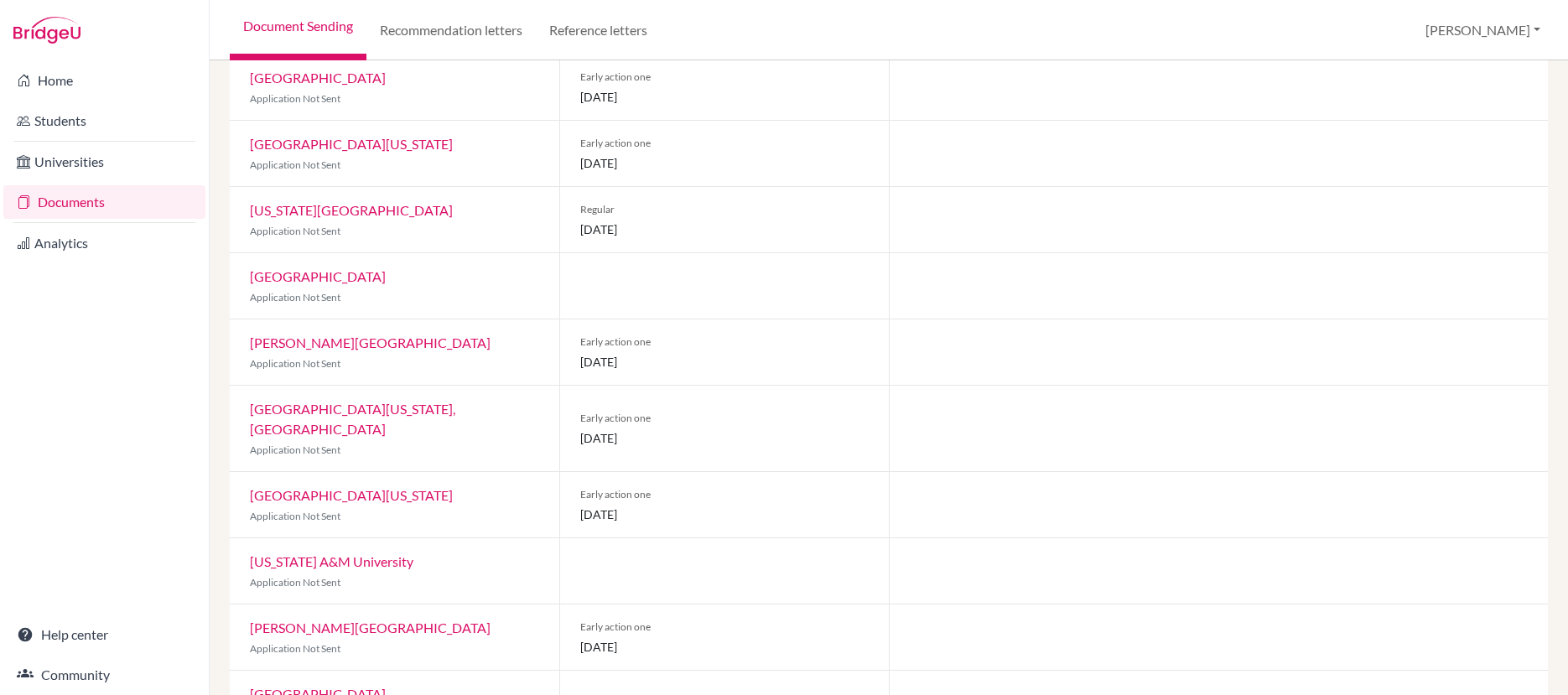
scroll to position [69, 0]
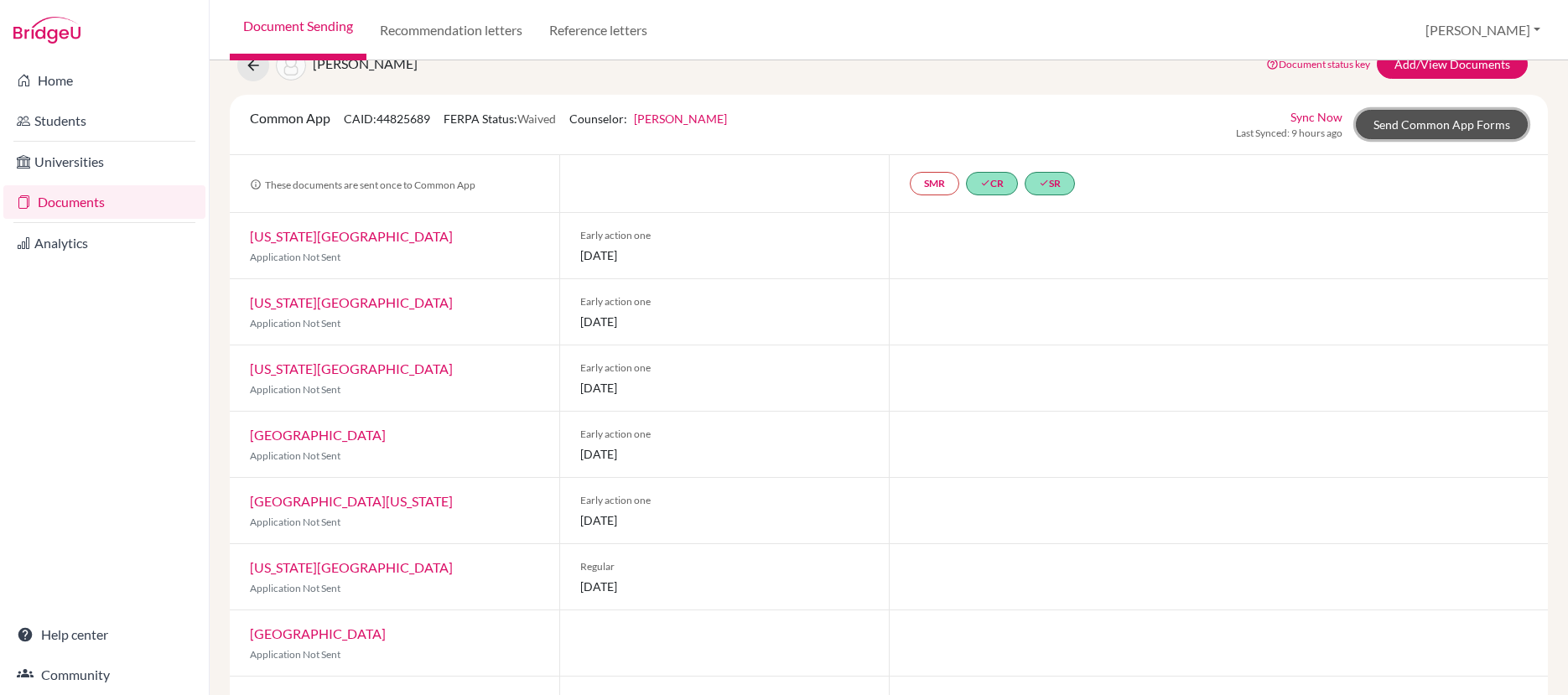
click at [1423, 126] on link "Send Common App Forms" at bounding box center [1441, 124] width 172 height 29
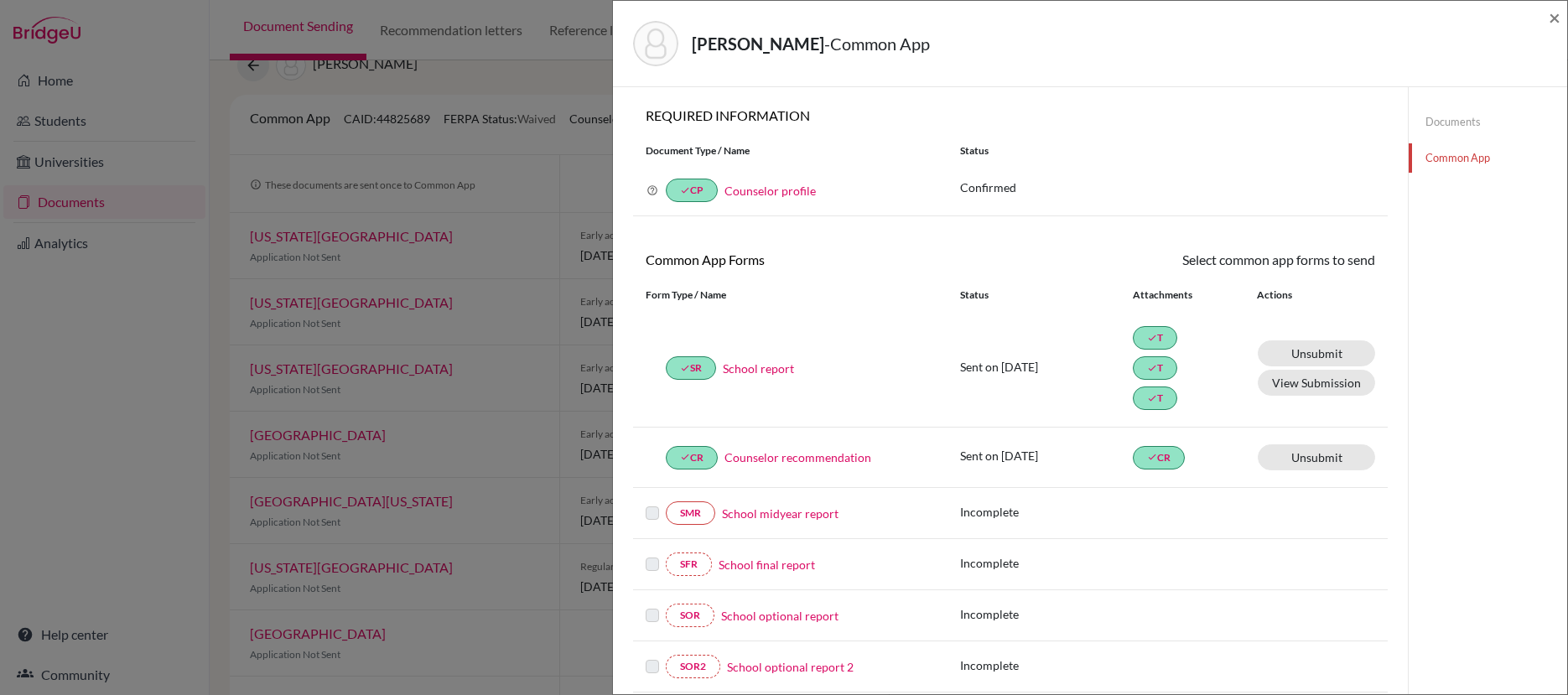
click at [1546, 13] on div "Mouttet, Marc - Common App ×" at bounding box center [1090, 43] width 941 height 72
drag, startPoint x: 1552, startPoint y: 15, endPoint x: 1508, endPoint y: 50, distance: 56.2
click at [1552, 16] on span "×" at bounding box center [1555, 17] width 12 height 24
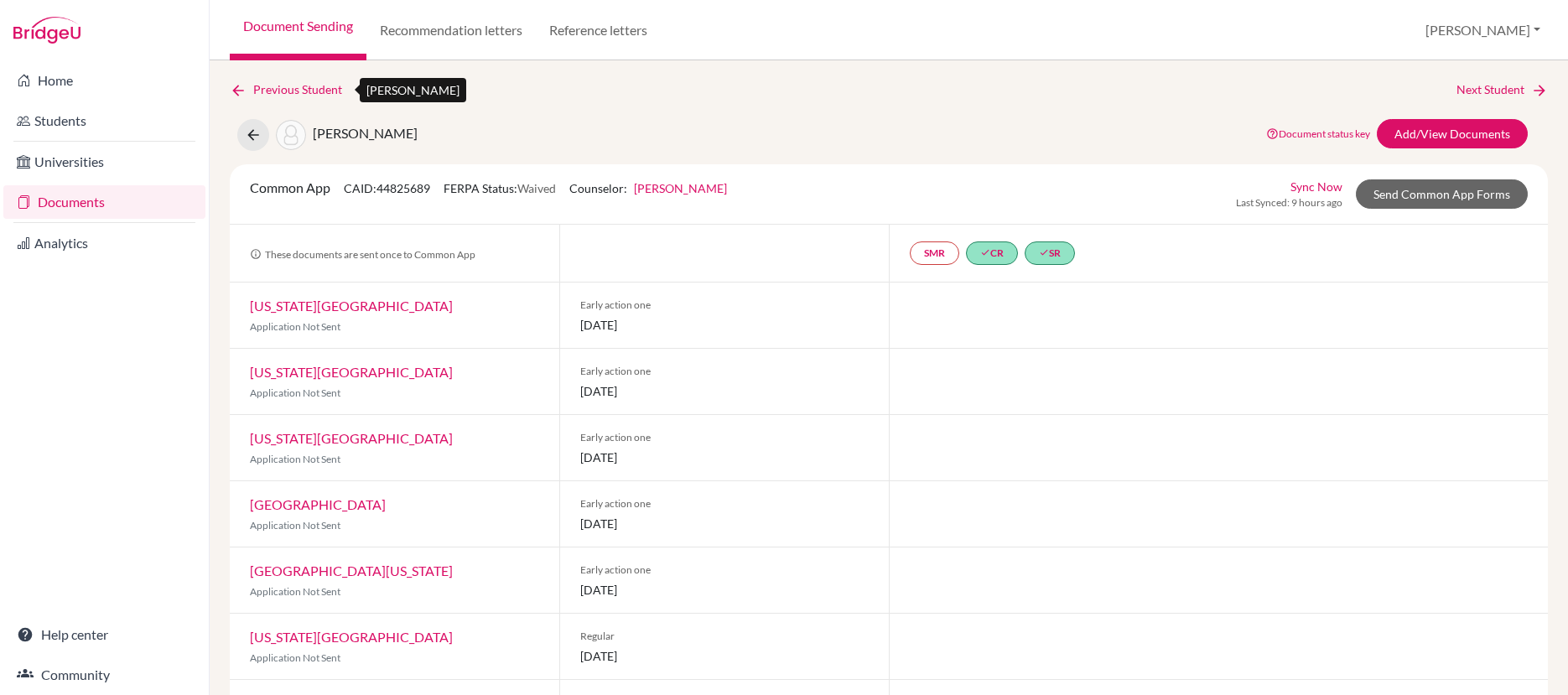
click at [283, 88] on link "Previous Student" at bounding box center [292, 90] width 126 height 19
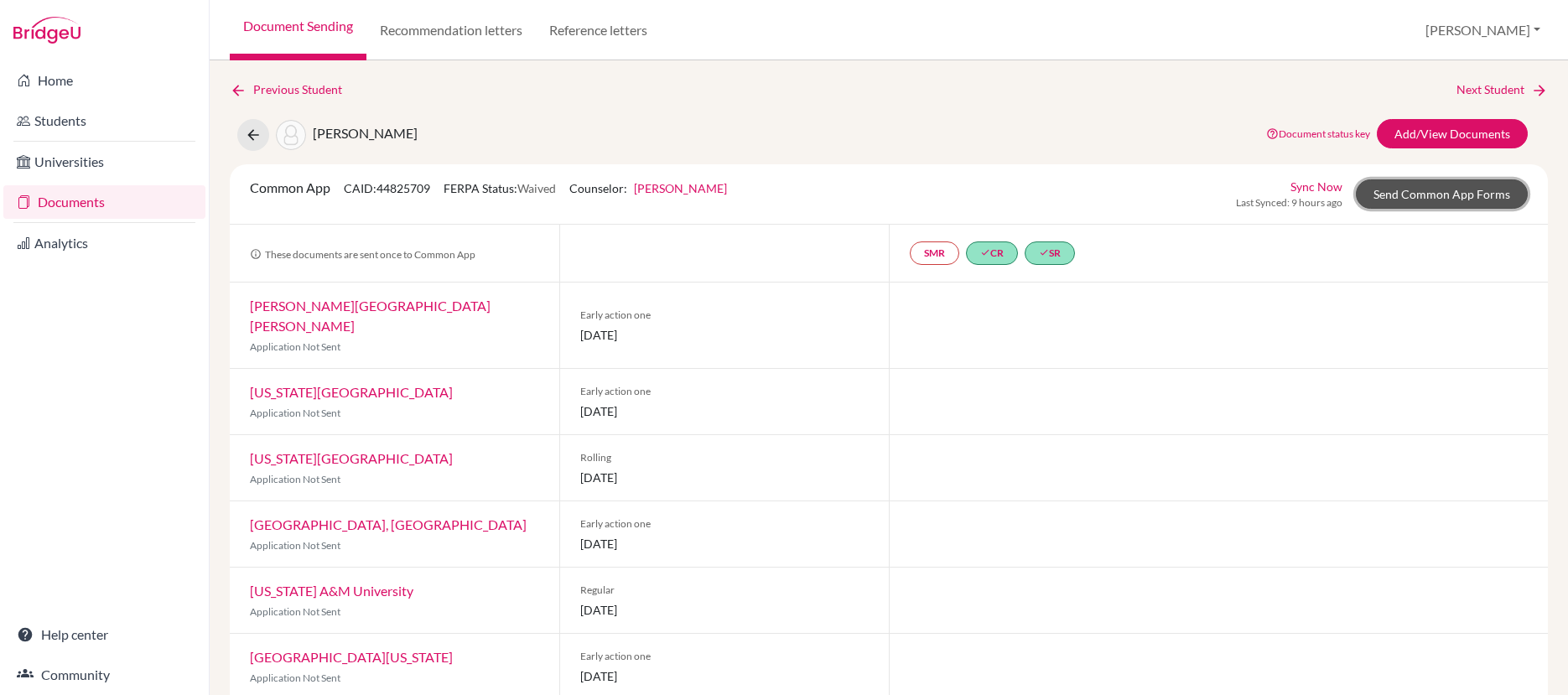
click at [1411, 207] on link "Send Common App Forms" at bounding box center [1441, 193] width 172 height 29
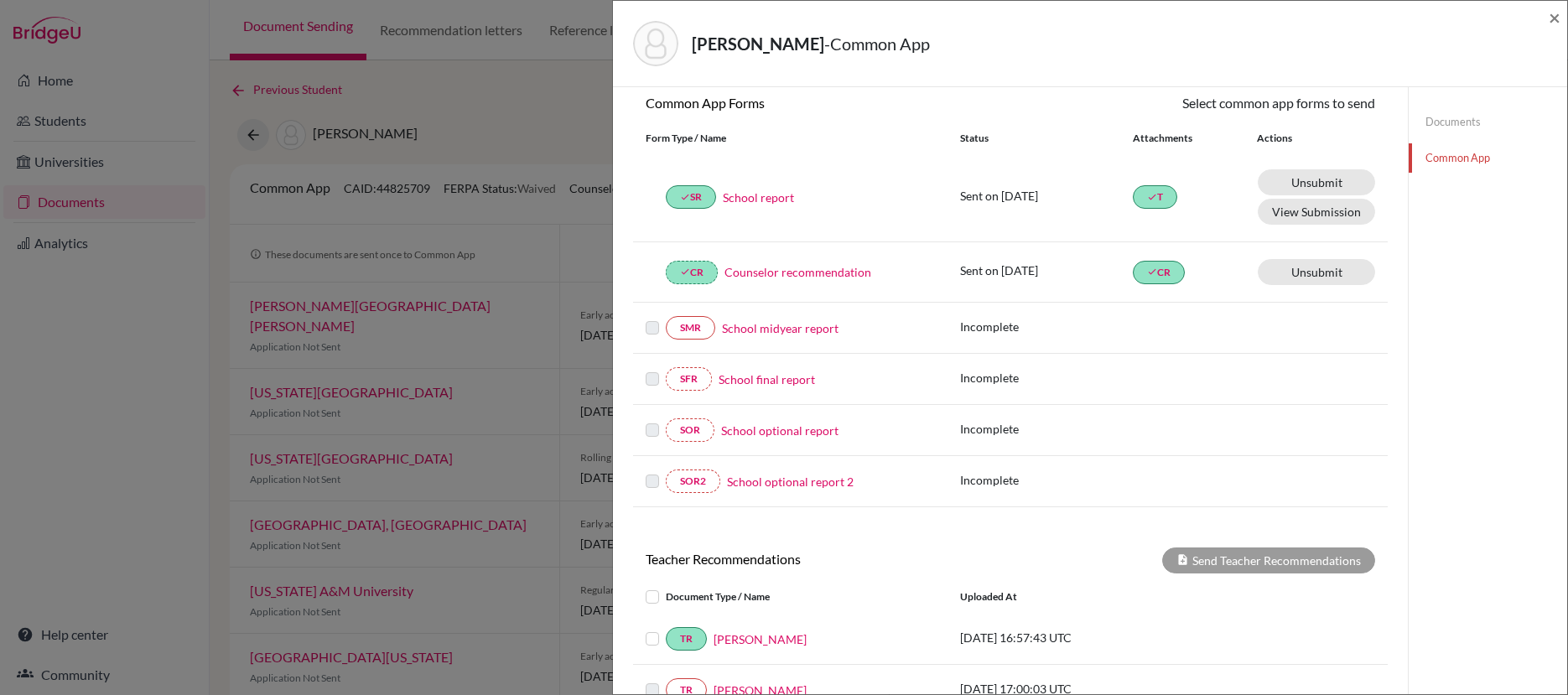
scroll to position [410, 0]
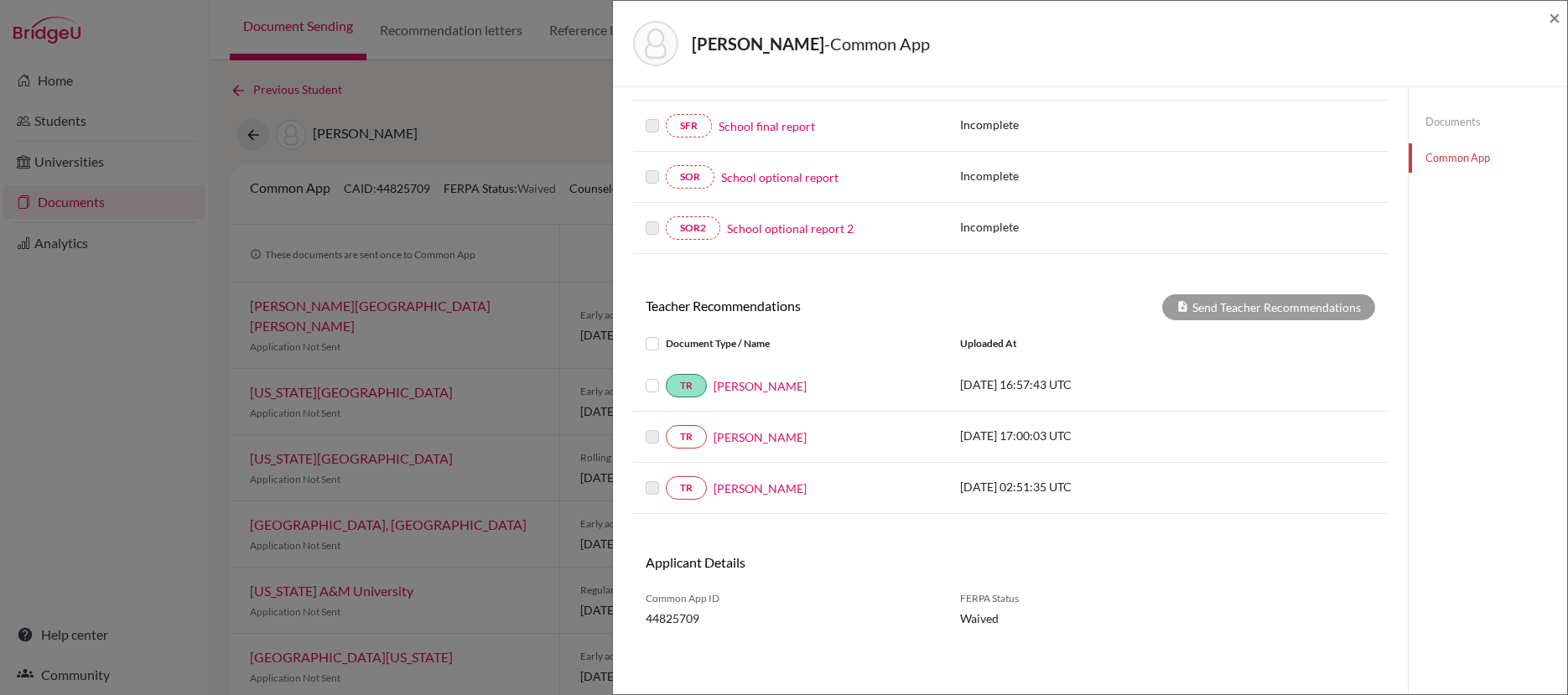
click at [665, 376] on label at bounding box center [665, 376] width 0 height 0
click at [0, 0] on input "checkbox" at bounding box center [0, 0] width 0 height 0
click at [1317, 309] on button "Send Teacher Recommendations" at bounding box center [1268, 307] width 213 height 26
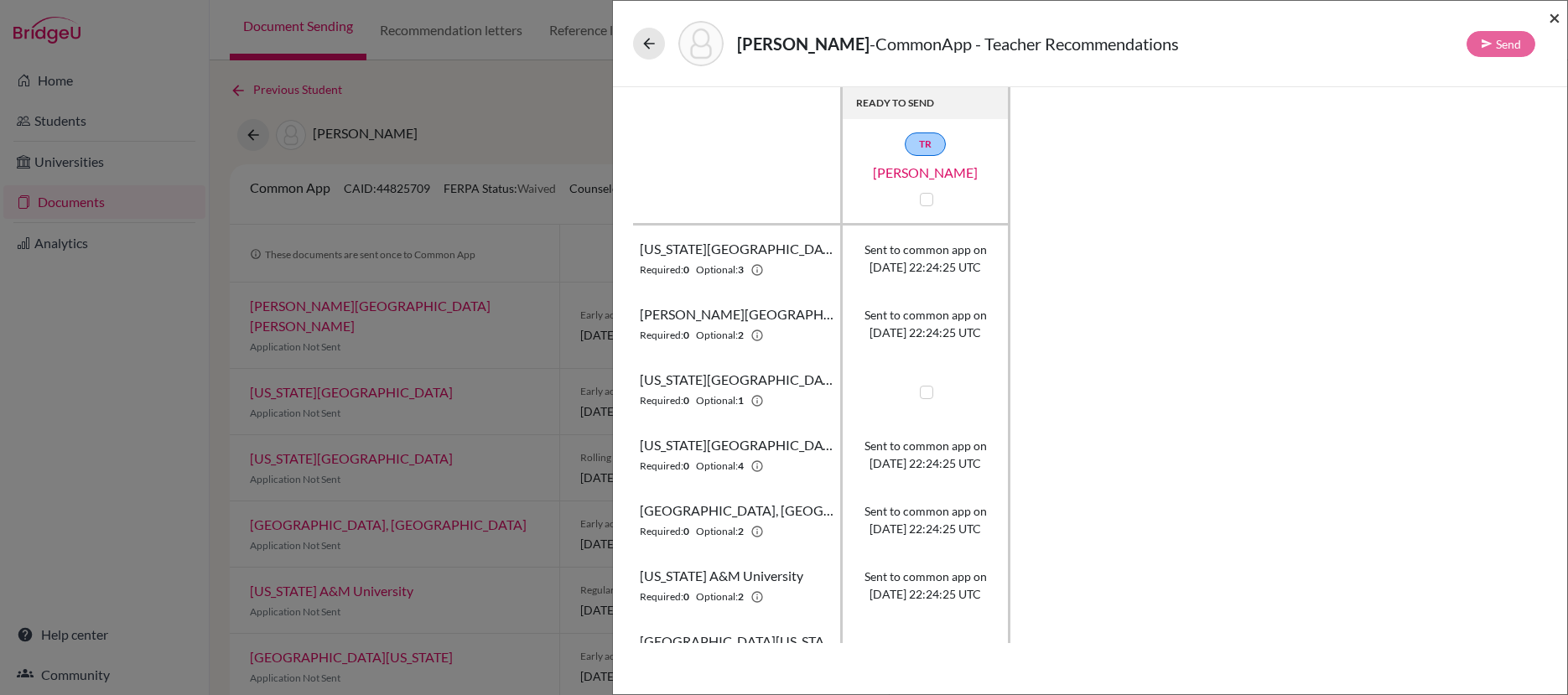
click at [1559, 20] on span "×" at bounding box center [1555, 17] width 12 height 24
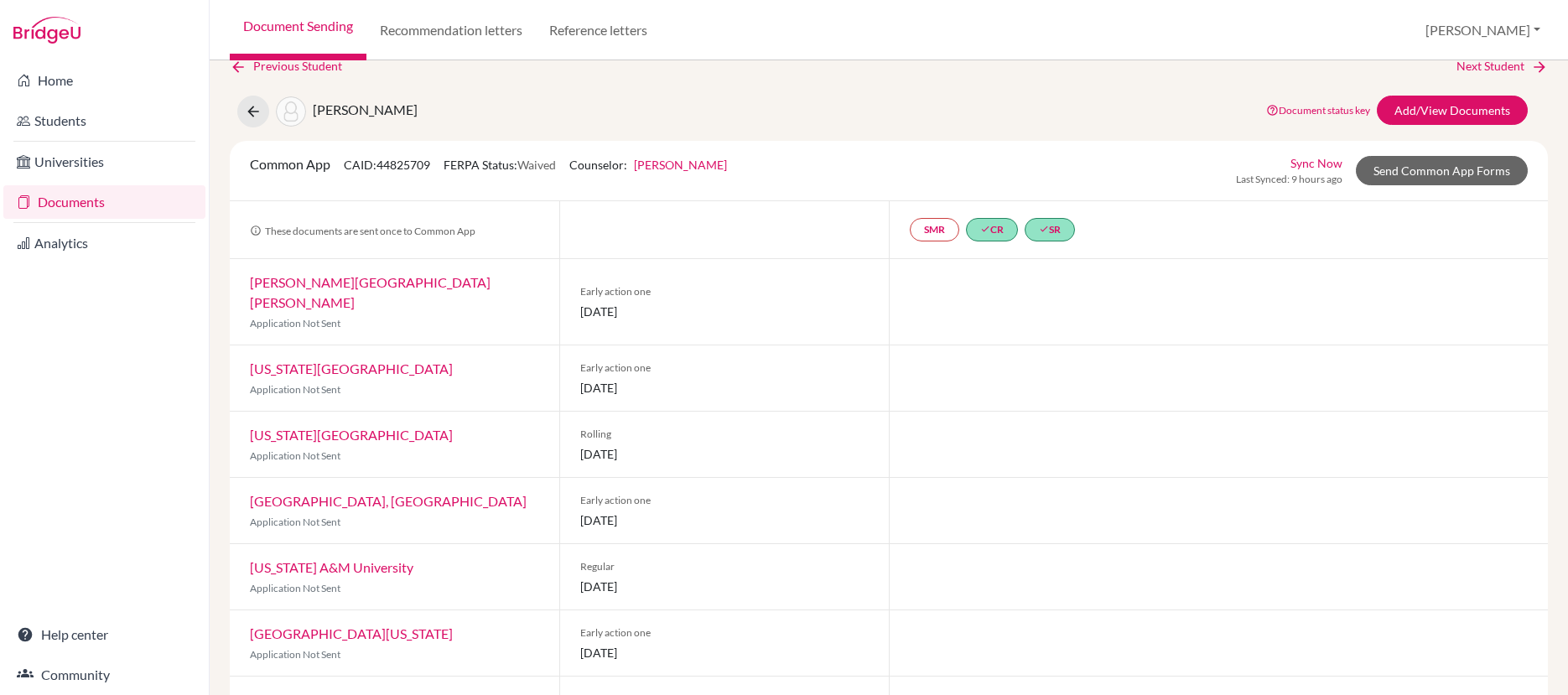
scroll to position [26, 0]
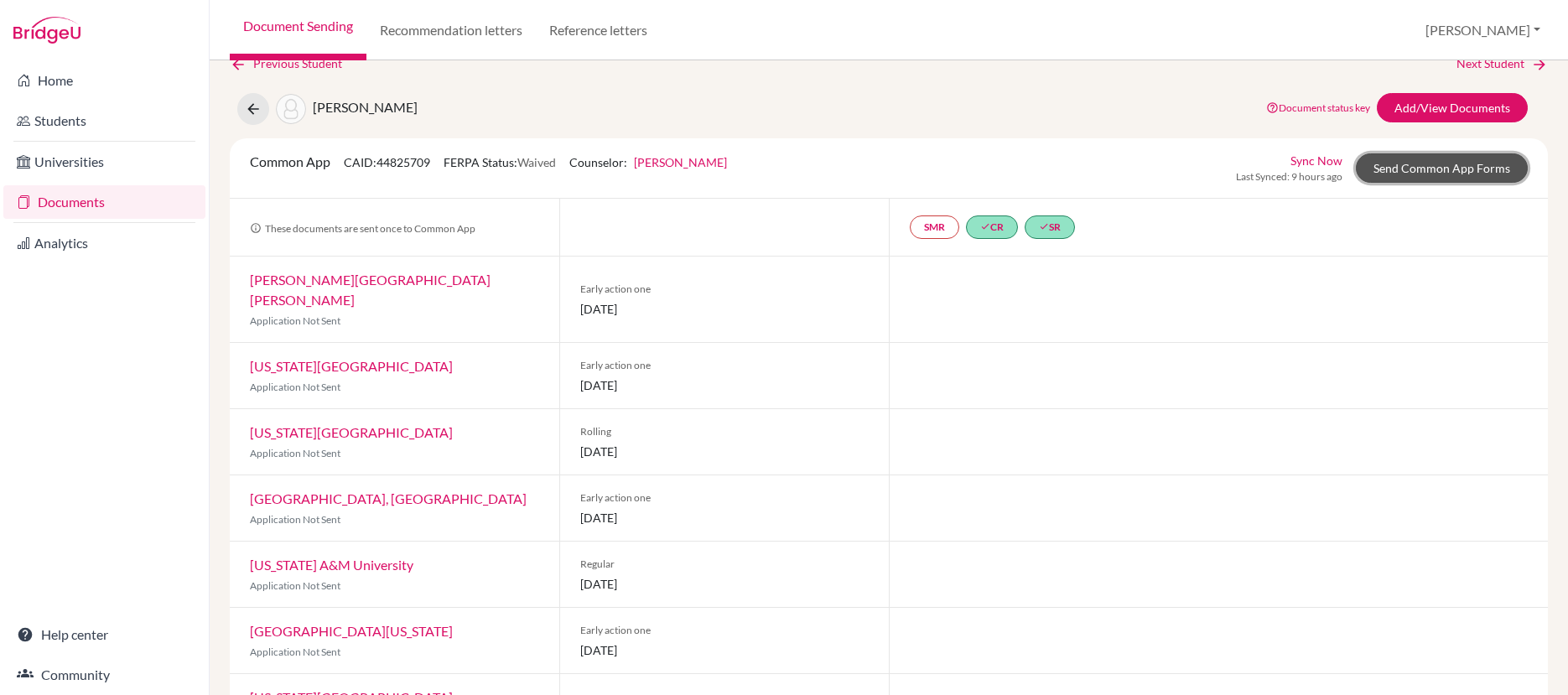
click at [1396, 162] on link "Send Common App Forms" at bounding box center [1441, 168] width 172 height 29
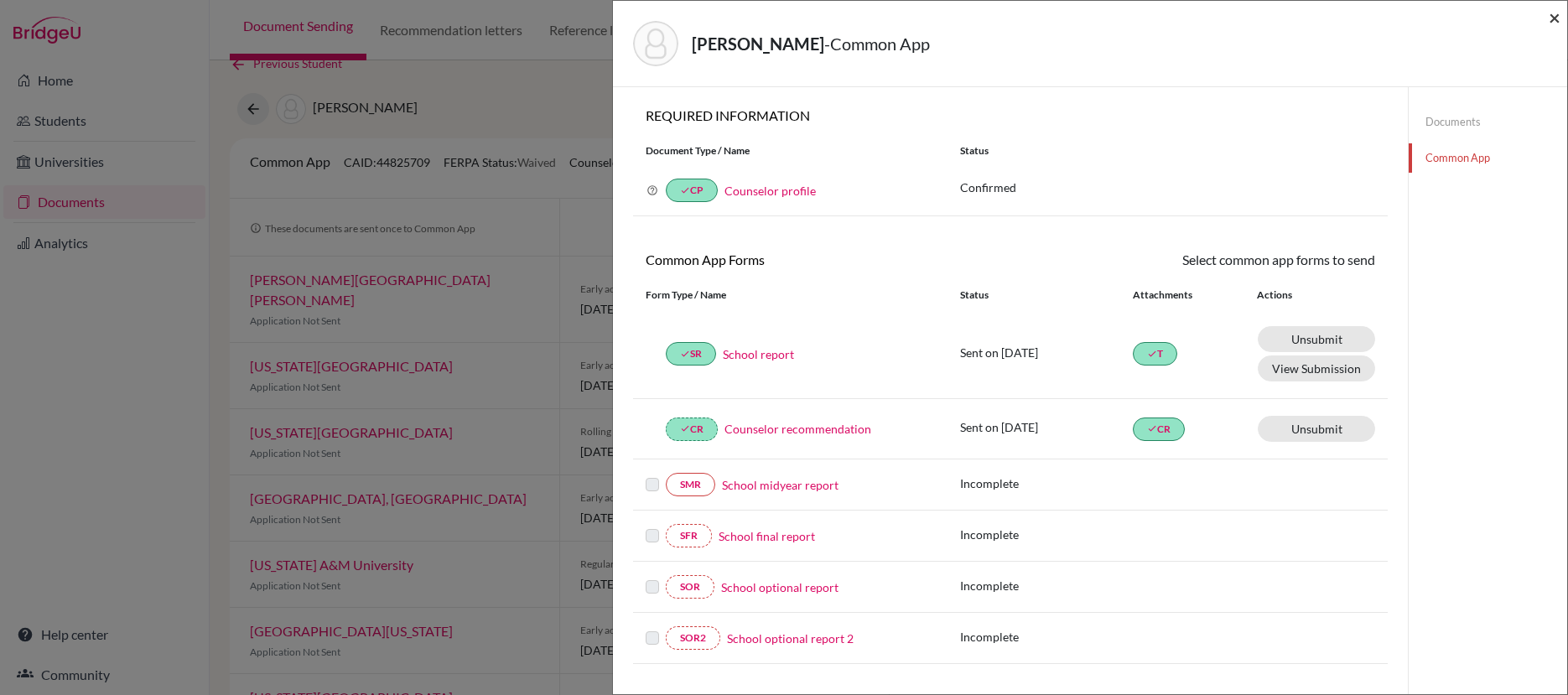
drag, startPoint x: 1554, startPoint y: 21, endPoint x: 1535, endPoint y: 26, distance: 19.6
click at [1553, 21] on span "×" at bounding box center [1555, 17] width 12 height 24
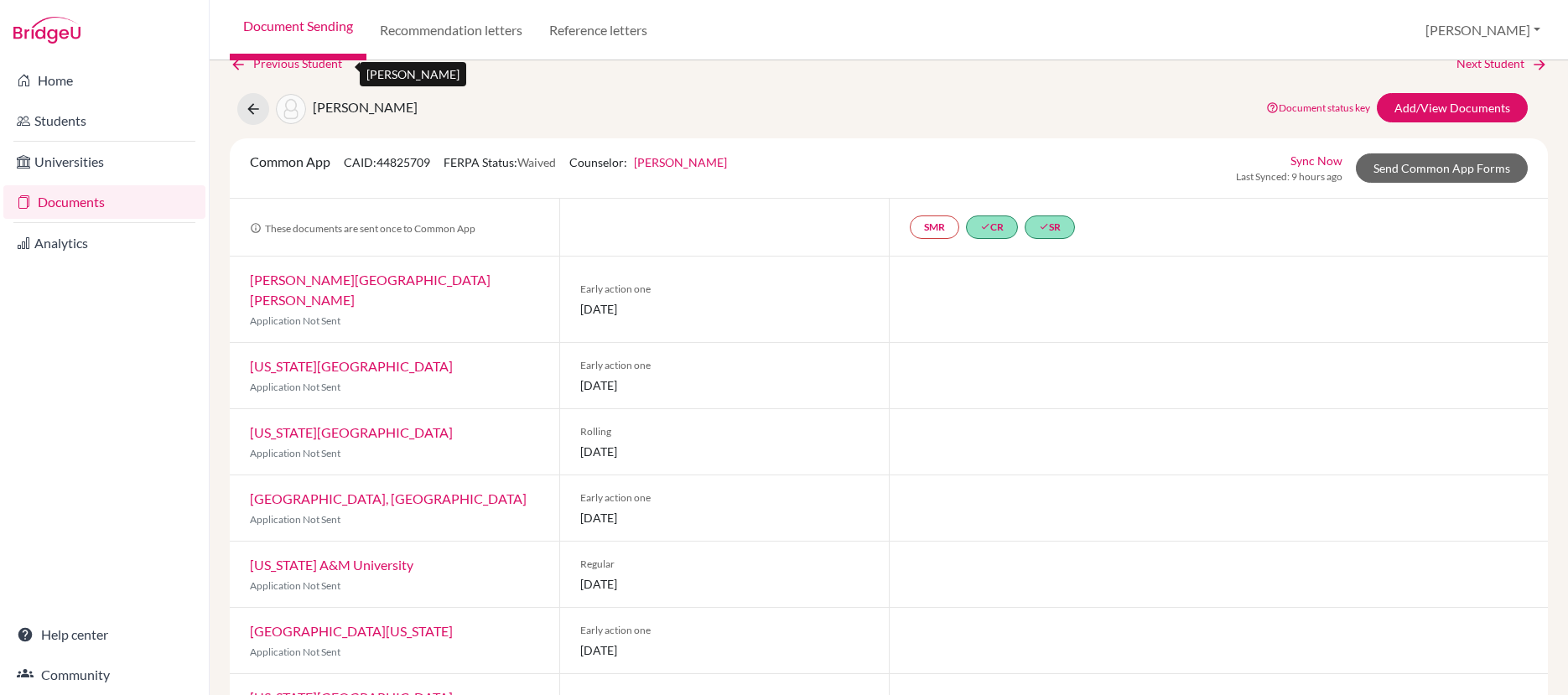
click at [292, 67] on link "Previous Student" at bounding box center [292, 64] width 126 height 19
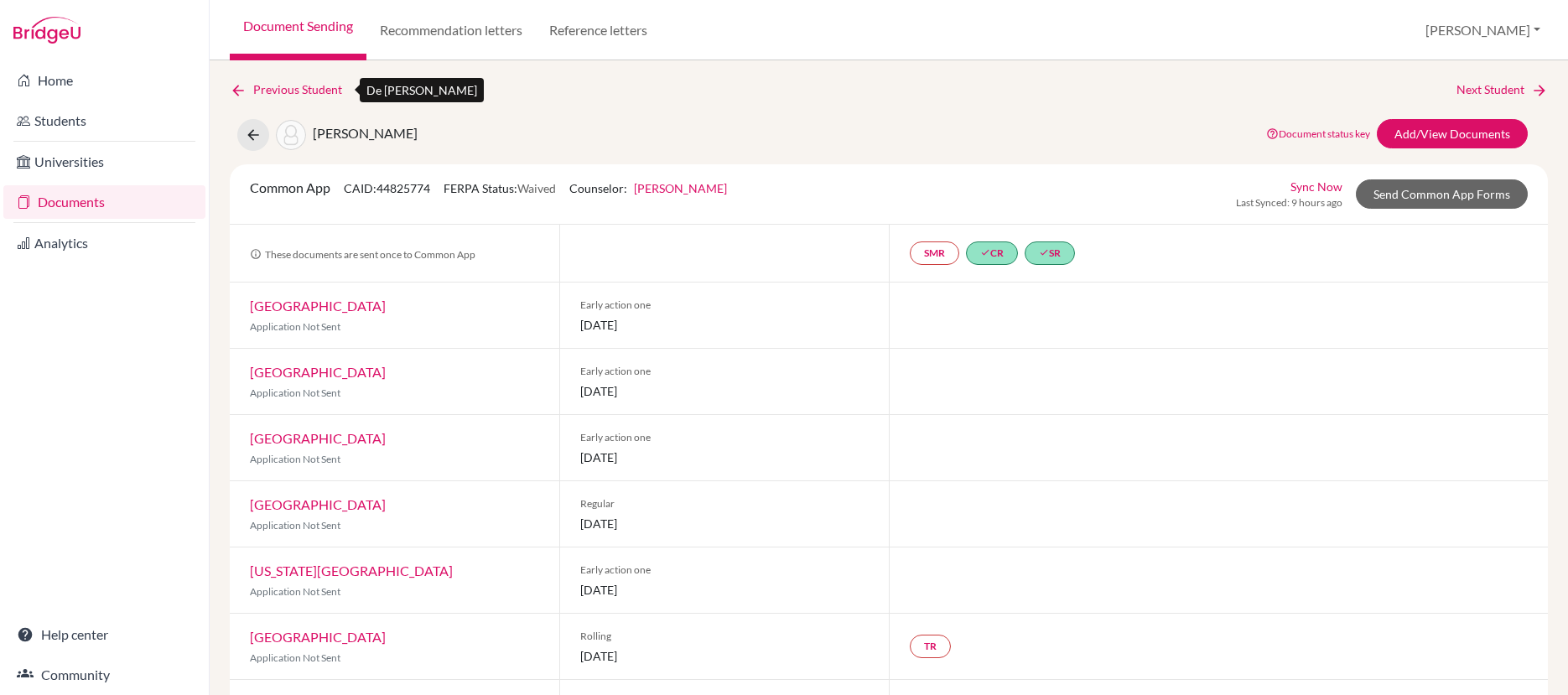
click at [299, 90] on link "Previous Student" at bounding box center [292, 90] width 126 height 19
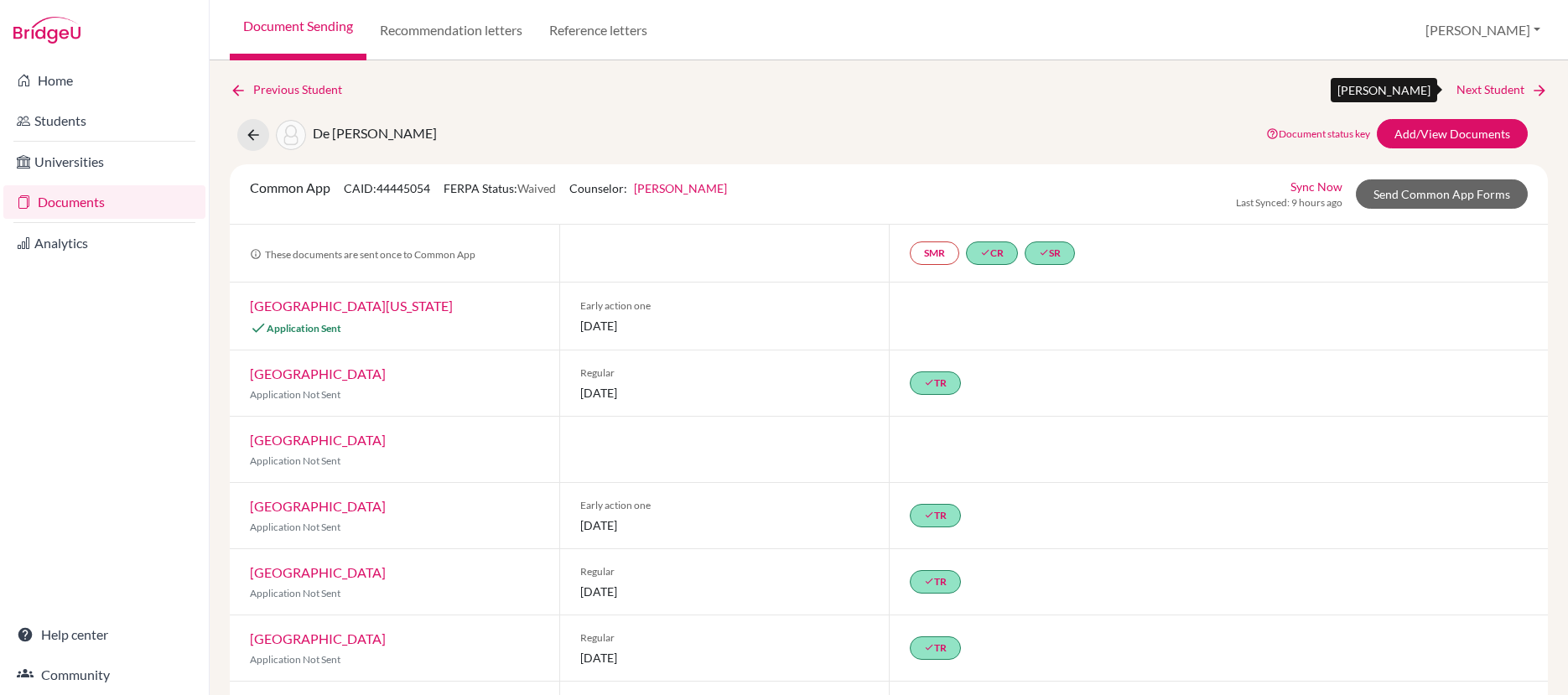
click at [1483, 90] on link "Next Student" at bounding box center [1502, 90] width 92 height 19
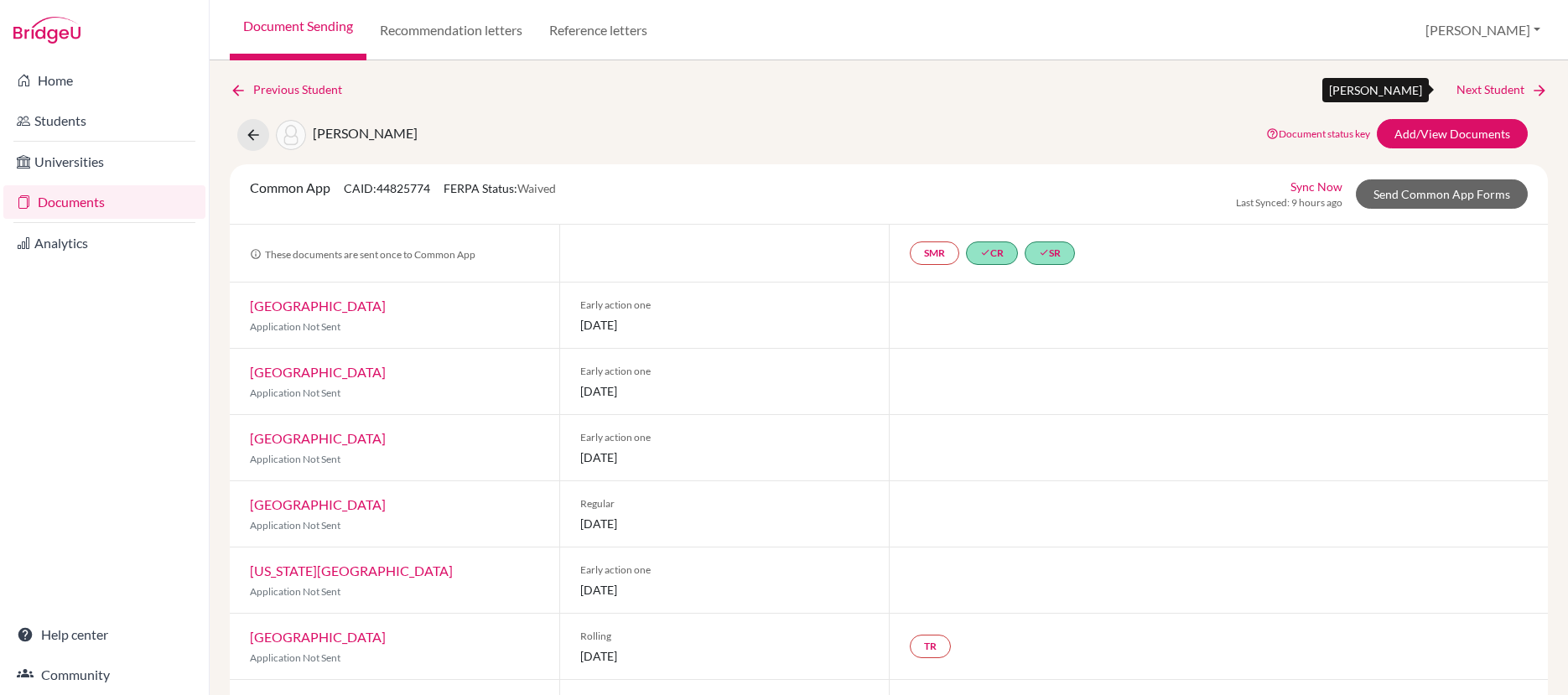
click at [1482, 87] on link "Next Student" at bounding box center [1502, 90] width 92 height 19
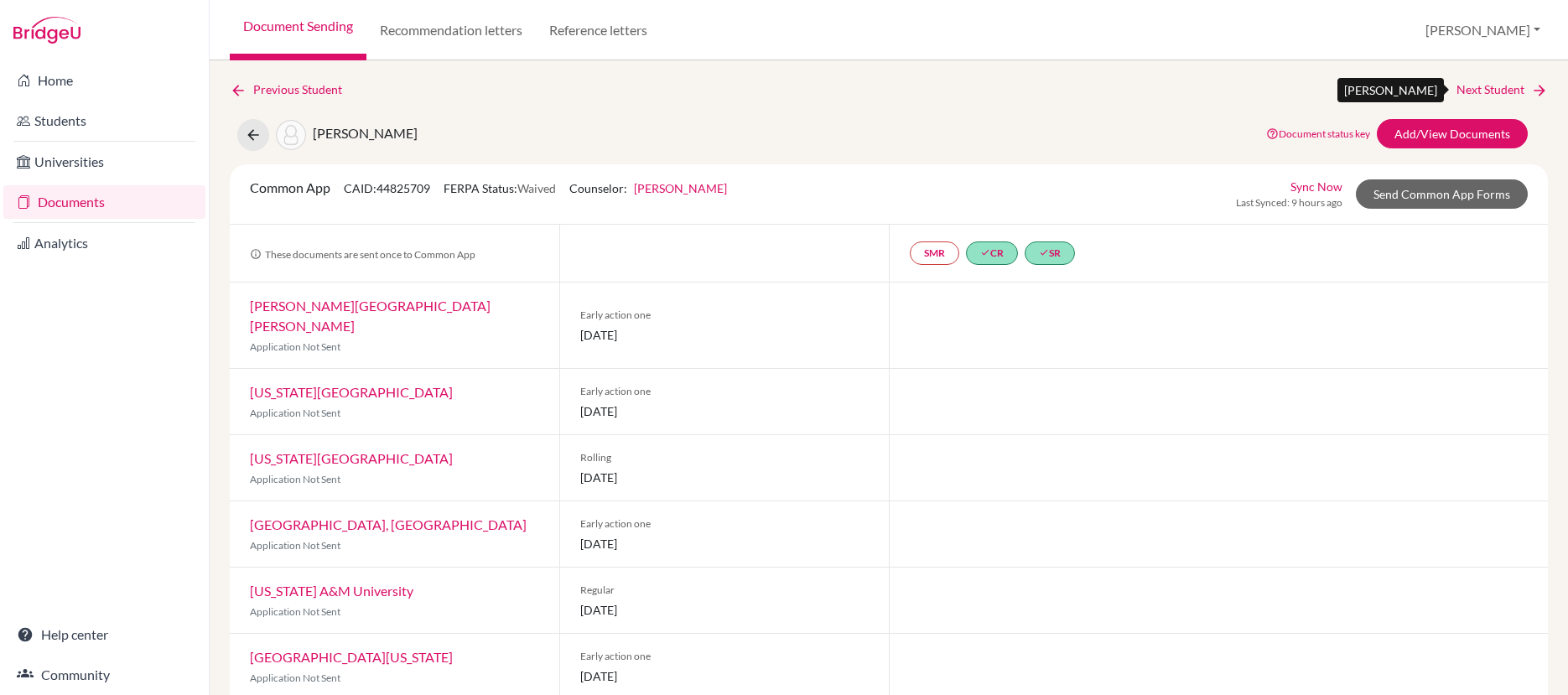
click at [1481, 89] on link "Next Student" at bounding box center [1502, 90] width 92 height 19
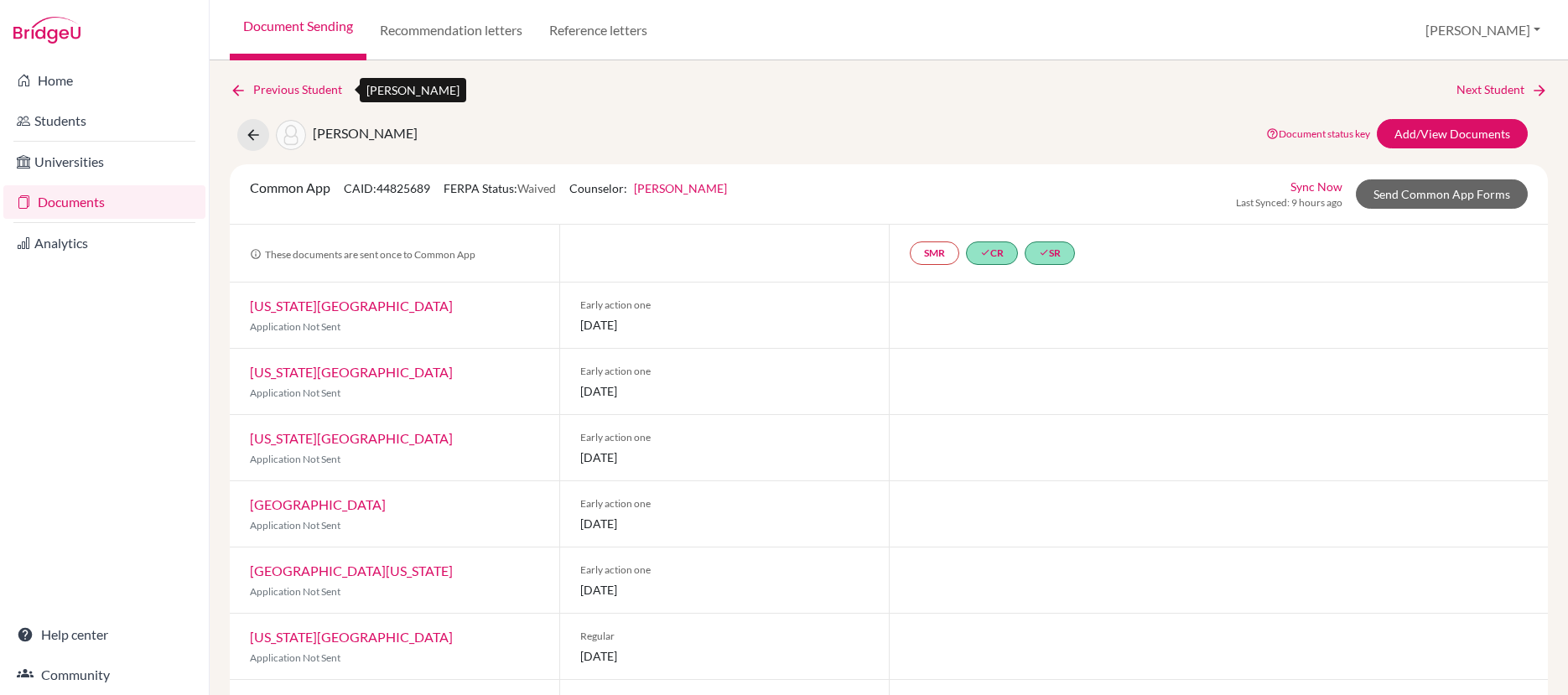
click at [307, 91] on link "Previous Student" at bounding box center [292, 90] width 126 height 19
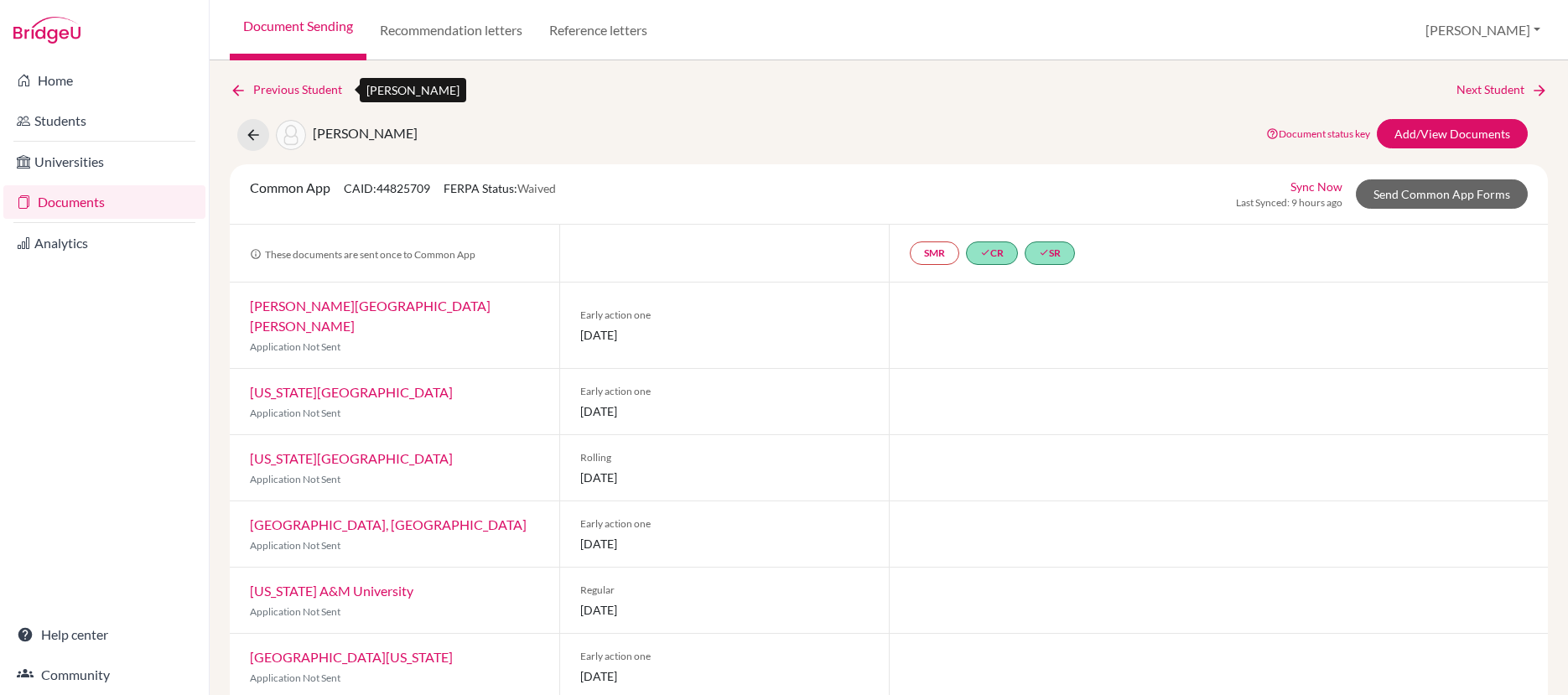
click at [307, 91] on link "Previous Student" at bounding box center [292, 90] width 126 height 19
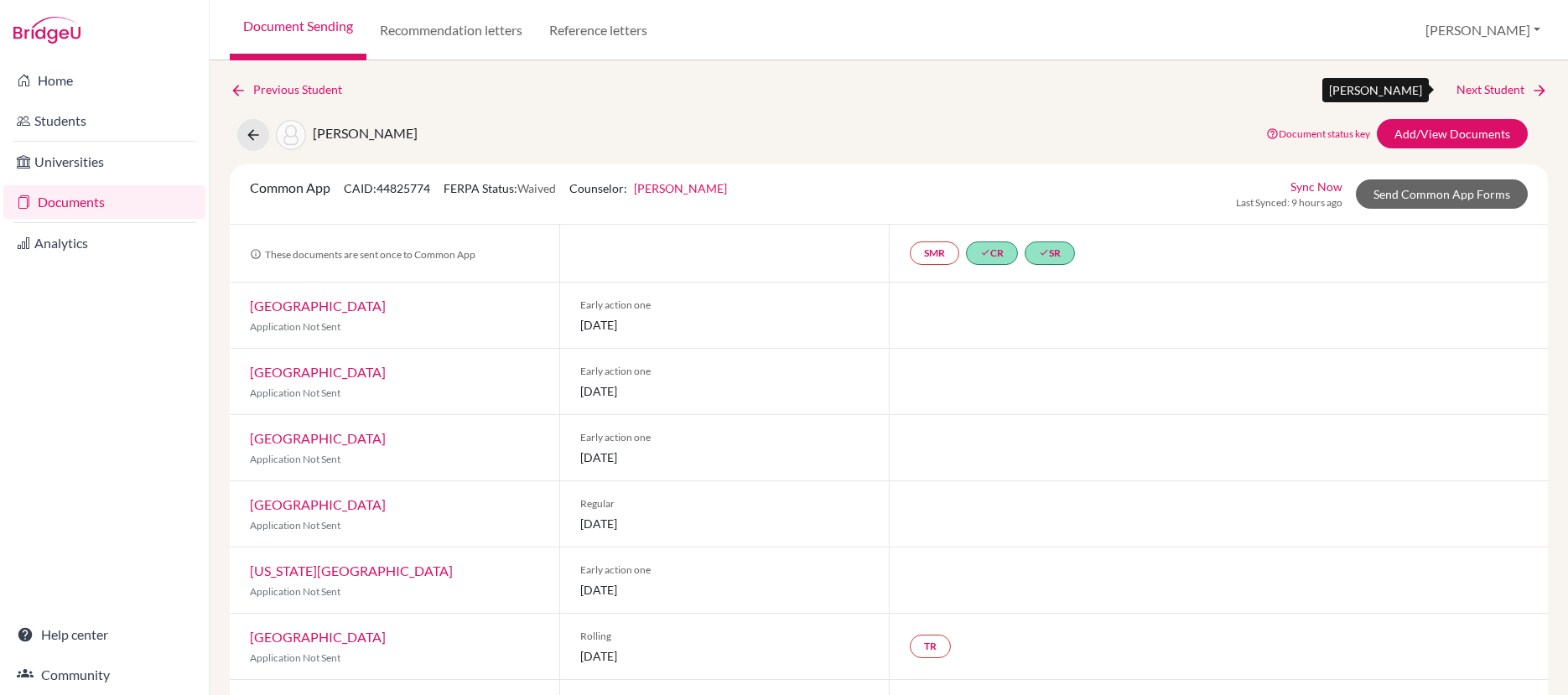
click at [1485, 93] on link "Next Student" at bounding box center [1502, 90] width 92 height 19
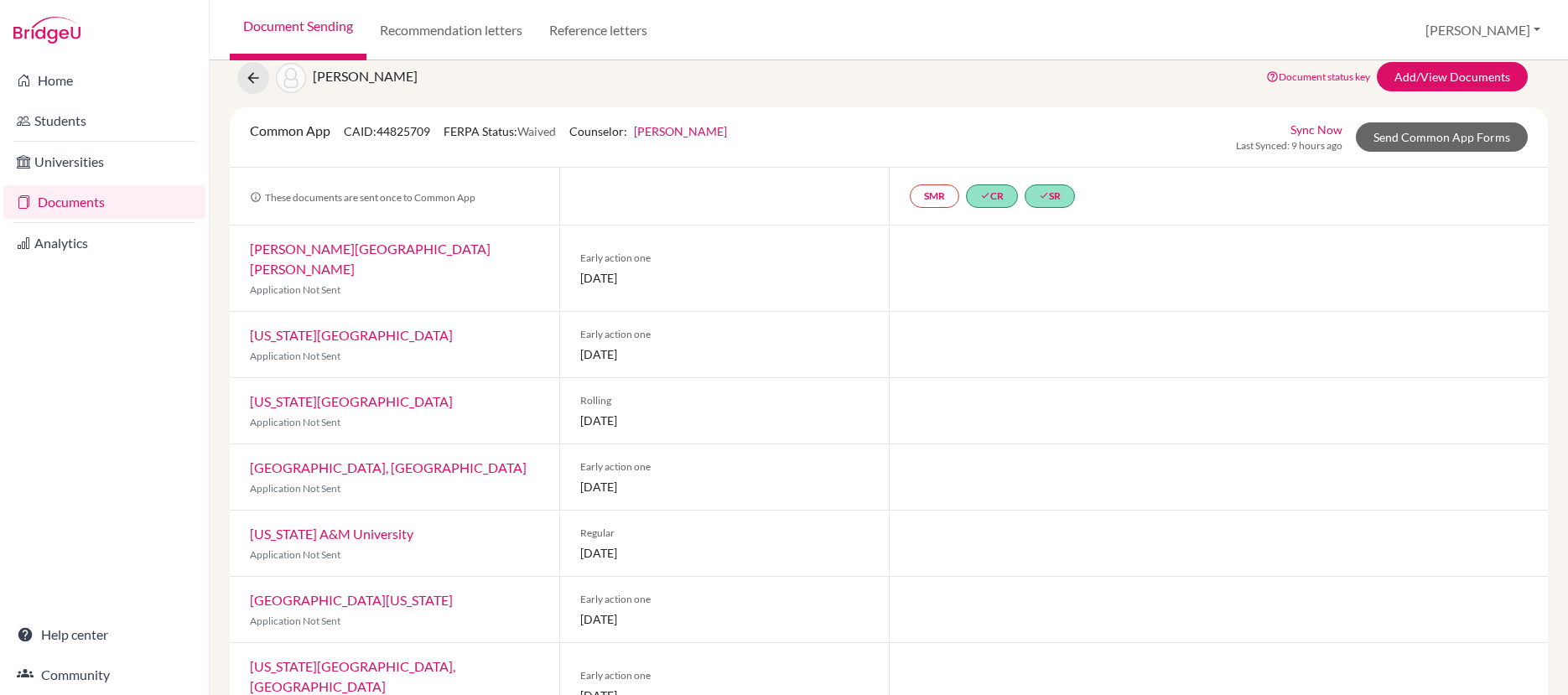
scroll to position [55, 0]
click at [1400, 142] on link "Send Common App Forms" at bounding box center [1441, 138] width 172 height 29
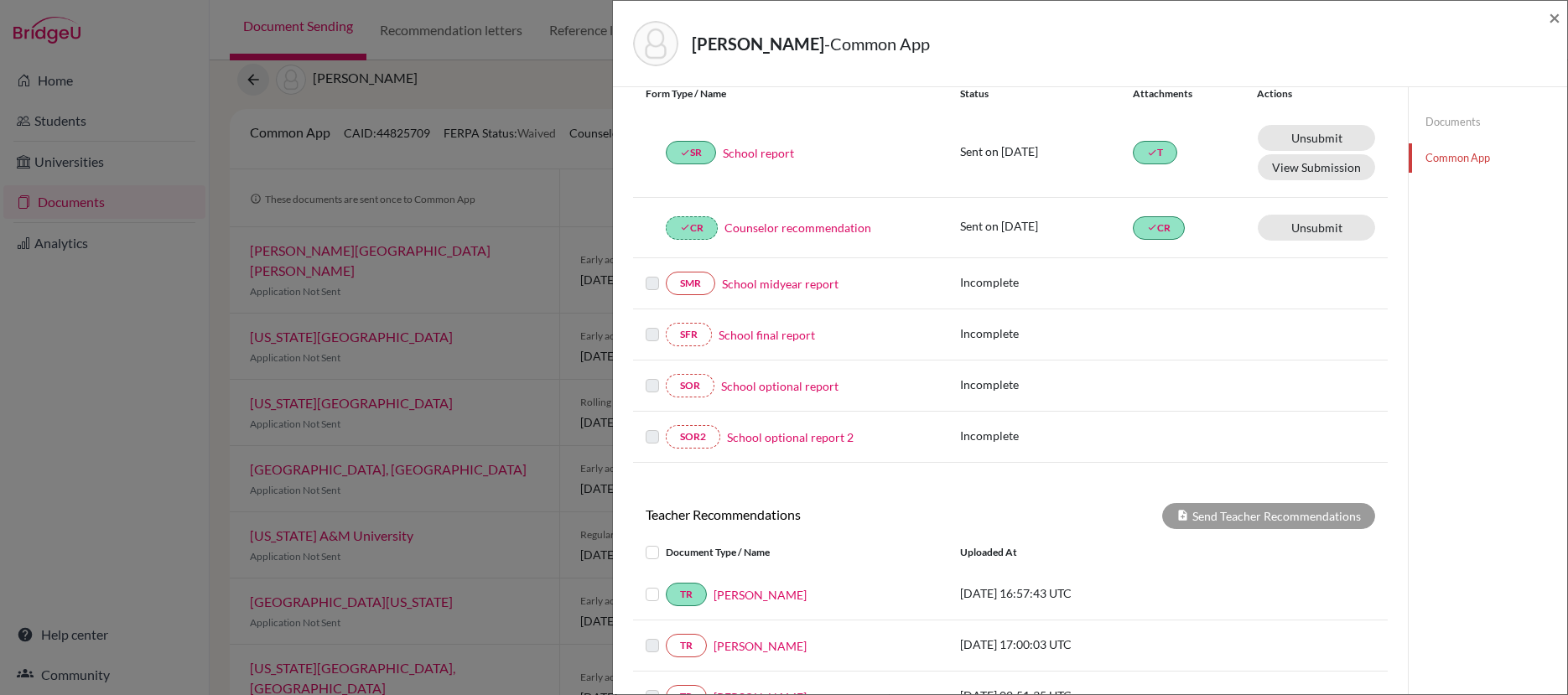
scroll to position [410, 0]
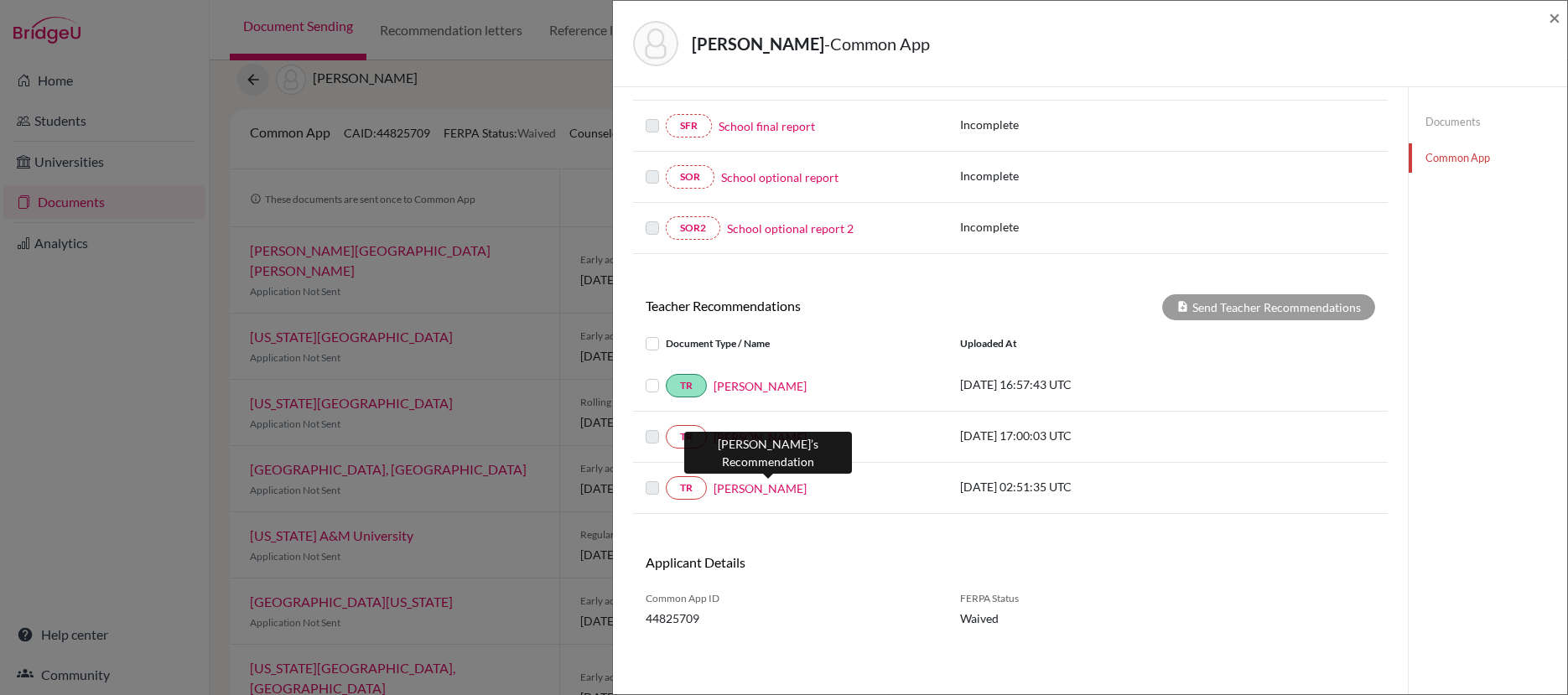
click at [793, 491] on link "[PERSON_NAME]" at bounding box center [759, 488] width 93 height 18
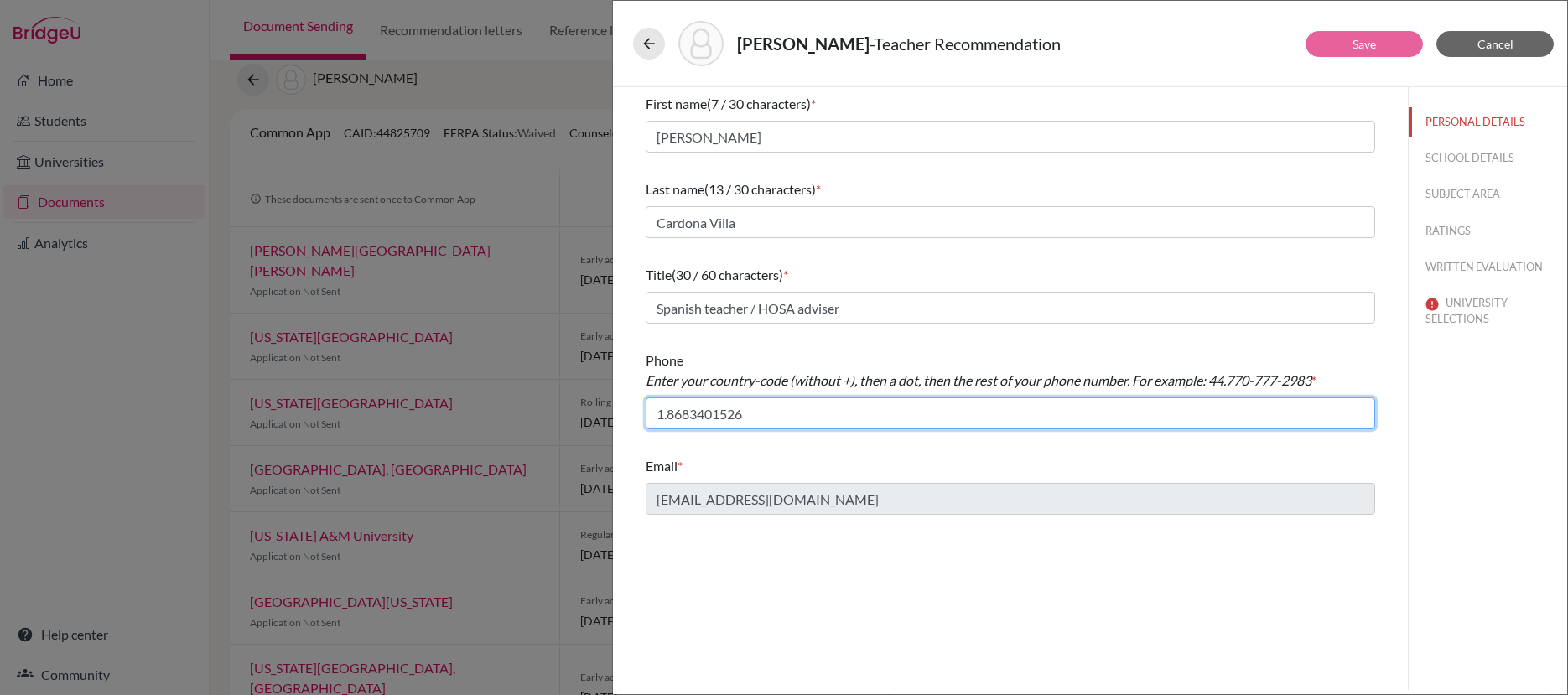
click at [694, 411] on input "1.8683401526" at bounding box center [1010, 413] width 729 height 32
click at [722, 413] on input "1.868-3401526" at bounding box center [1010, 413] width 729 height 32
type input "1.868-340-1526"
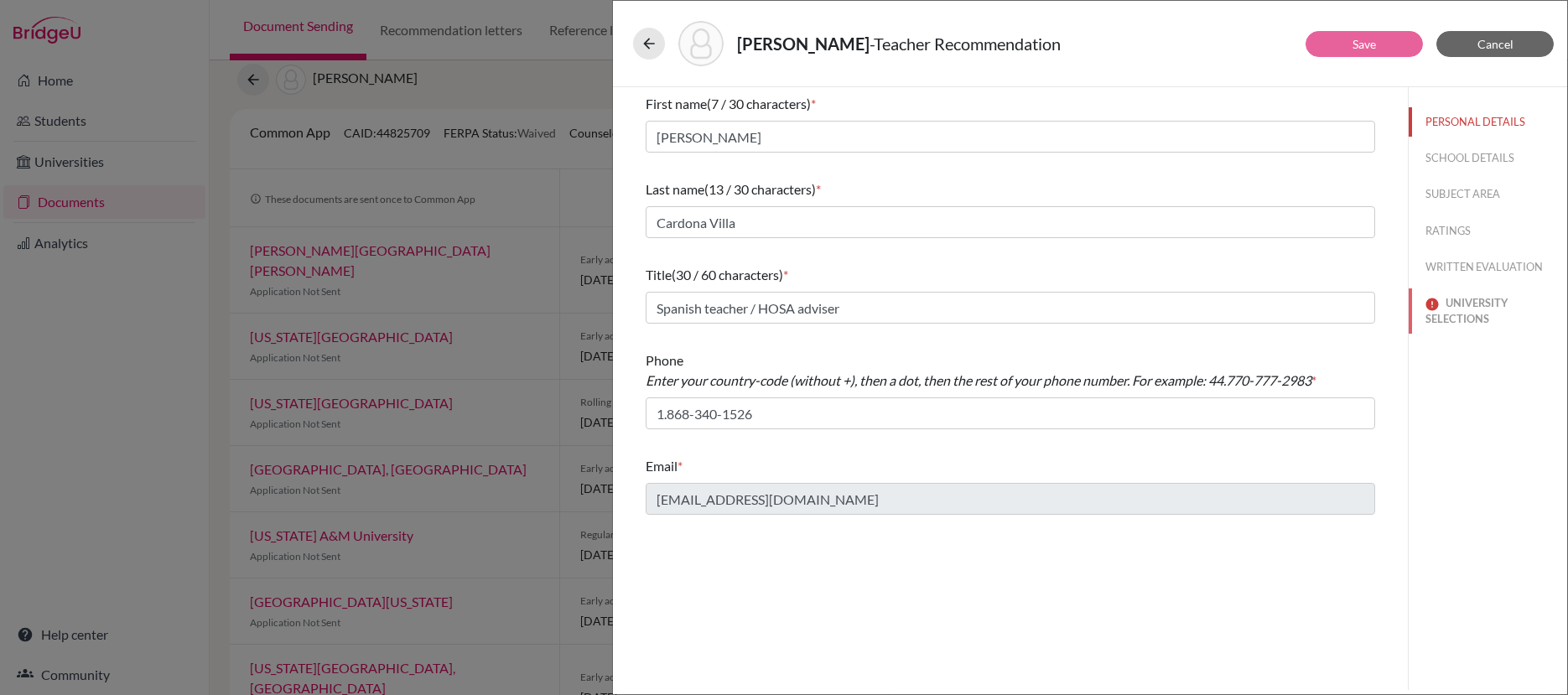
click at [1453, 318] on button "UNIVERSITY SELECTIONS" at bounding box center [1487, 311] width 158 height 45
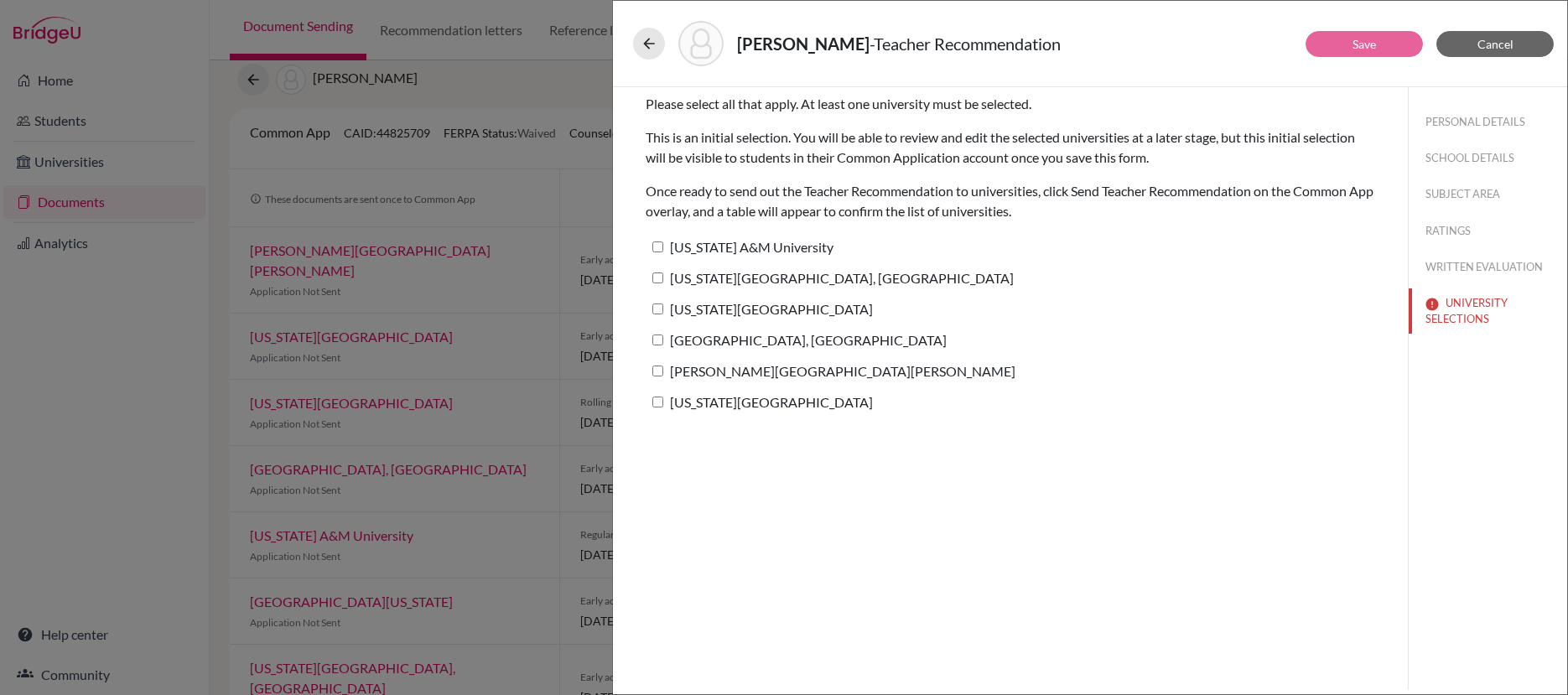
click at [660, 280] on input "[US_STATE][GEOGRAPHIC_DATA], [GEOGRAPHIC_DATA]" at bounding box center [658, 278] width 11 height 11
checkbox input "true"
click at [1353, 52] on button "Save" at bounding box center [1364, 44] width 117 height 26
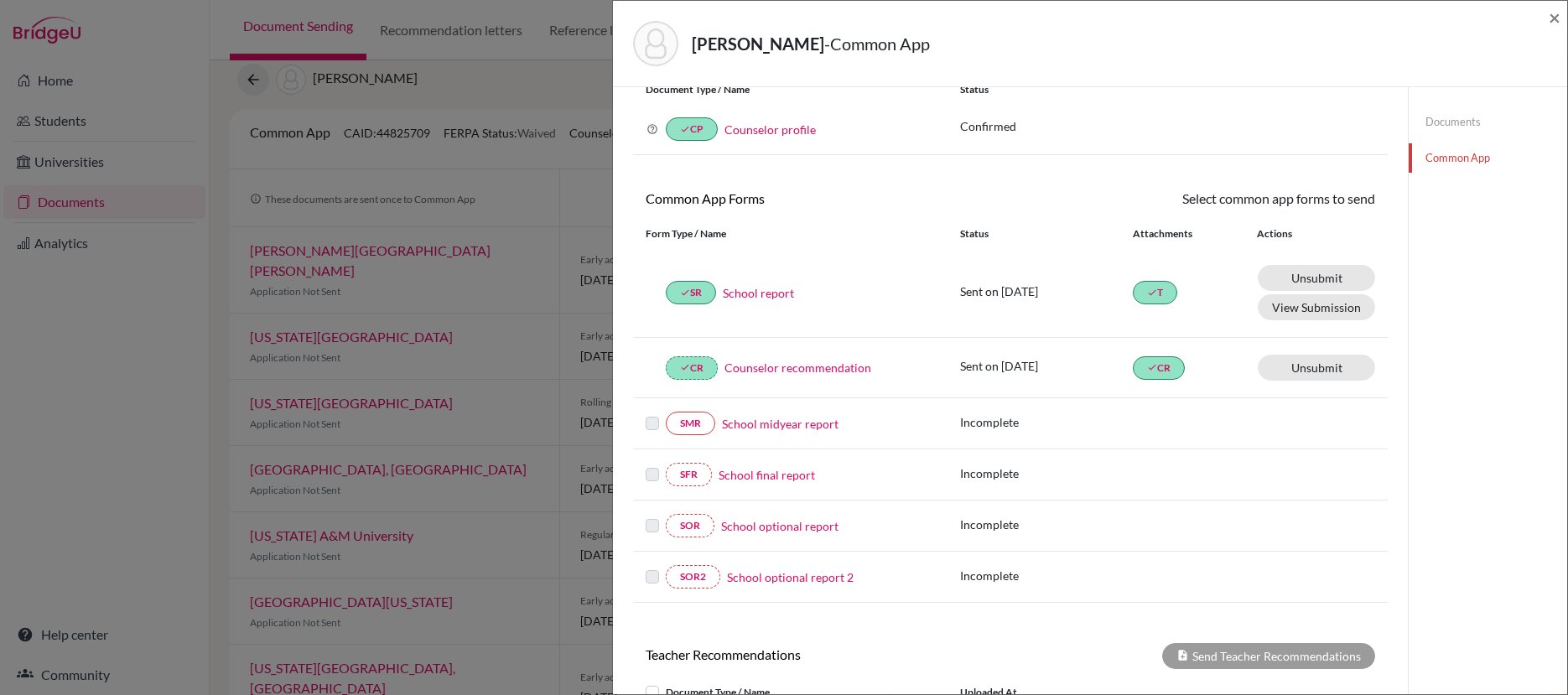
scroll to position [410, 0]
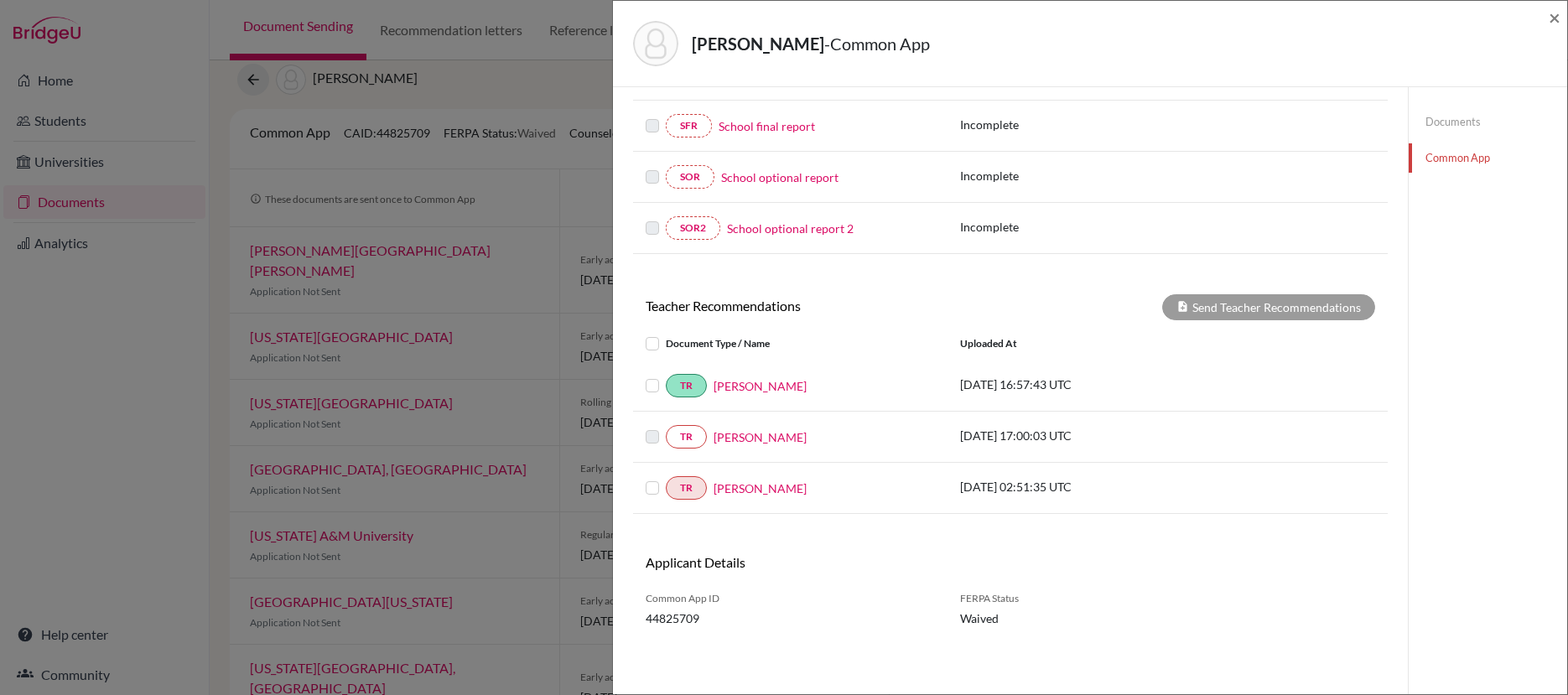
click at [665, 478] on label at bounding box center [665, 478] width 0 height 0
click at [0, 0] on input "checkbox" at bounding box center [0, 0] width 0 height 0
click at [1240, 305] on button "Send Teacher Recommendations" at bounding box center [1268, 307] width 213 height 26
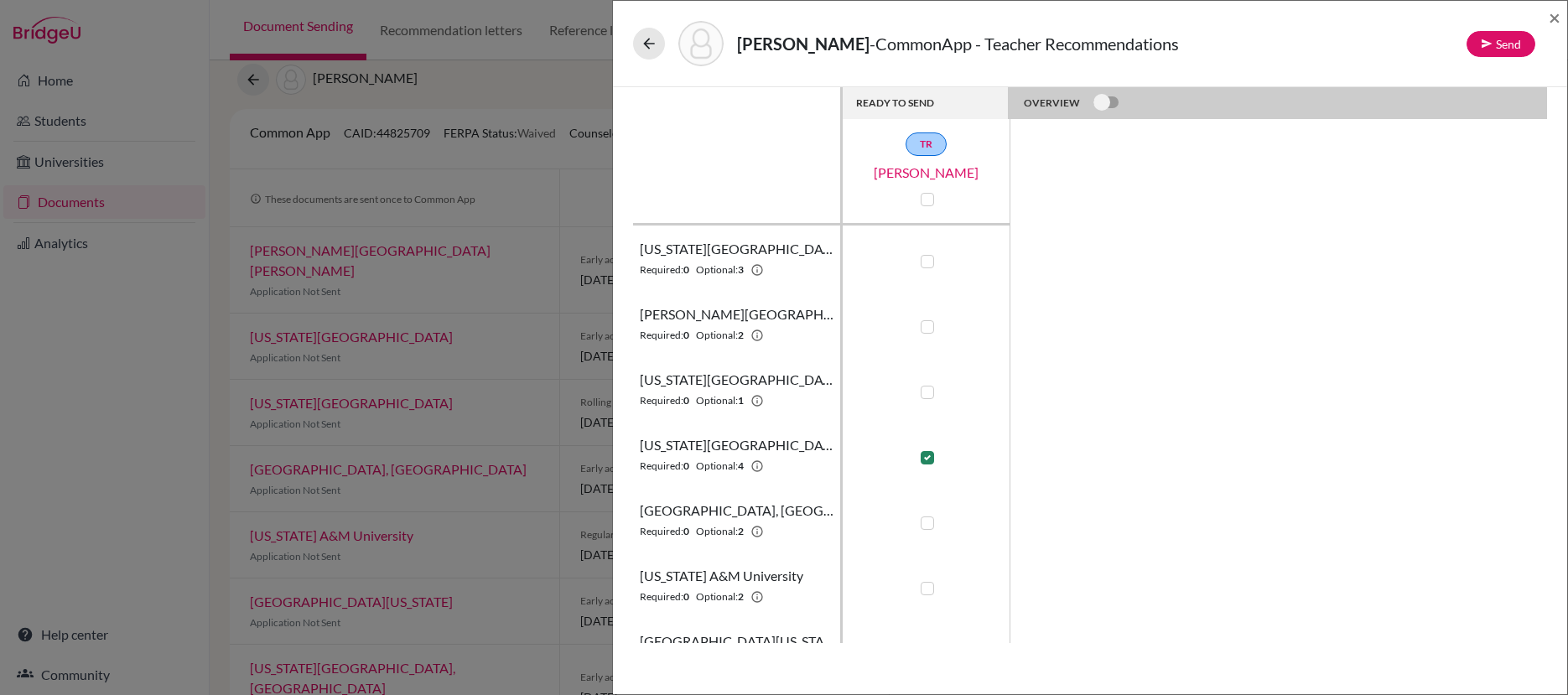
click at [929, 259] on label at bounding box center [927, 261] width 13 height 13
click at [929, 259] on input "checkbox" at bounding box center [923, 259] width 13 height 17
checkbox input "true"
click at [927, 332] on label at bounding box center [927, 327] width 13 height 13
click at [927, 332] on input "checkbox" at bounding box center [923, 325] width 13 height 17
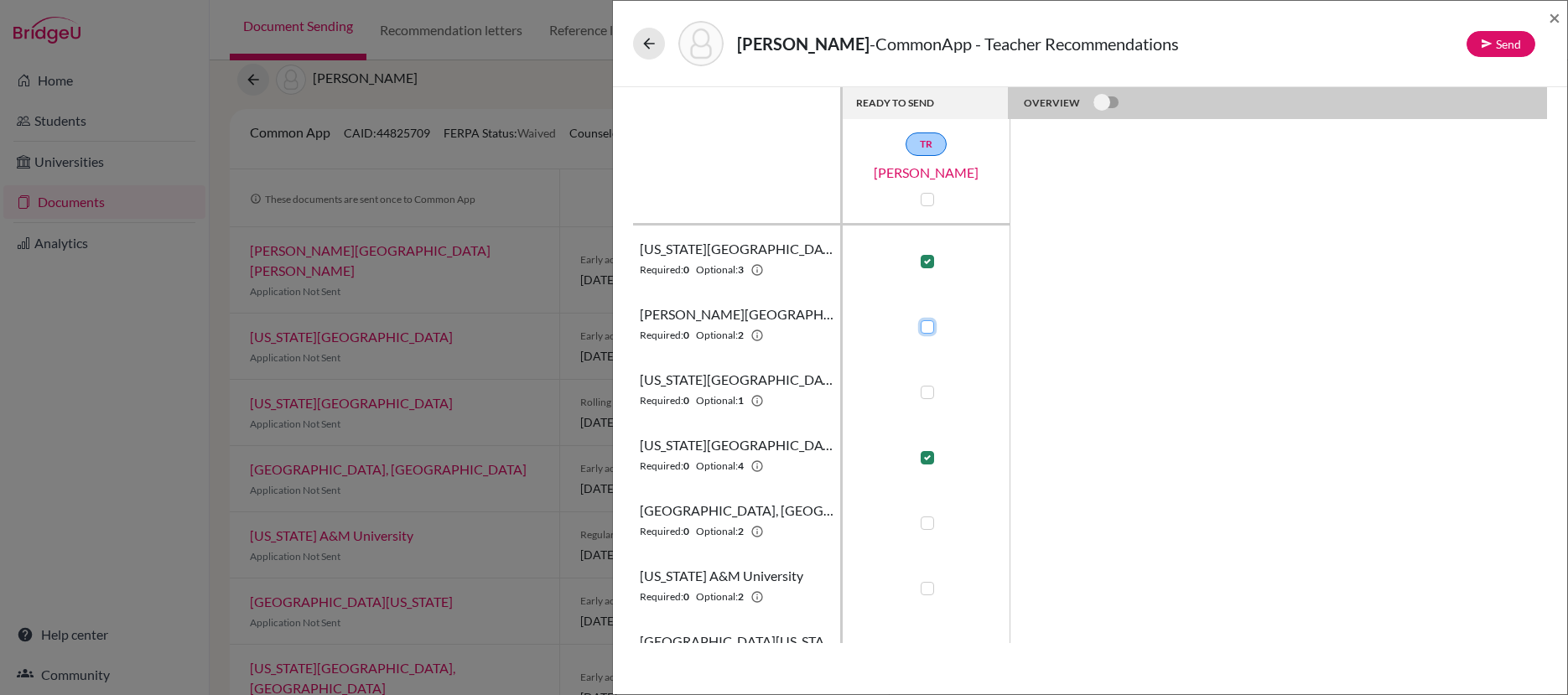
checkbox input "true"
click at [926, 392] on label at bounding box center [927, 392] width 13 height 13
click at [926, 392] on input "checkbox" at bounding box center [923, 391] width 13 height 17
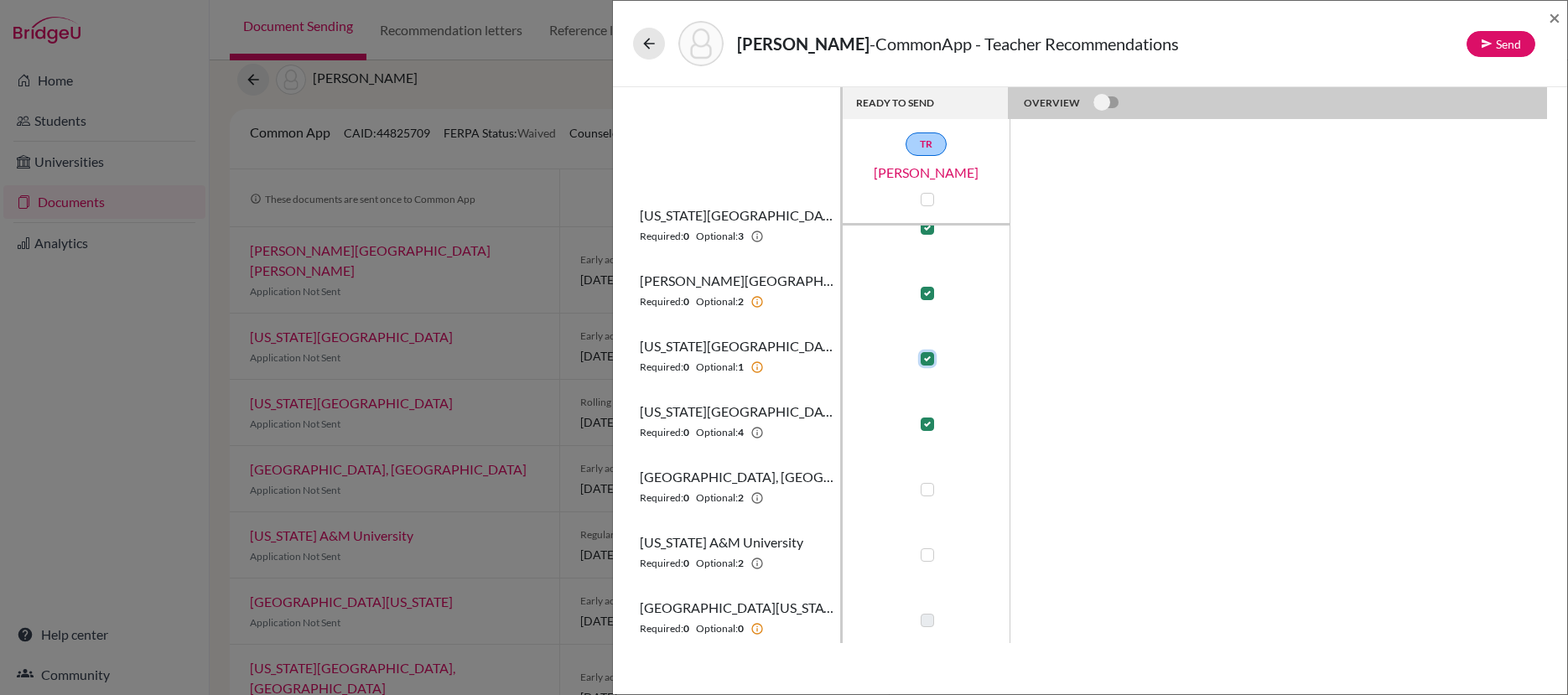
scroll to position [29, 0]
click at [929, 370] on div at bounding box center [926, 362] width 20 height 20
click at [932, 362] on label at bounding box center [927, 362] width 13 height 13
click at [930, 362] on input "checkbox" at bounding box center [923, 362] width 13 height 17
checkbox input "false"
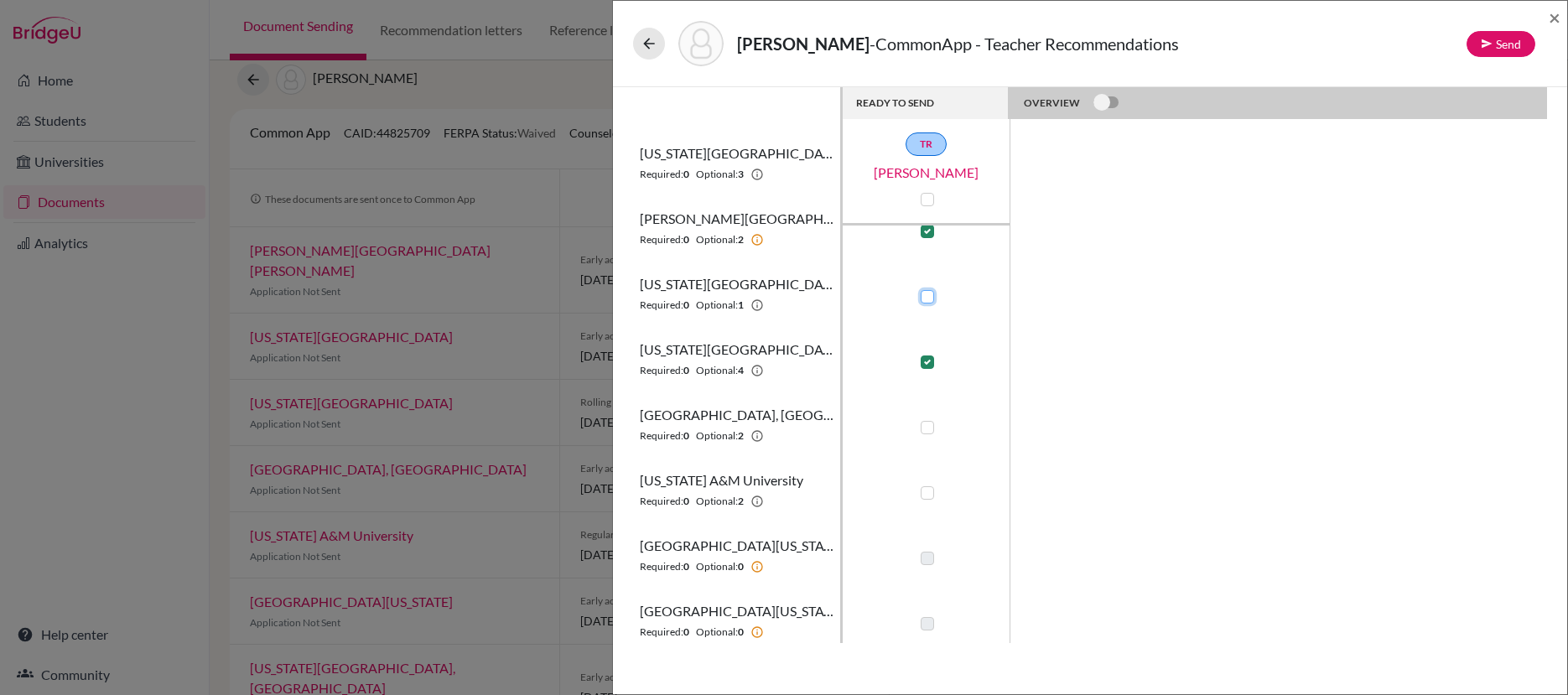
scroll to position [97, 0]
click at [928, 426] on label at bounding box center [927, 425] width 13 height 13
click at [928, 426] on input "checkbox" at bounding box center [923, 424] width 13 height 17
checkbox input "true"
click at [929, 488] on label at bounding box center [927, 491] width 13 height 13
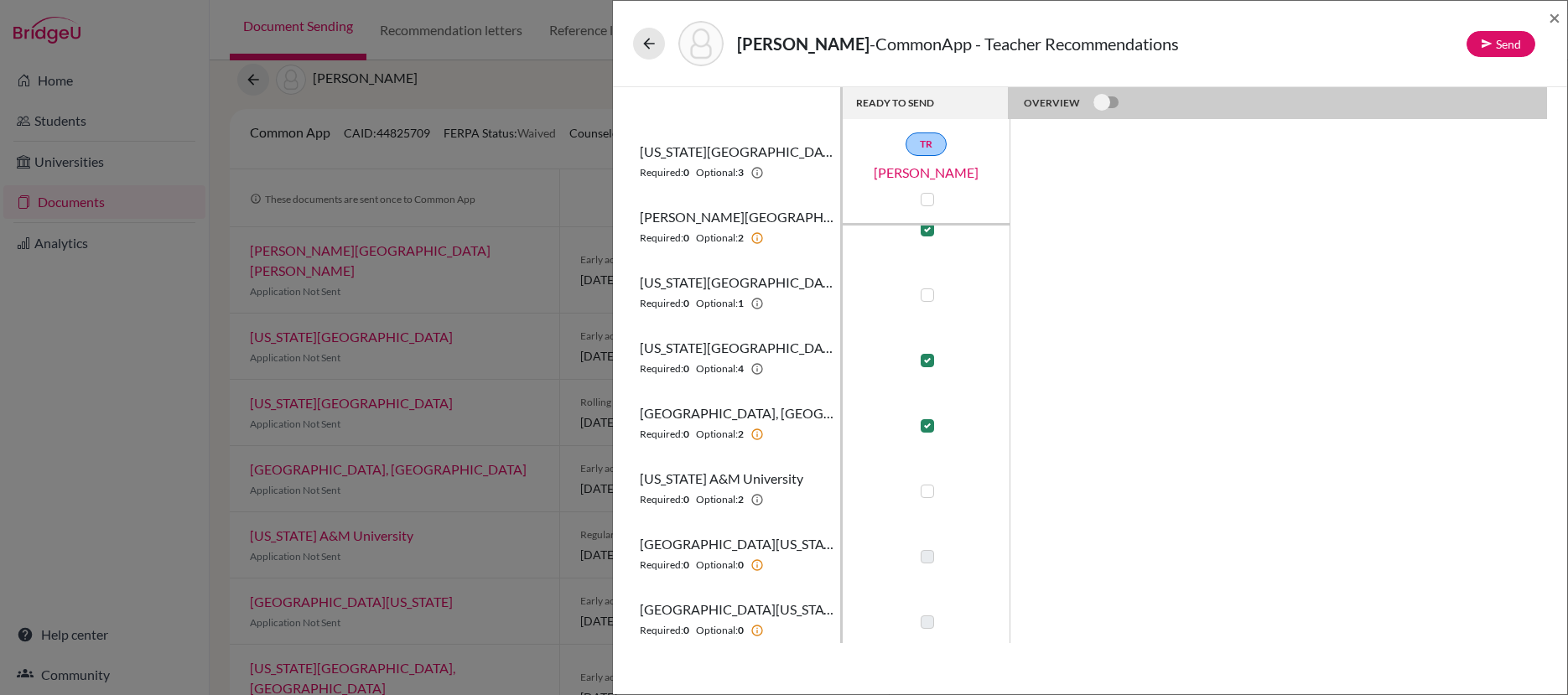
click at [929, 488] on input "checkbox" at bounding box center [923, 490] width 13 height 17
checkbox input "true"
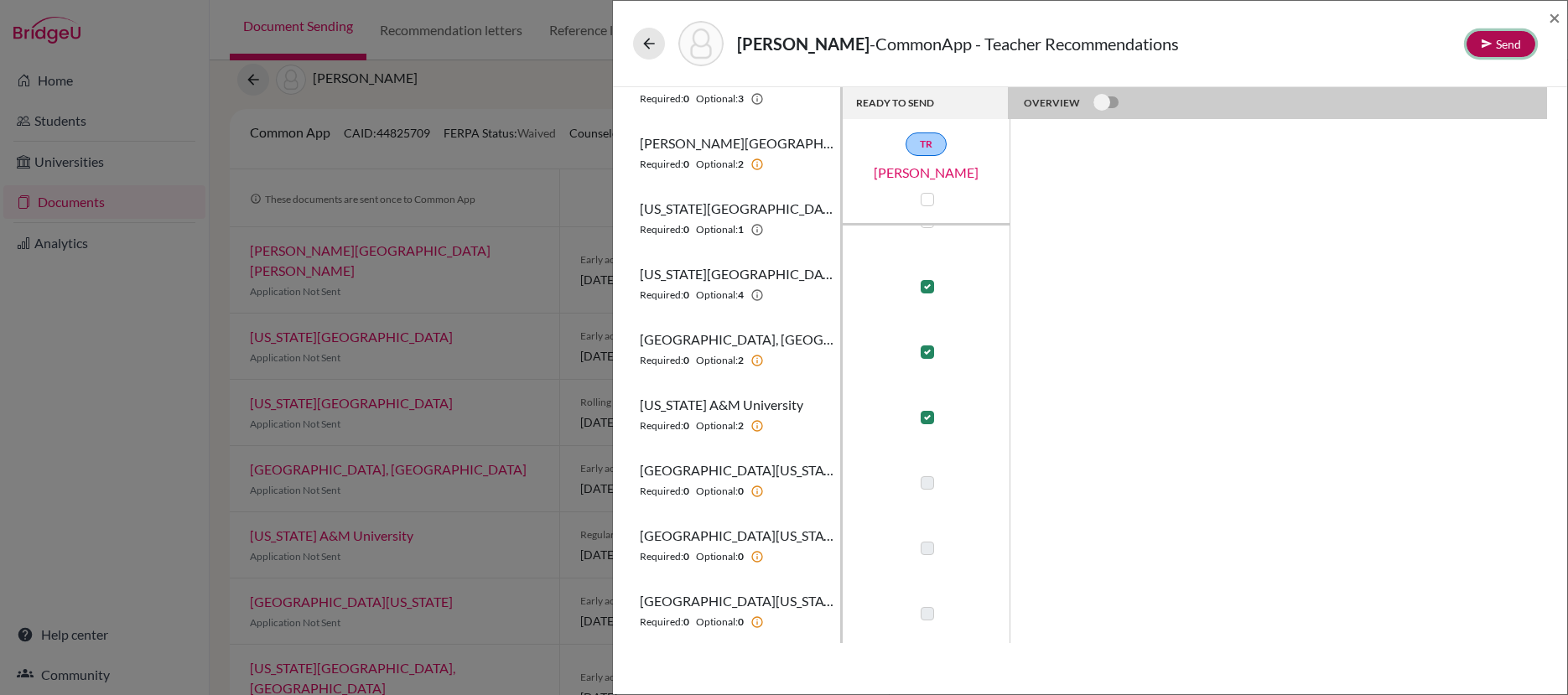
click at [1498, 37] on button "Send" at bounding box center [1501, 44] width 68 height 26
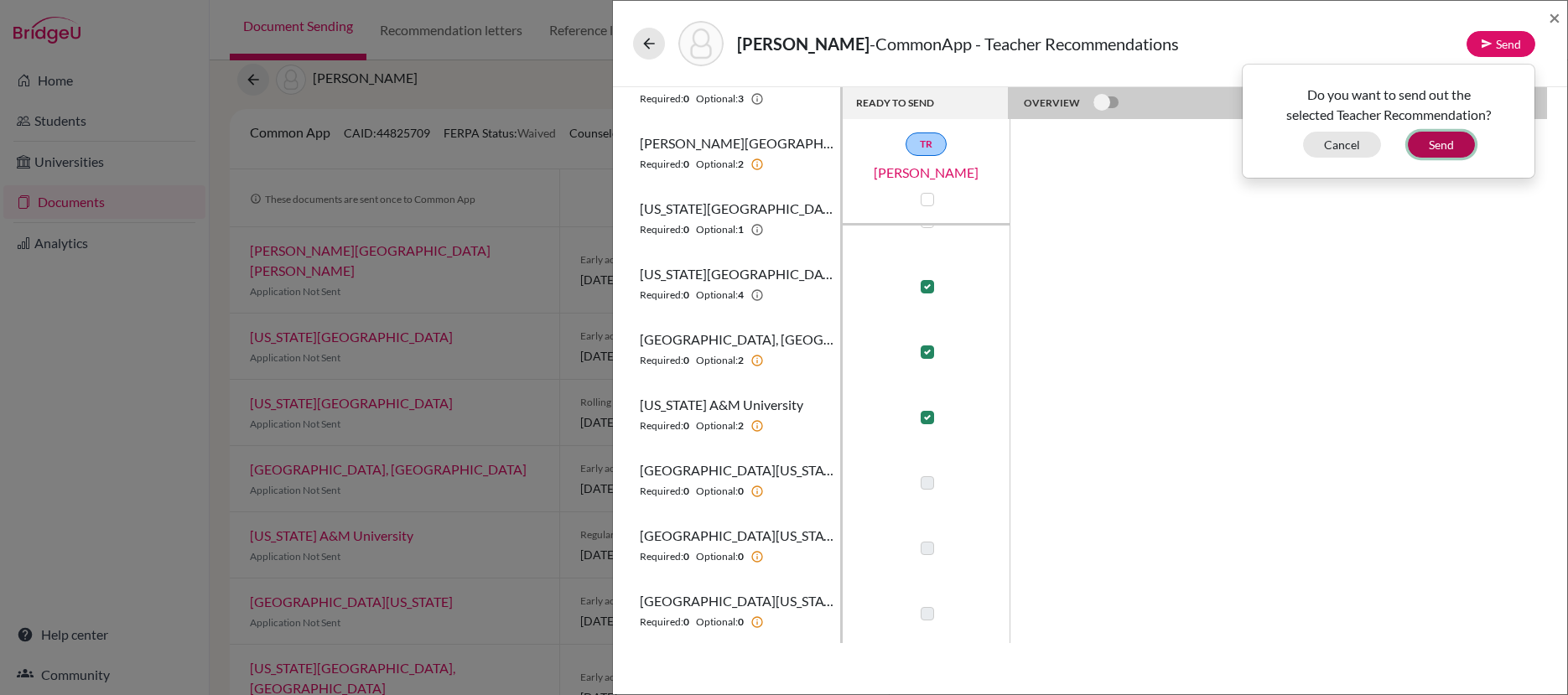
click at [1441, 150] on button "Send" at bounding box center [1441, 144] width 67 height 26
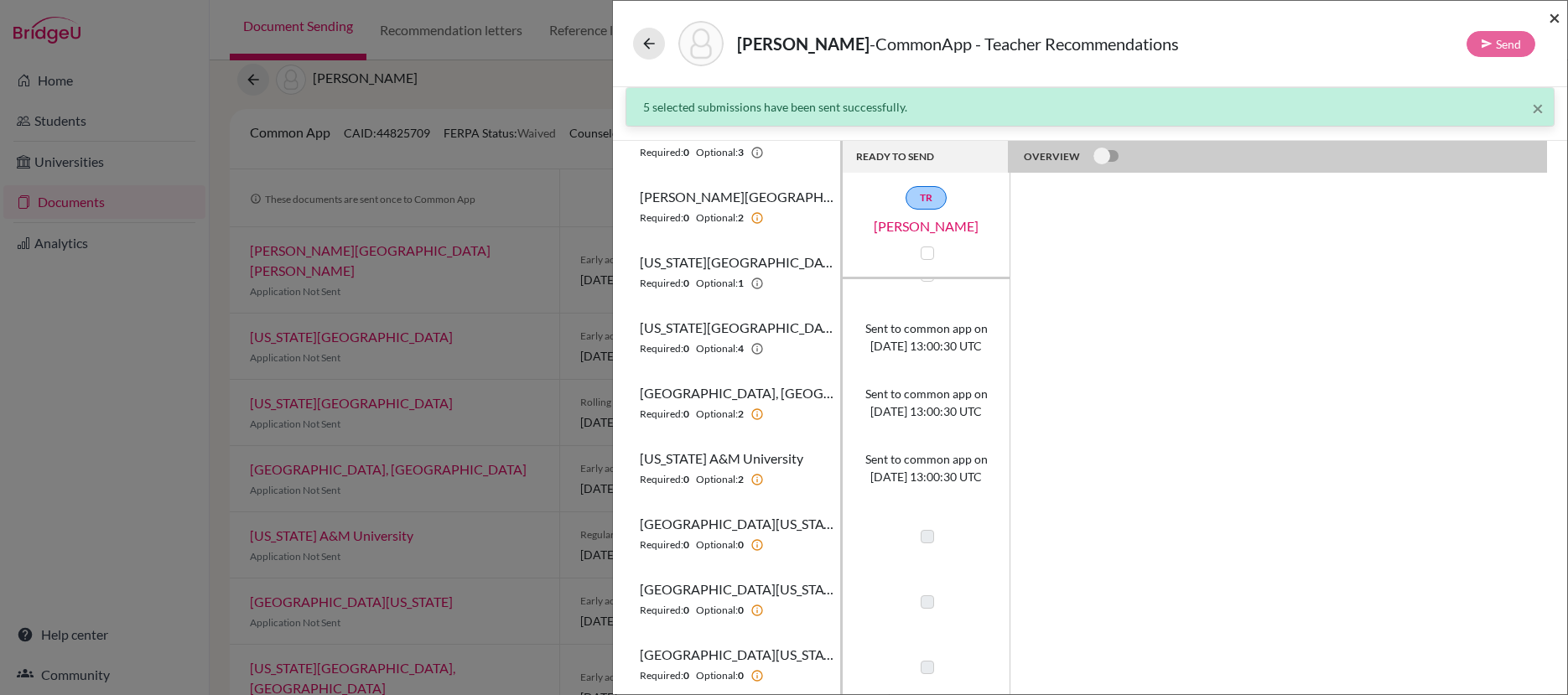
click at [1550, 20] on span "×" at bounding box center [1555, 17] width 12 height 24
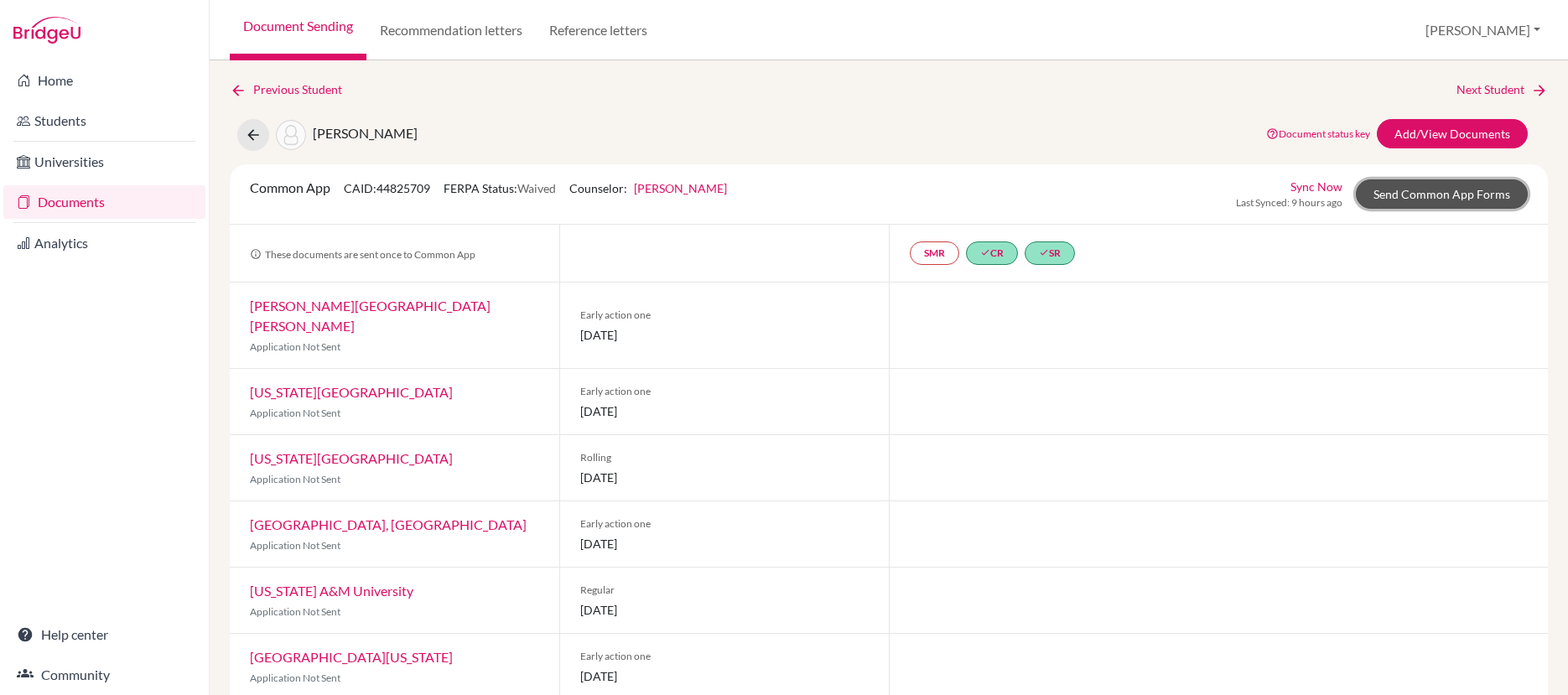
click at [1398, 191] on link "Send Common App Forms" at bounding box center [1441, 193] width 172 height 29
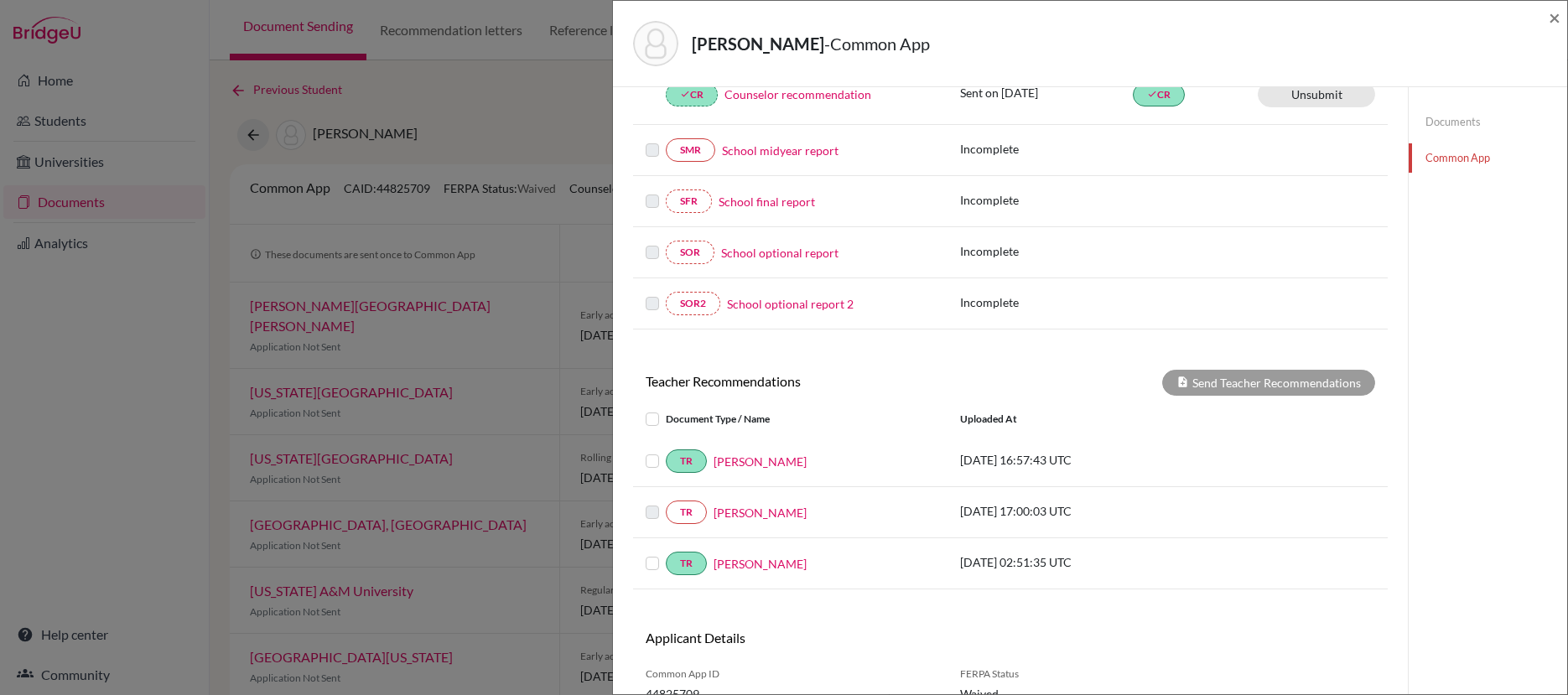
scroll to position [335, 0]
click at [665, 450] on label at bounding box center [665, 450] width 0 height 0
click at [0, 0] on input "checkbox" at bounding box center [0, 0] width 0 height 0
click at [1272, 378] on button "Send Teacher Recommendations" at bounding box center [1268, 382] width 213 height 26
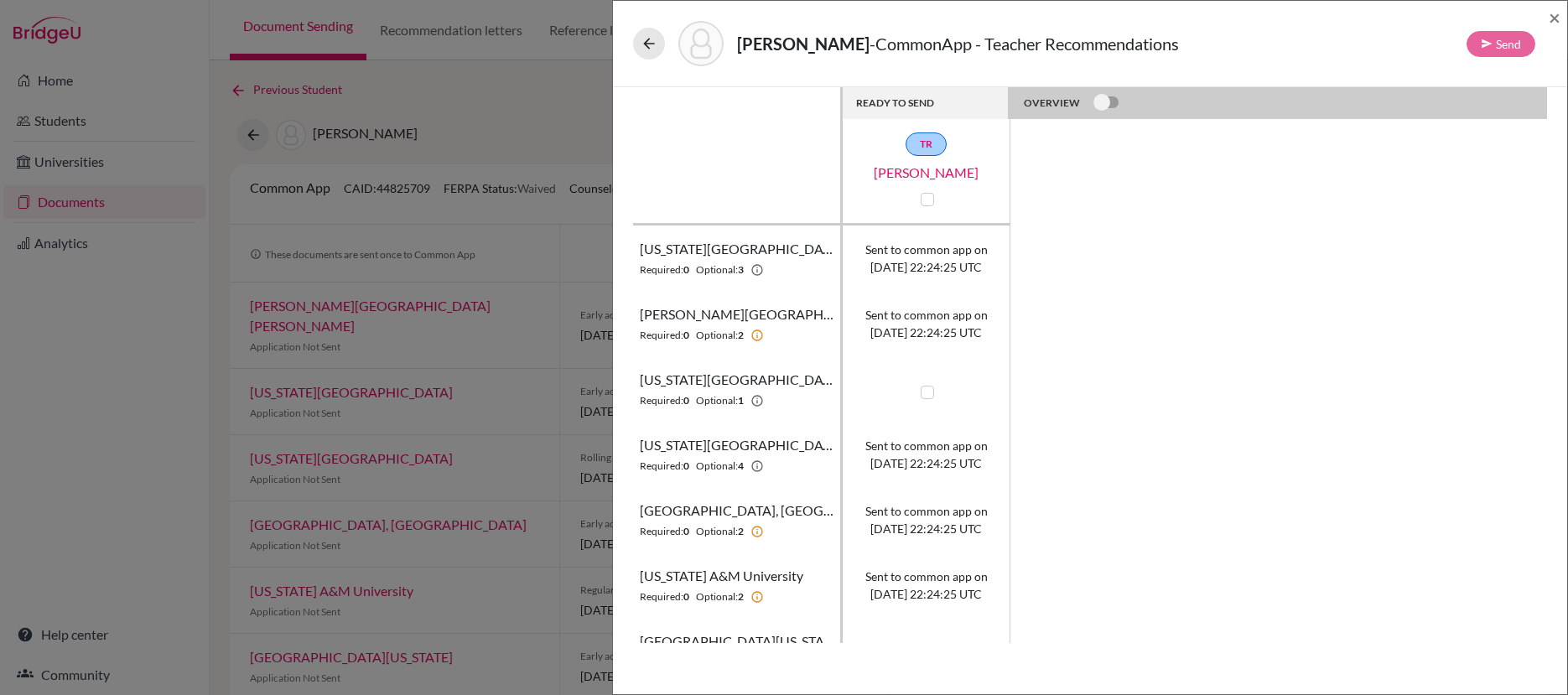
click at [927, 392] on label at bounding box center [927, 392] width 13 height 13
click at [927, 392] on input "checkbox" at bounding box center [923, 391] width 13 height 17
checkbox input "true"
click at [1512, 40] on button "Send" at bounding box center [1501, 44] width 68 height 26
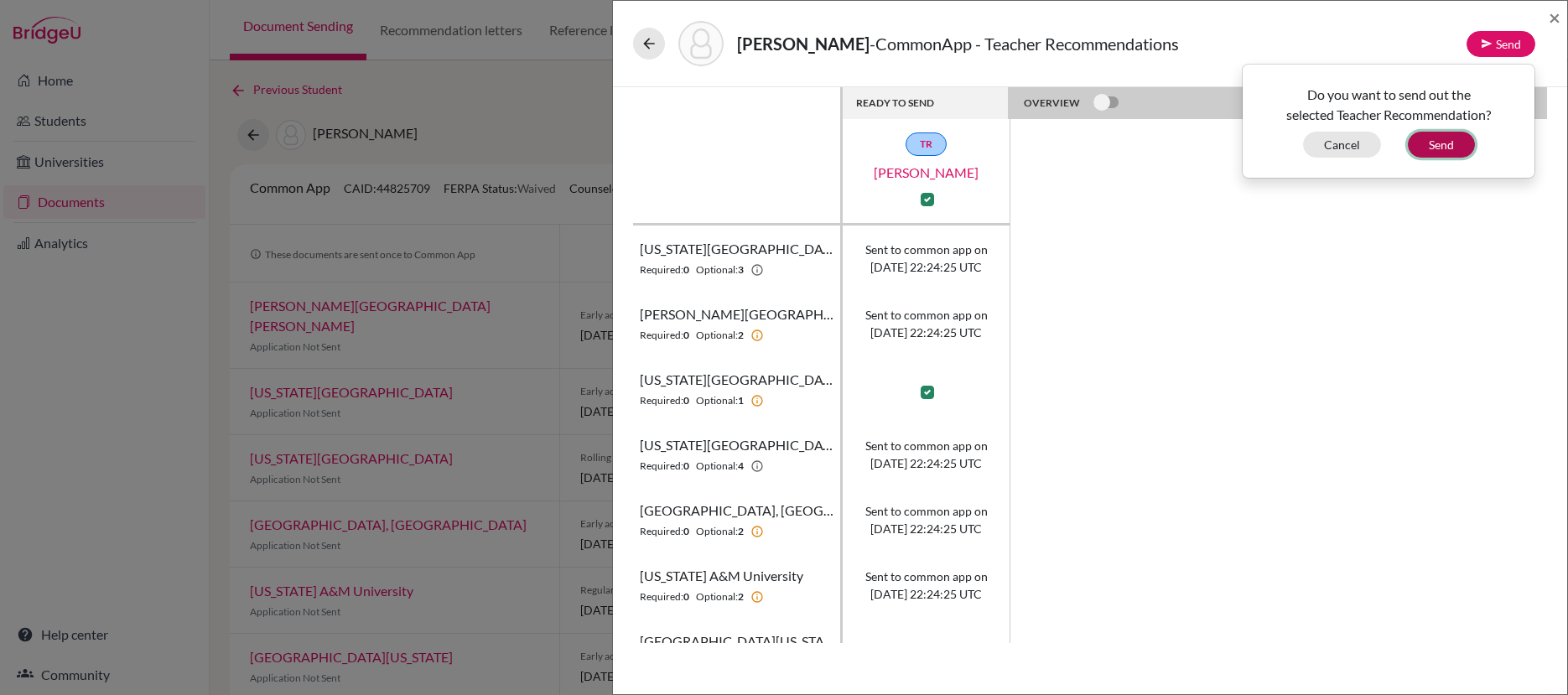
click at [1450, 145] on button "Send" at bounding box center [1441, 144] width 67 height 26
checkbox input "false"
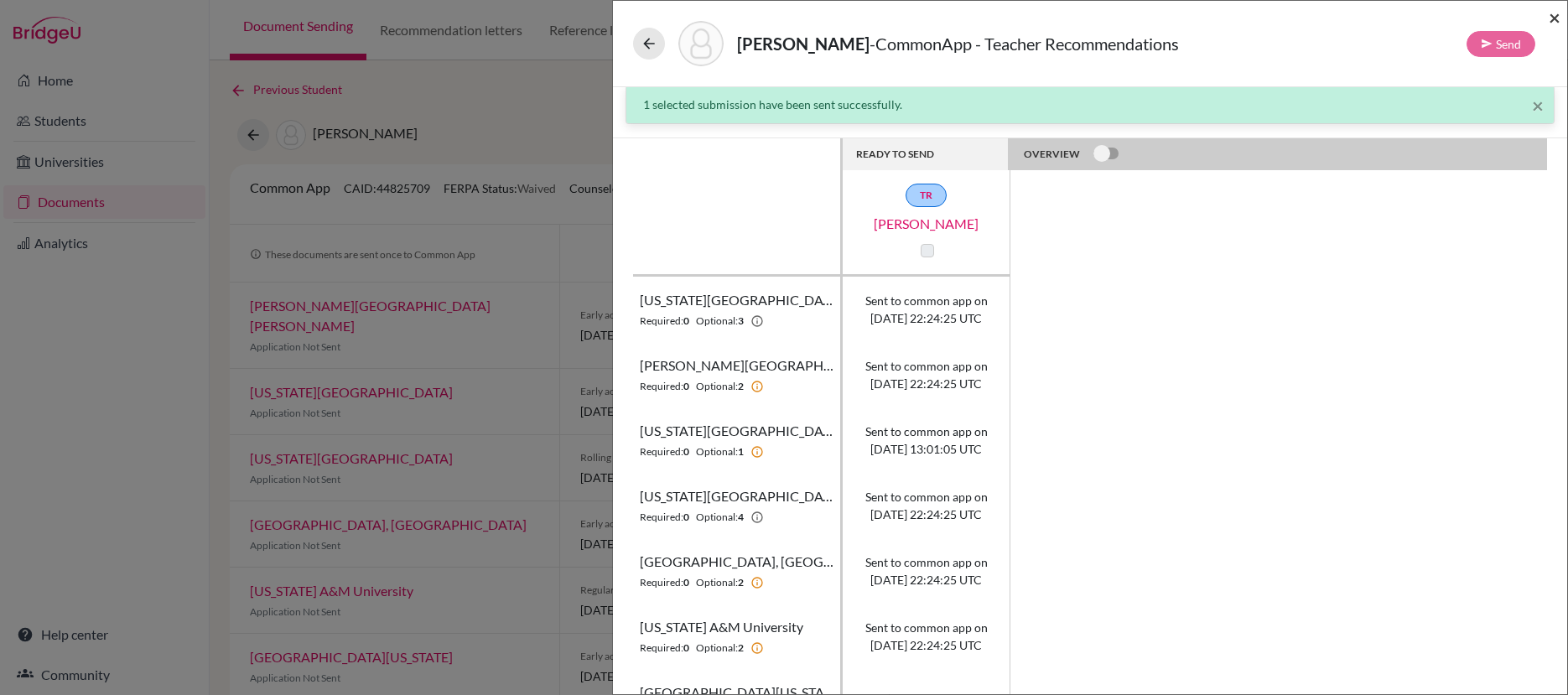
click at [1555, 17] on span "×" at bounding box center [1555, 17] width 12 height 24
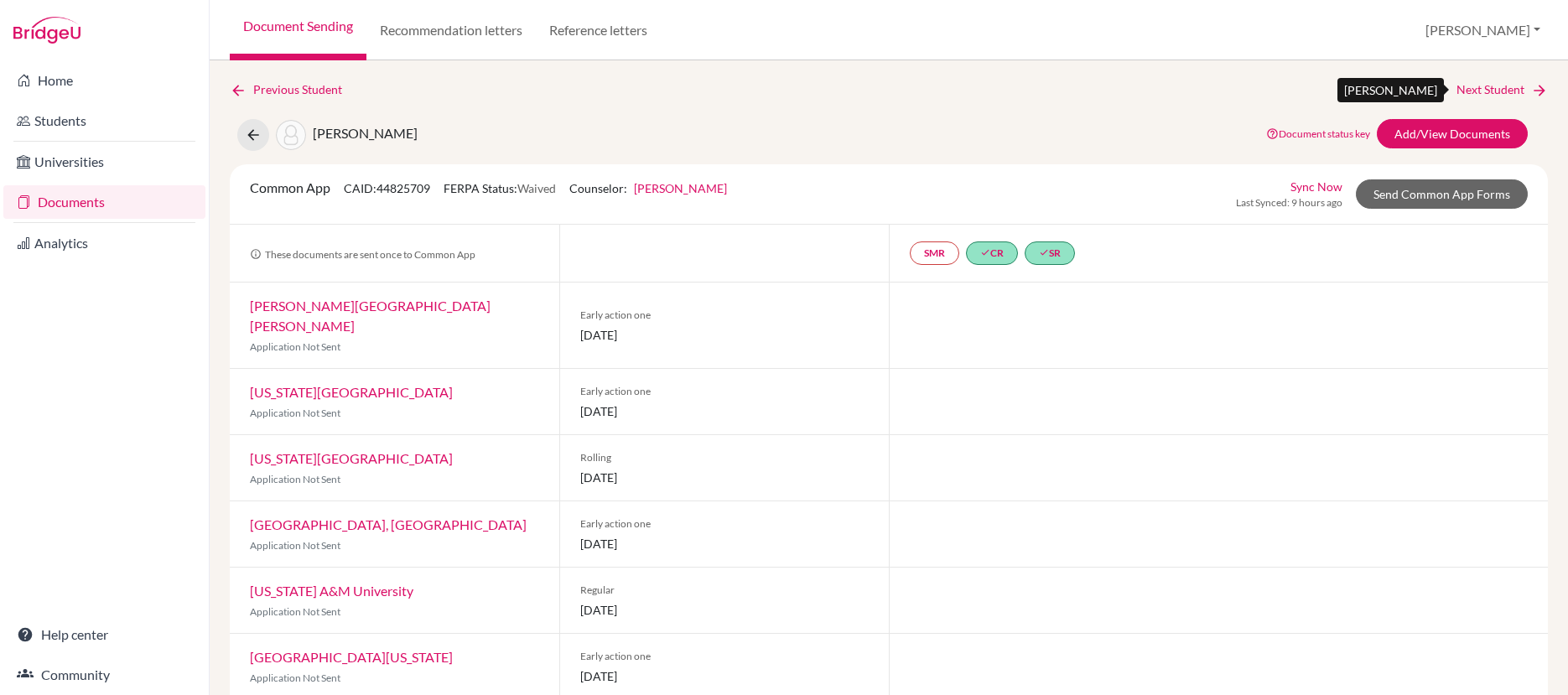
click at [1497, 92] on link "Next Student" at bounding box center [1502, 90] width 92 height 19
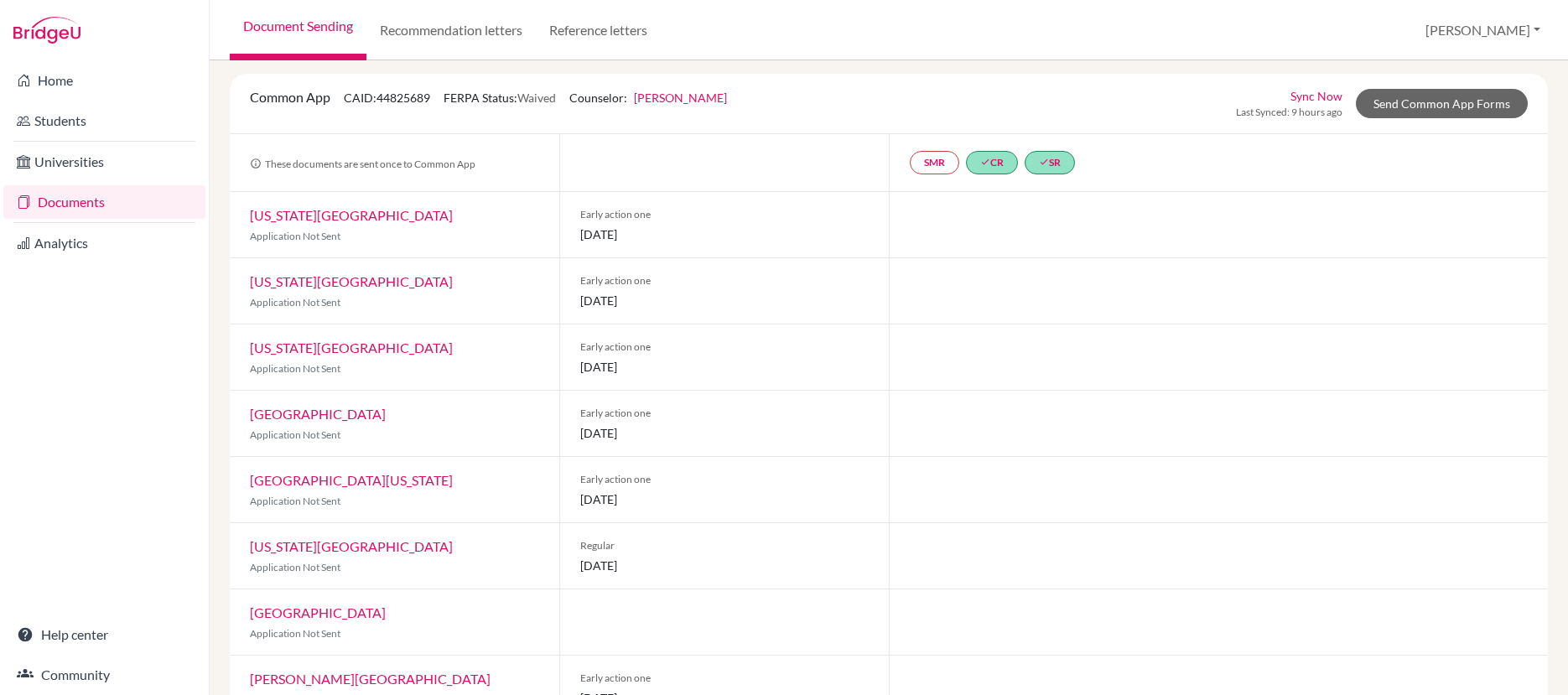
scroll to position [55, 0]
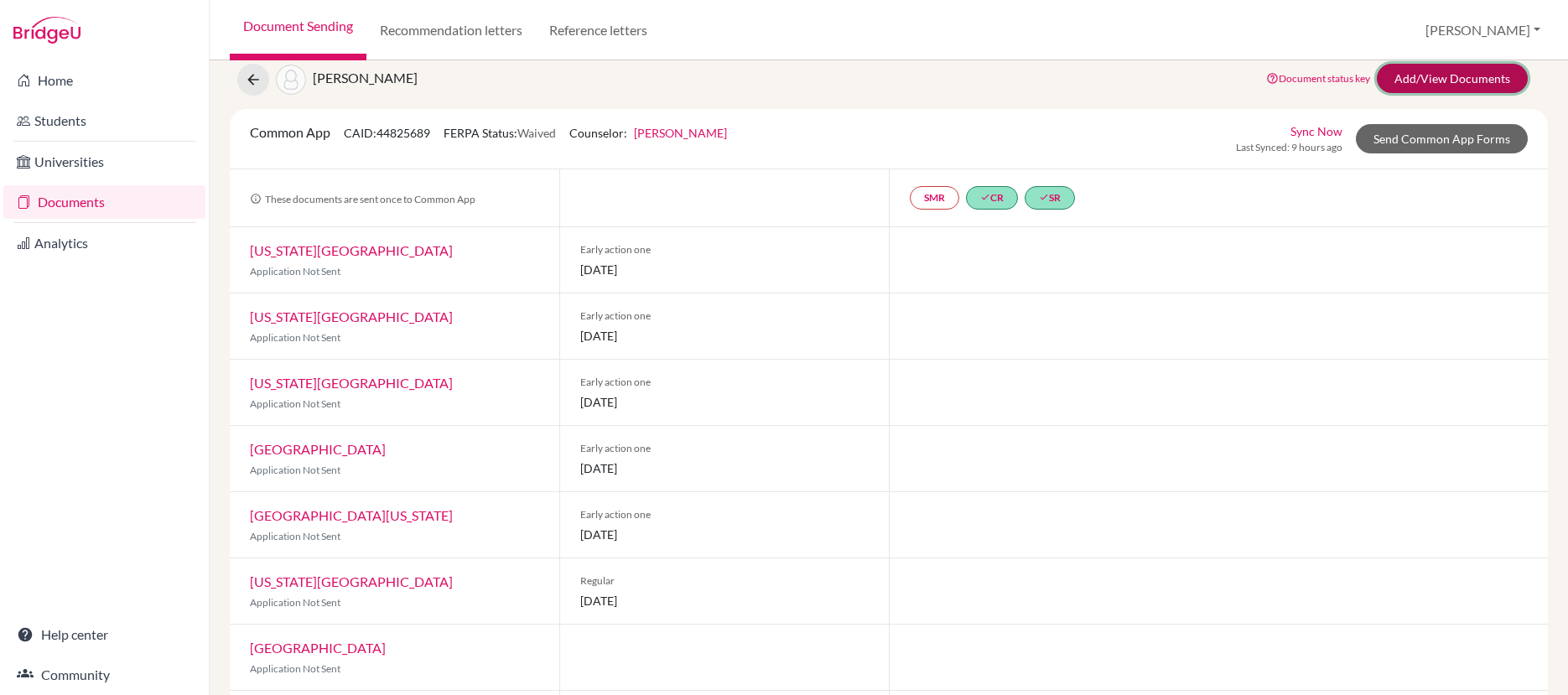
click at [1431, 81] on link "Add/View Documents" at bounding box center [1452, 78] width 151 height 29
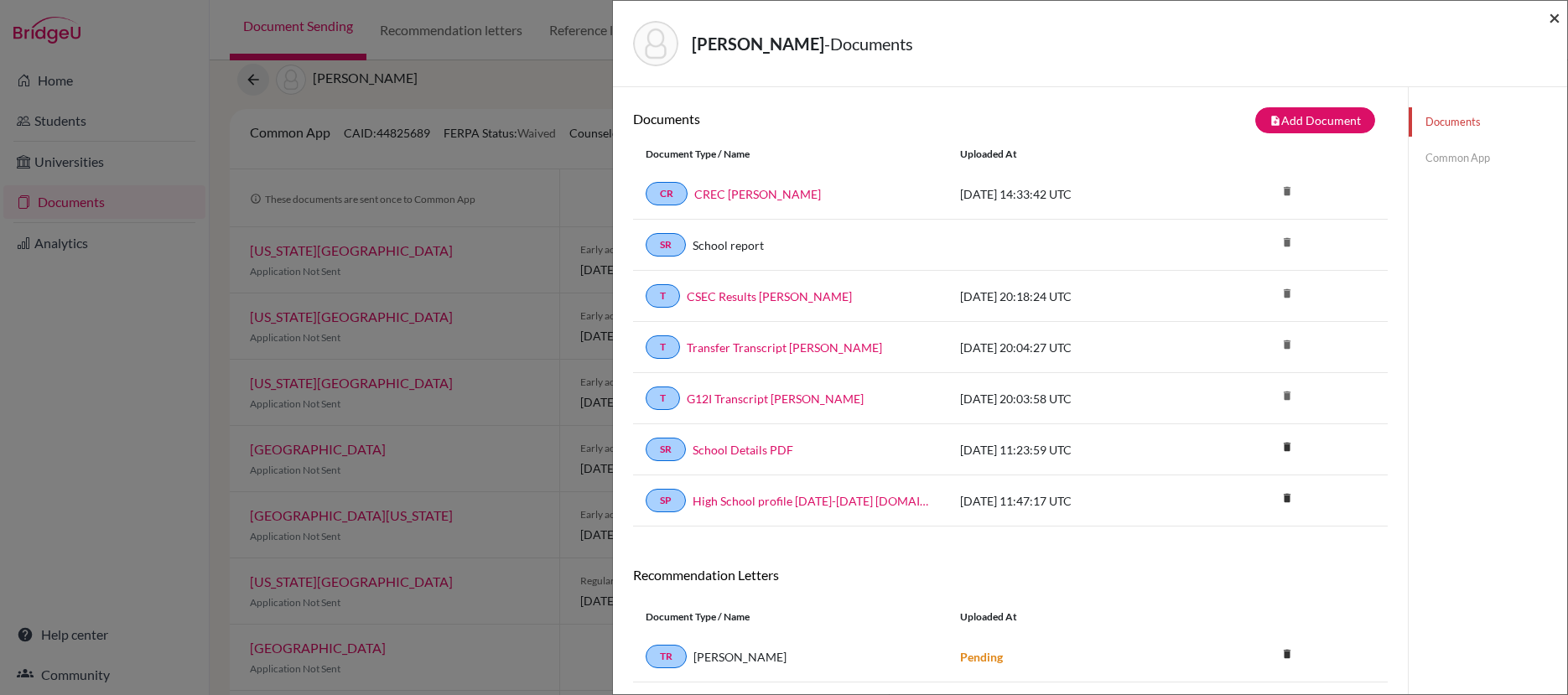
click at [1555, 18] on span "×" at bounding box center [1555, 17] width 12 height 24
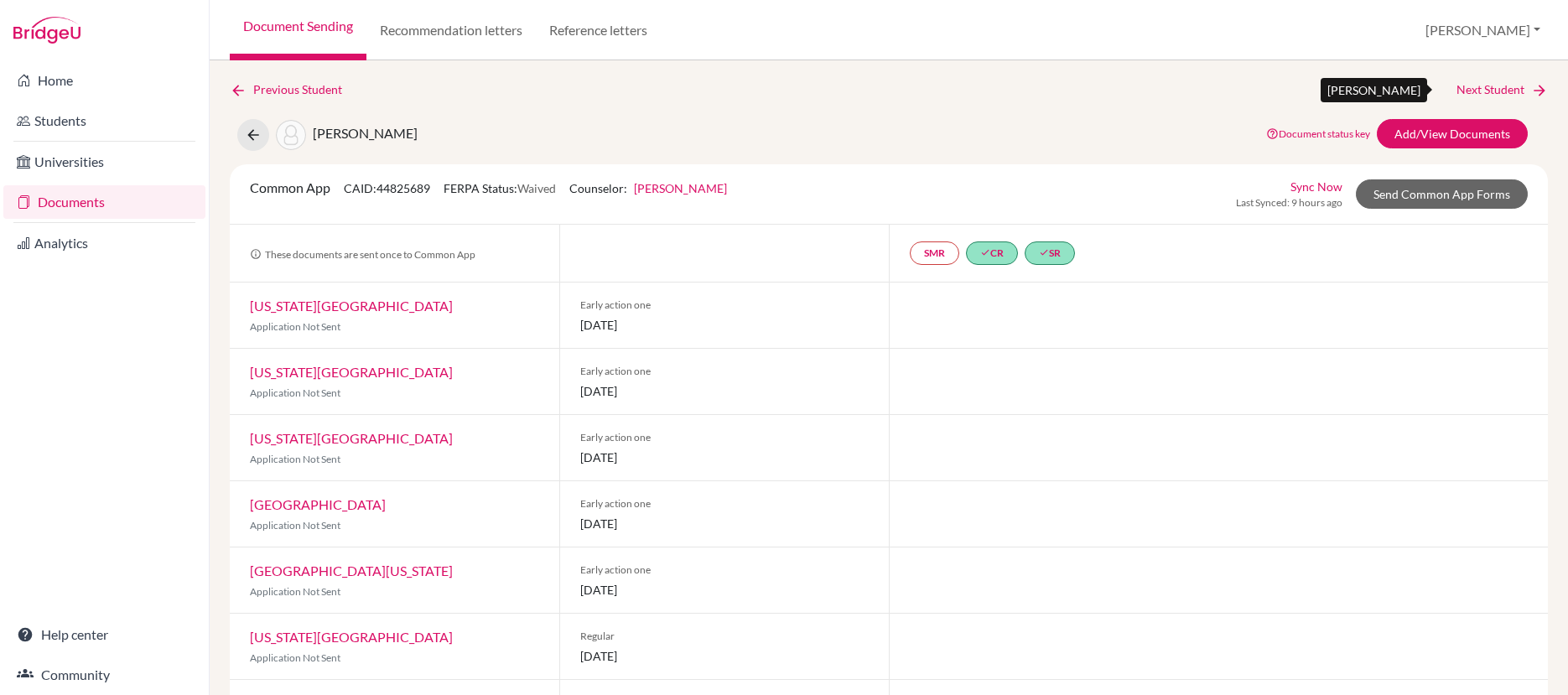
click at [1503, 89] on link "Next Student" at bounding box center [1502, 90] width 92 height 19
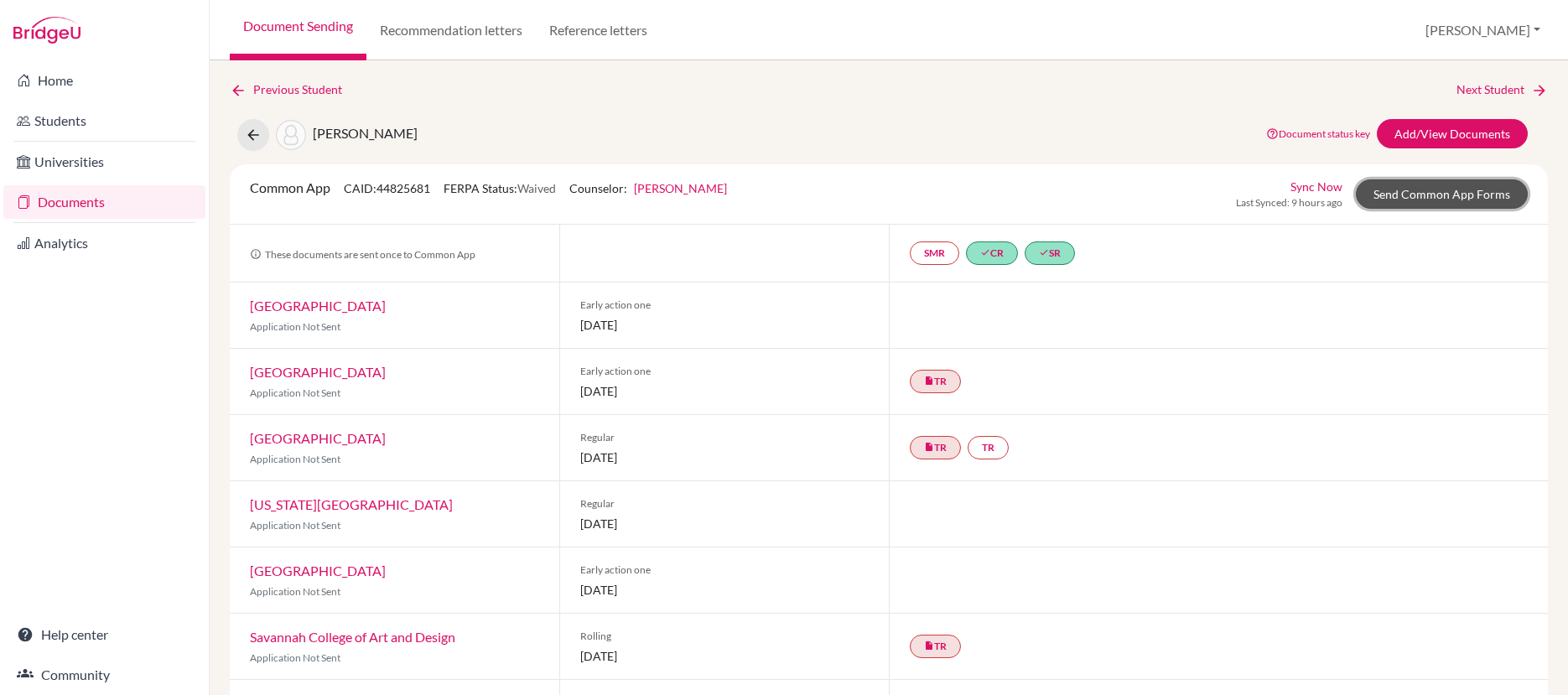
click at [1441, 195] on link "Send Common App Forms" at bounding box center [1441, 193] width 172 height 29
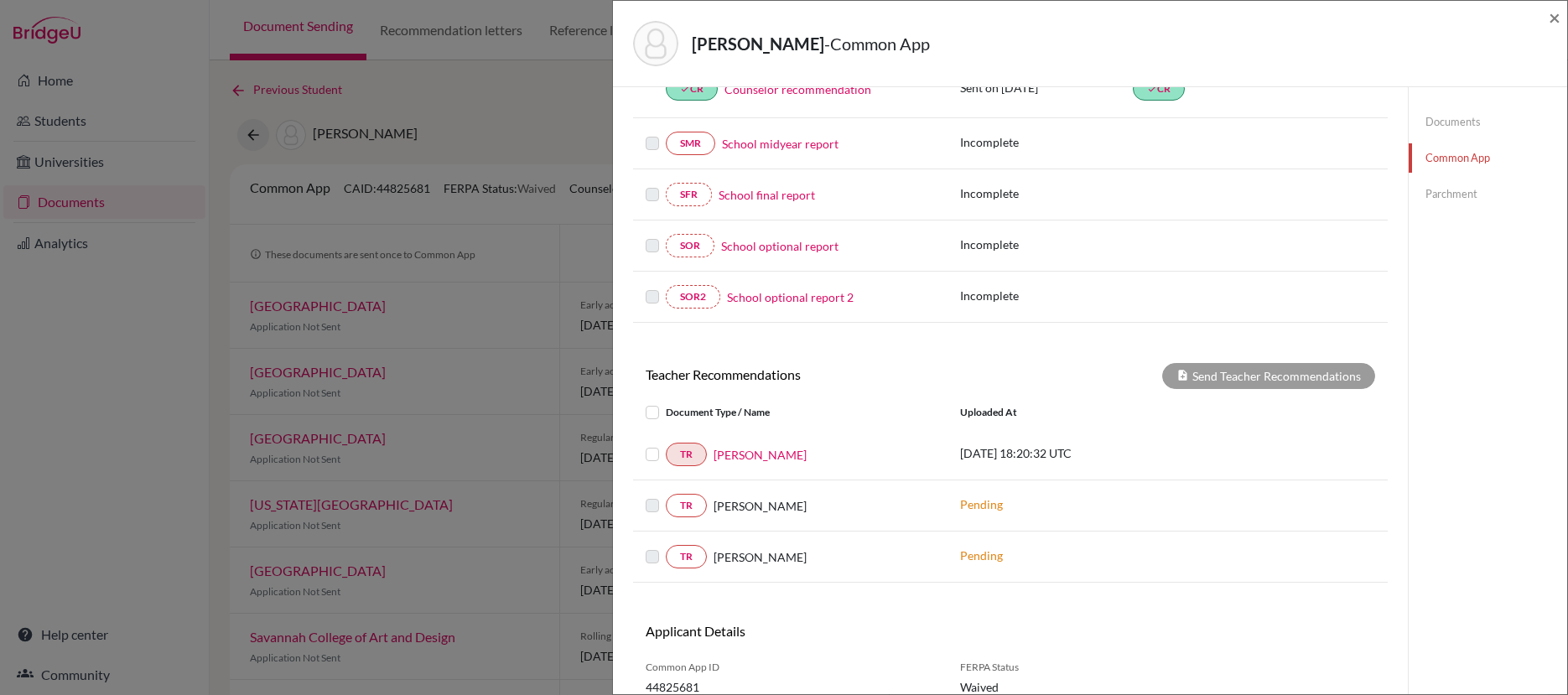
scroll to position [406, 0]
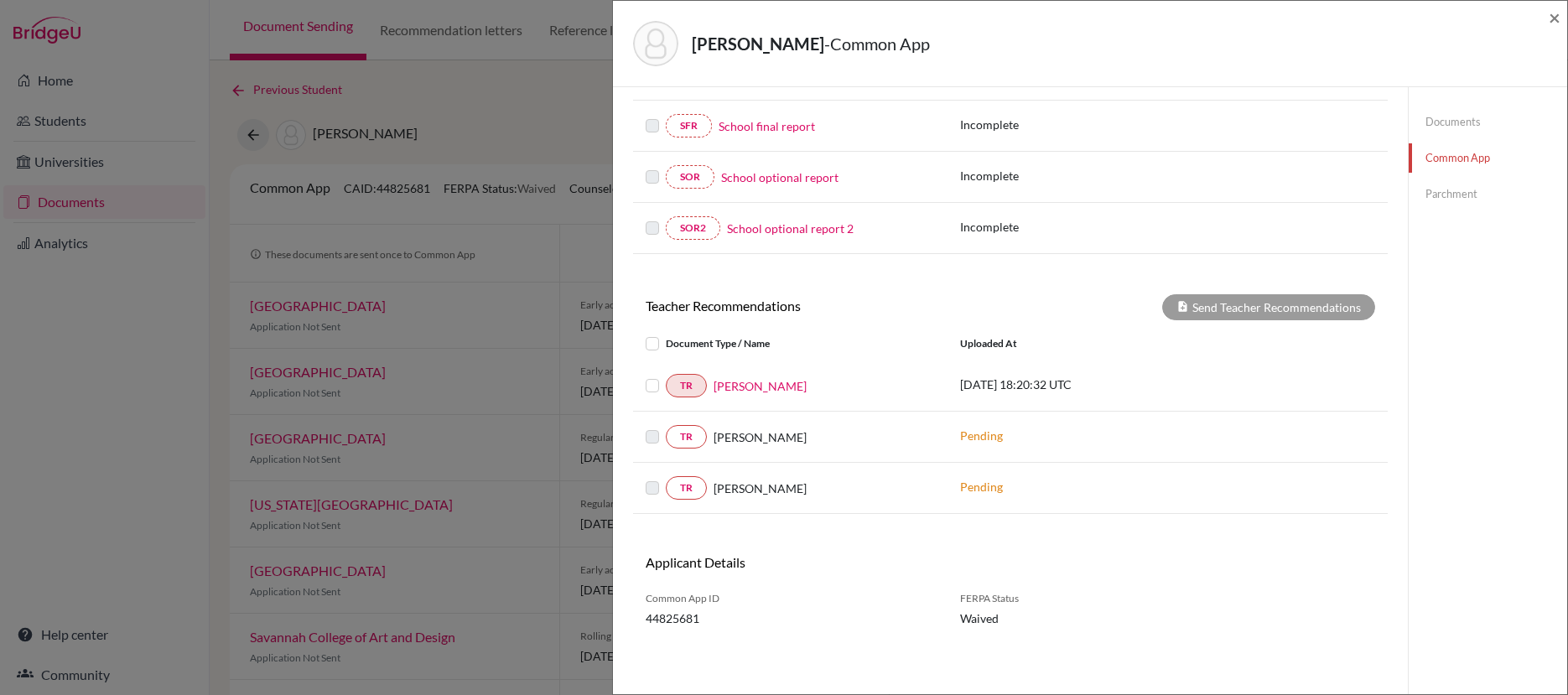
click at [665, 376] on label at bounding box center [665, 376] width 0 height 0
click at [0, 0] on input "checkbox" at bounding box center [0, 0] width 0 height 0
click at [665, 376] on label at bounding box center [665, 376] width 0 height 0
click at [0, 0] on input "checkbox" at bounding box center [0, 0] width 0 height 0
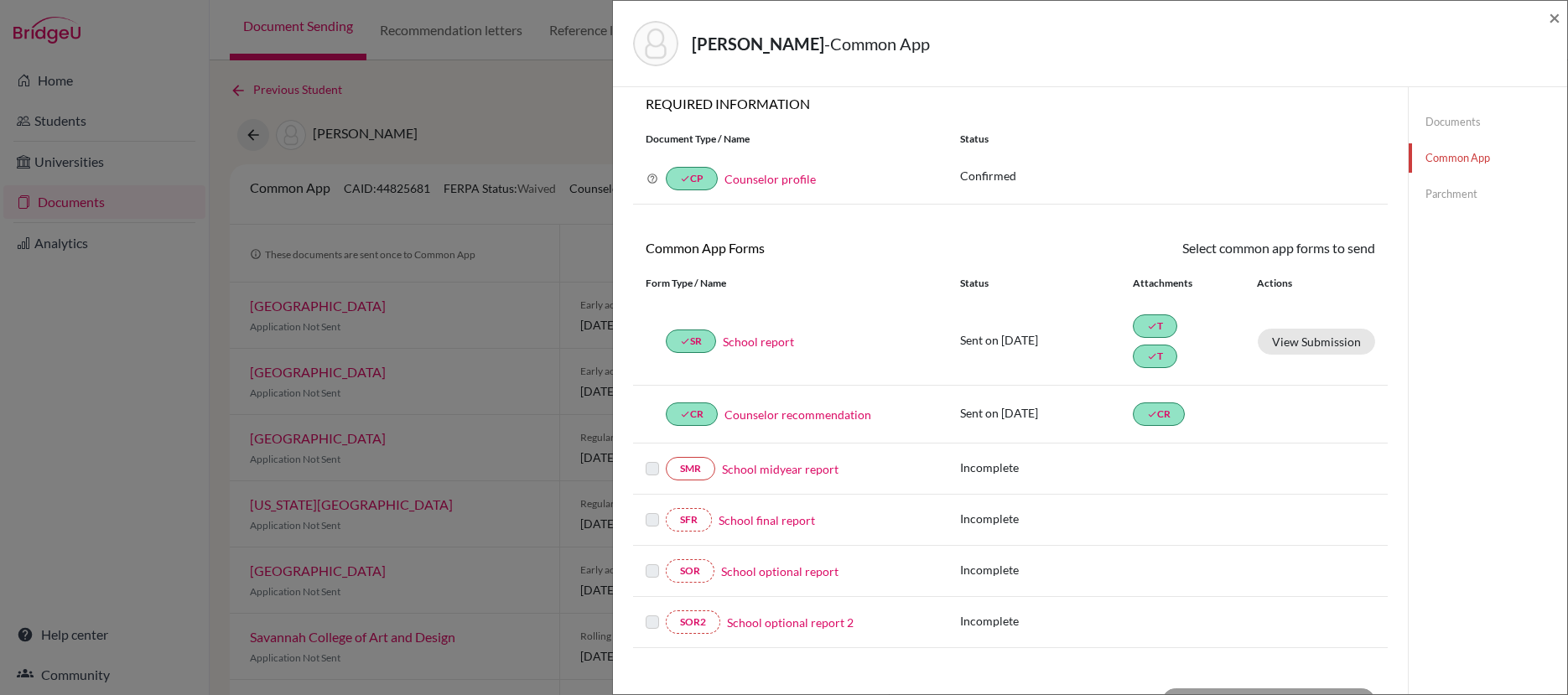
scroll to position [0, 0]
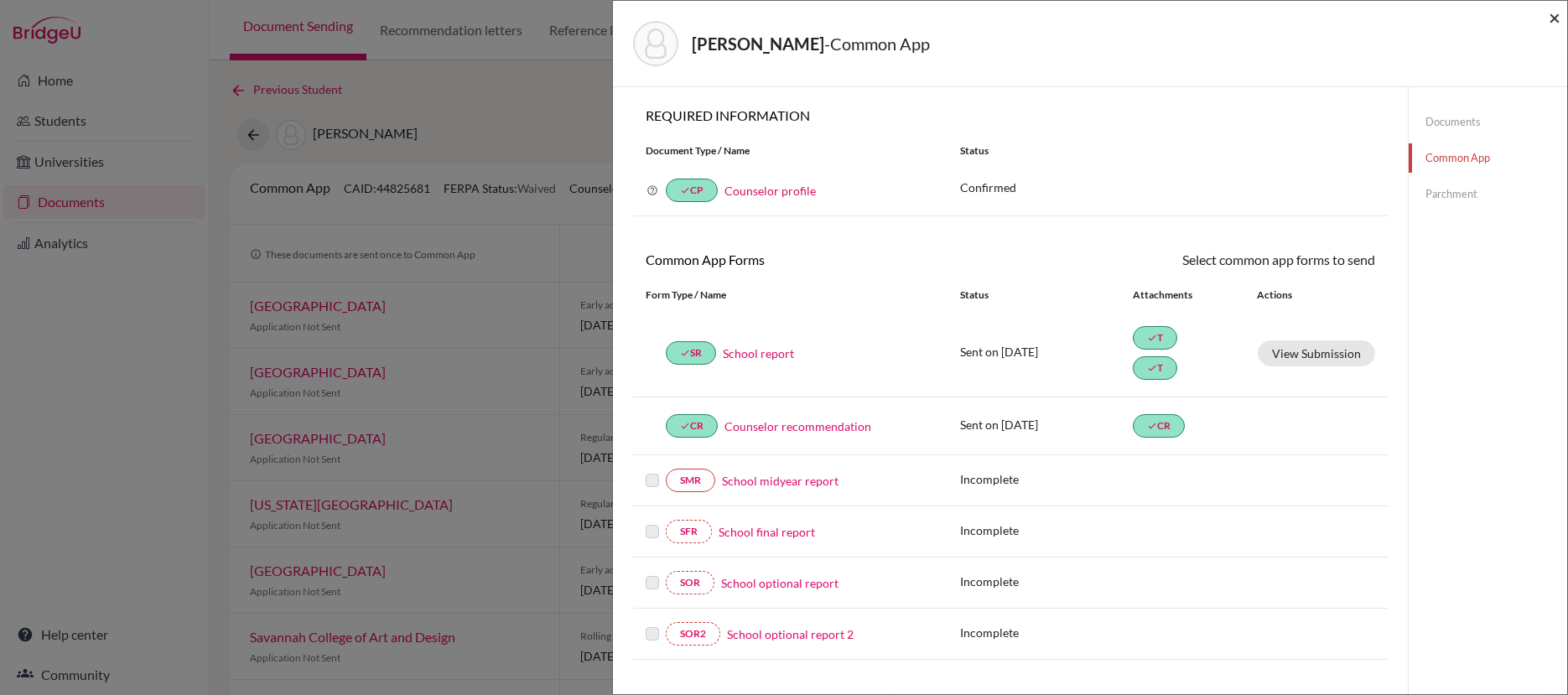
drag, startPoint x: 1559, startPoint y: 20, endPoint x: 1524, endPoint y: 60, distance: 53.2
click at [1559, 20] on span "×" at bounding box center [1555, 17] width 12 height 24
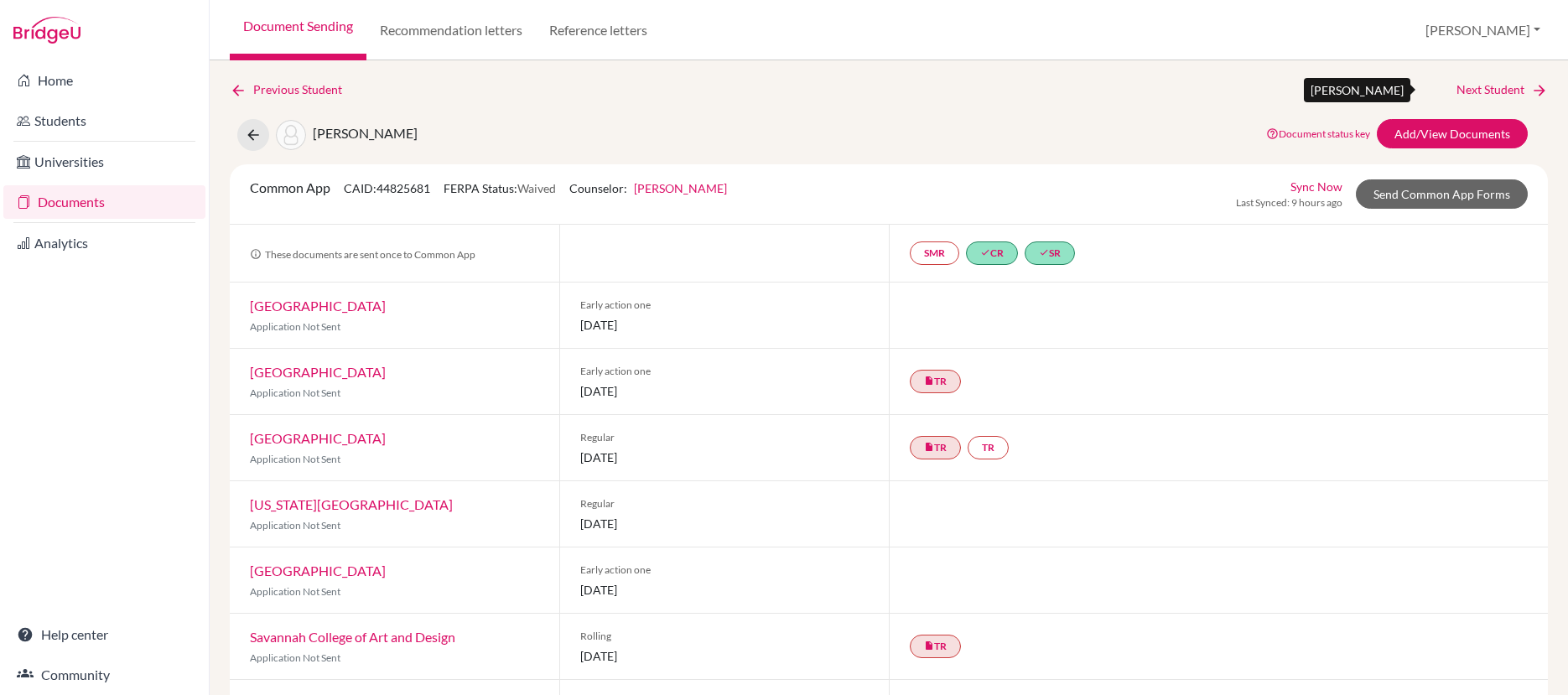
click at [1500, 90] on link "Next Student" at bounding box center [1502, 90] width 92 height 19
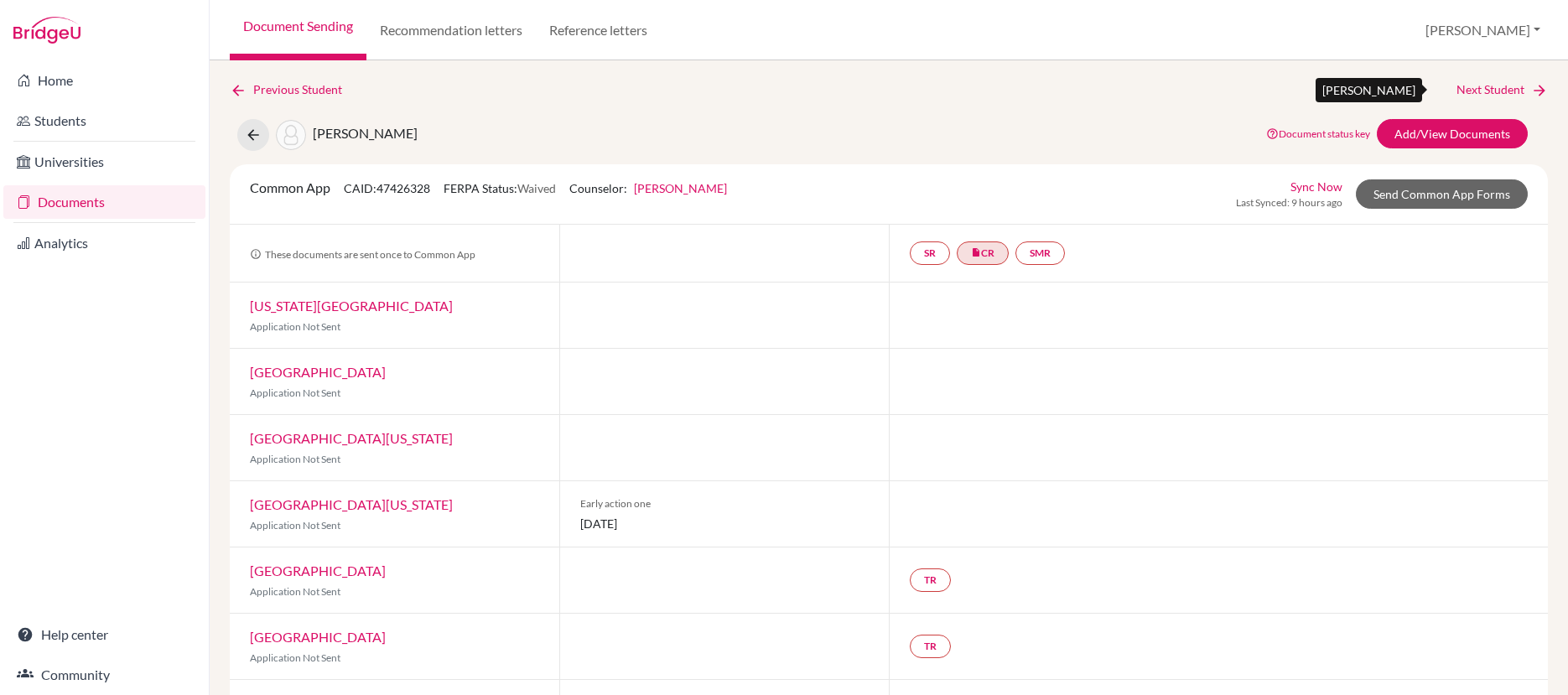
click at [1474, 92] on link "Next Student" at bounding box center [1502, 90] width 92 height 19
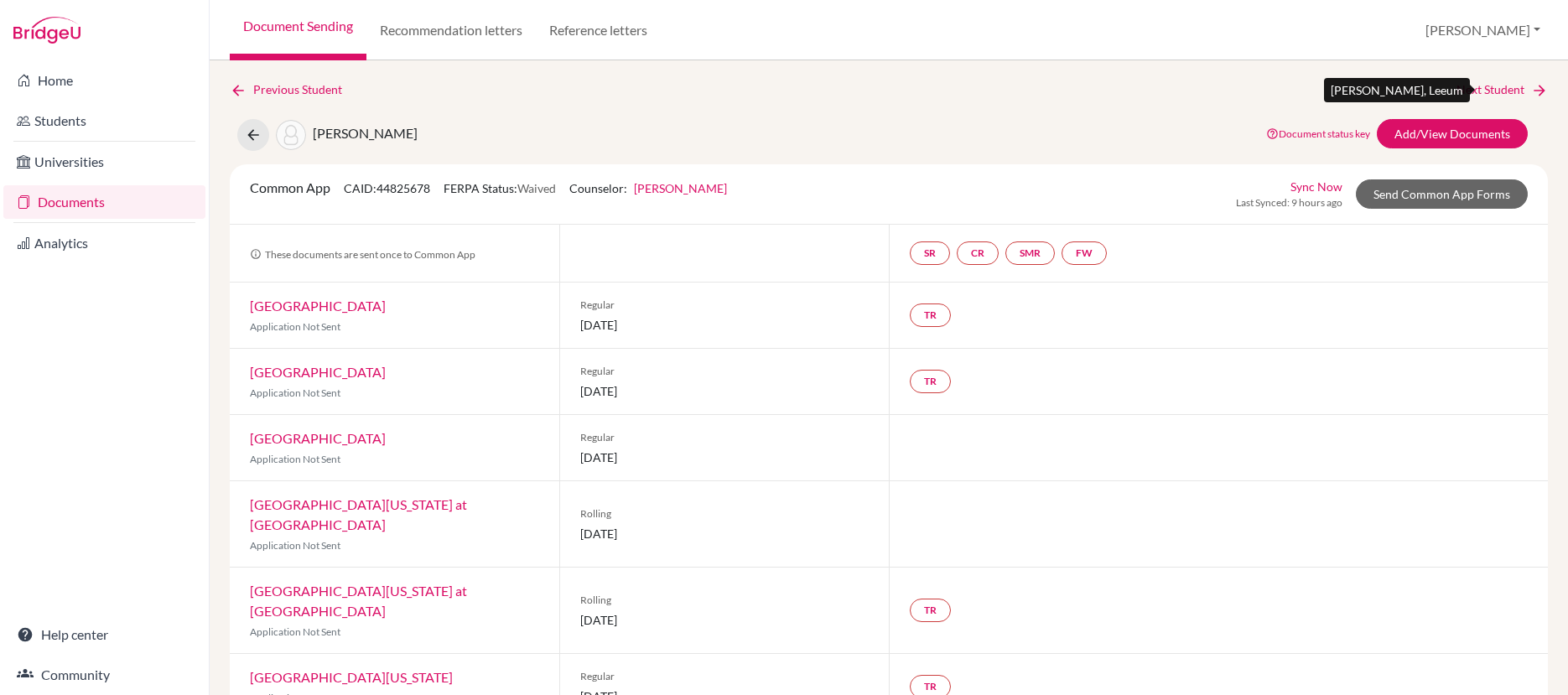
click at [1491, 85] on link "Next Student" at bounding box center [1502, 90] width 92 height 19
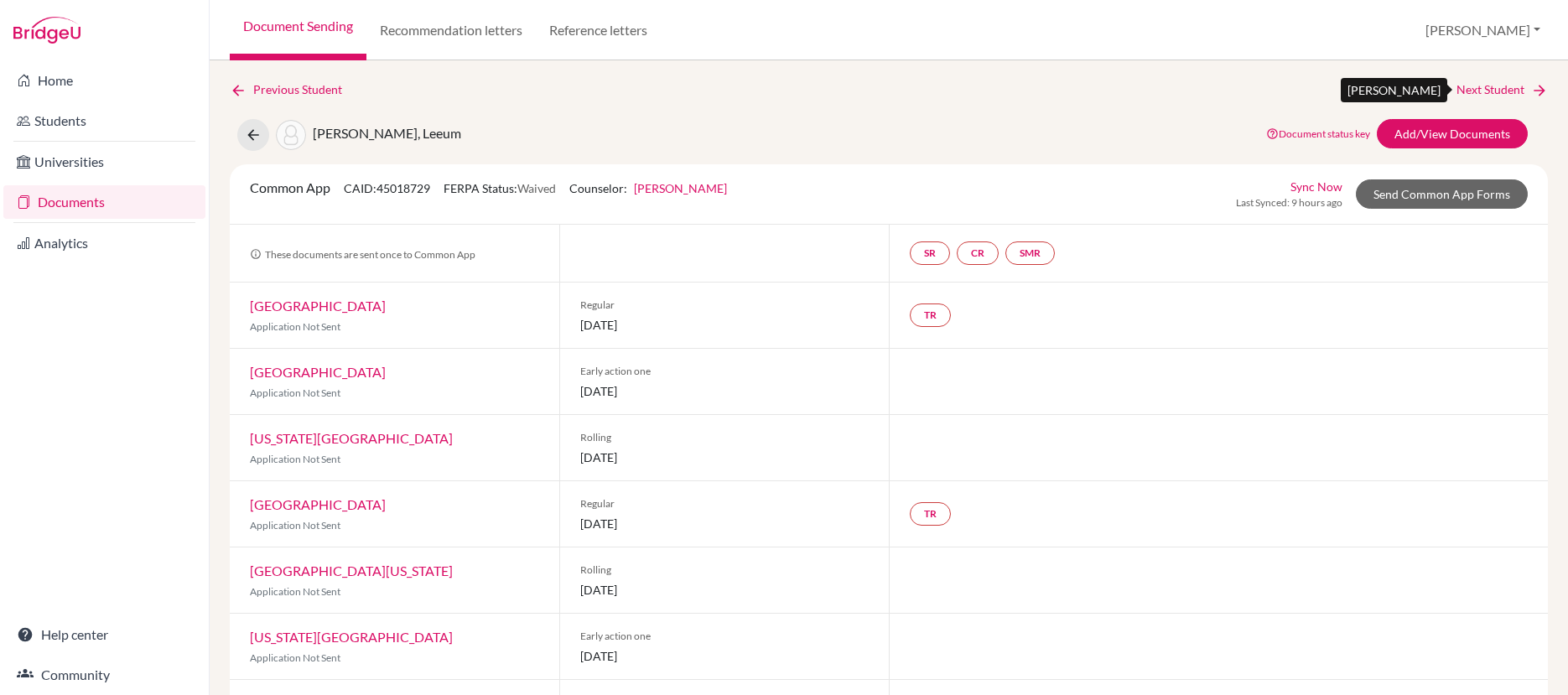
click at [1470, 91] on link "Next Student" at bounding box center [1502, 90] width 92 height 19
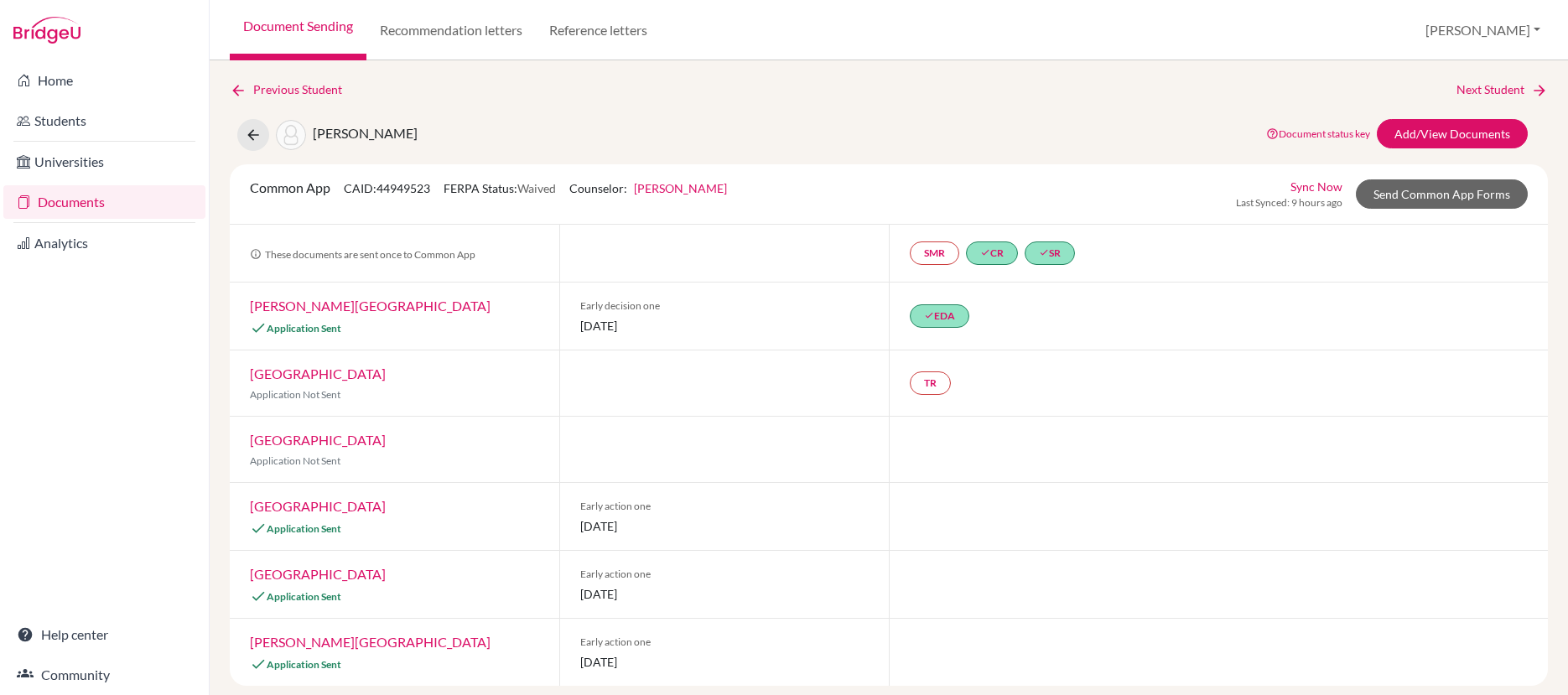
scroll to position [11, 0]
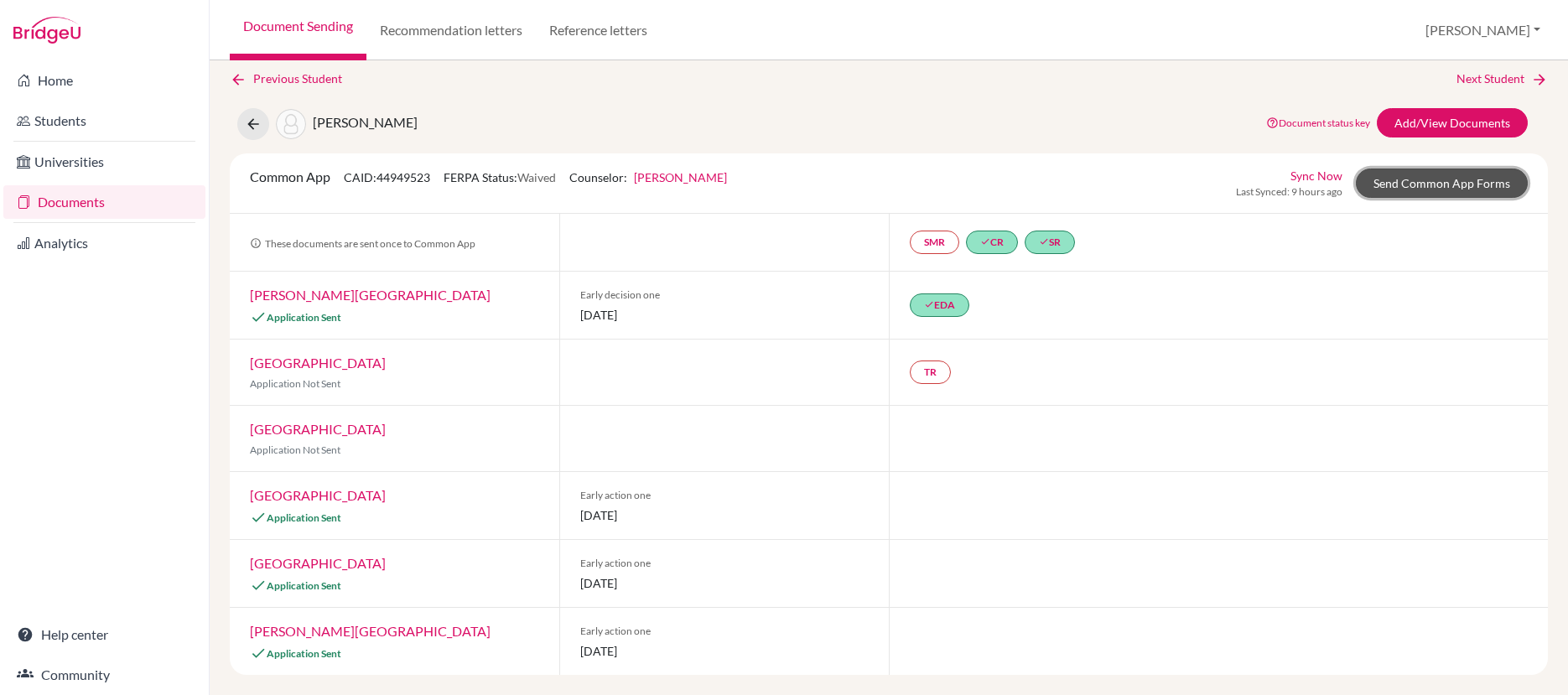
click at [1438, 185] on link "Send Common App Forms" at bounding box center [1441, 183] width 172 height 29
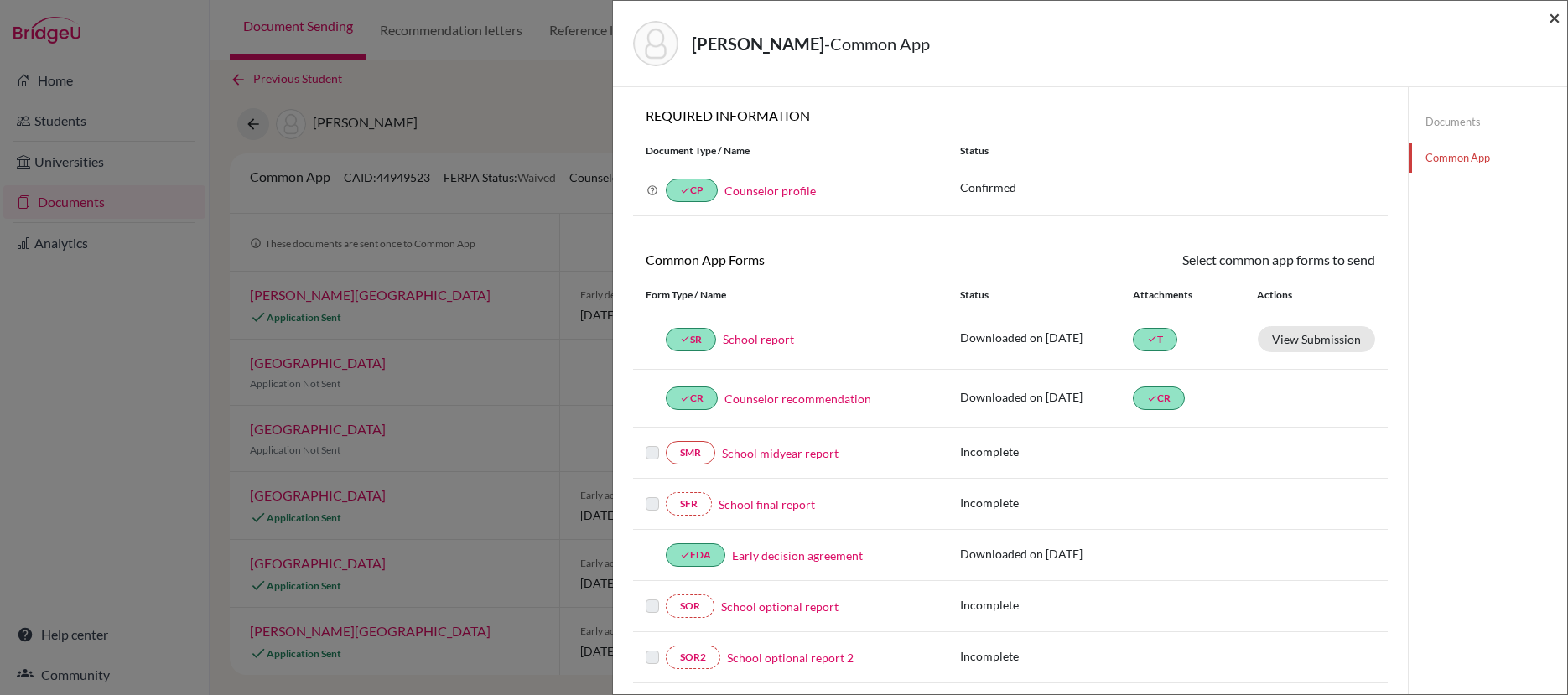
click at [1554, 20] on span "×" at bounding box center [1555, 17] width 12 height 24
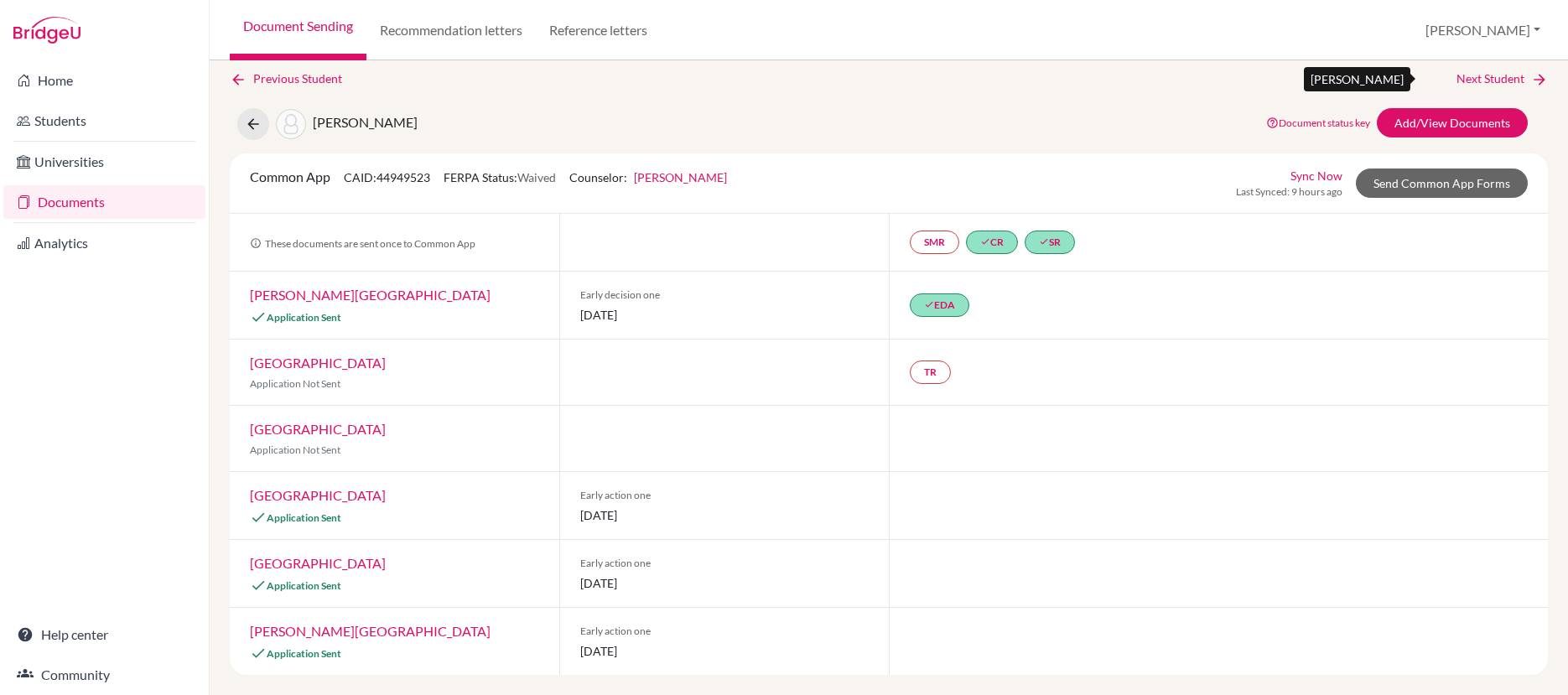
click at [1505, 76] on link "Next Student" at bounding box center [1502, 79] width 92 height 19
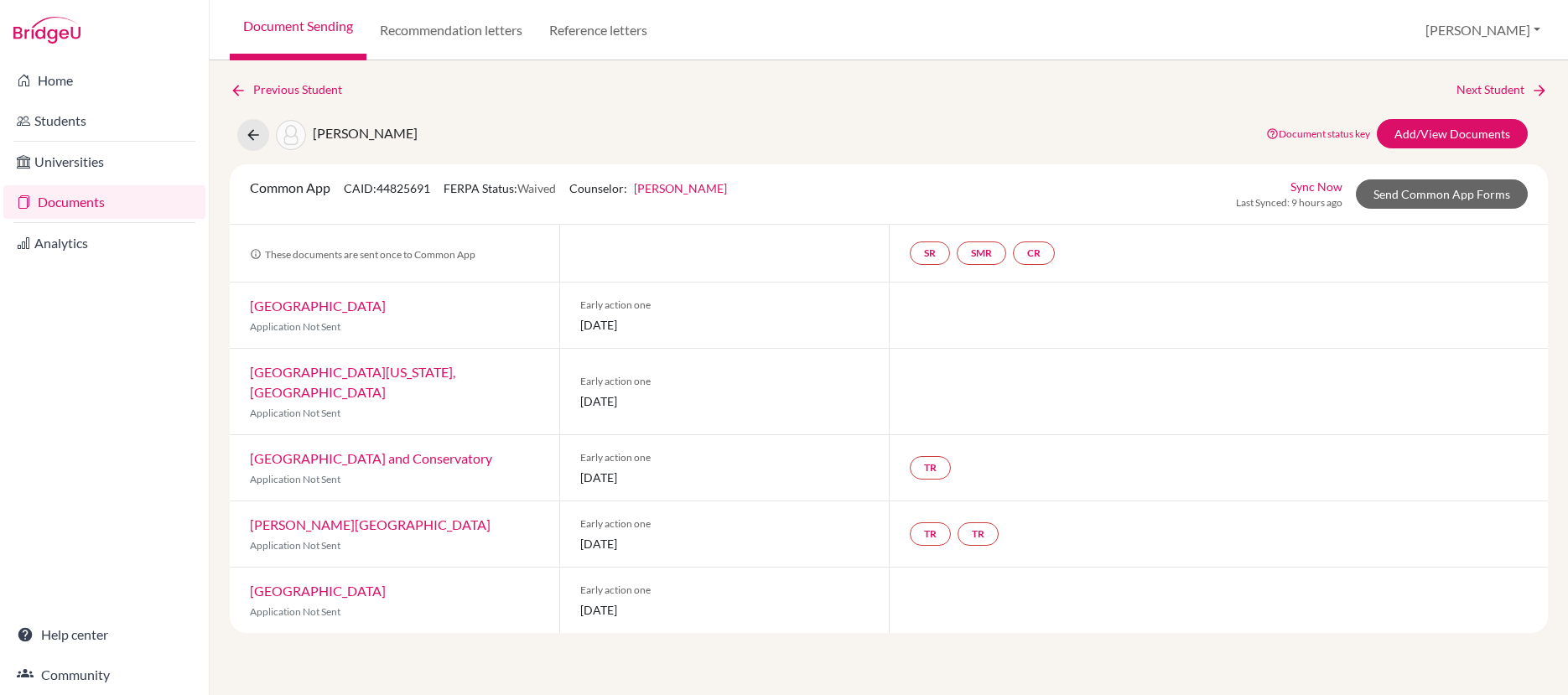
click at [99, 204] on link "Documents" at bounding box center [105, 202] width 202 height 34
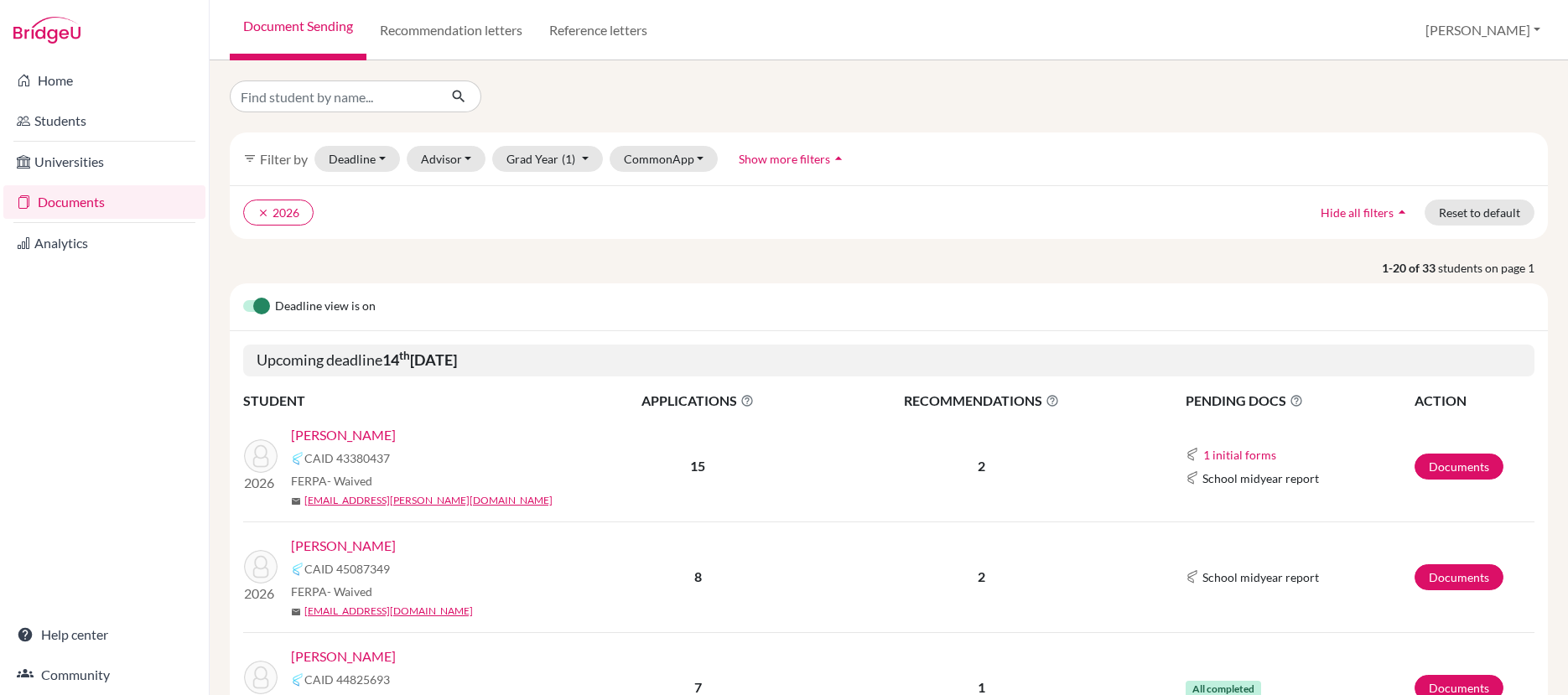
click at [331, 436] on link "[PERSON_NAME]" at bounding box center [343, 435] width 105 height 20
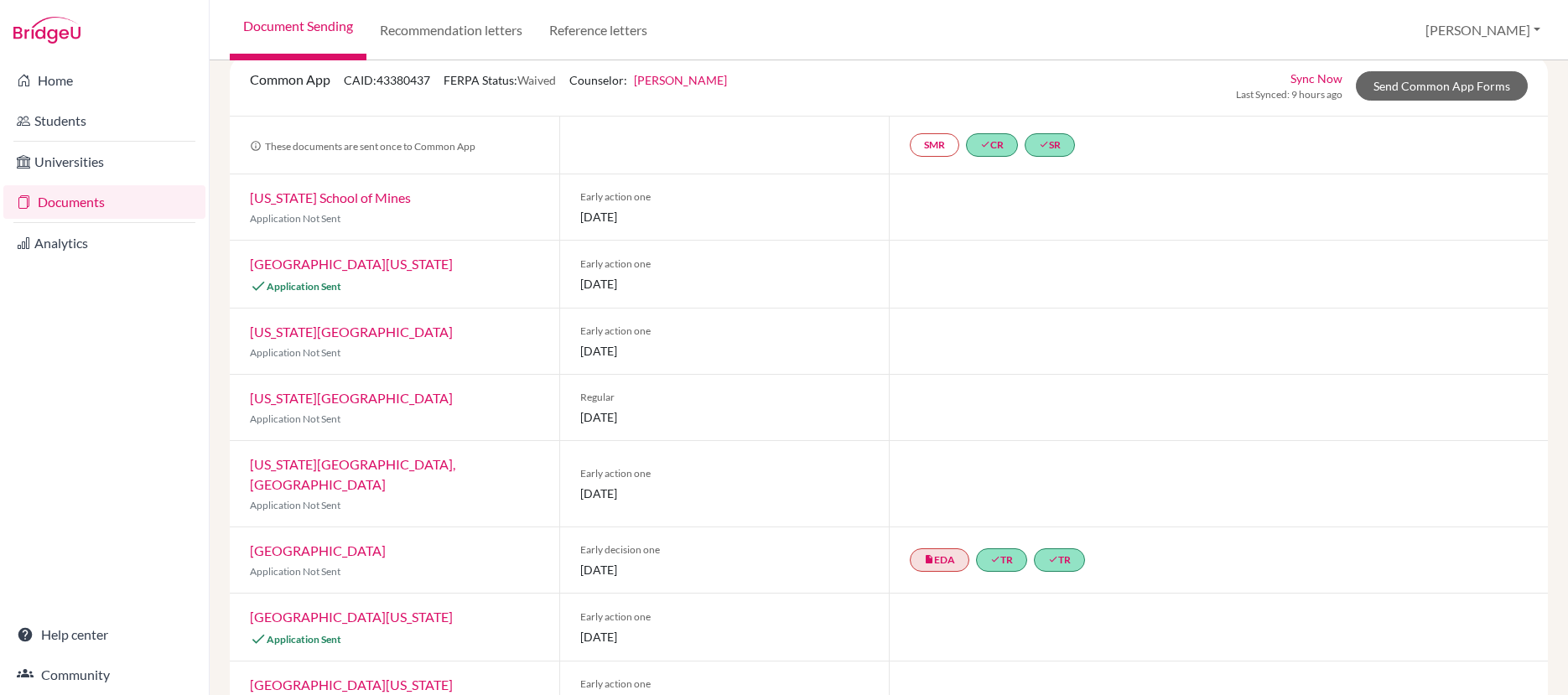
scroll to position [111, 0]
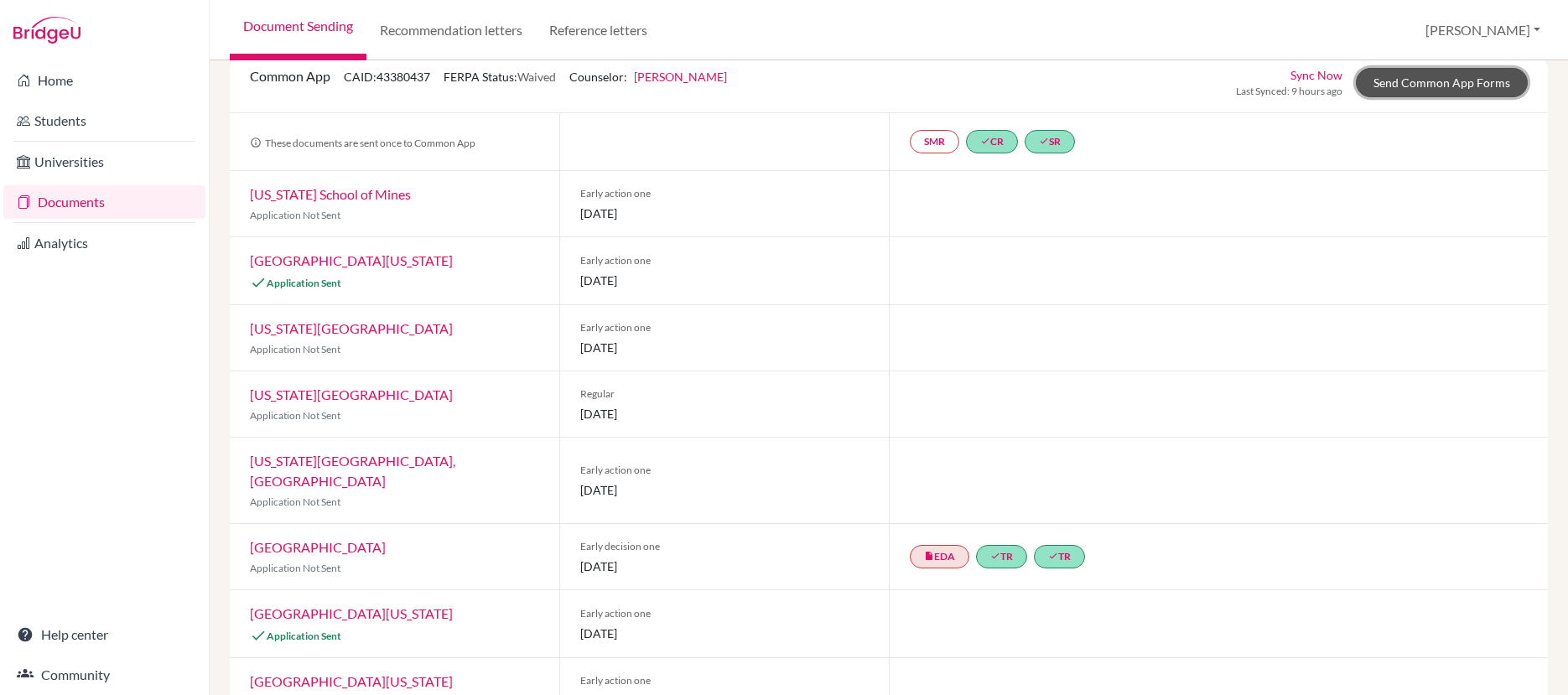
click at [1445, 88] on link "Send Common App Forms" at bounding box center [1441, 81] width 172 height 29
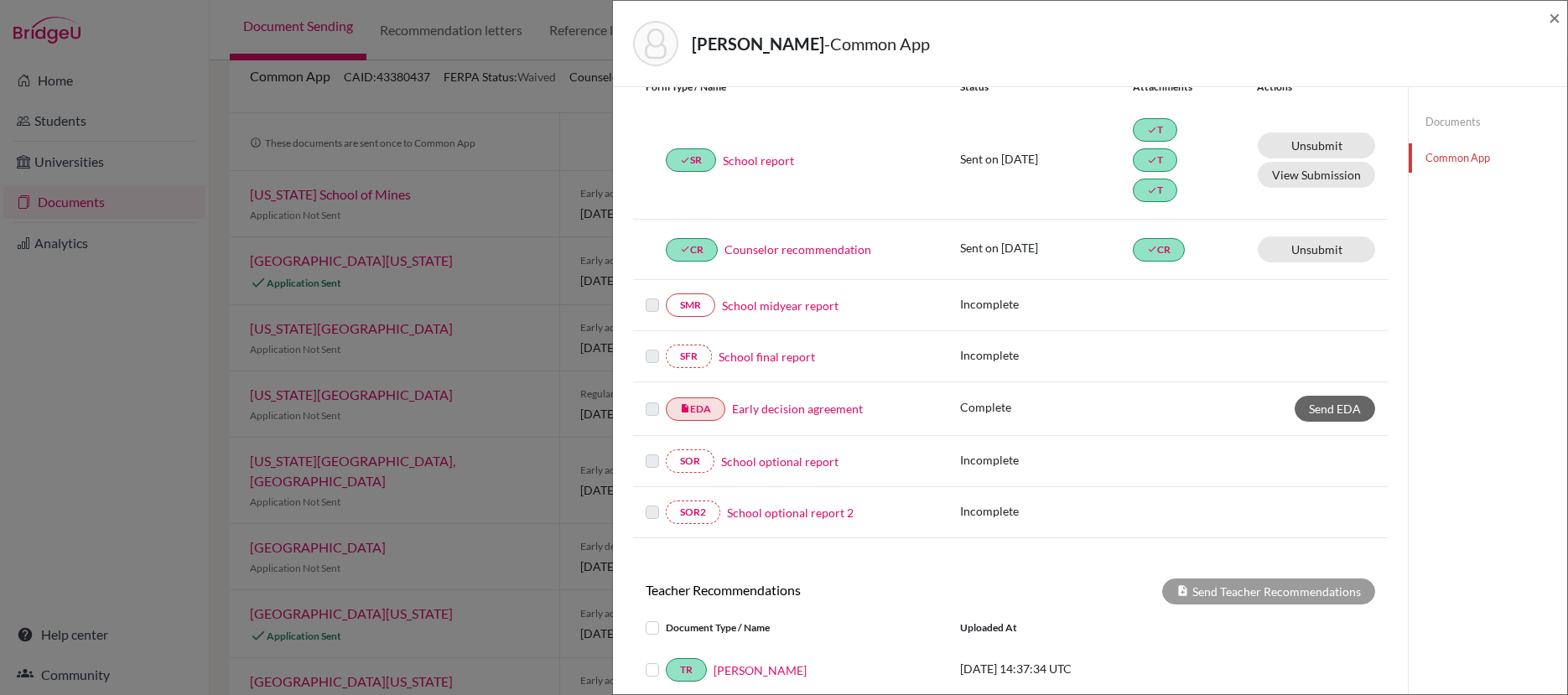
scroll to position [441, 0]
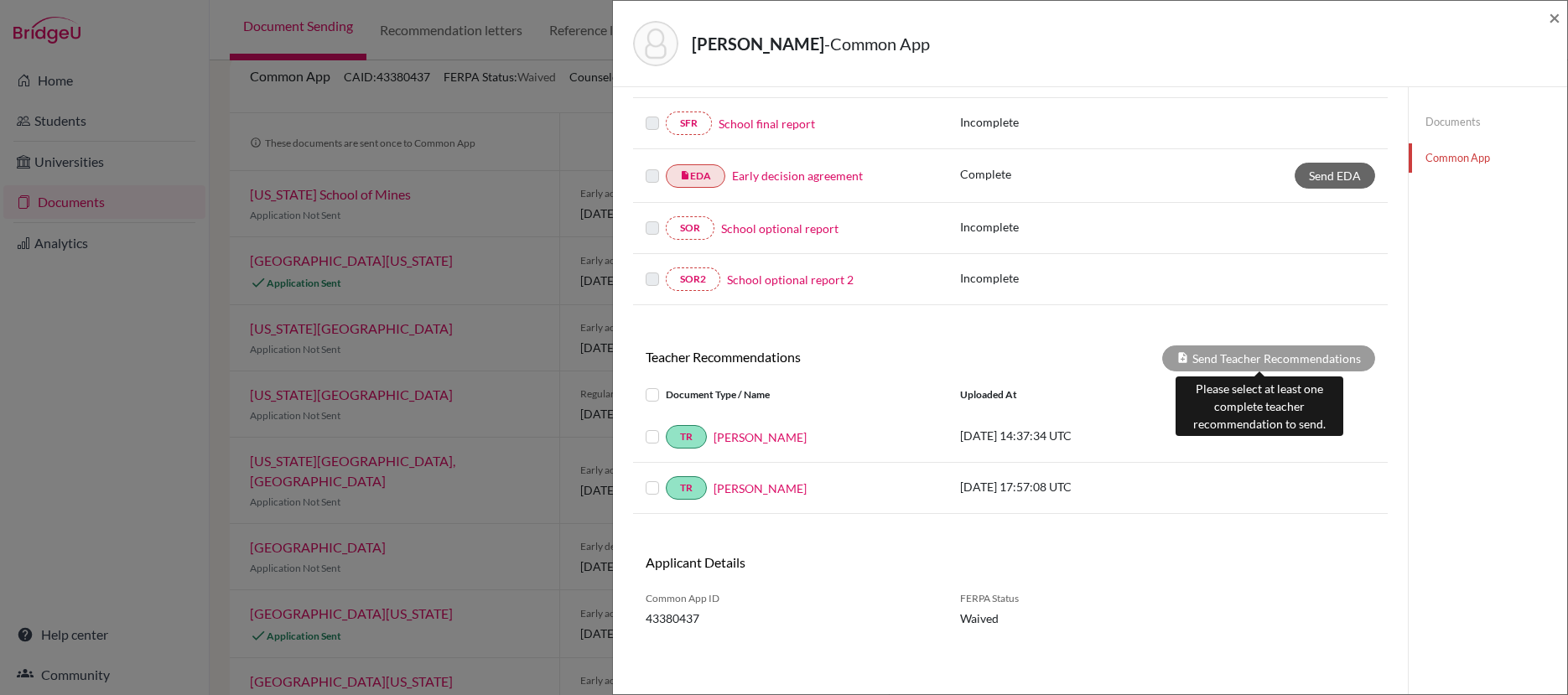
click at [1270, 350] on div "Send Teacher Recommendations" at bounding box center [1268, 359] width 213 height 26
click at [665, 478] on label at bounding box center [665, 478] width 0 height 0
click at [0, 0] on input "checkbox" at bounding box center [0, 0] width 0 height 0
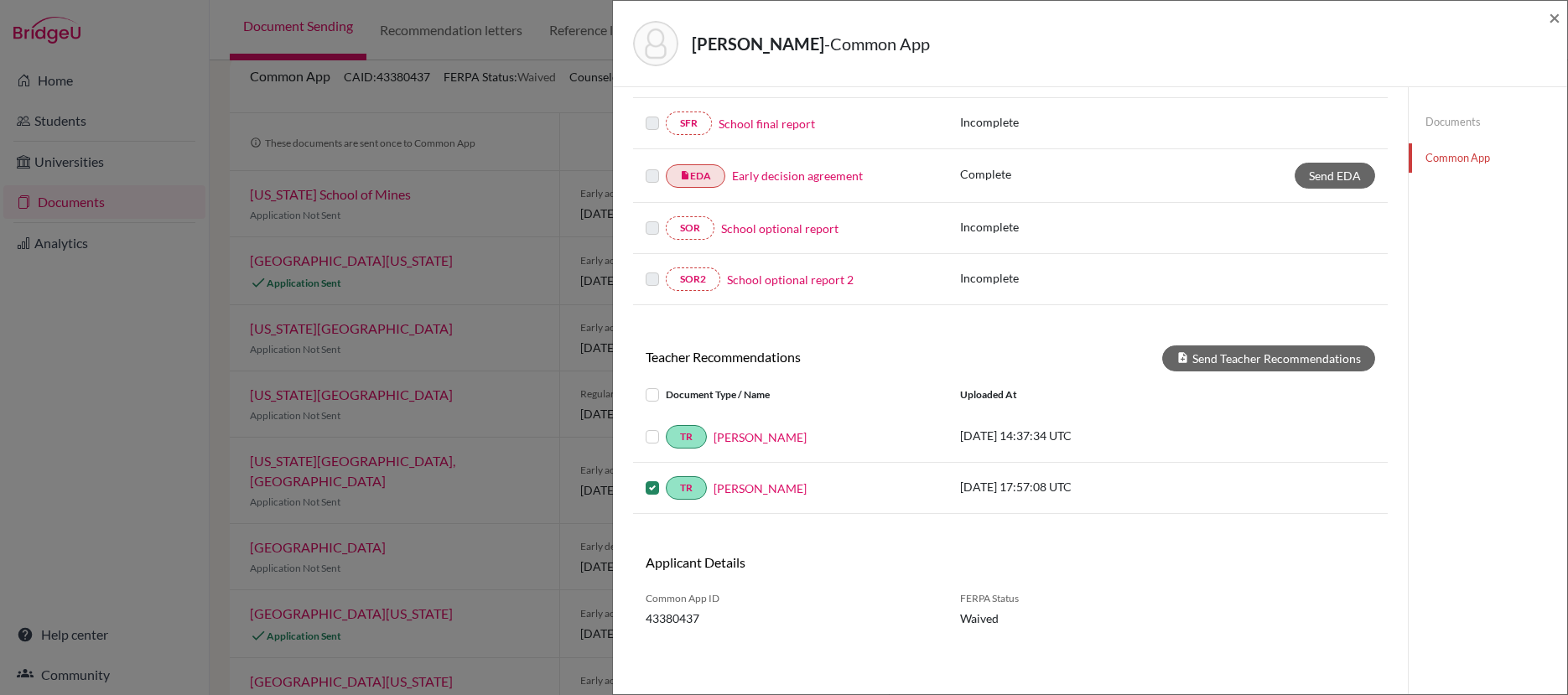
click at [665, 426] on label at bounding box center [665, 426] width 0 height 0
click at [0, 0] on input "checkbox" at bounding box center [0, 0] width 0 height 0
click at [1202, 354] on button "Send Teacher Recommendations" at bounding box center [1268, 359] width 213 height 26
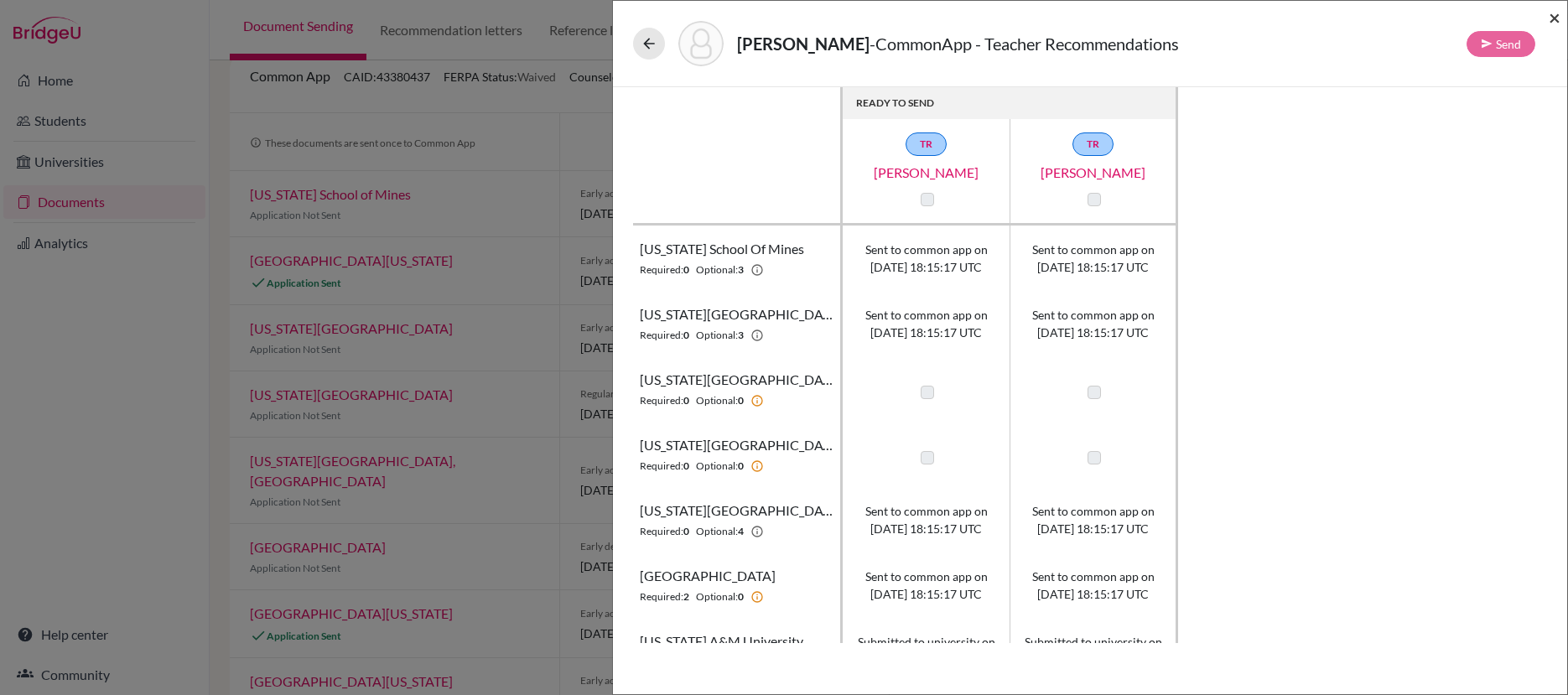
drag, startPoint x: 1552, startPoint y: 20, endPoint x: 1543, endPoint y: 31, distance: 14.2
click at [1551, 22] on span "×" at bounding box center [1555, 17] width 12 height 24
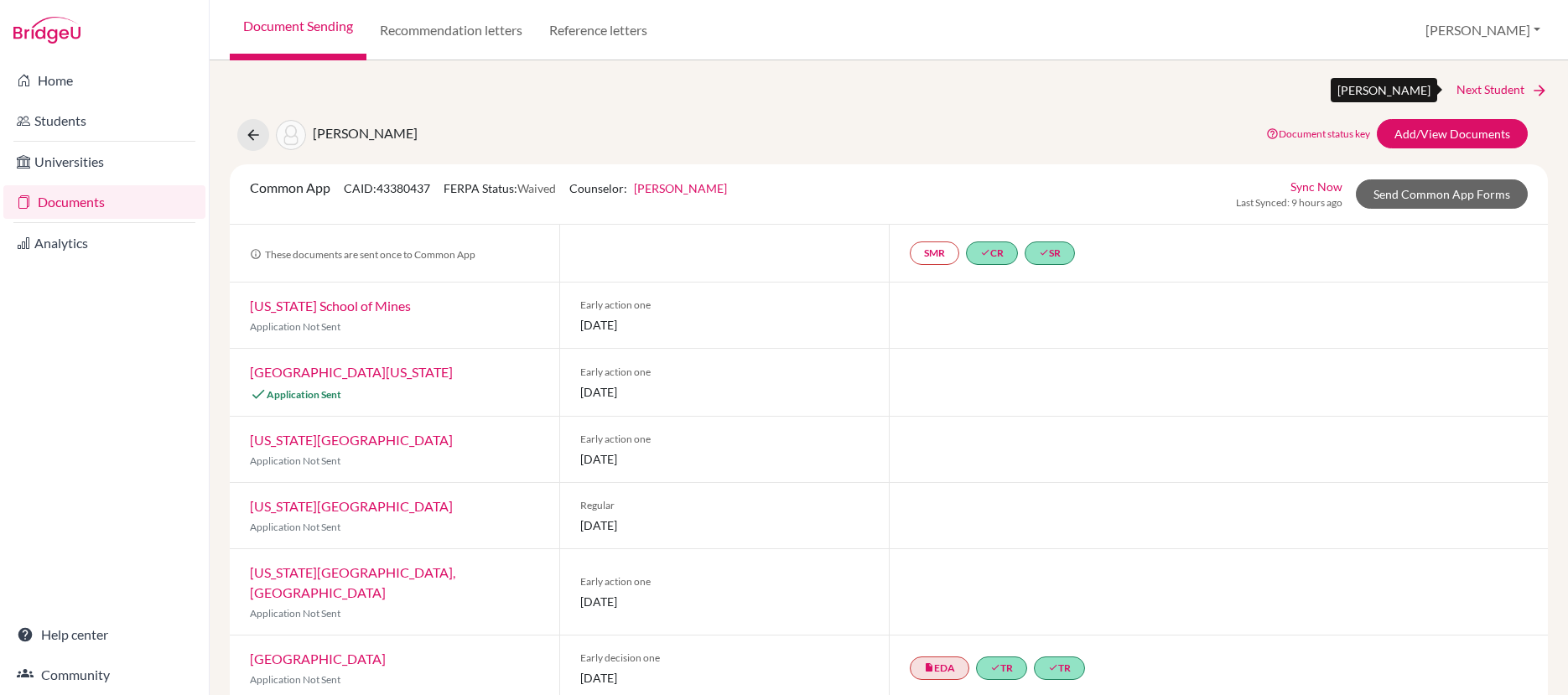
click at [1486, 87] on link "Next Student" at bounding box center [1502, 90] width 92 height 19
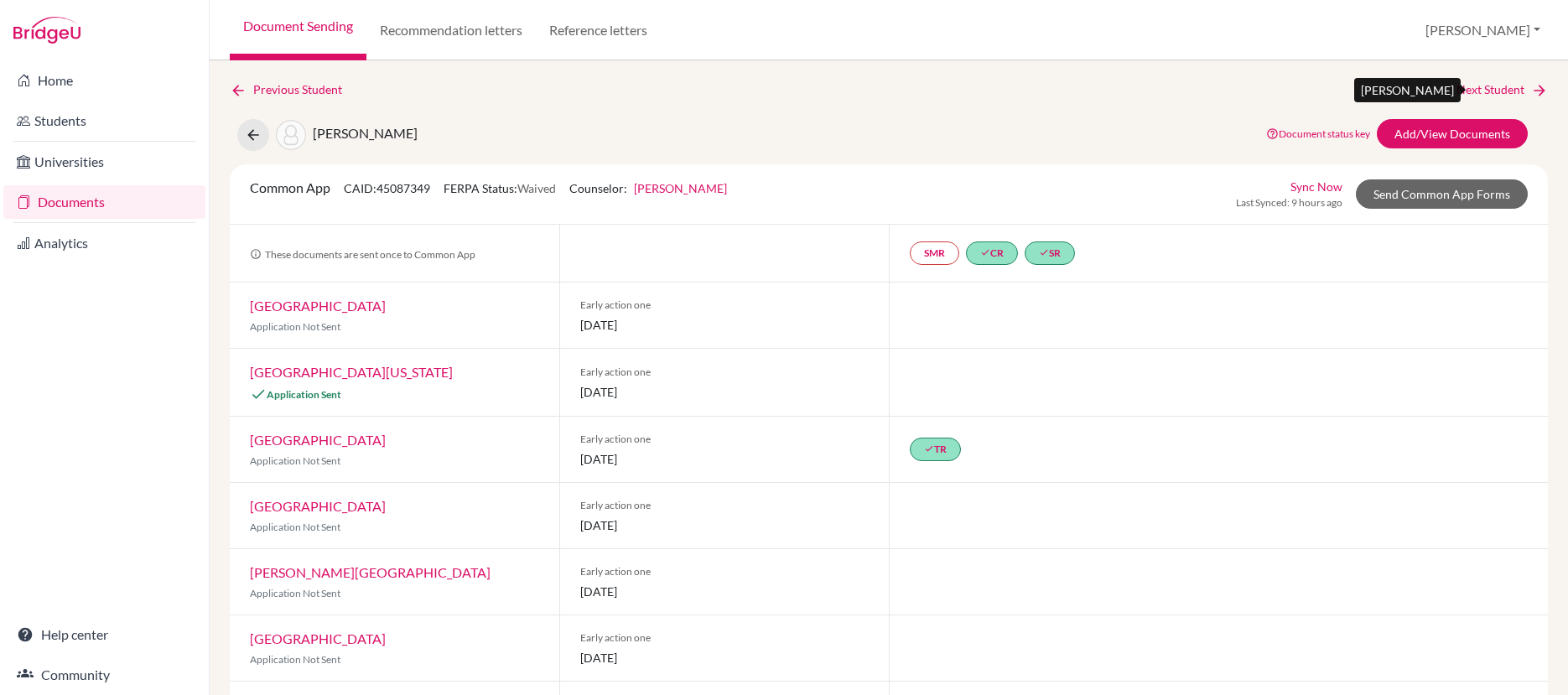
click at [1493, 91] on link "Next Student" at bounding box center [1502, 90] width 92 height 19
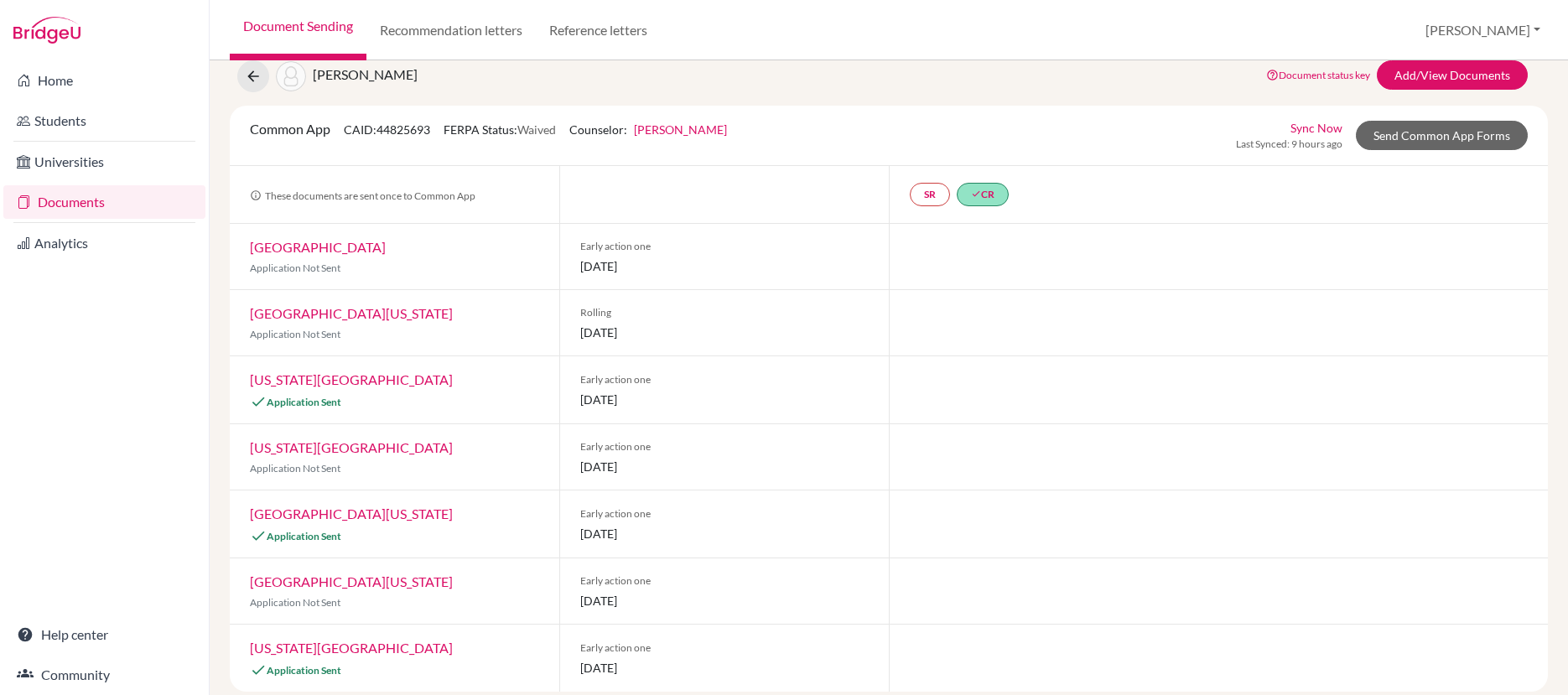
scroll to position [76, 0]
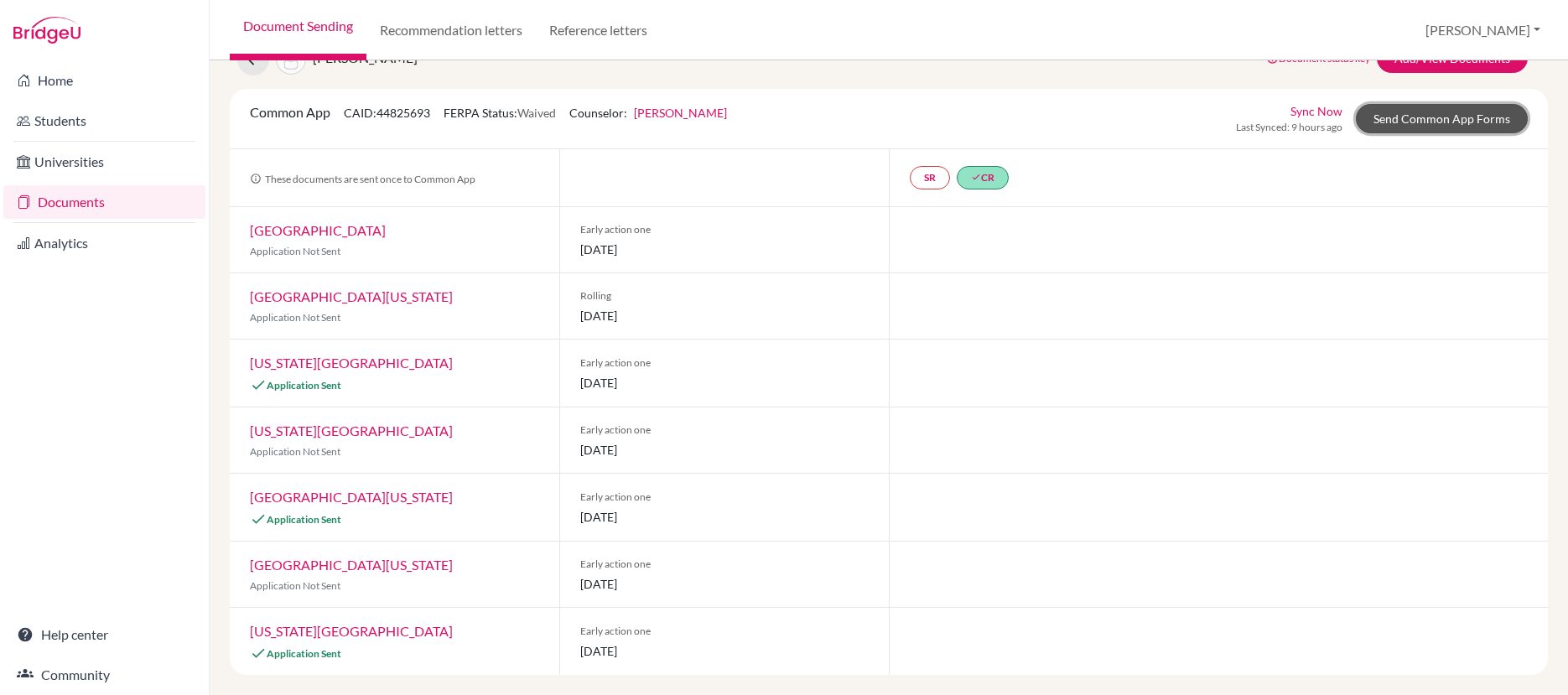
click at [1422, 124] on link "Send Common App Forms" at bounding box center [1441, 118] width 172 height 29
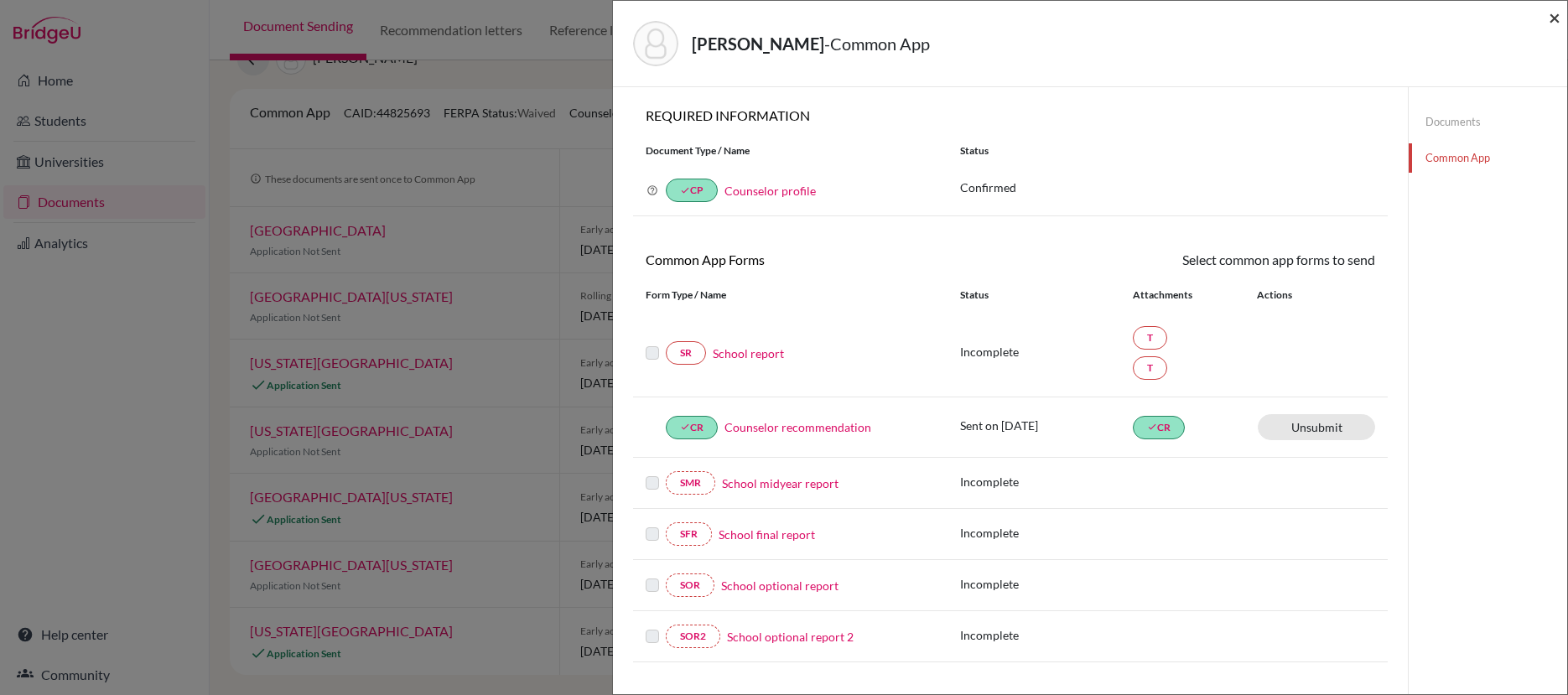
click at [1554, 20] on span "×" at bounding box center [1555, 17] width 12 height 24
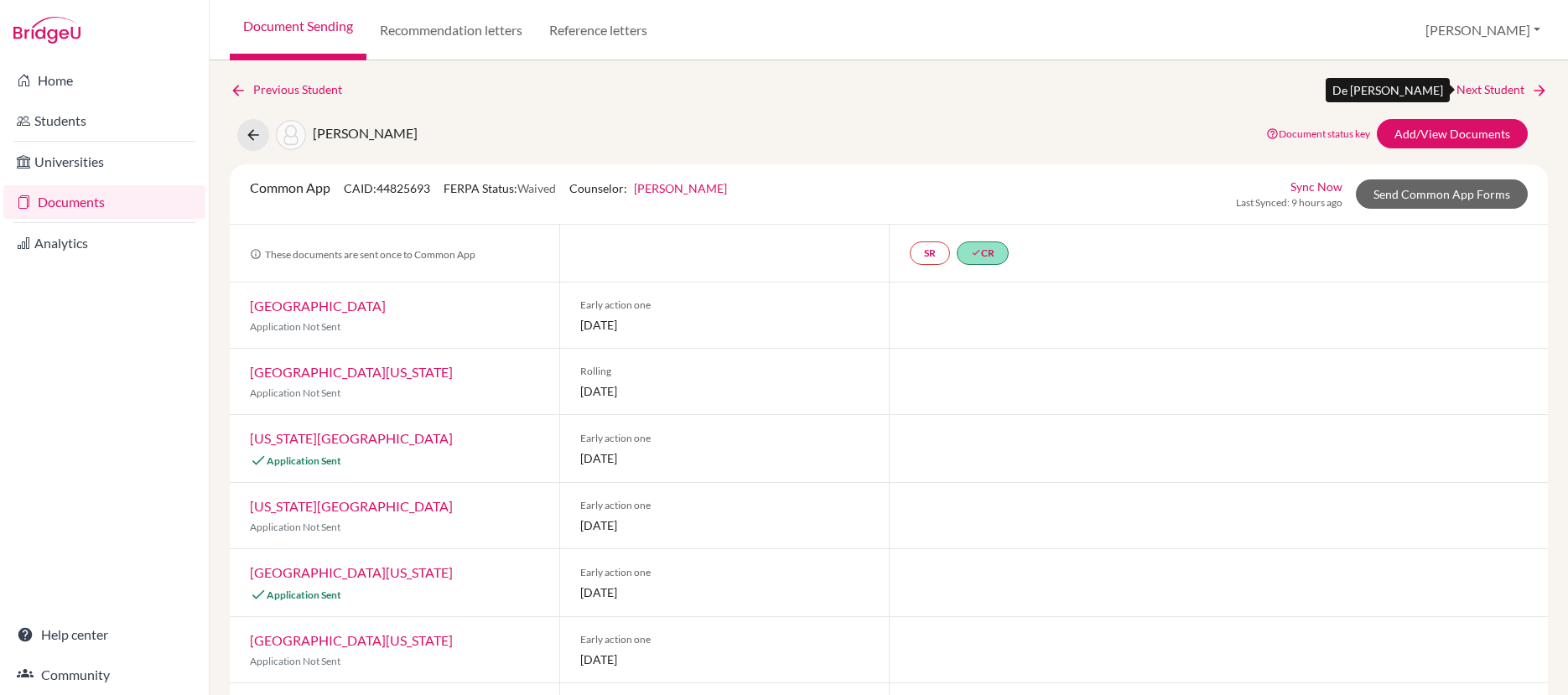
click at [1494, 87] on link "Next Student" at bounding box center [1502, 90] width 92 height 19
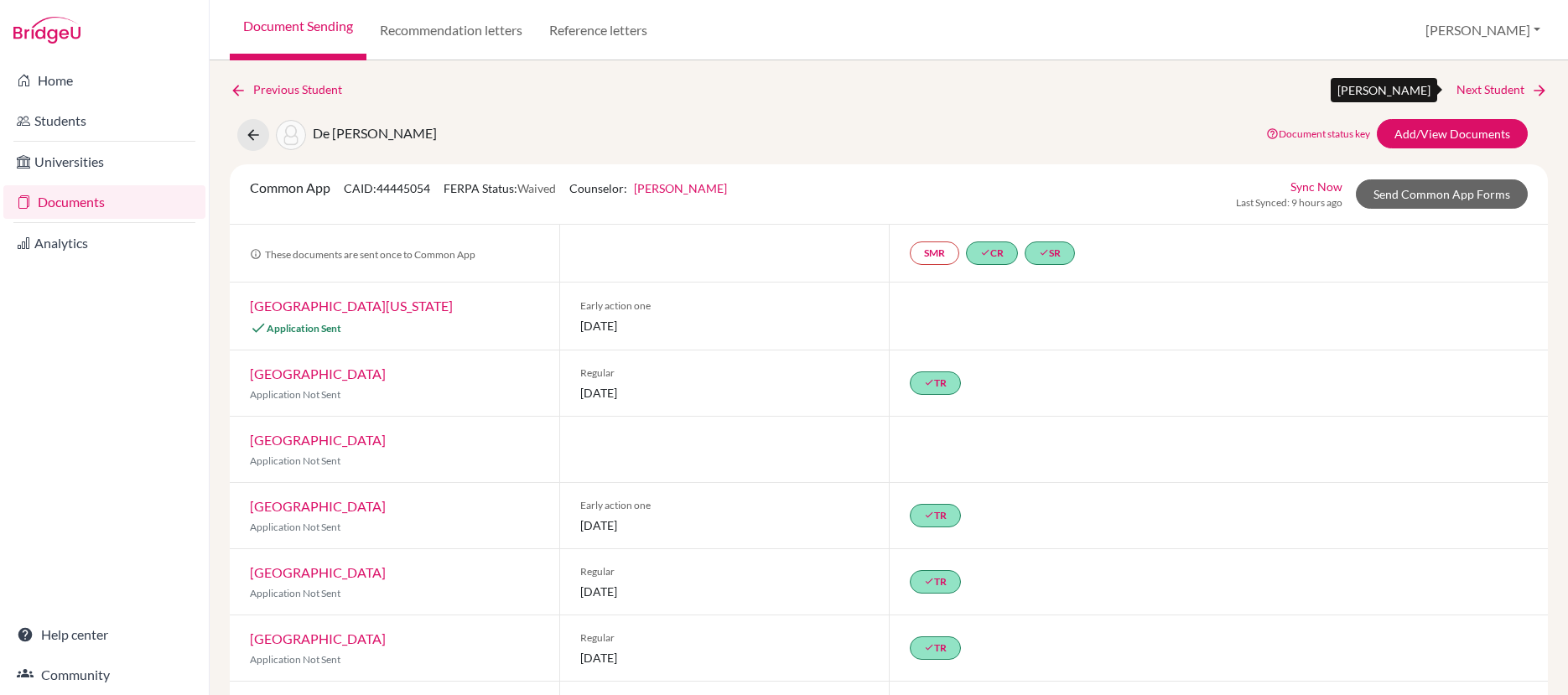
click at [1492, 89] on link "Next Student" at bounding box center [1502, 90] width 92 height 19
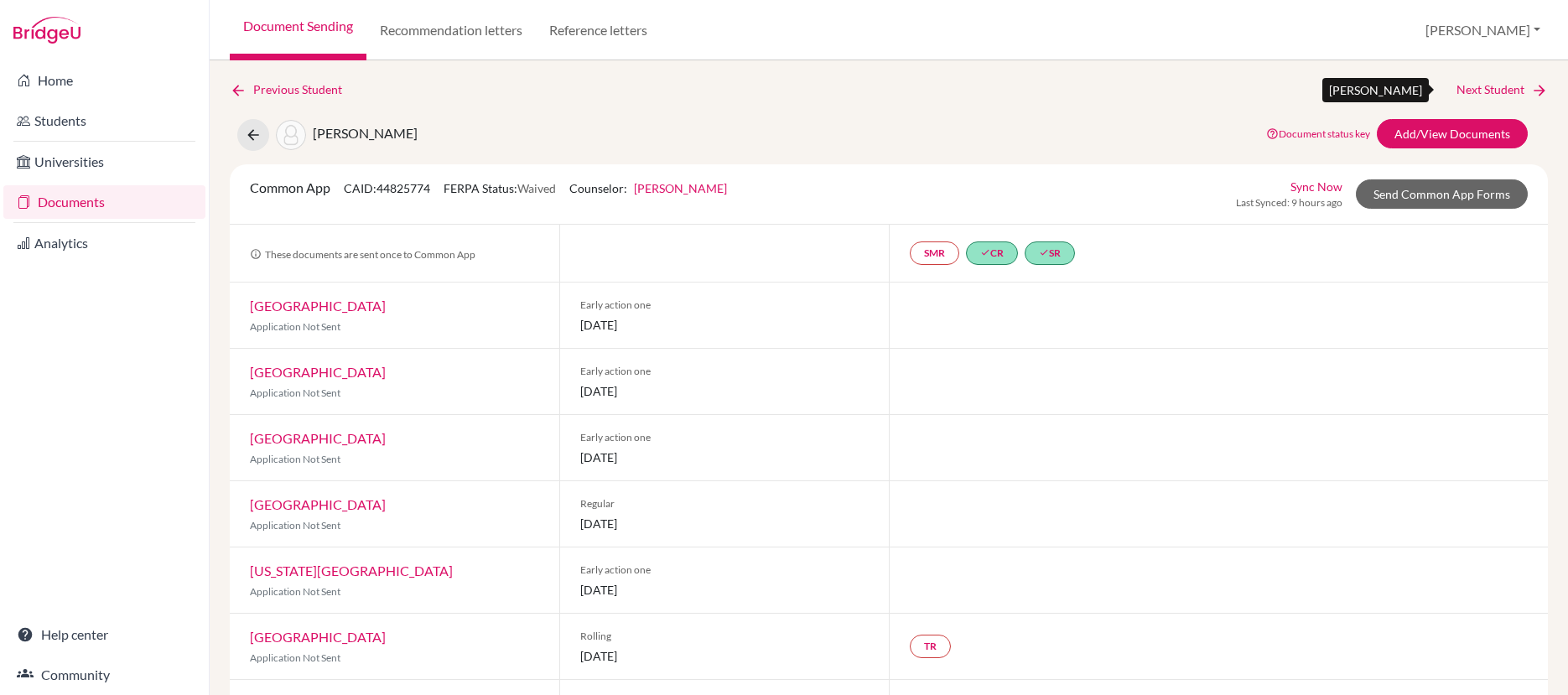
click at [1500, 91] on link "Next Student" at bounding box center [1502, 90] width 92 height 19
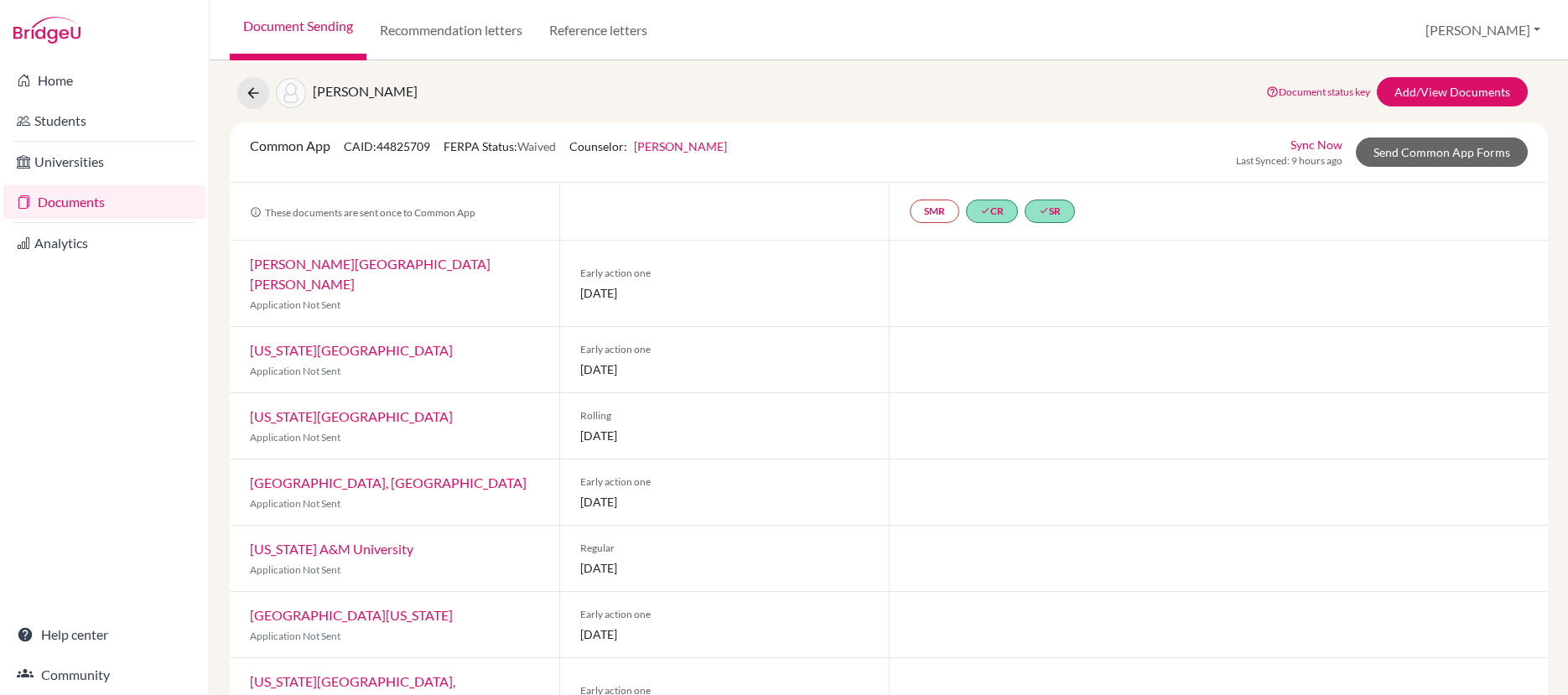
scroll to position [38, 0]
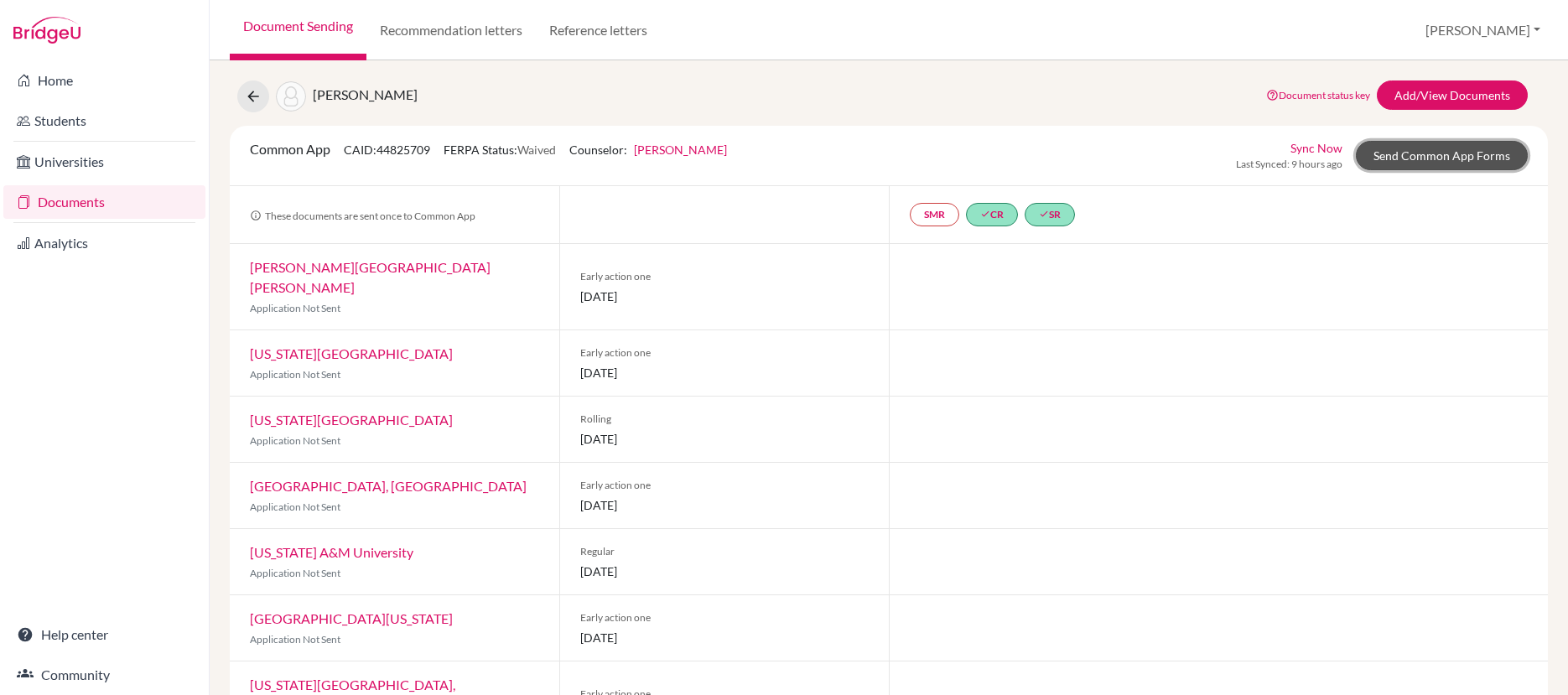
click at [1441, 155] on link "Send Common App Forms" at bounding box center [1441, 155] width 172 height 29
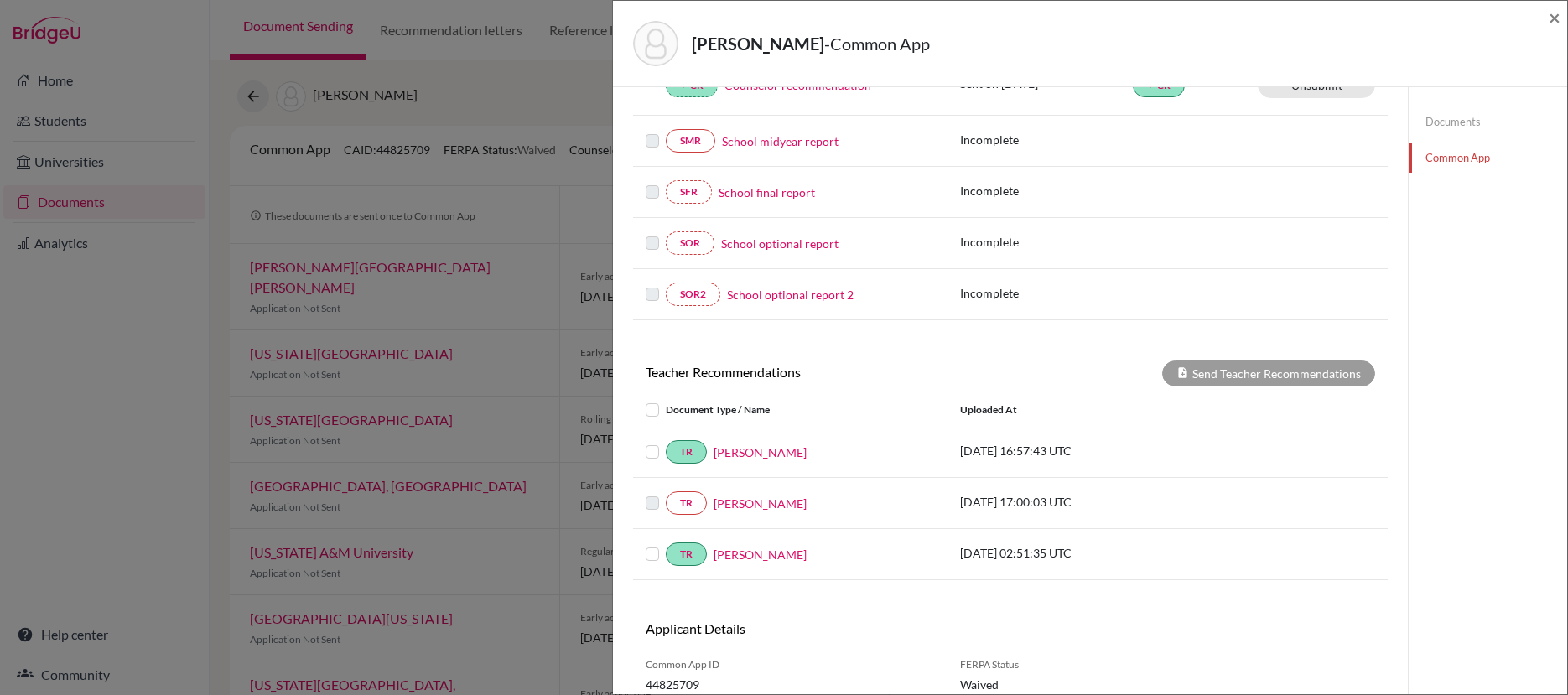
scroll to position [410, 0]
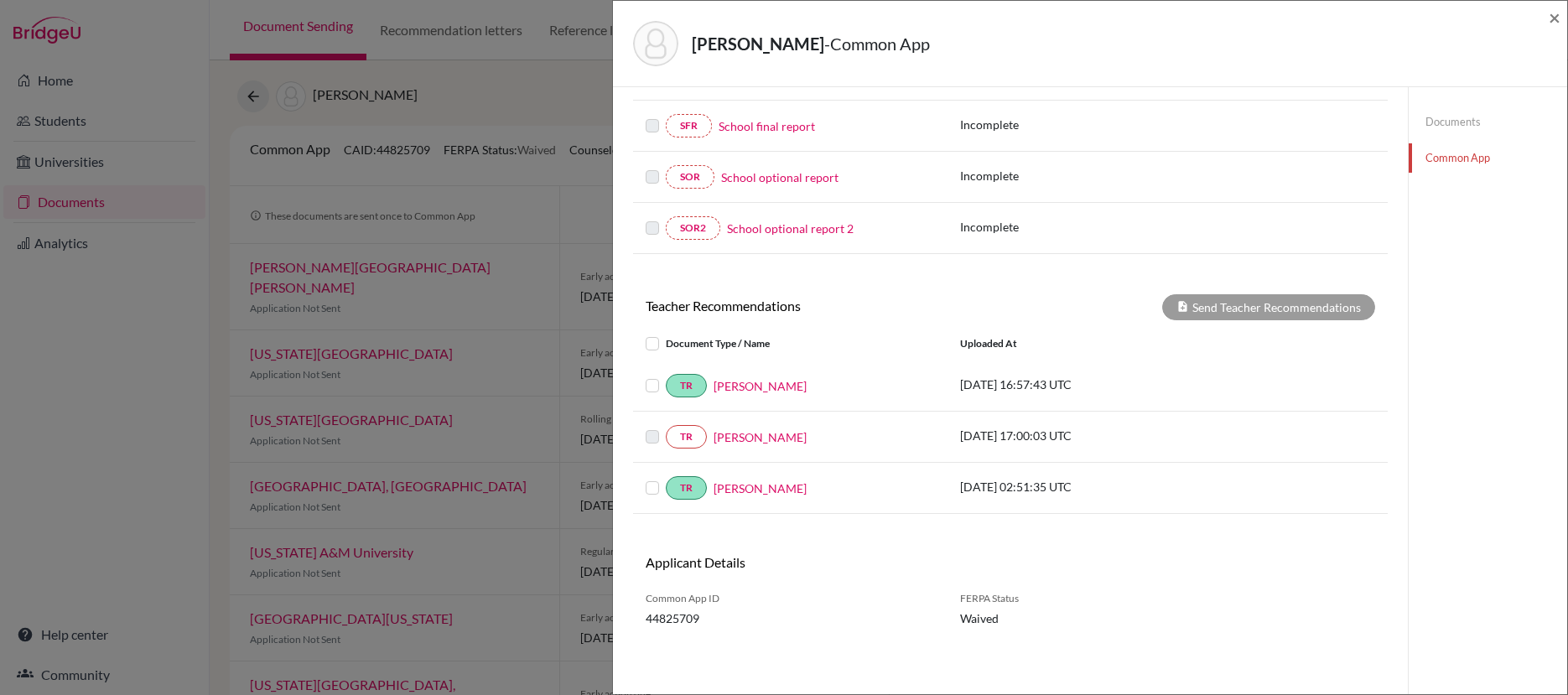
click at [665, 376] on label at bounding box center [665, 376] width 0 height 0
click at [0, 0] on input "checkbox" at bounding box center [0, 0] width 0 height 0
click at [1214, 315] on button "Send Teacher Recommendations" at bounding box center [1268, 307] width 213 height 26
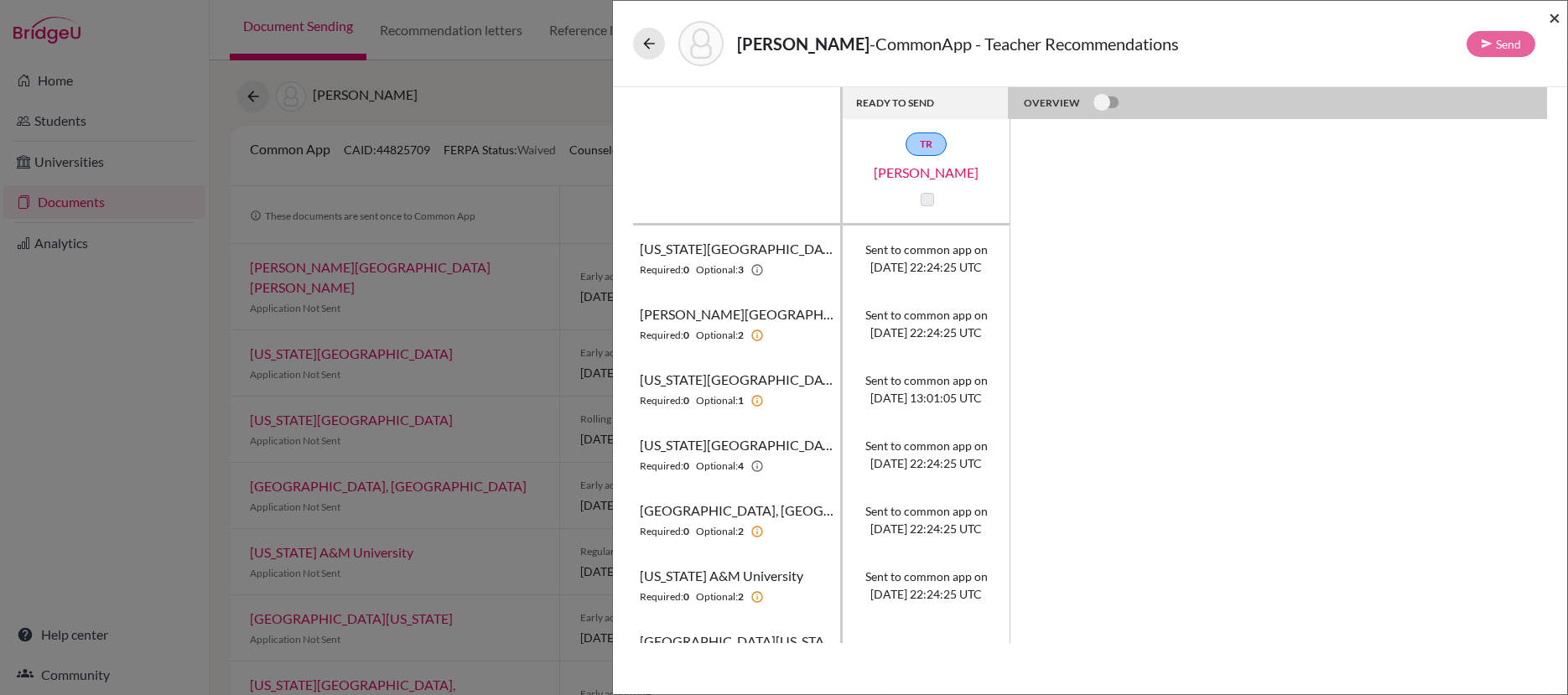
click at [1559, 22] on span "×" at bounding box center [1555, 17] width 12 height 24
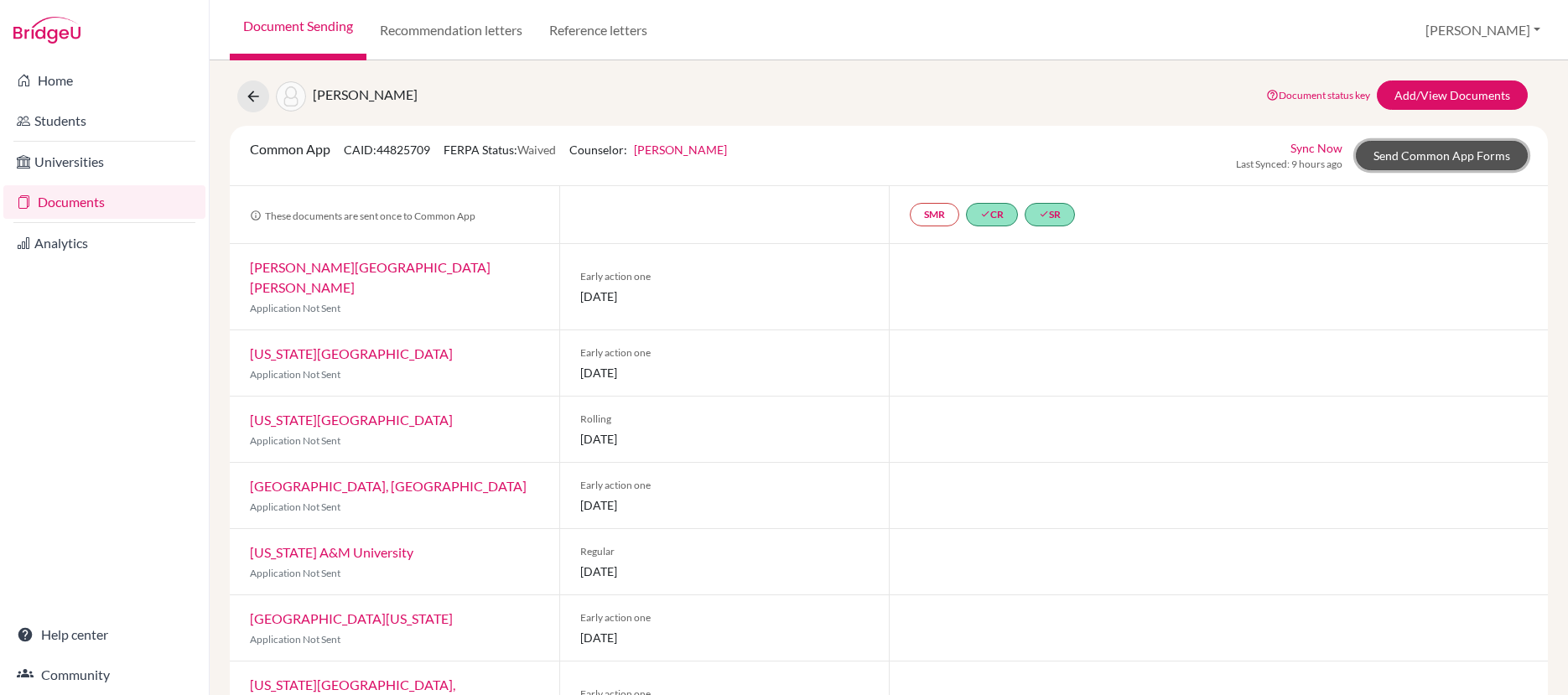
click at [1433, 147] on link "Send Common App Forms" at bounding box center [1441, 155] width 172 height 29
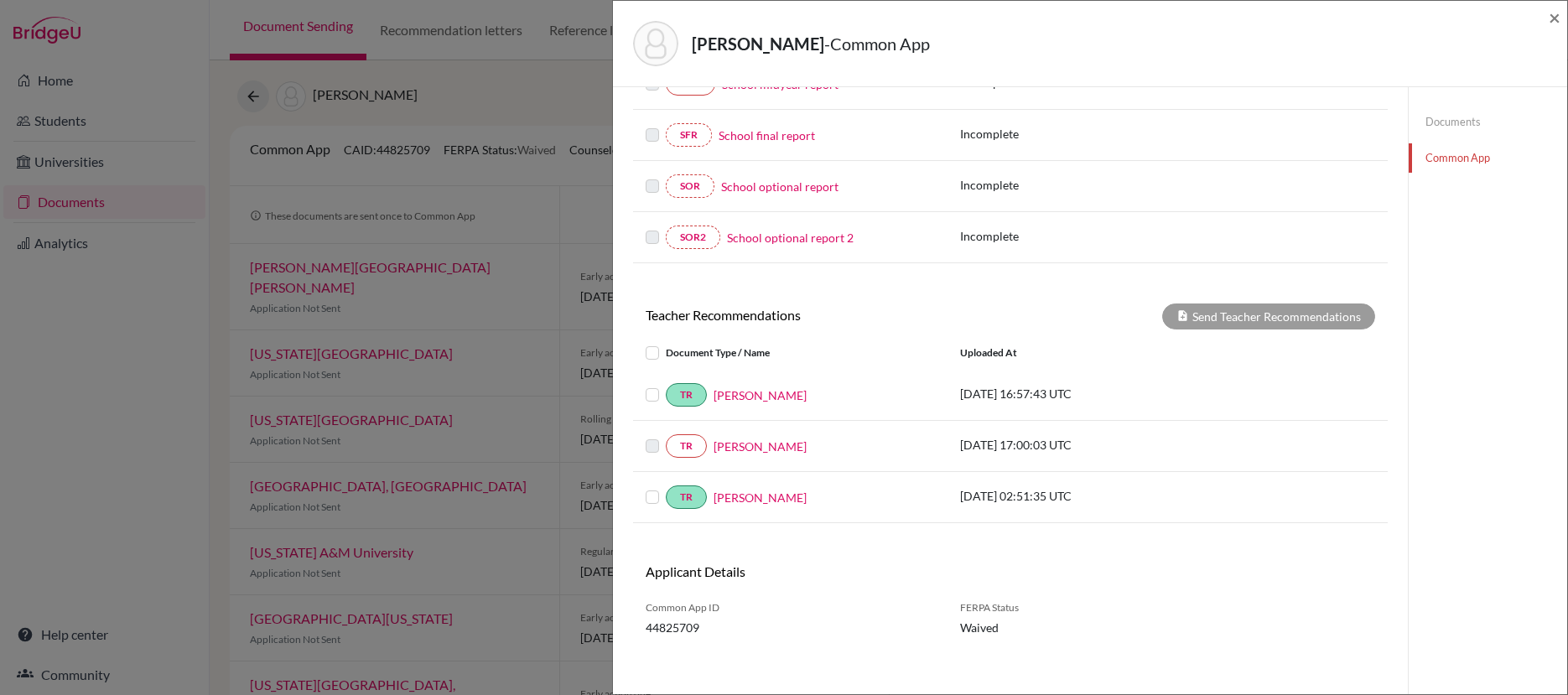
scroll to position [410, 0]
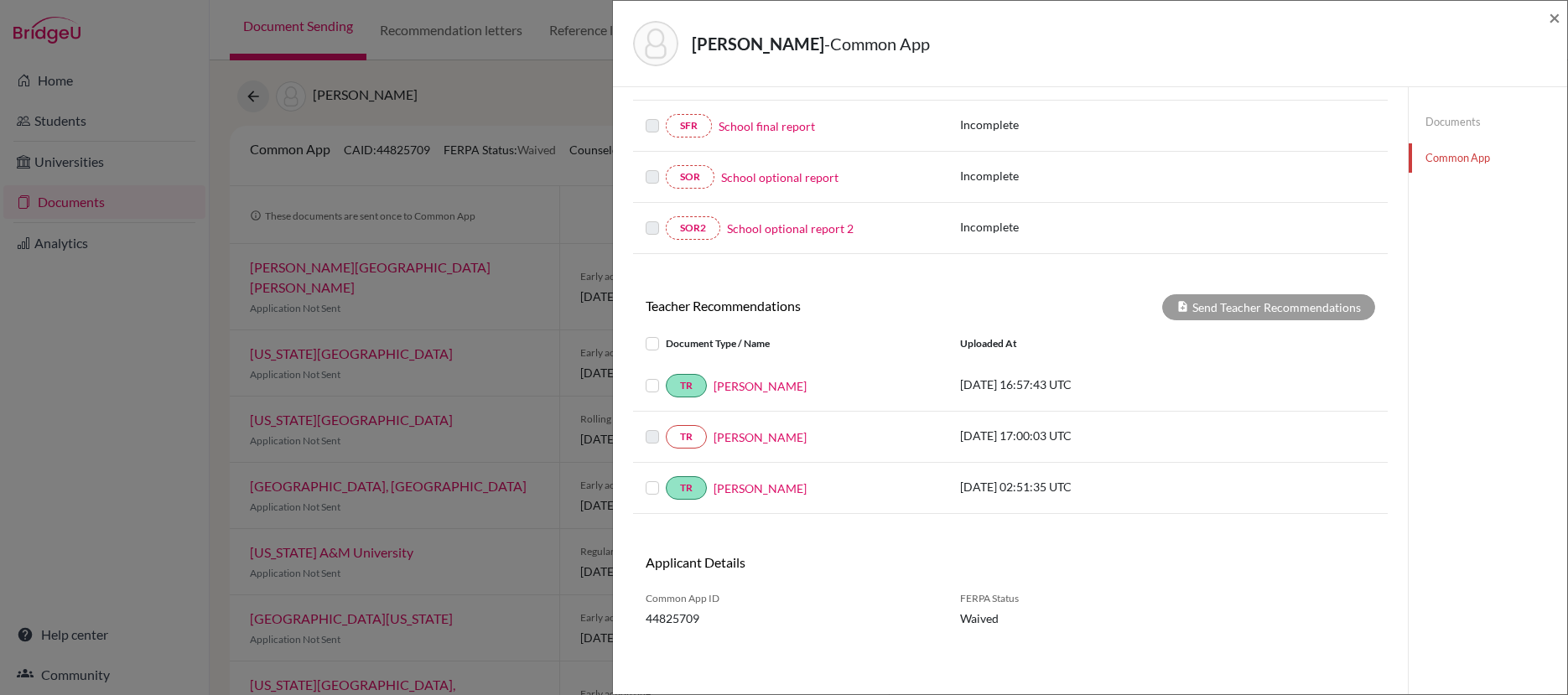
click at [665, 376] on label at bounding box center [665, 376] width 0 height 0
click at [0, 0] on input "checkbox" at bounding box center [0, 0] width 0 height 0
click at [665, 478] on label at bounding box center [665, 478] width 0 height 0
click at [0, 0] on input "checkbox" at bounding box center [0, 0] width 0 height 0
click at [1207, 303] on button "Send Teacher Recommendations" at bounding box center [1268, 307] width 213 height 26
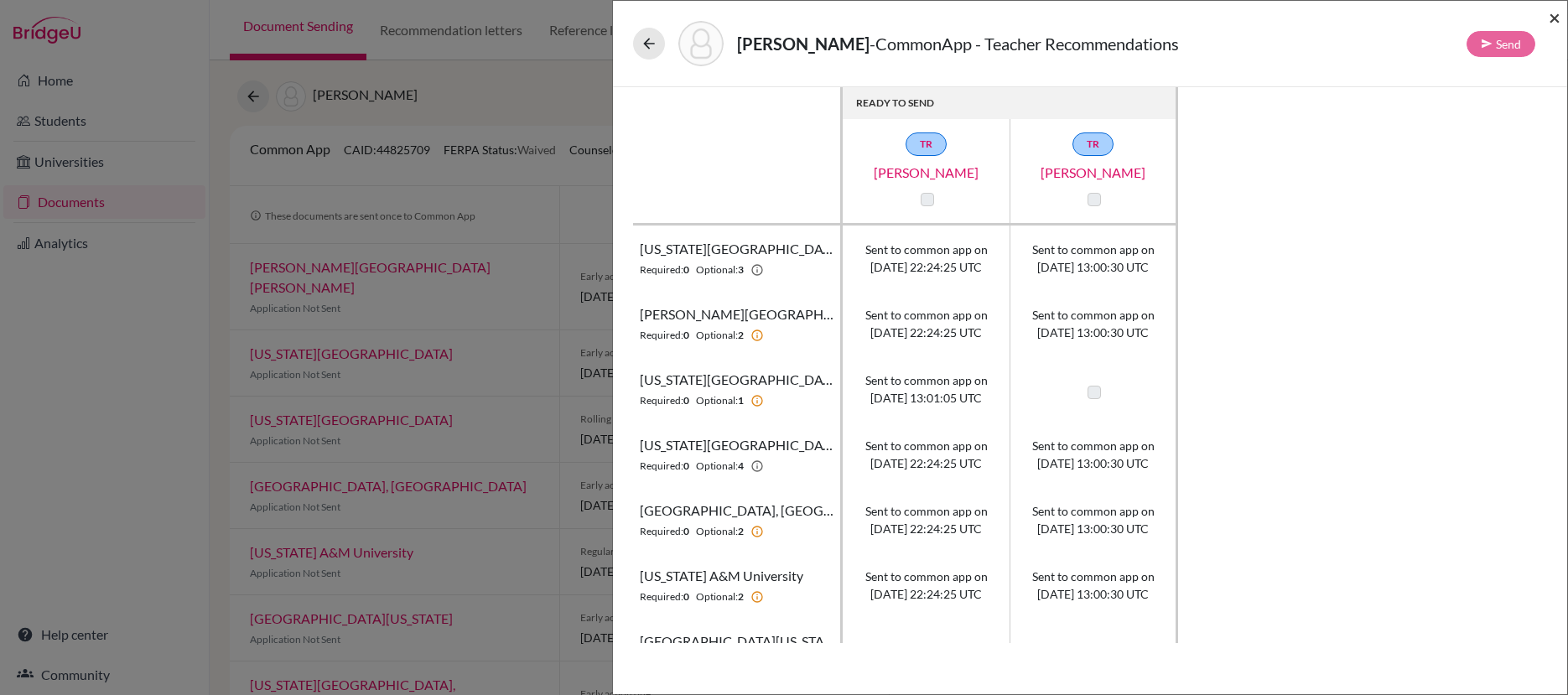
click at [1559, 22] on span "×" at bounding box center [1555, 17] width 12 height 24
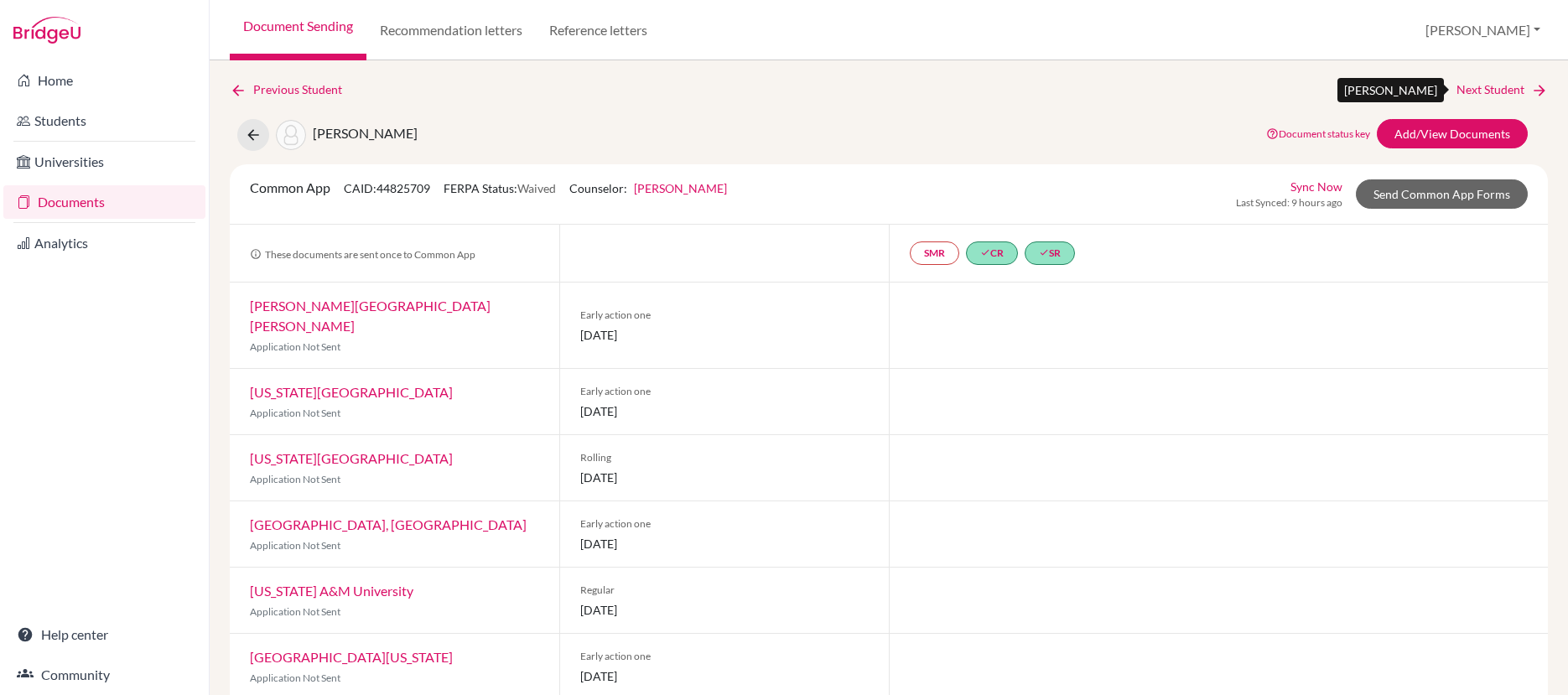
click at [1516, 89] on link "Next Student" at bounding box center [1502, 90] width 92 height 19
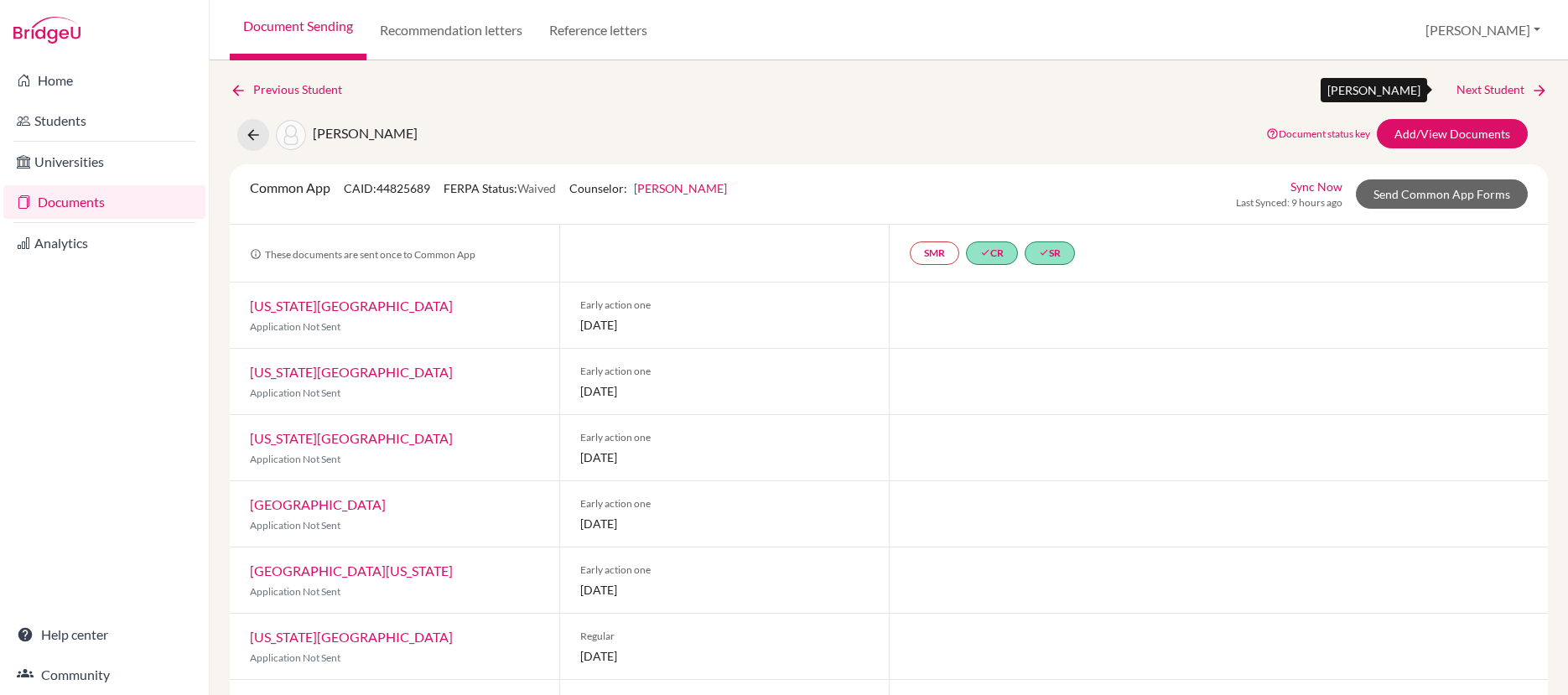
click at [1472, 88] on link "Next Student" at bounding box center [1502, 90] width 92 height 19
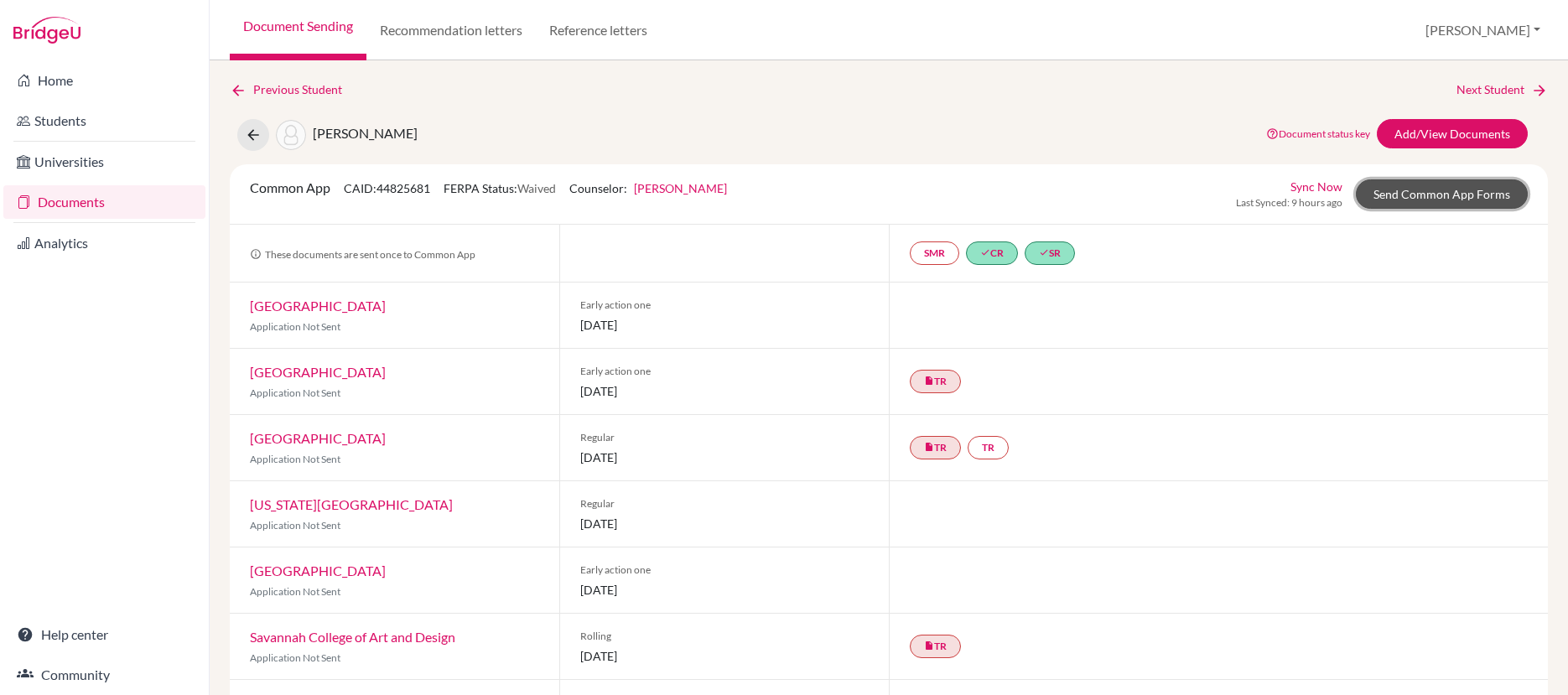
click at [1422, 196] on link "Send Common App Forms" at bounding box center [1441, 193] width 172 height 29
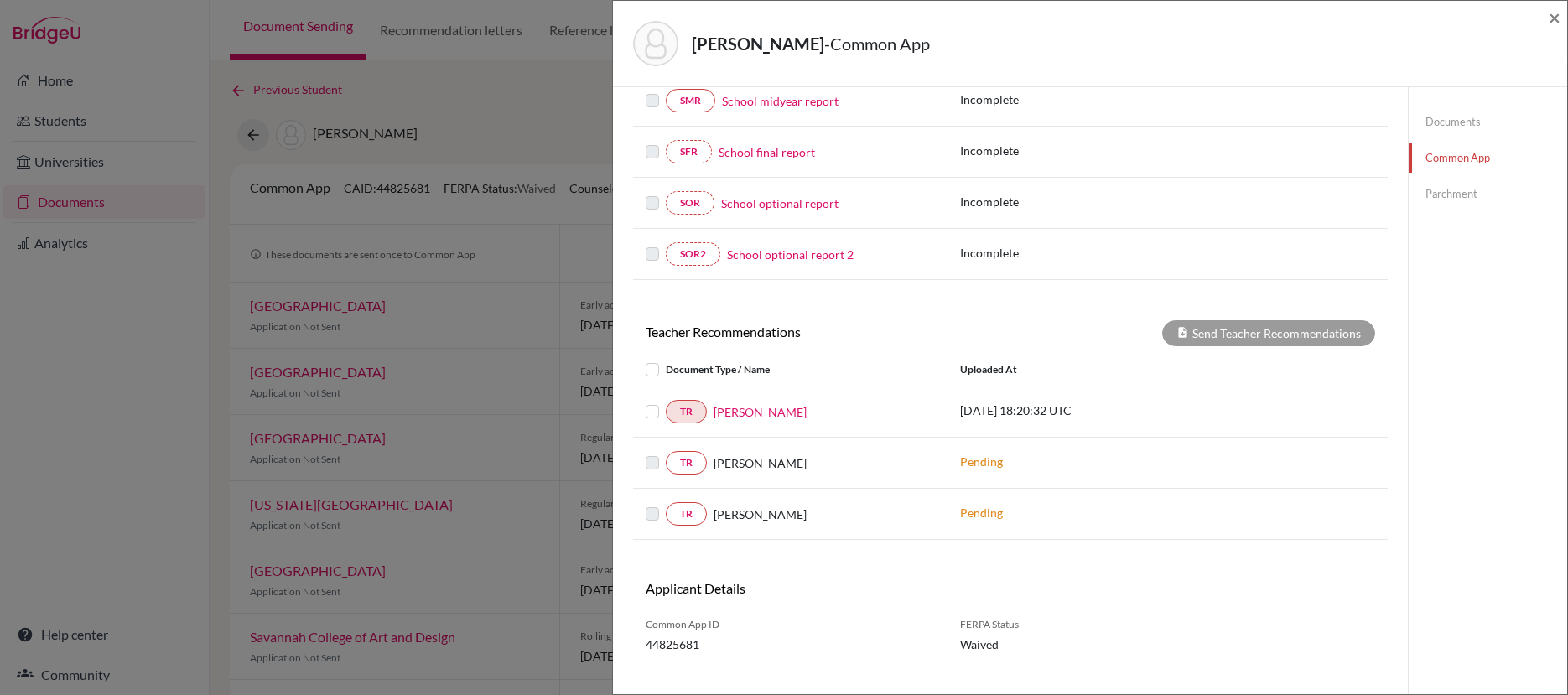
scroll to position [406, 0]
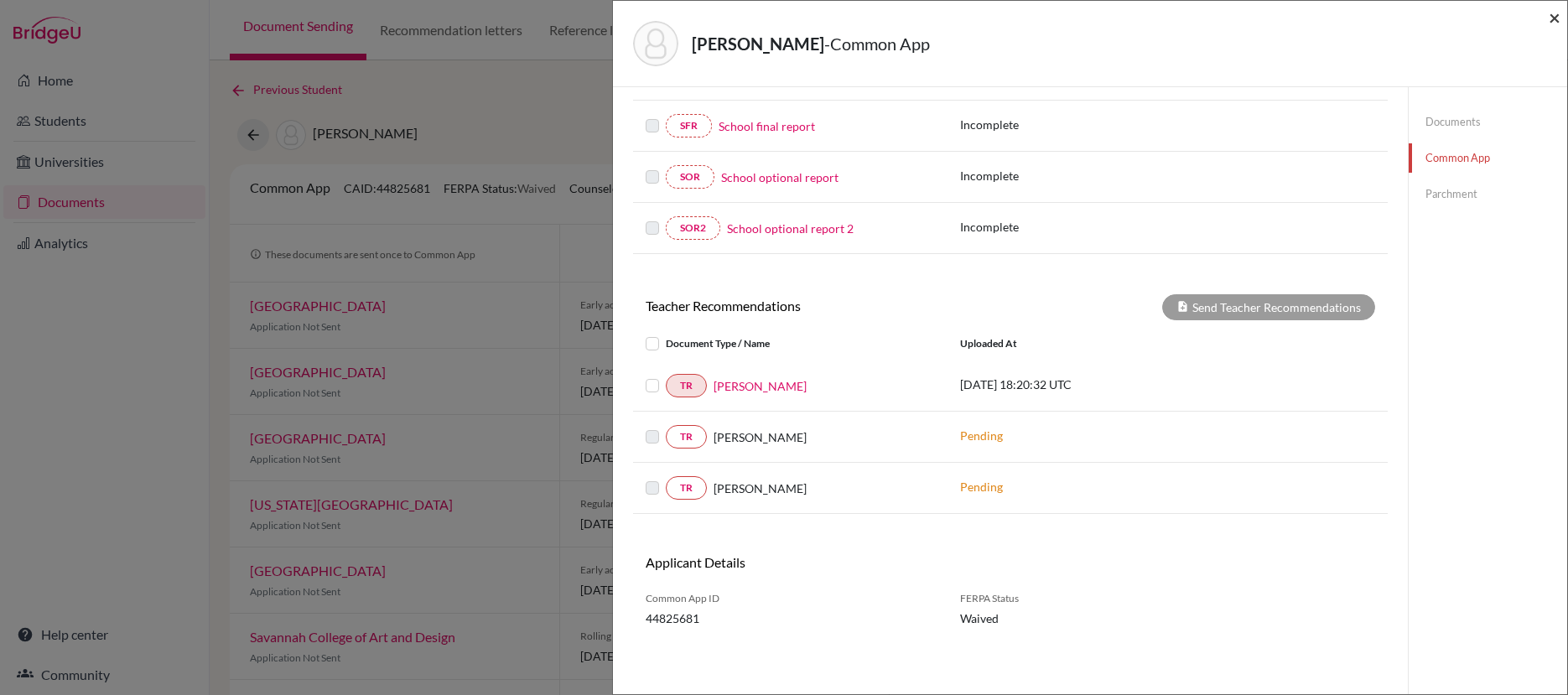
click at [1559, 19] on span "×" at bounding box center [1555, 17] width 12 height 24
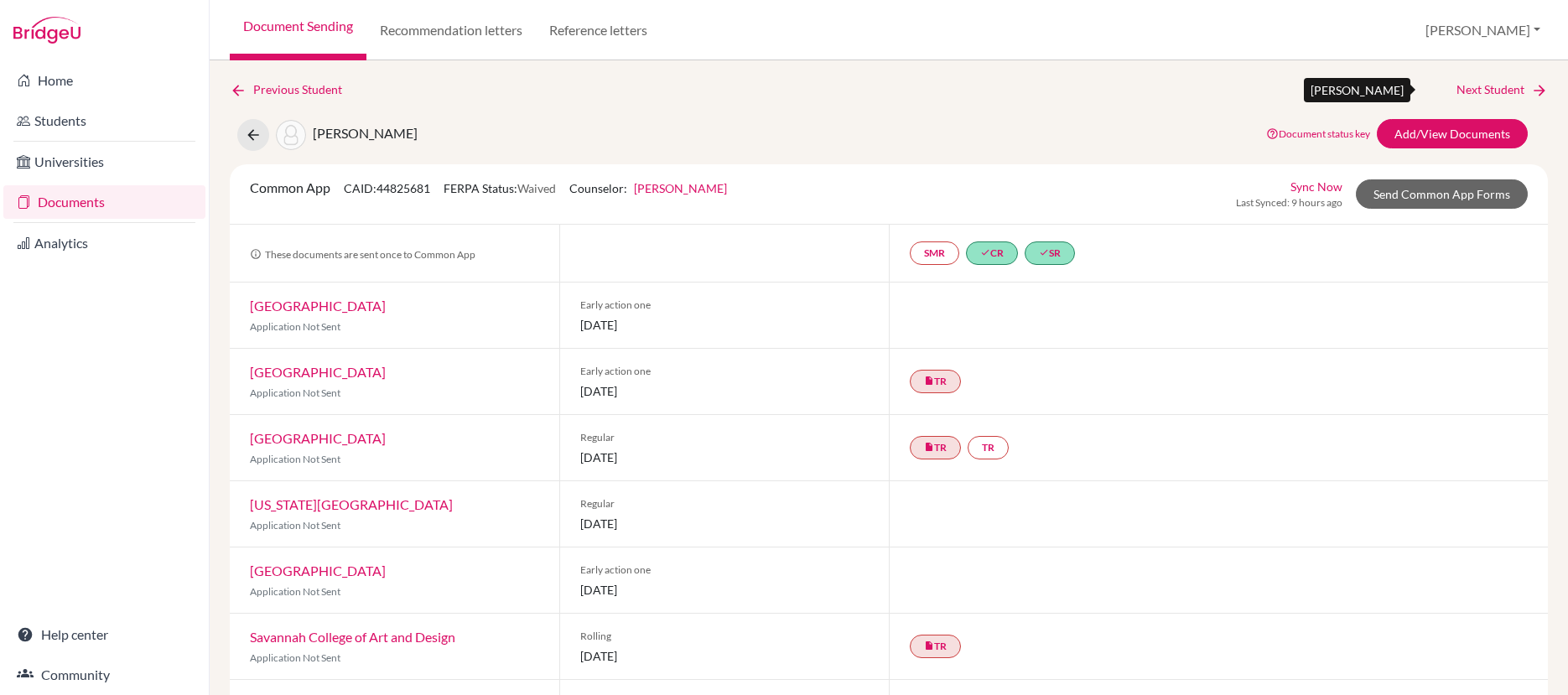
click at [1501, 92] on link "Next Student" at bounding box center [1502, 90] width 92 height 19
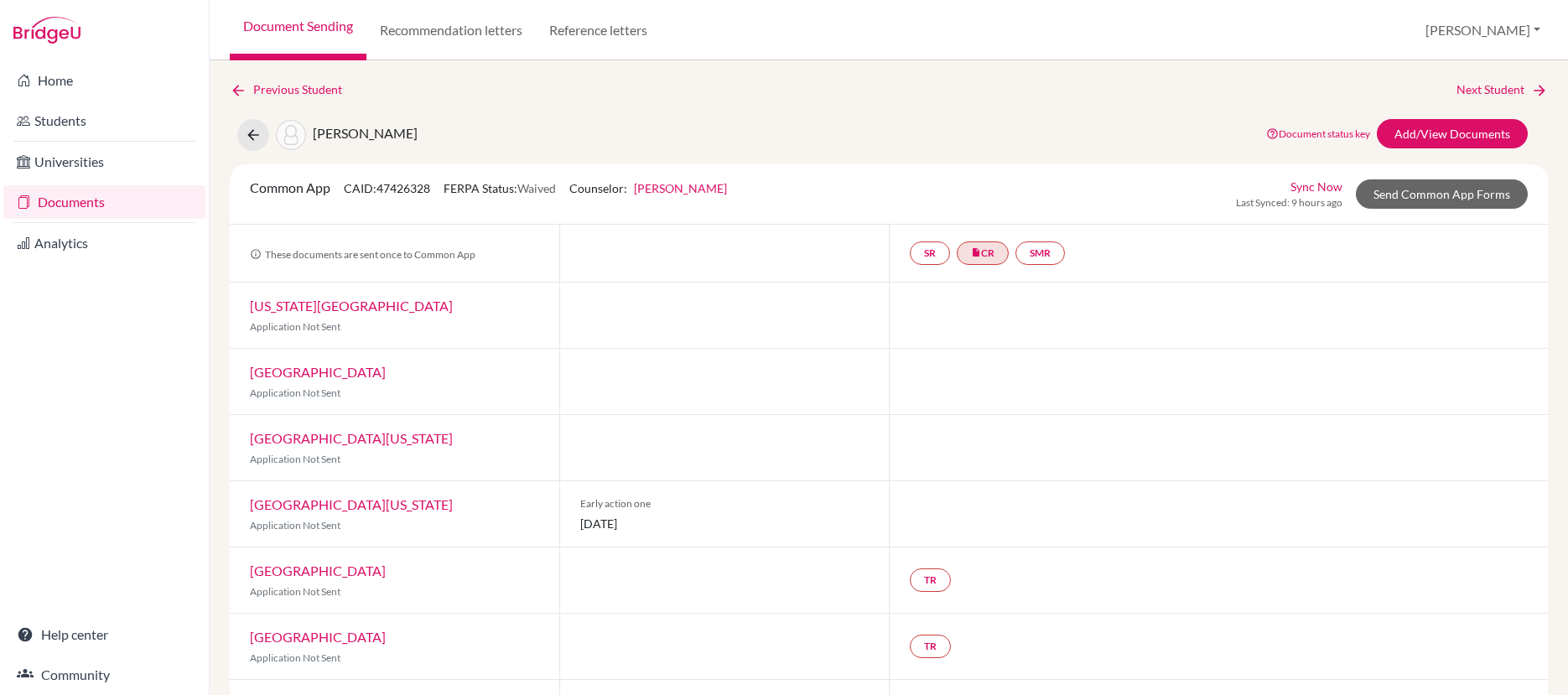
click at [854, 85] on div "Previous Student Next Student" at bounding box center [889, 90] width 1319 height 19
click at [302, 88] on link "Previous Student" at bounding box center [292, 90] width 126 height 19
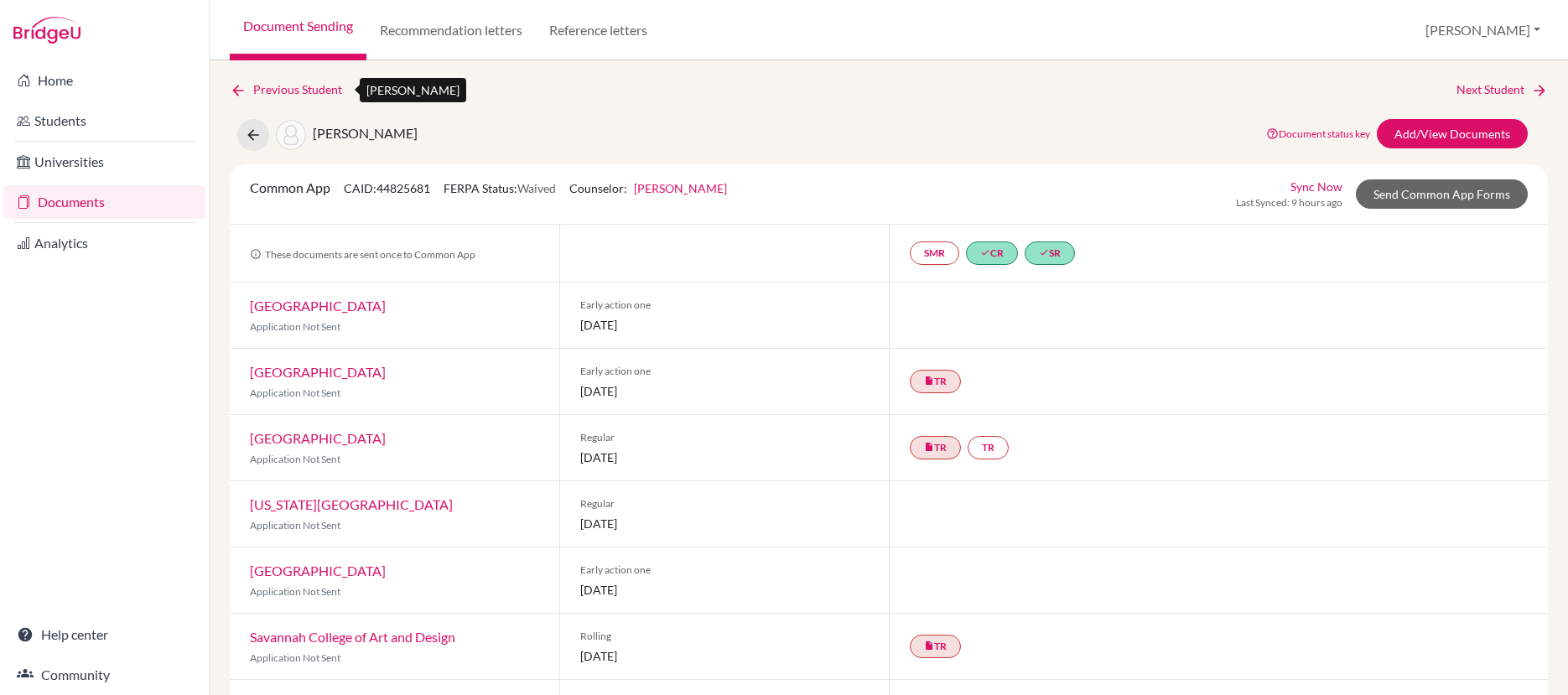
click at [288, 85] on link "Previous Student" at bounding box center [292, 90] width 126 height 19
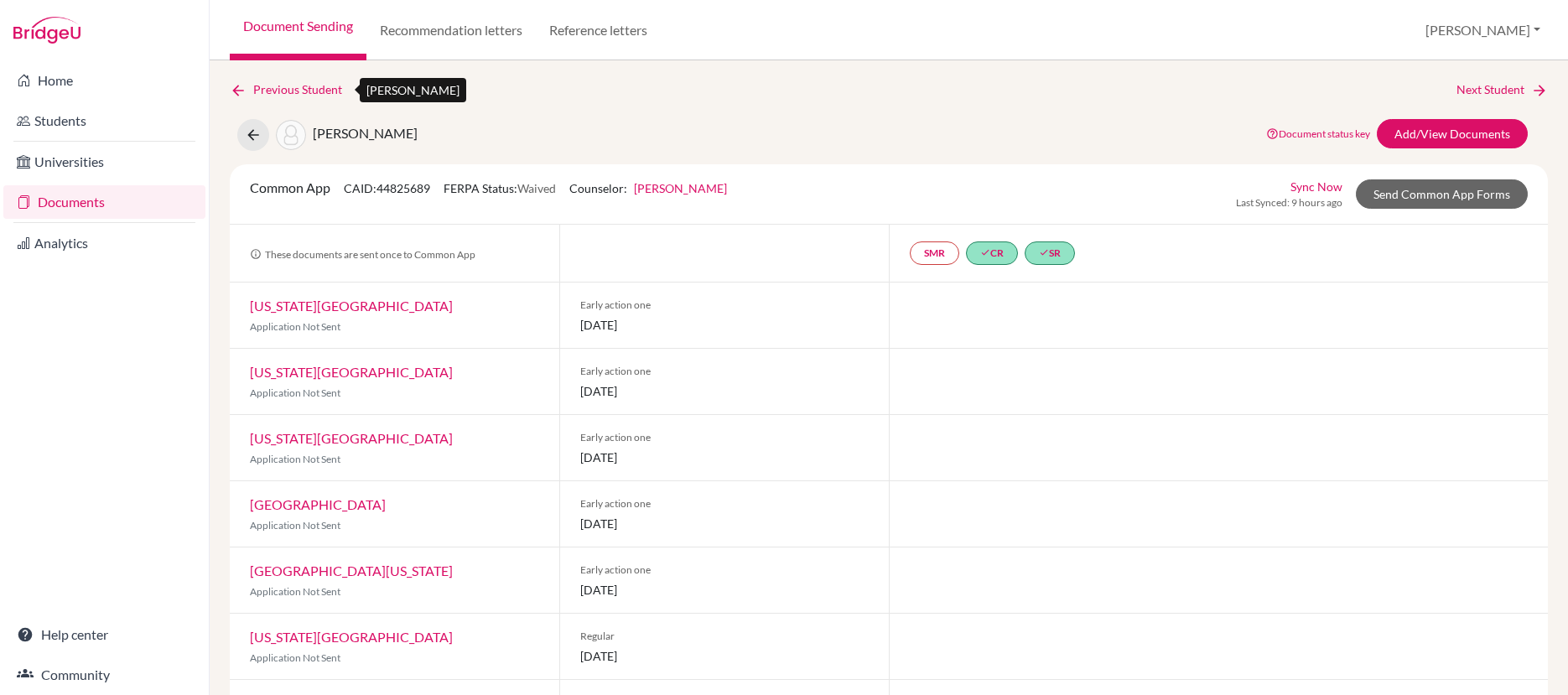
click at [288, 85] on link "Previous Student" at bounding box center [292, 90] width 126 height 19
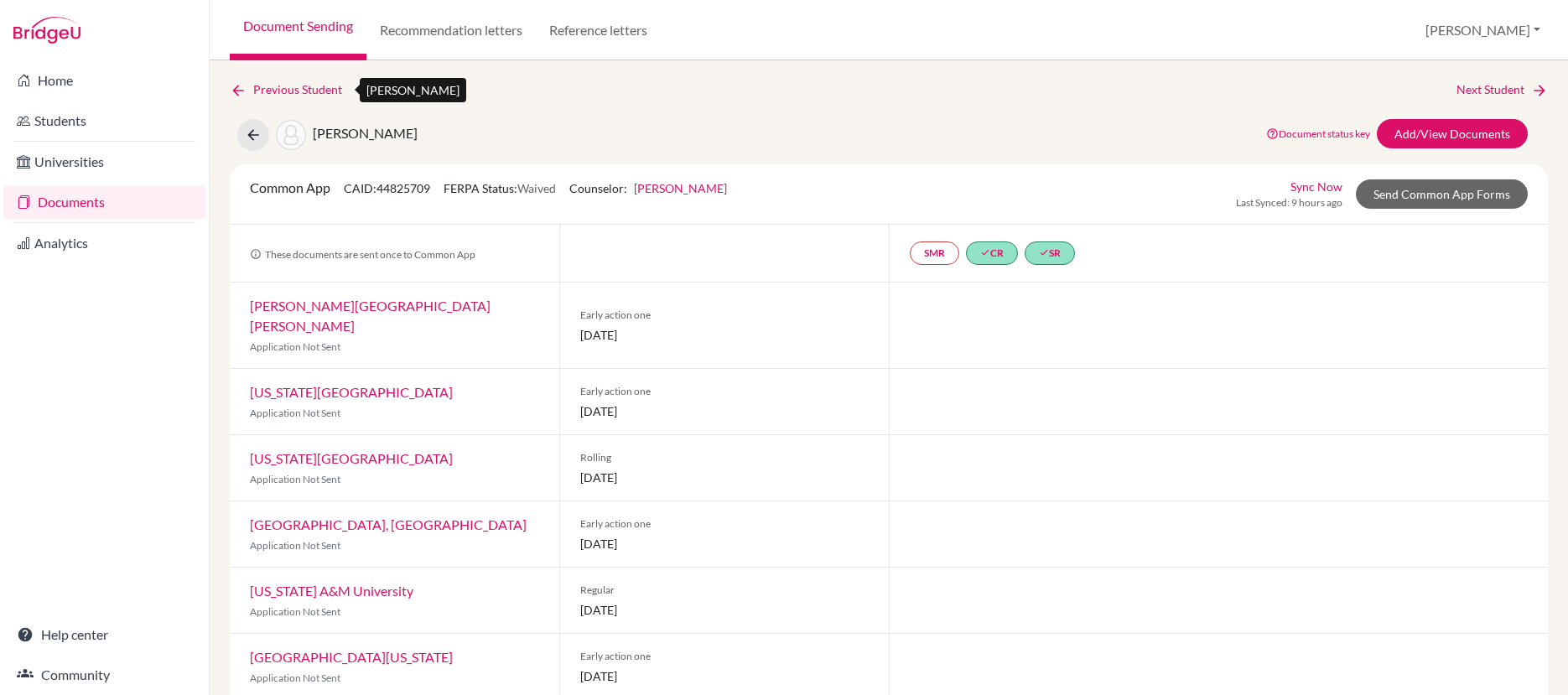
click at [287, 87] on link "Previous Student" at bounding box center [292, 90] width 126 height 19
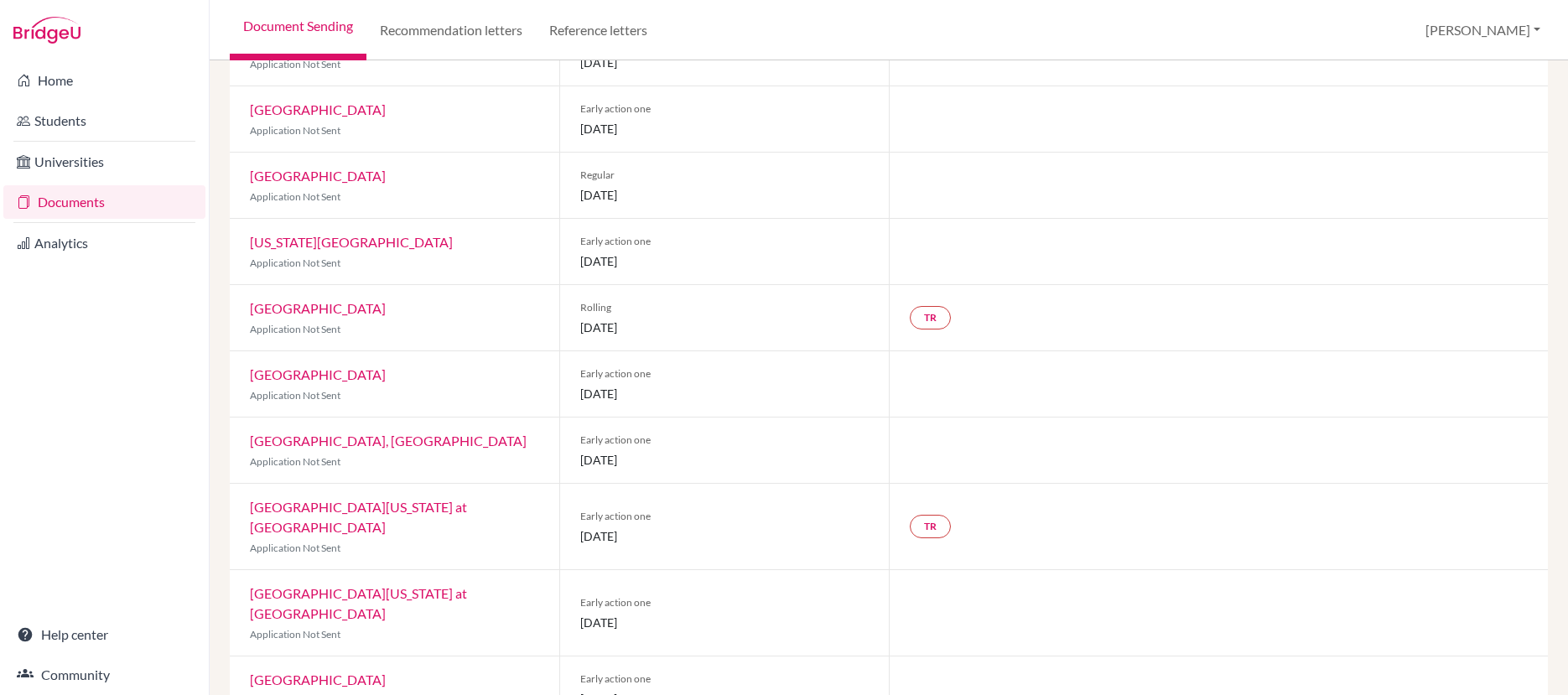
scroll to position [335, 0]
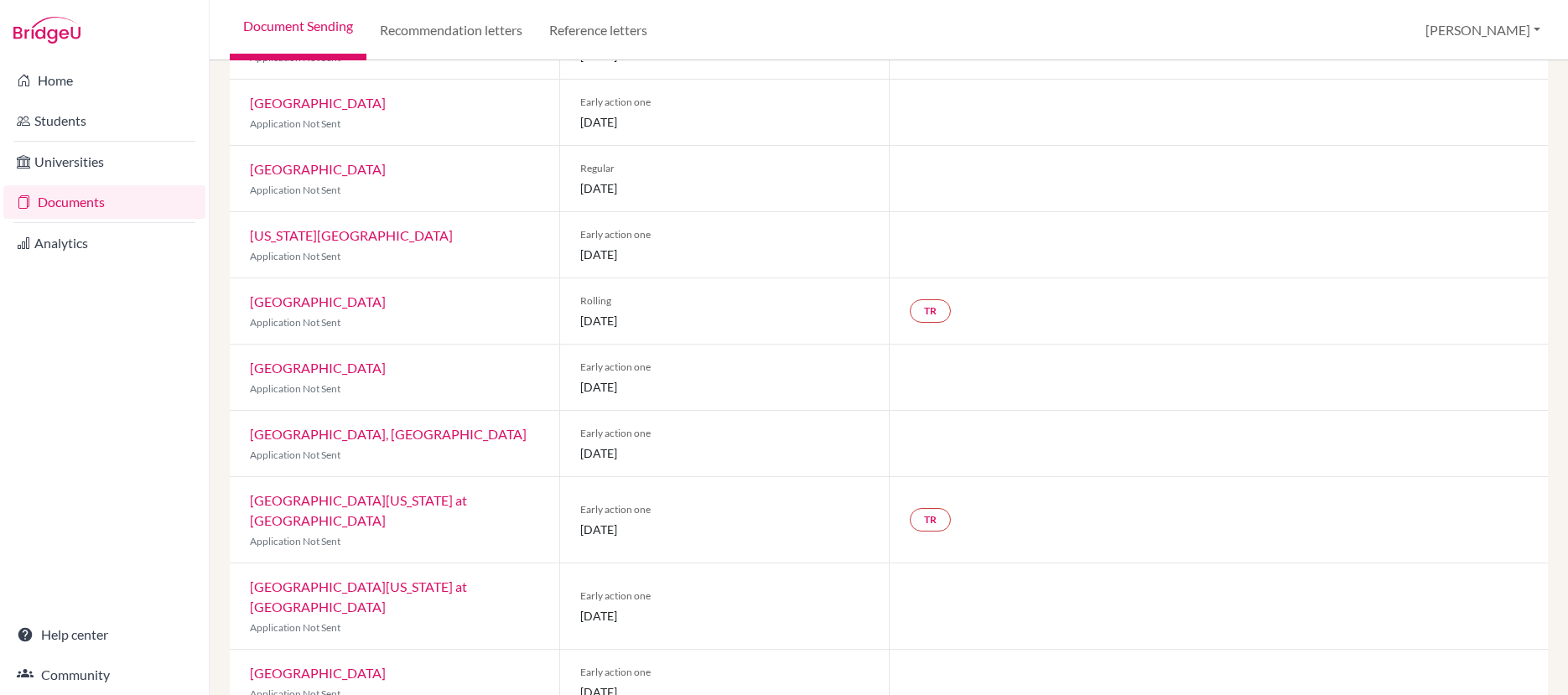
drag, startPoint x: 576, startPoint y: 520, endPoint x: 670, endPoint y: 529, distance: 94.4
click at [670, 529] on div "Early action one [DATE]" at bounding box center [724, 519] width 330 height 85
